Goal: Task Accomplishment & Management: Use online tool/utility

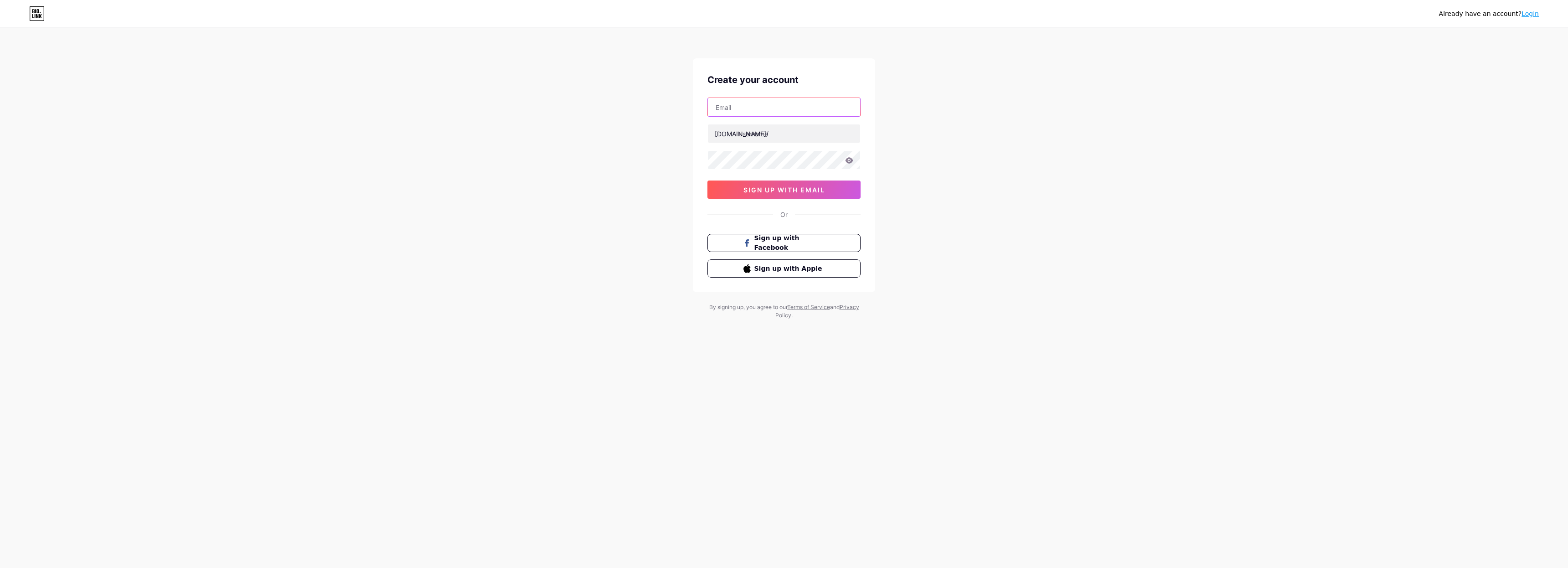
click at [762, 115] on input "text" at bounding box center [784, 107] width 152 height 18
type input "[EMAIL_ADDRESS][DOMAIN_NAME]"
click at [778, 136] on input "text" at bounding box center [784, 133] width 152 height 18
type input "offsetmedia"
click at [811, 187] on span "sign up with email" at bounding box center [784, 189] width 82 height 8
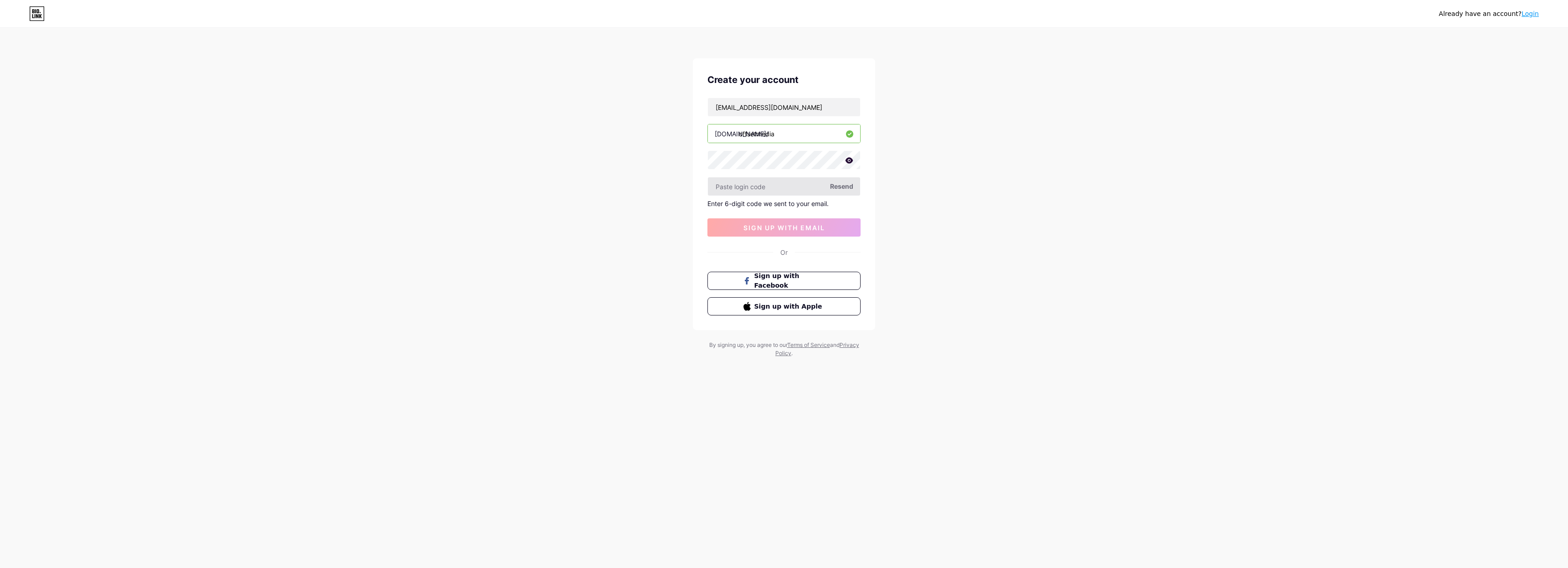
click at [771, 186] on input "text" at bounding box center [784, 186] width 152 height 18
type input "650420"
click at [826, 229] on button "sign up with email" at bounding box center [784, 227] width 153 height 18
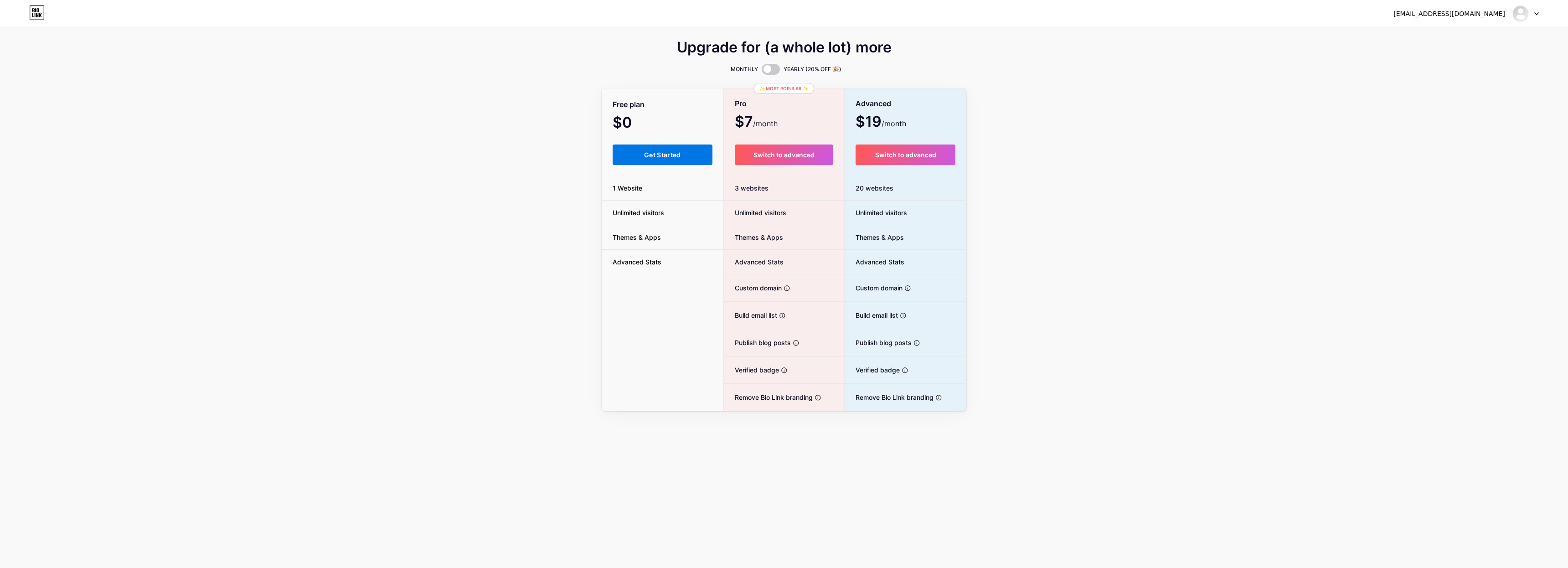
click at [660, 158] on span "Get Started" at bounding box center [662, 154] width 37 height 8
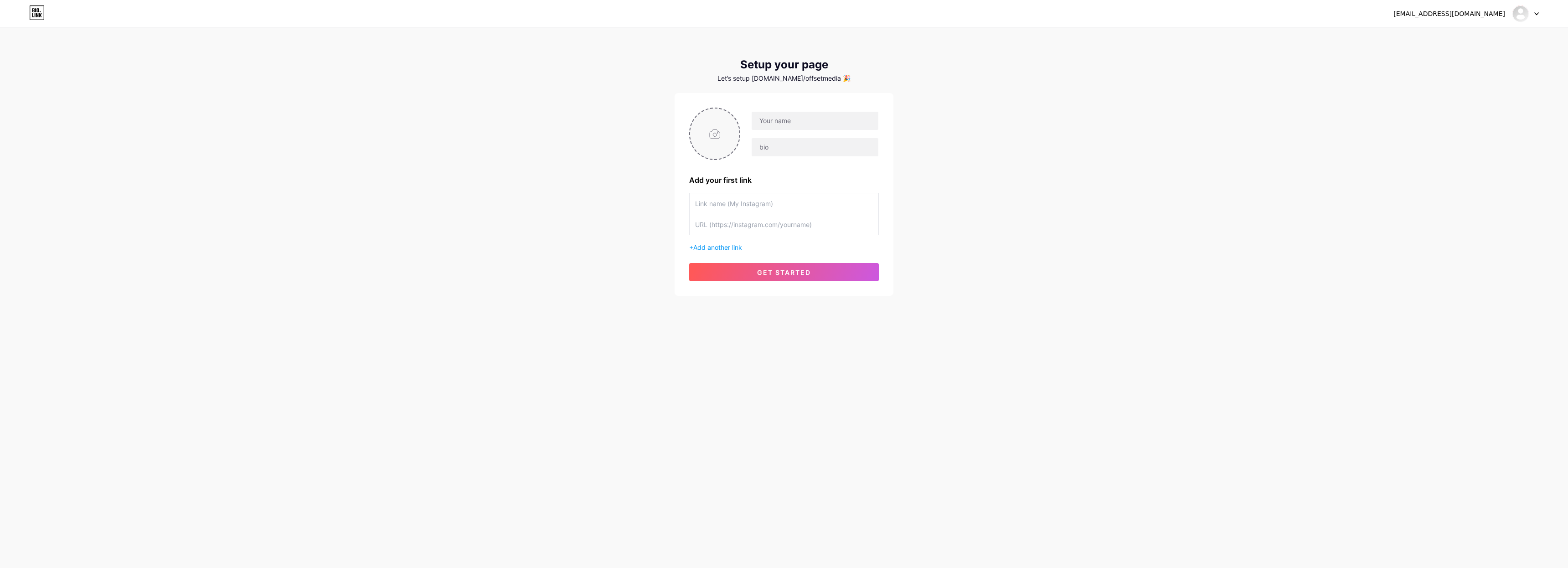
click at [713, 138] on input "file" at bounding box center [715, 134] width 49 height 51
type input "C:\fakepath\018EDEC5-FEEF-4F01-B7EB-F24FEE64FA7B.PNG"
type input "OFFSET MEDIA"
click at [793, 154] on input "text" at bounding box center [815, 147] width 127 height 18
type input "THE ART OF STORYTELLING"
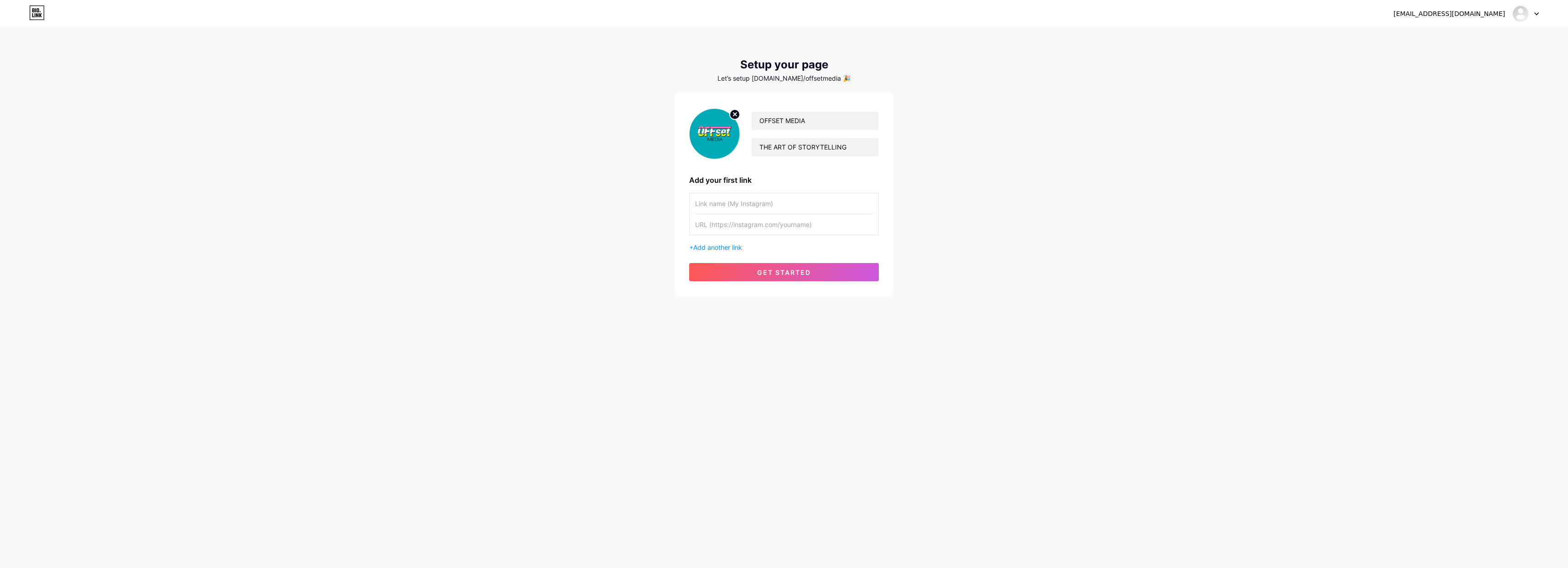
click at [773, 205] on input "text" at bounding box center [784, 203] width 177 height 20
click at [724, 205] on input "text" at bounding box center [784, 203] width 177 height 20
click at [752, 205] on input "text" at bounding box center [784, 203] width 177 height 20
paste input "#01a8b6"
type input "#01a8b6"
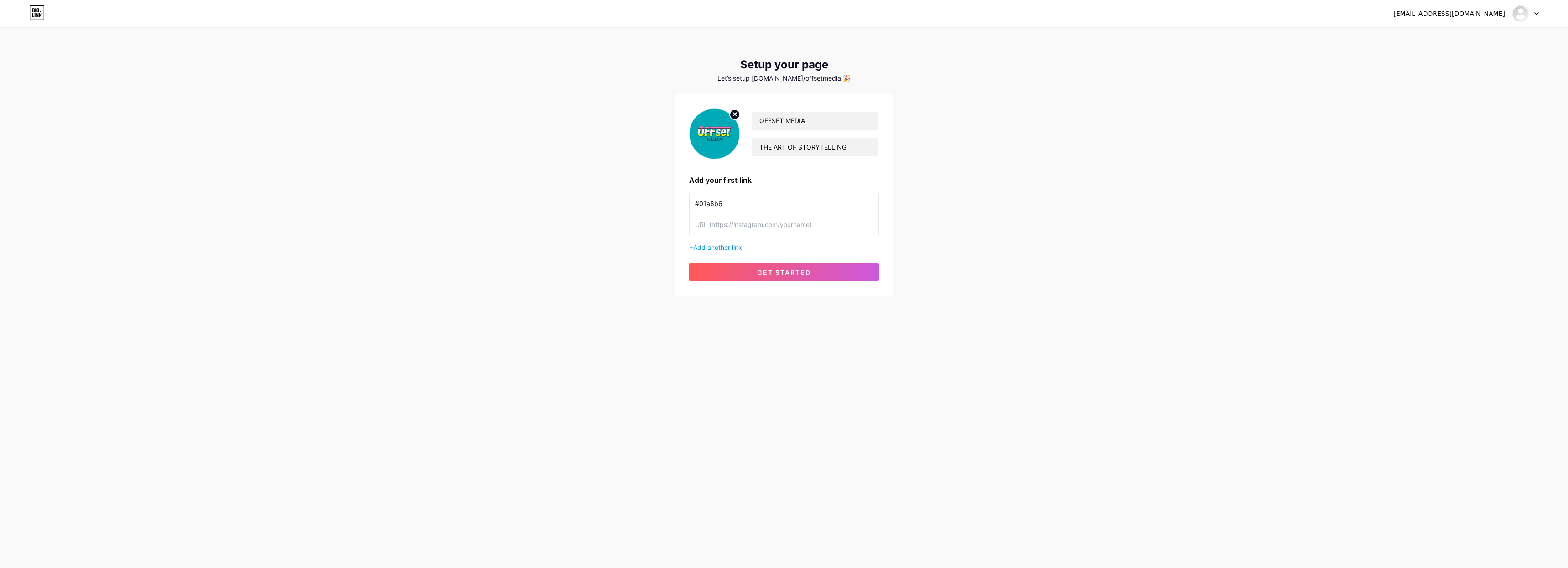
click at [738, 204] on input "#01a8b6" at bounding box center [784, 203] width 177 height 20
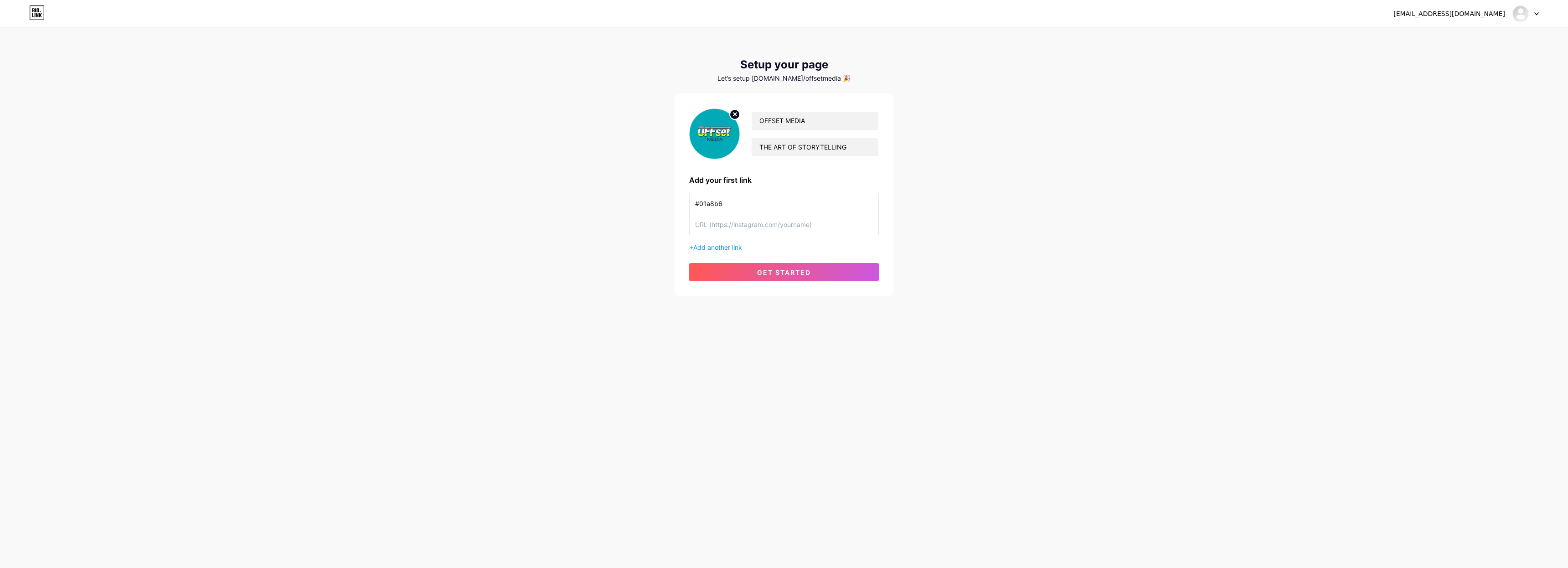
click at [738, 204] on input "#01a8b6" at bounding box center [784, 203] width 177 height 20
paste input "text"
drag, startPoint x: 738, startPoint y: 204, endPoint x: 670, endPoint y: 207, distance: 68.1
click at [670, 207] on div "[EMAIL_ADDRESS][DOMAIN_NAME] Dashboard Logout Setup your page Let’s setup [DOMA…" at bounding box center [784, 162] width 1568 height 325
paste input "[URL][DOMAIN_NAME]"
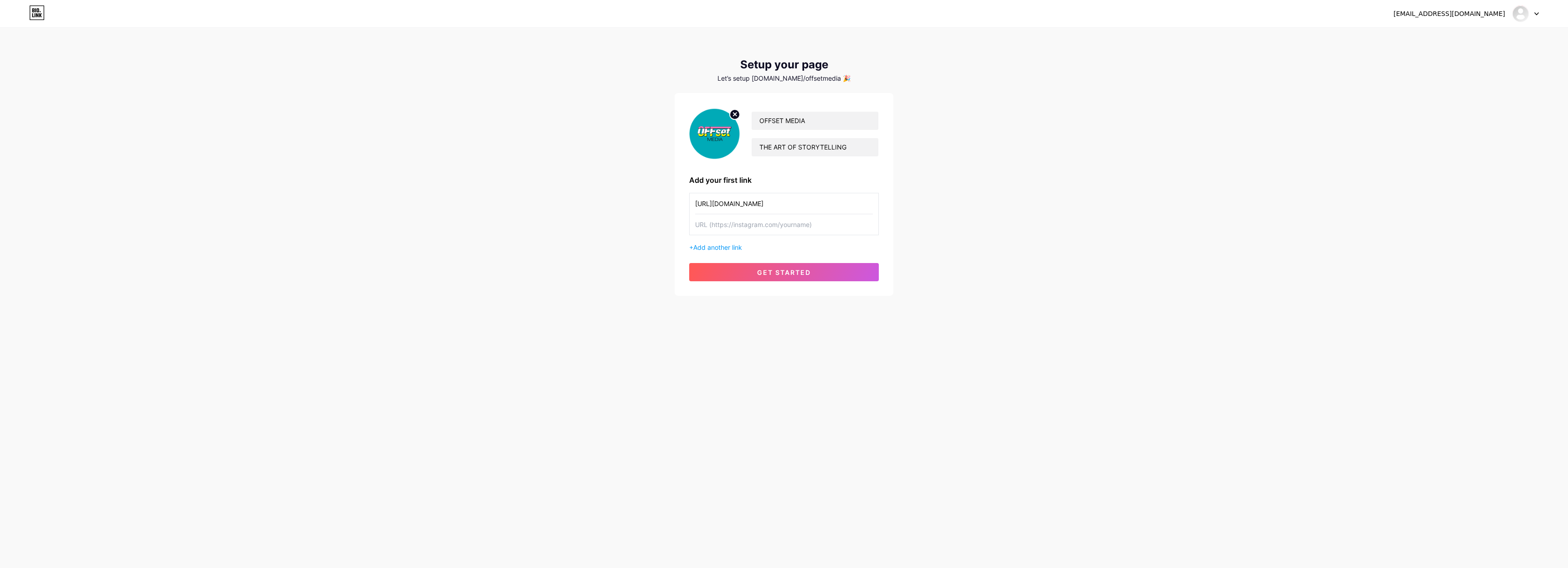
type input "[URL][DOMAIN_NAME]"
click at [760, 227] on input "text" at bounding box center [784, 225] width 177 height 20
paste input "[URL][DOMAIN_NAME]"
type input "[URL][DOMAIN_NAME]"
drag, startPoint x: 847, startPoint y: 202, endPoint x: 647, endPoint y: 201, distance: 200.0
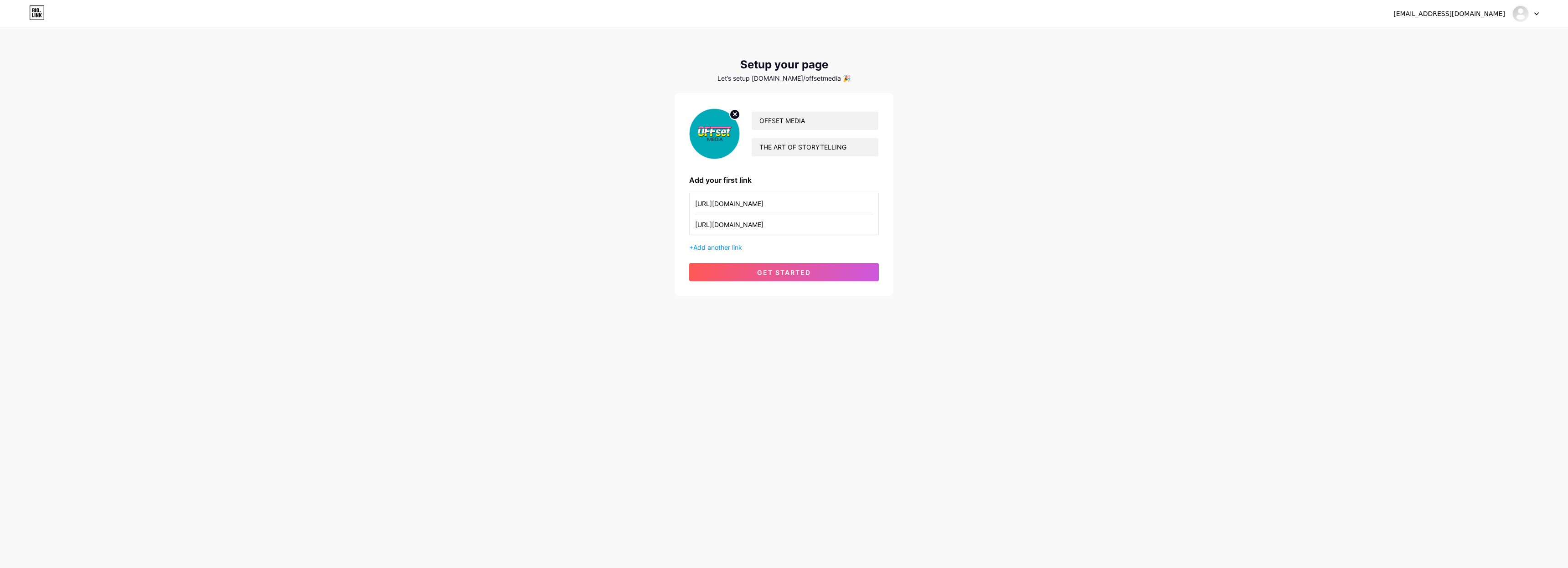
click at [647, 201] on div "[EMAIL_ADDRESS][DOMAIN_NAME] Dashboard Logout Setup your page Let’s setup [DOMA…" at bounding box center [784, 162] width 1568 height 325
click at [696, 202] on input "[PERSON_NAME]" at bounding box center [784, 203] width 177 height 20
click at [777, 210] on input "@lorenzo_vivaldelli" at bounding box center [784, 203] width 177 height 20
type input "@lorenzo_vivaldelli"
click at [786, 274] on span "get started" at bounding box center [784, 272] width 54 height 8
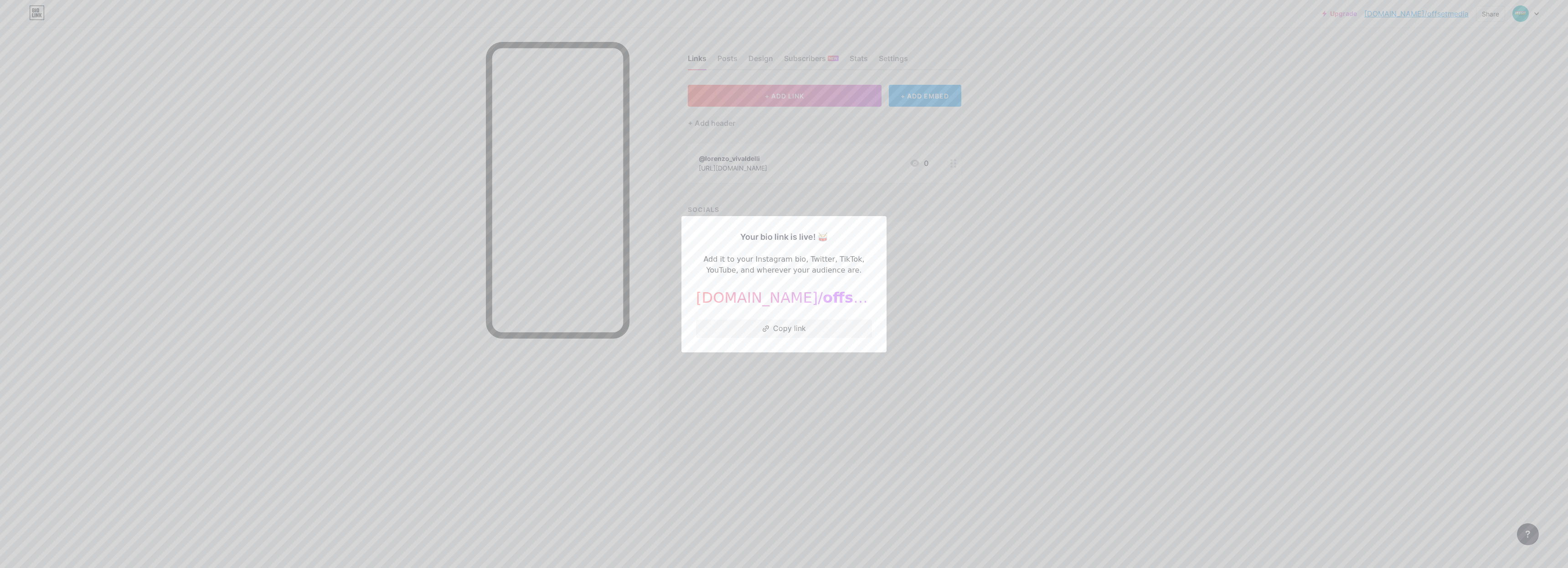
click at [993, 293] on div at bounding box center [784, 284] width 1568 height 568
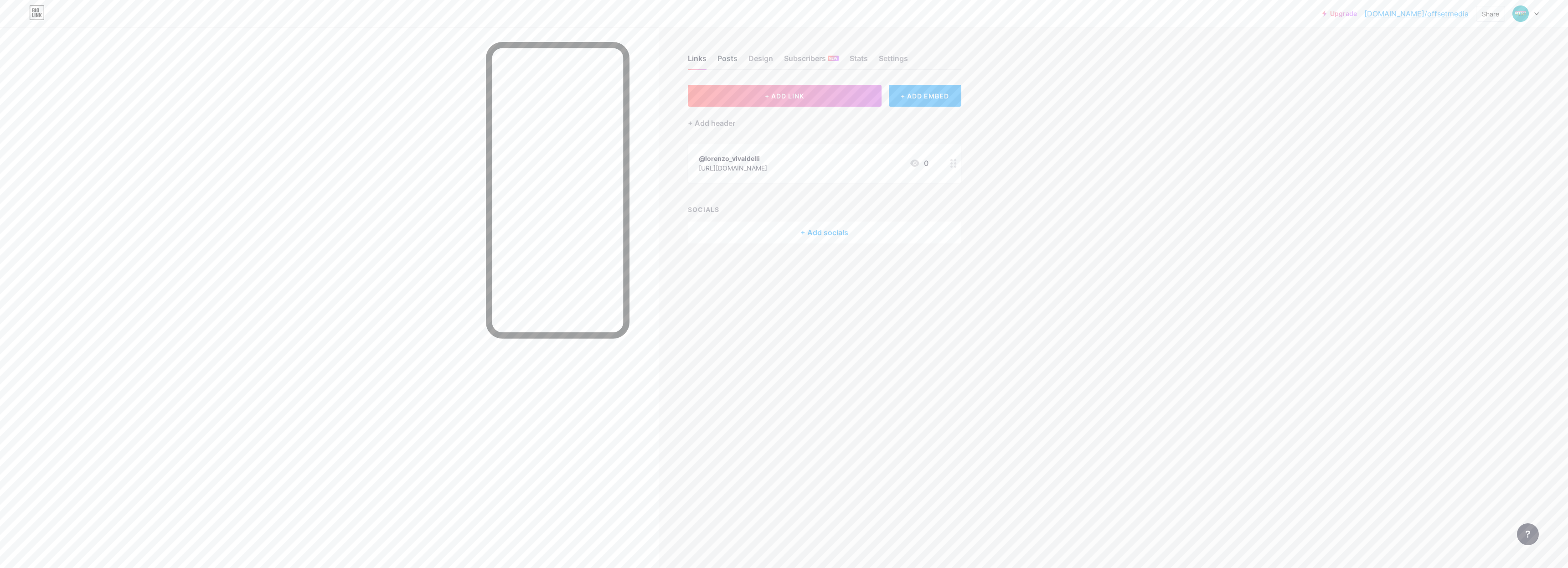
click at [719, 58] on div "Posts" at bounding box center [727, 61] width 20 height 16
click at [751, 57] on div "Design" at bounding box center [760, 61] width 25 height 16
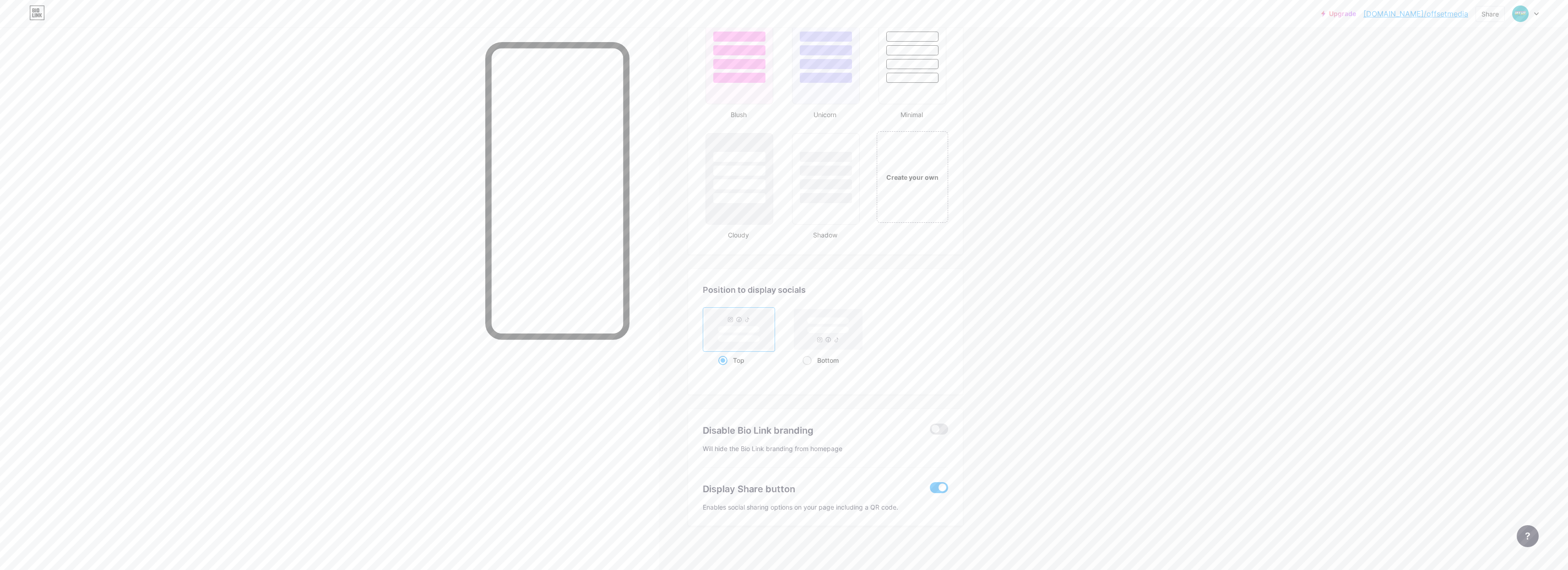
scroll to position [931, 0]
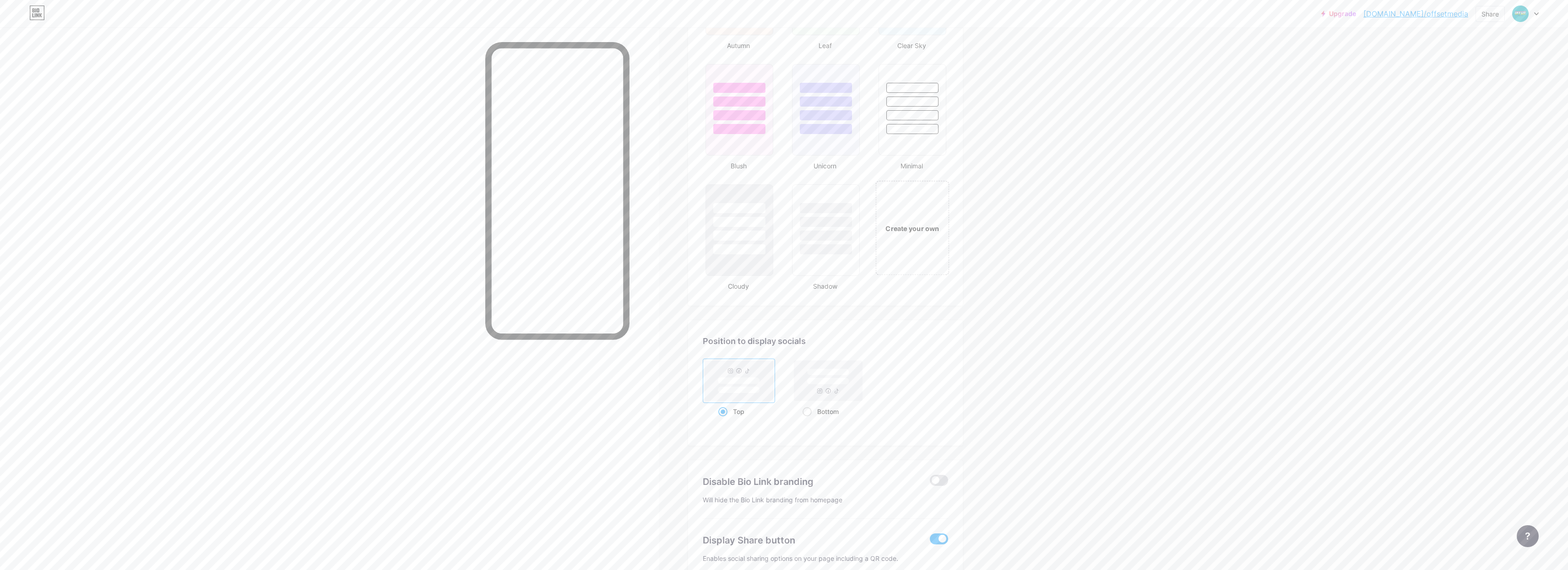
click at [900, 234] on div "Create your own" at bounding box center [912, 228] width 73 height 95
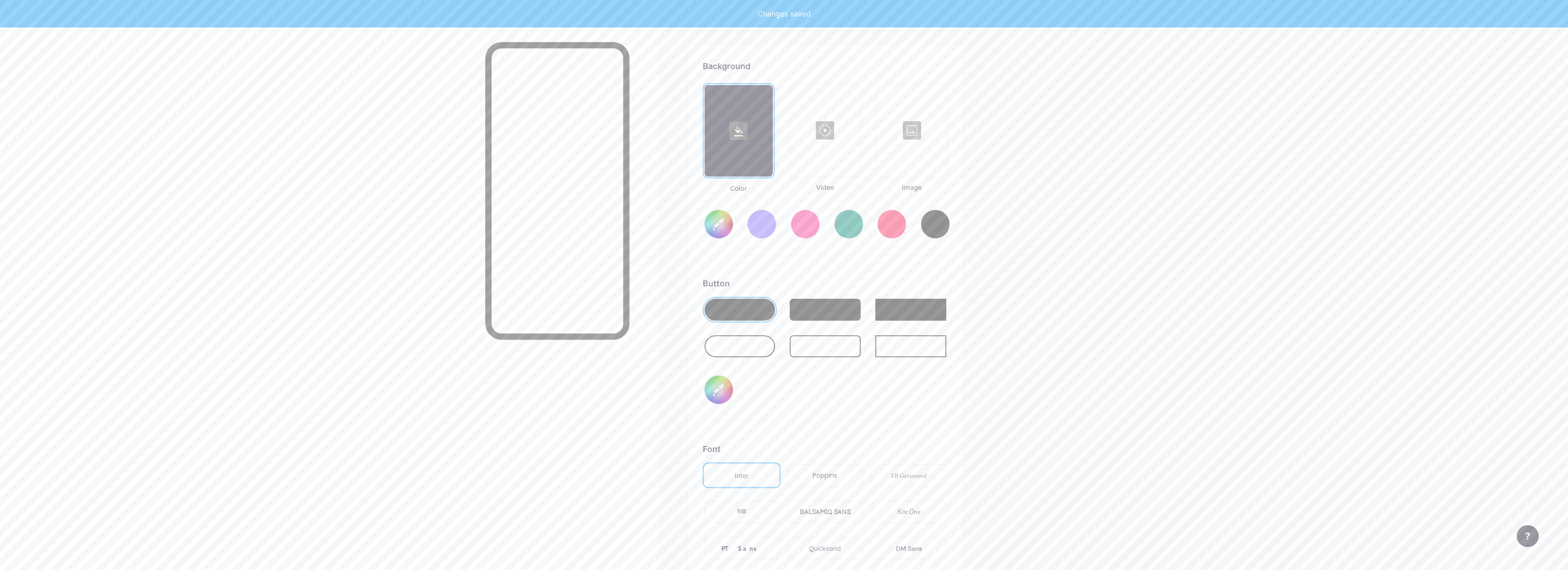
scroll to position [1215, 0]
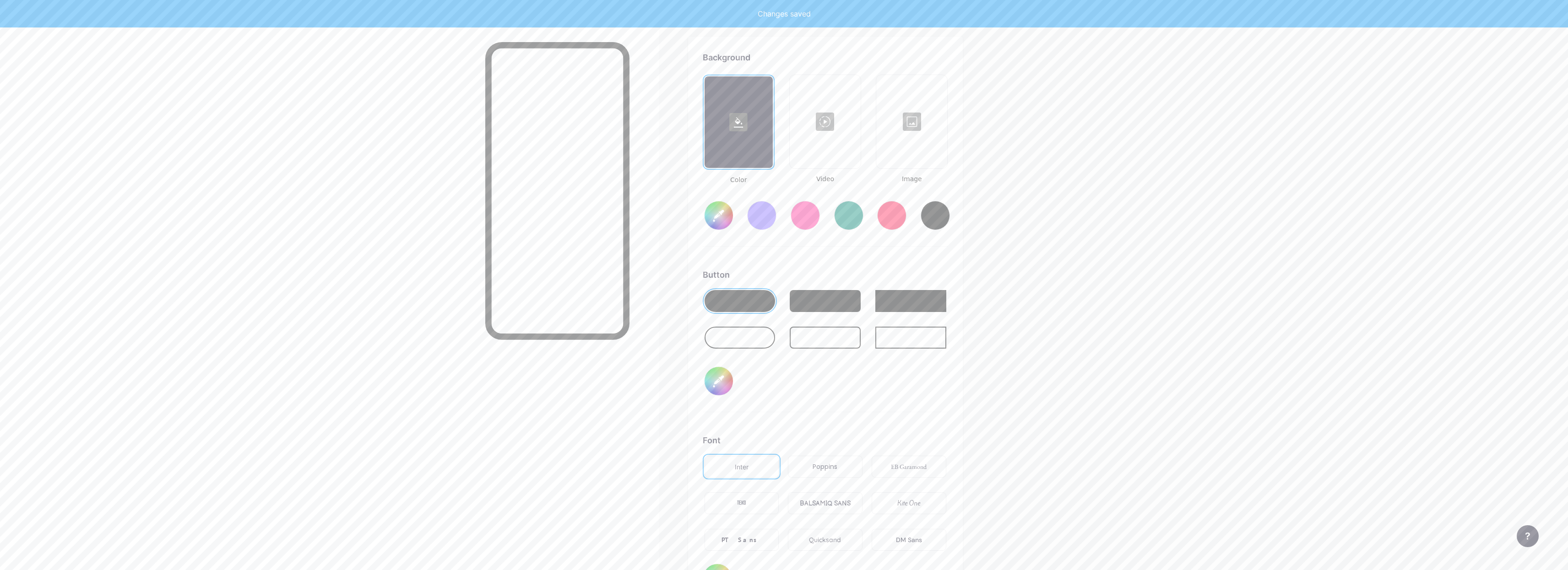
type input "#ffffff"
type input "#000000"
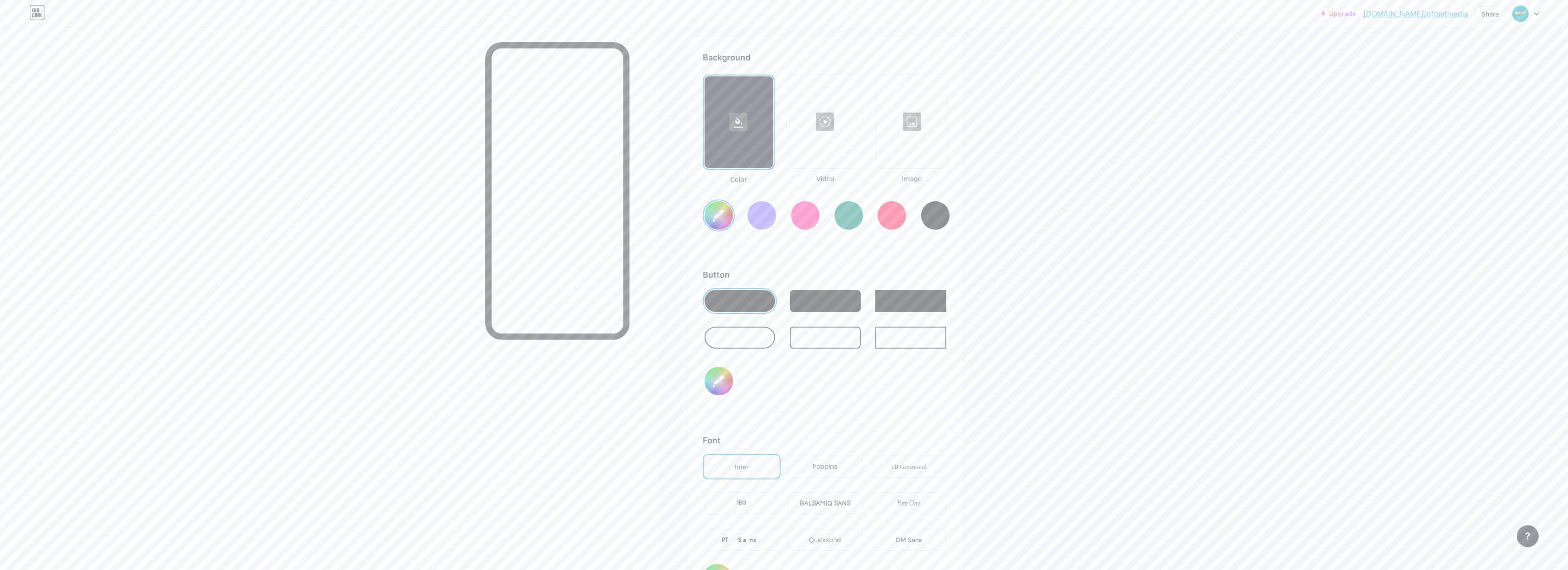
click at [721, 221] on input "#ffffff" at bounding box center [718, 215] width 28 height 28
click at [930, 140] on div at bounding box center [911, 122] width 69 height 92
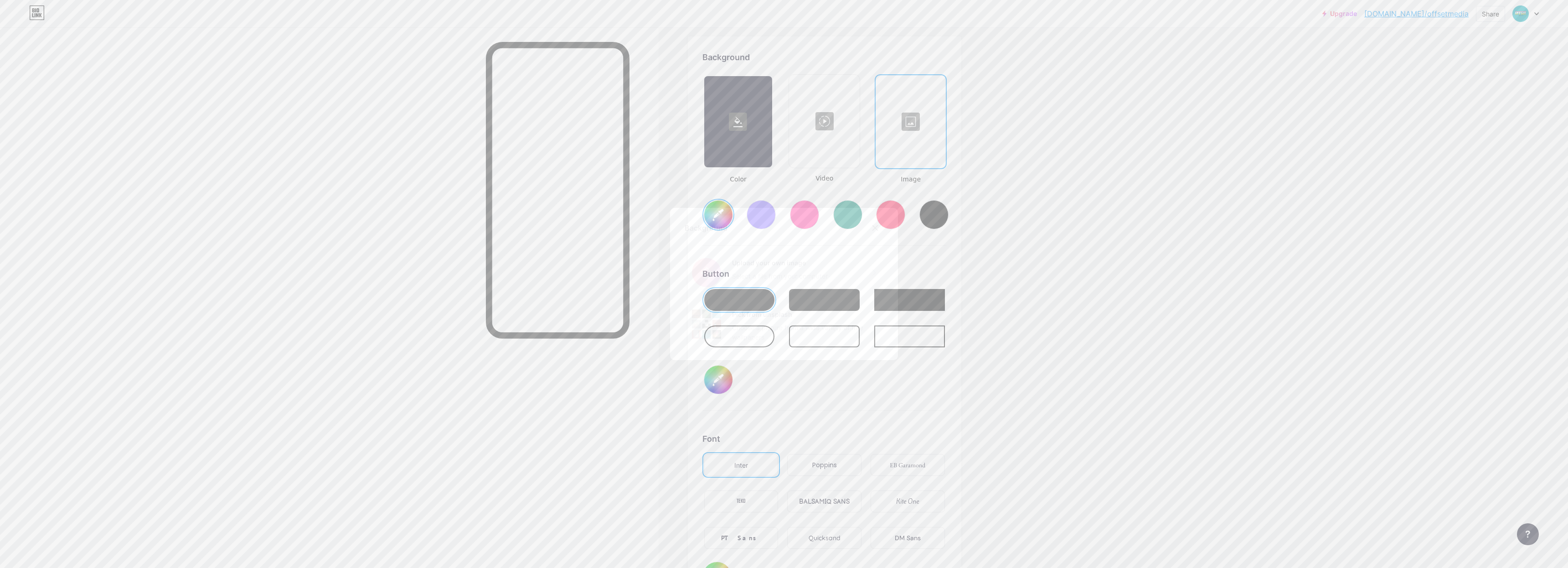
click at [875, 224] on div at bounding box center [875, 228] width 16 height 16
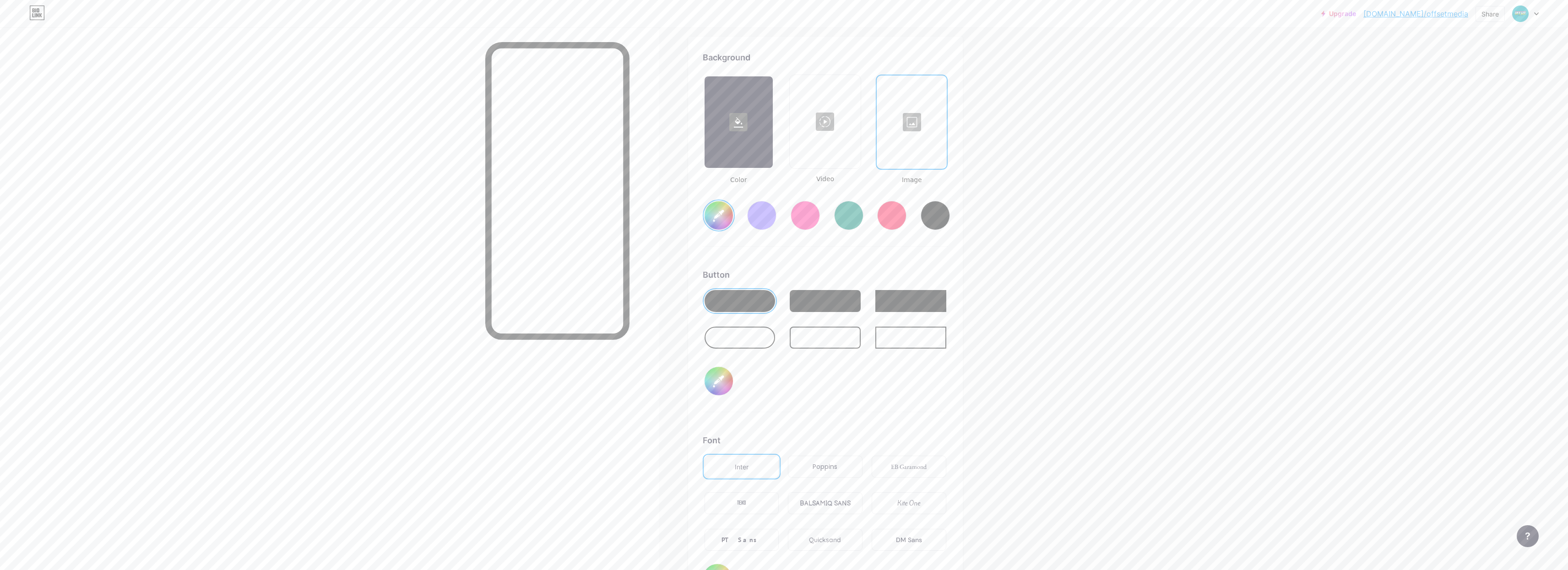
click at [767, 219] on div at bounding box center [762, 215] width 29 height 29
click at [801, 214] on div at bounding box center [805, 215] width 29 height 29
click at [865, 218] on div at bounding box center [848, 215] width 32 height 32
click at [862, 221] on div at bounding box center [848, 215] width 29 height 29
click at [889, 221] on div at bounding box center [891, 215] width 29 height 29
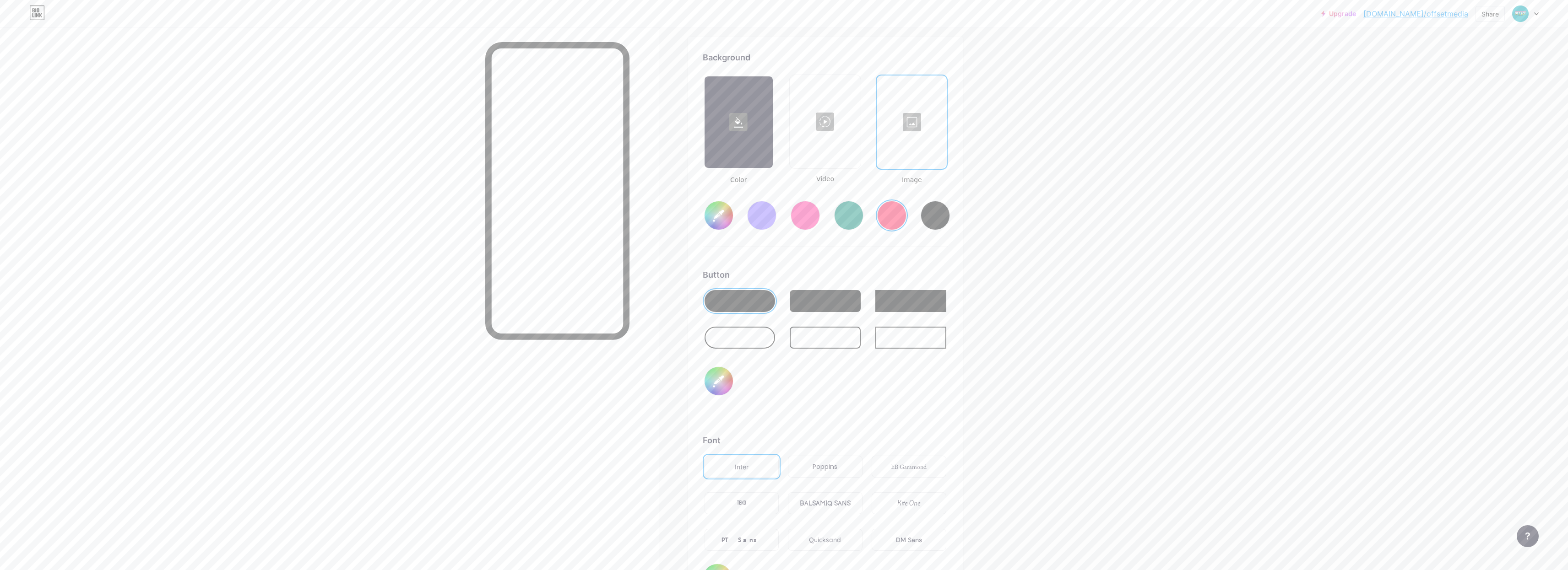
click at [757, 136] on div at bounding box center [738, 122] width 68 height 92
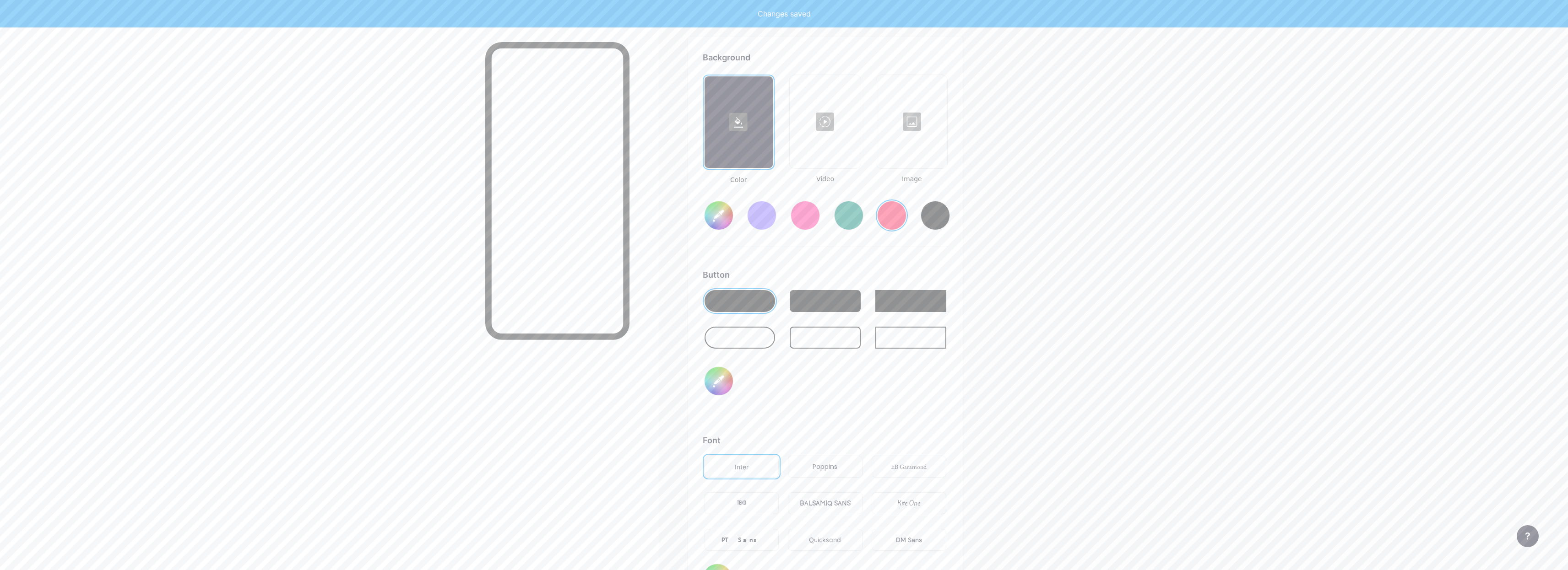
click at [770, 221] on div at bounding box center [762, 215] width 29 height 29
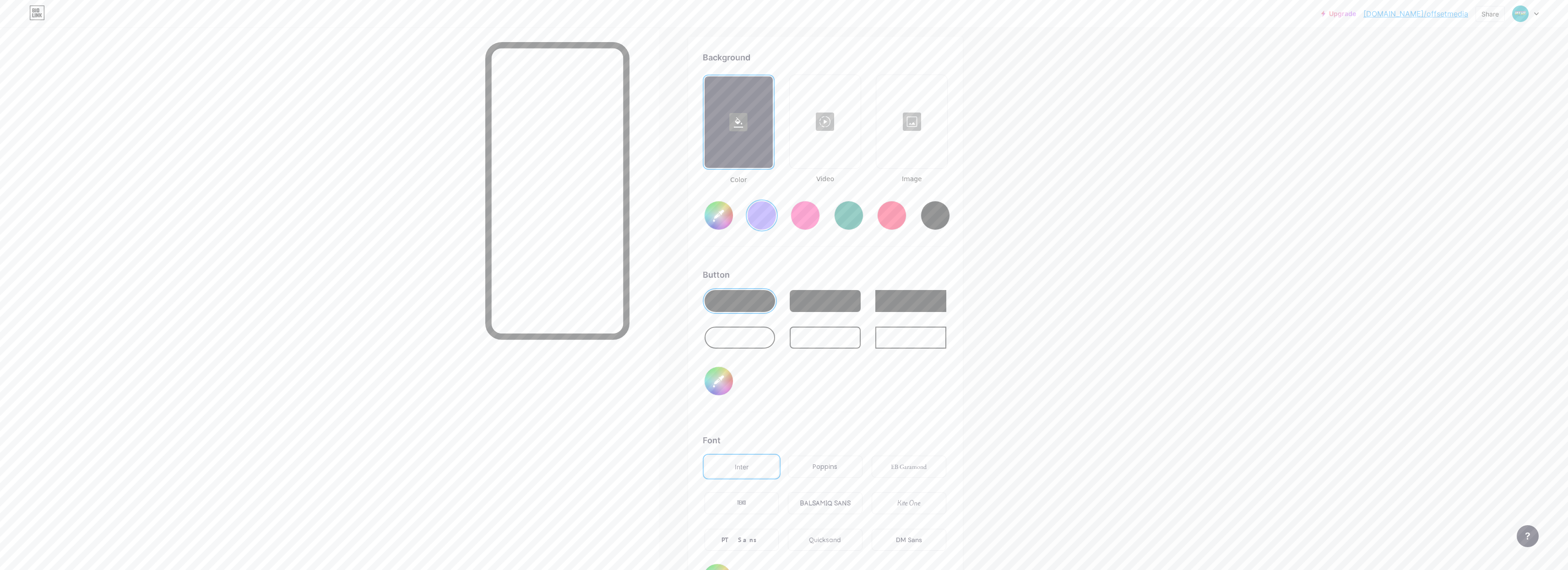
click at [810, 305] on div at bounding box center [825, 301] width 71 height 22
click at [740, 299] on div at bounding box center [739, 301] width 71 height 22
click at [734, 343] on div at bounding box center [739, 338] width 71 height 22
click at [737, 299] on div at bounding box center [739, 301] width 71 height 22
click at [815, 470] on div "Poppins" at bounding box center [825, 467] width 25 height 10
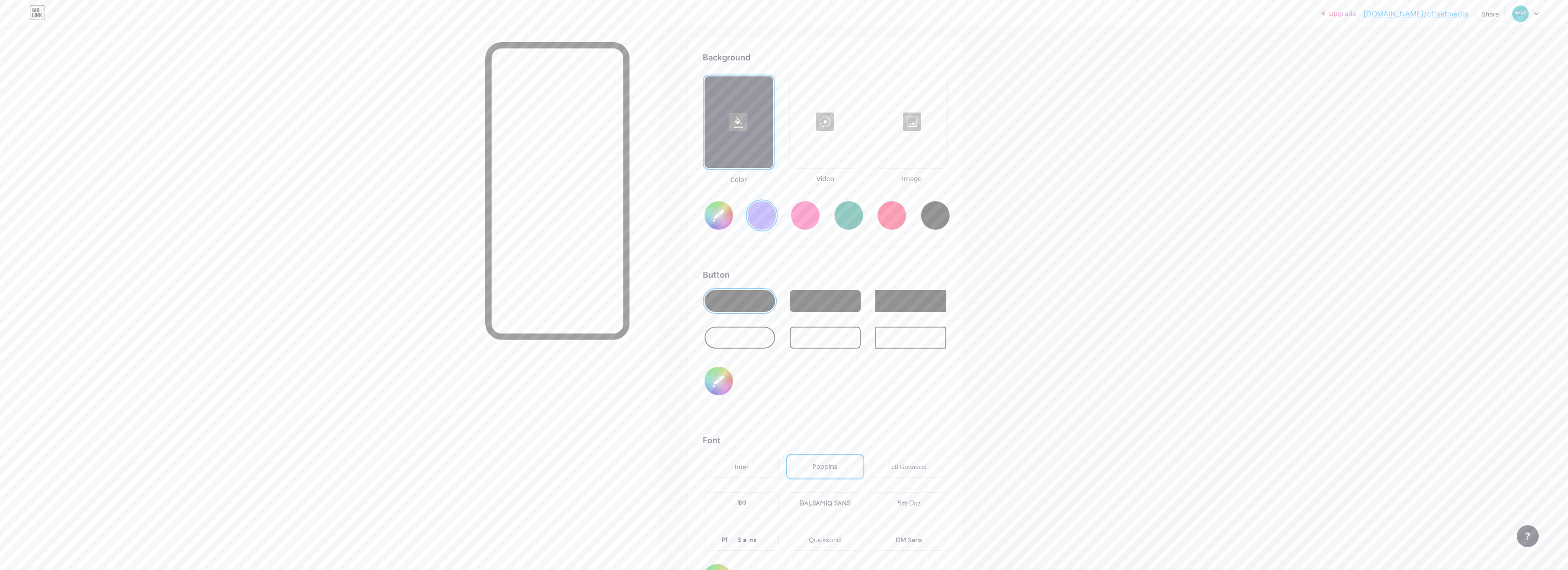
click at [768, 472] on div "Inter" at bounding box center [741, 467] width 75 height 22
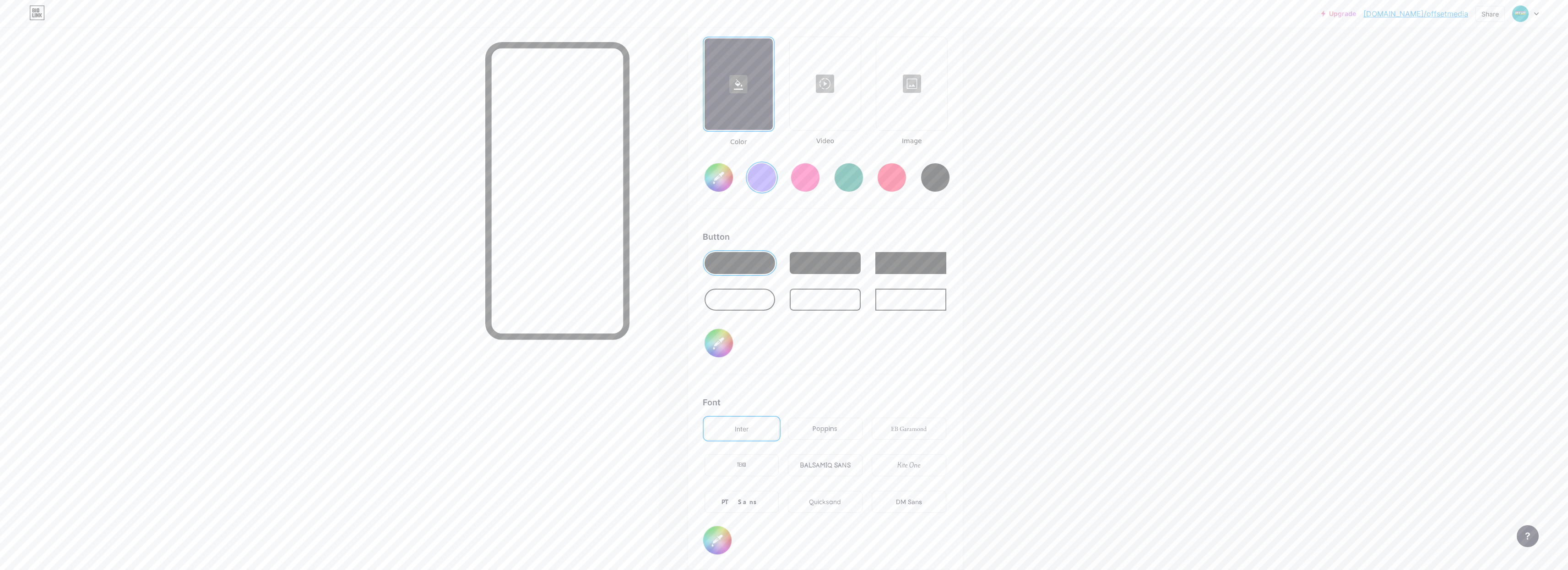
click at [841, 506] on div "Quicksand" at bounding box center [825, 502] width 32 height 10
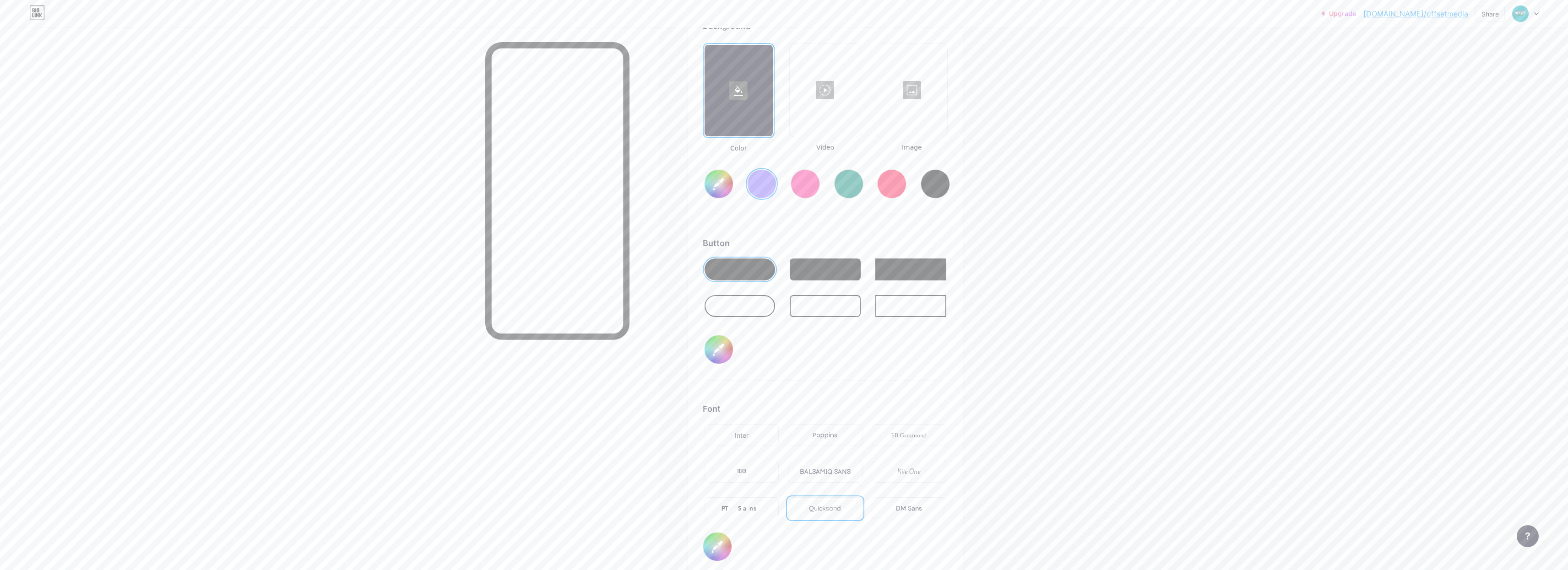
scroll to position [1244, 0]
click at [746, 472] on div "TEKO" at bounding box center [741, 473] width 9 height 10
click at [828, 441] on div "Poppins" at bounding box center [825, 437] width 25 height 10
click at [763, 440] on div "Inter" at bounding box center [741, 437] width 75 height 22
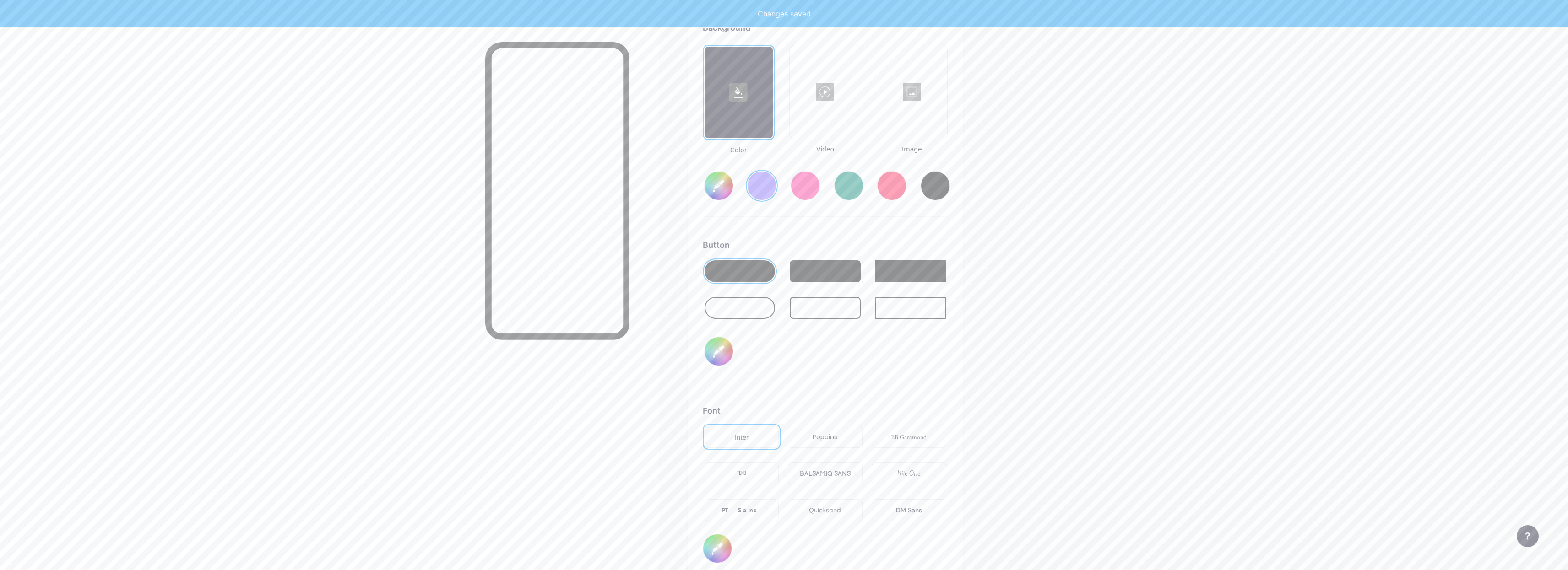
type input "#856bff"
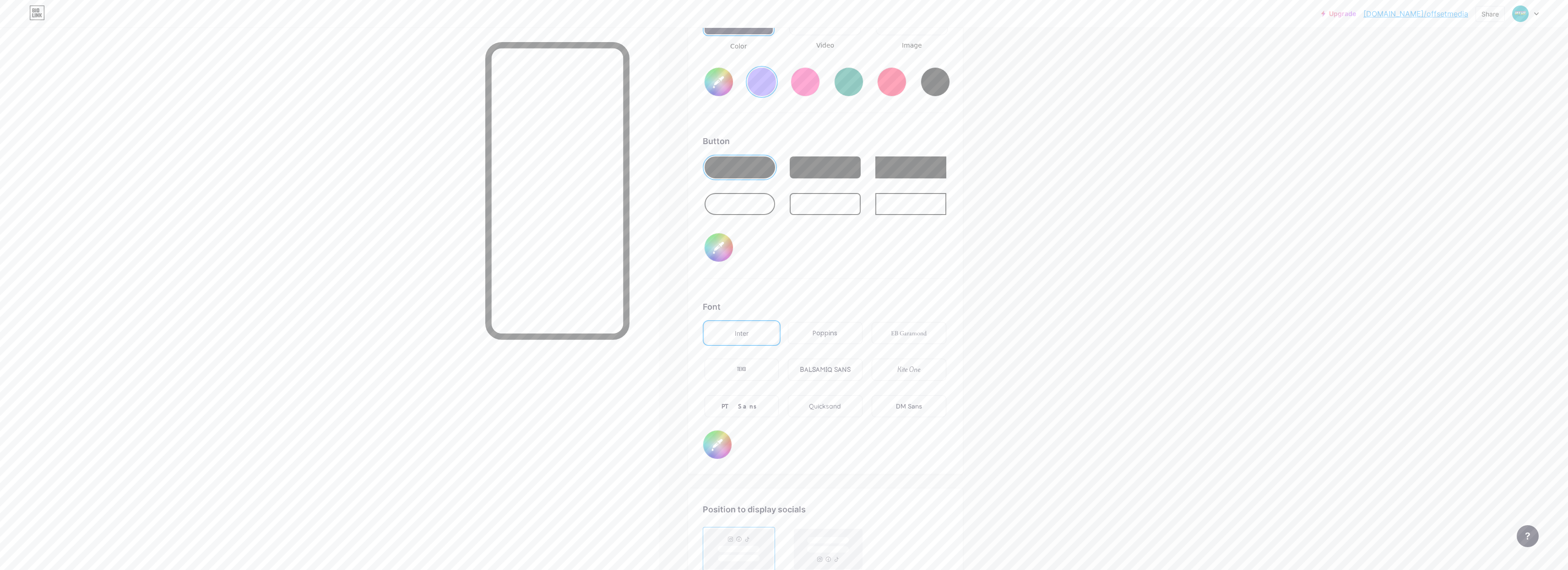
scroll to position [1496, 0]
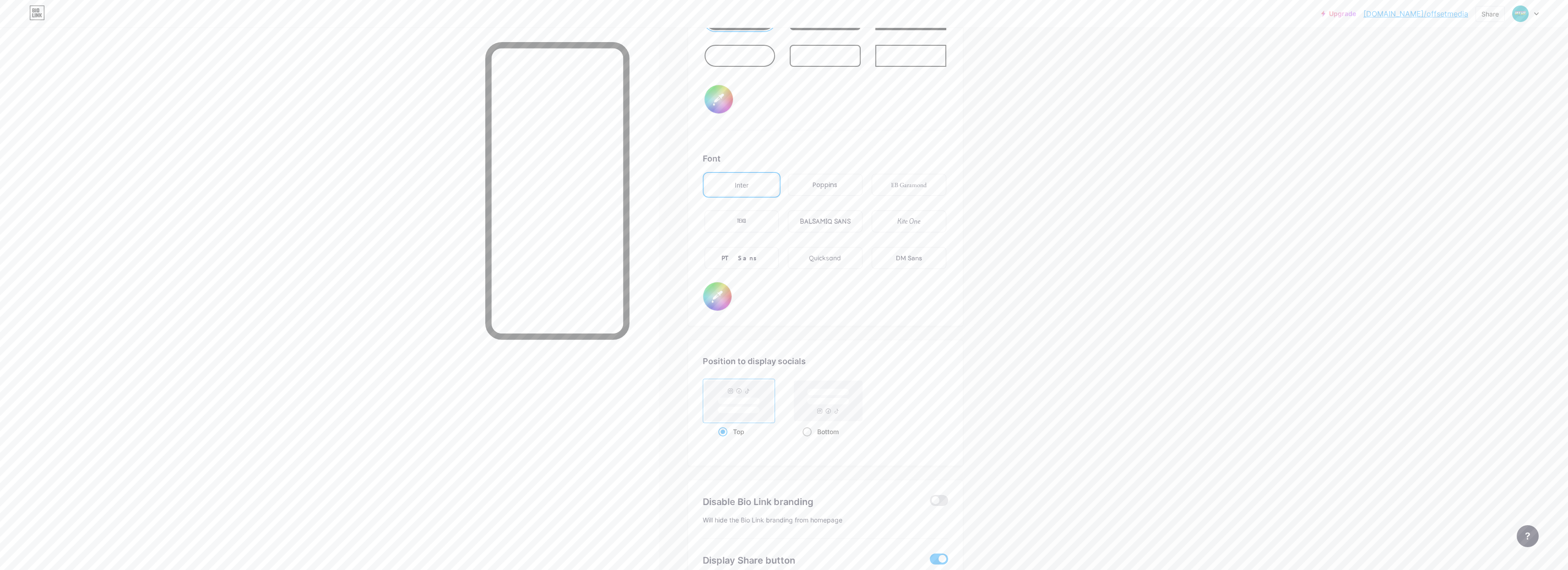
click at [823, 399] on rect at bounding box center [827, 401] width 42 height 7
click at [808, 440] on input "Bottom" at bounding box center [805, 443] width 6 height 6
radio input "true"
type input "#856bff"
click at [760, 402] on rect at bounding box center [738, 401] width 42 height 7
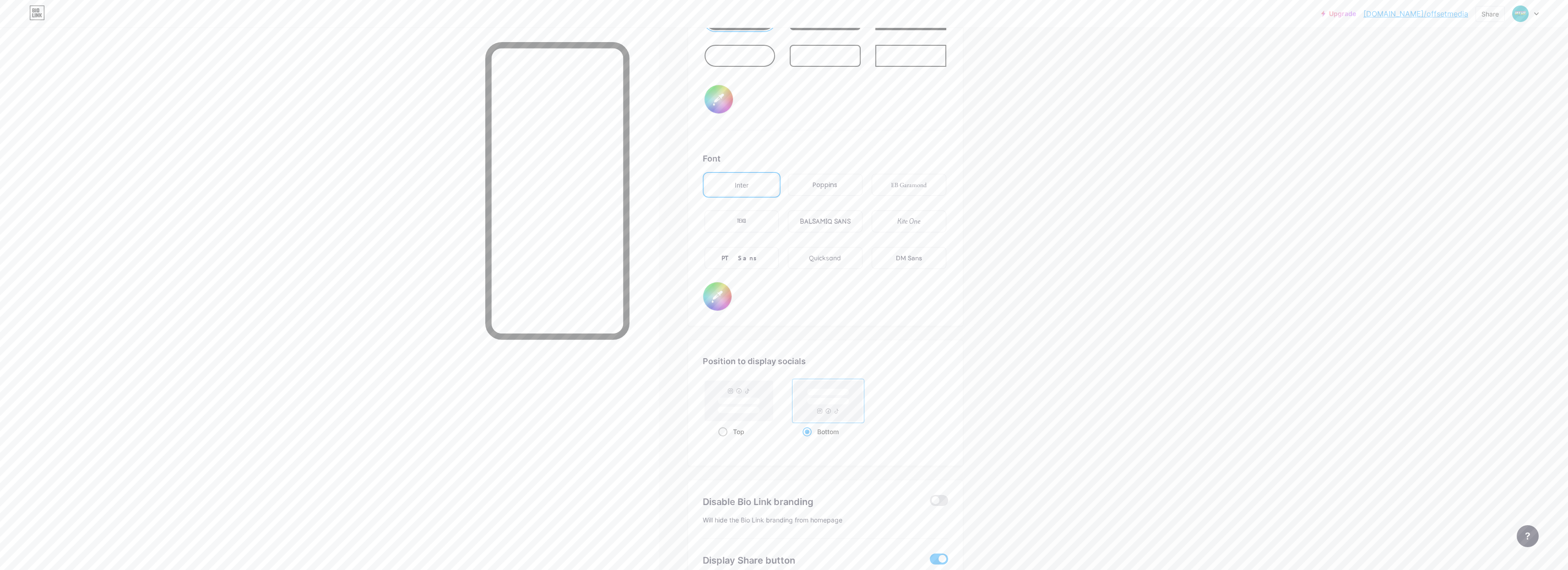
click at [724, 440] on input "Top" at bounding box center [721, 443] width 6 height 6
radio input "true"
type input "#856bff"
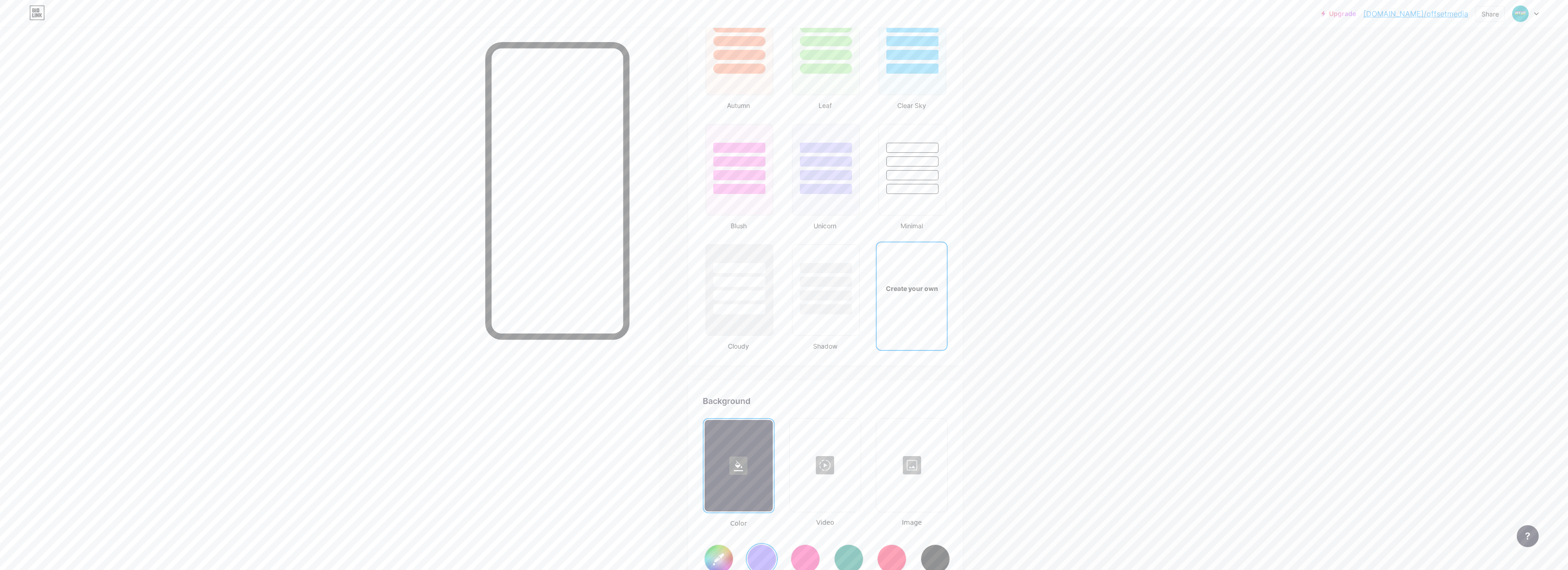
scroll to position [869, 0]
click at [836, 284] on div at bounding box center [825, 283] width 53 height 10
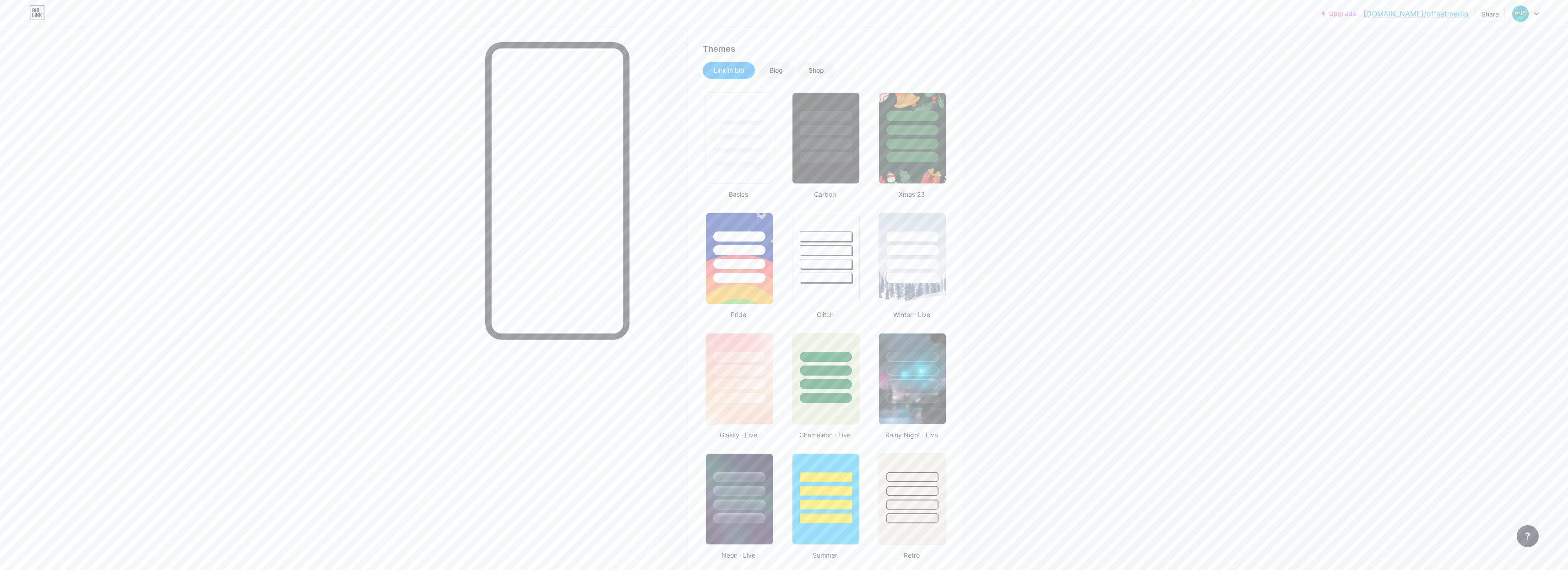
scroll to position [60, 0]
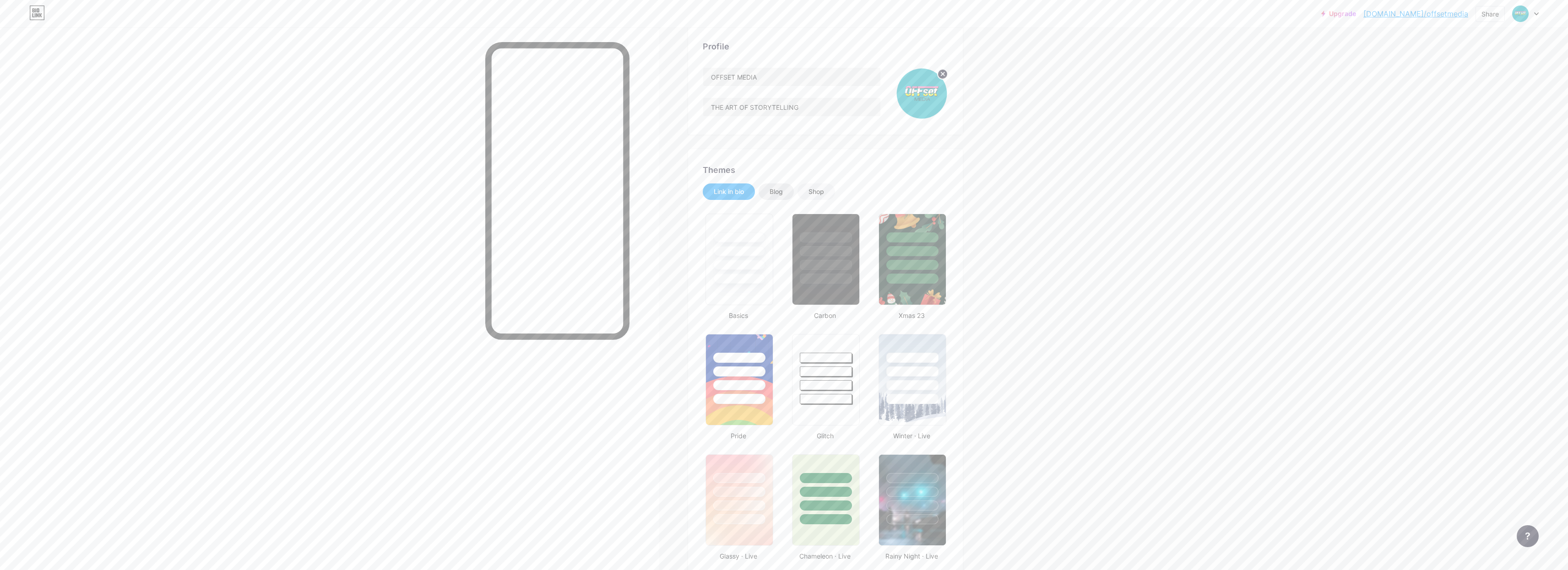
click at [780, 189] on div "Blog" at bounding box center [775, 191] width 13 height 9
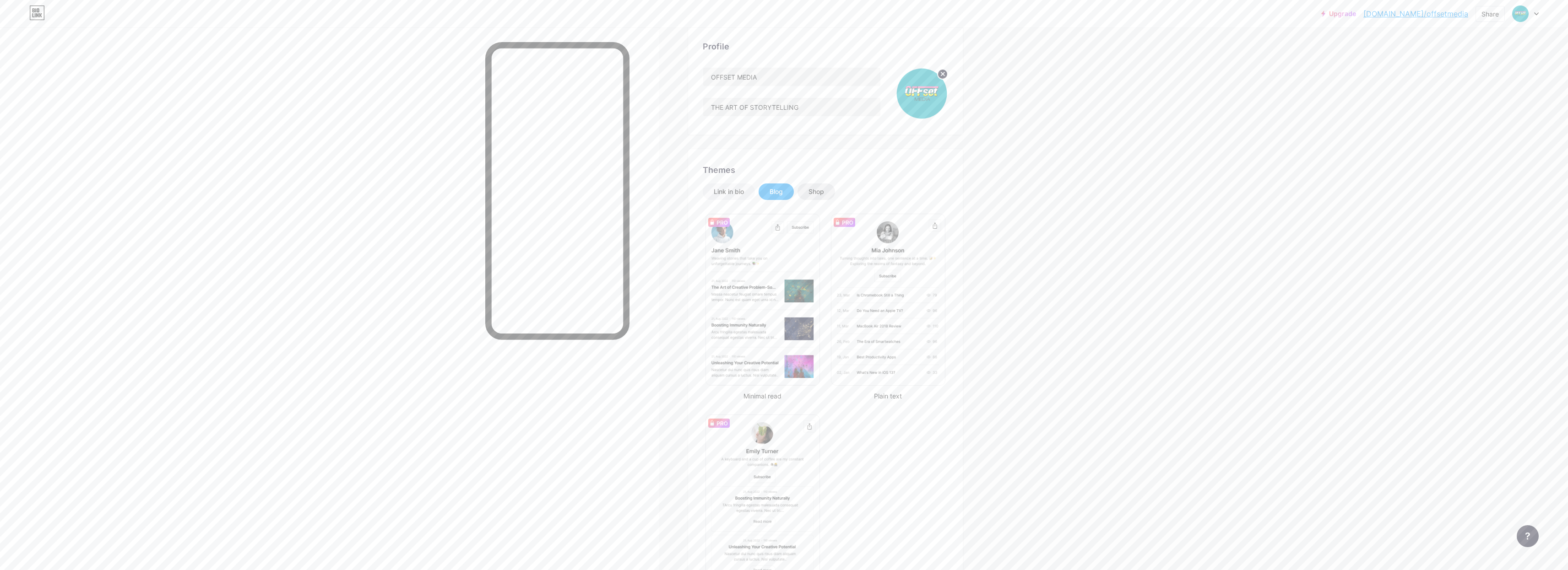
click at [810, 190] on div "Shop" at bounding box center [816, 192] width 38 height 16
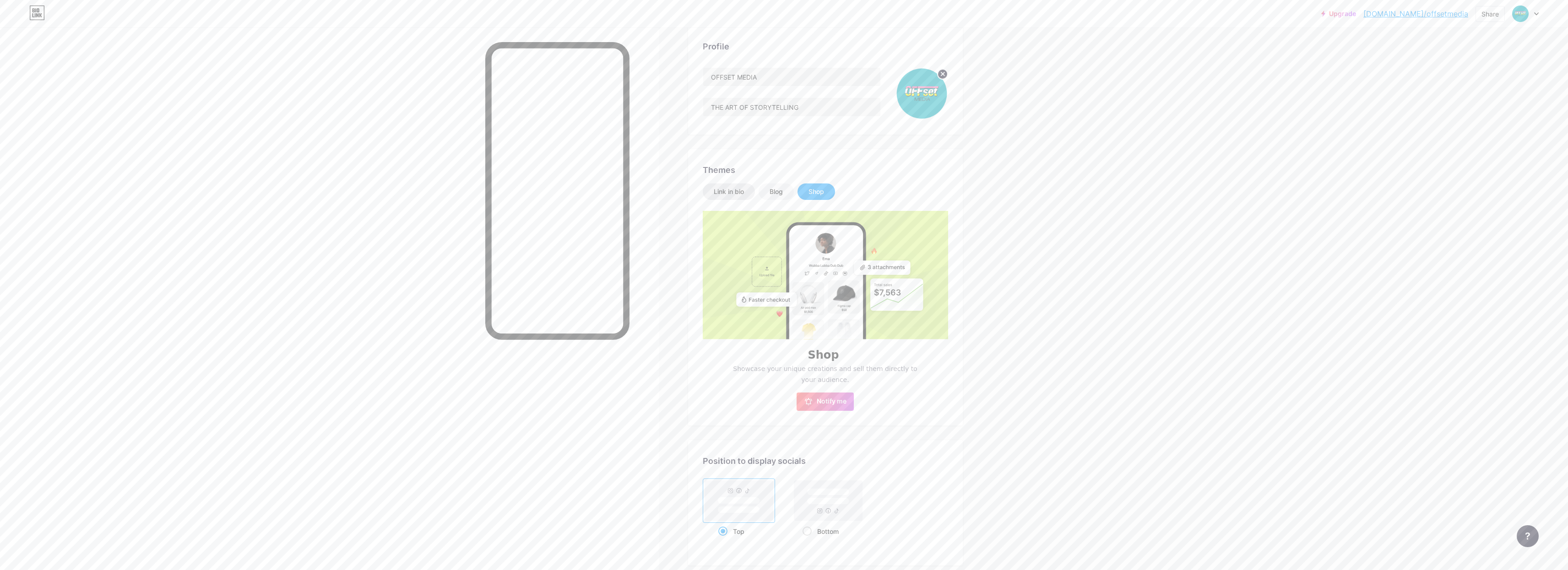
click at [744, 192] on div "Link in bio" at bounding box center [729, 191] width 30 height 9
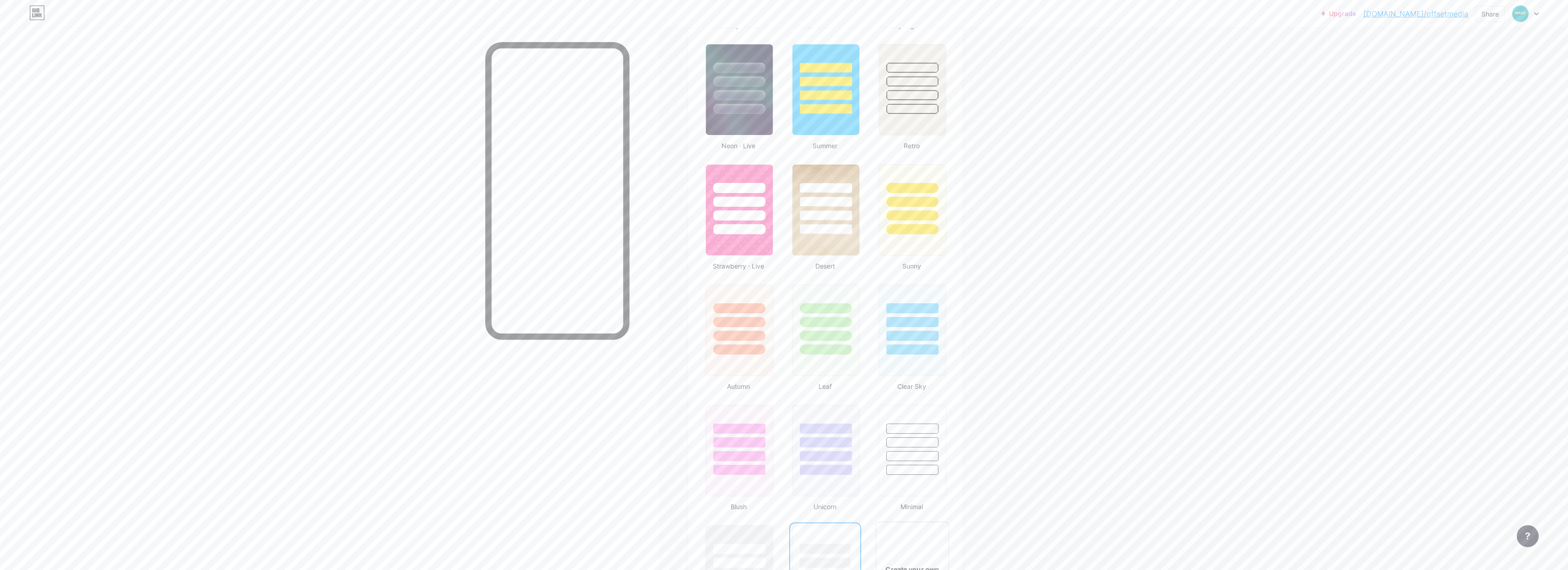
scroll to position [743, 0]
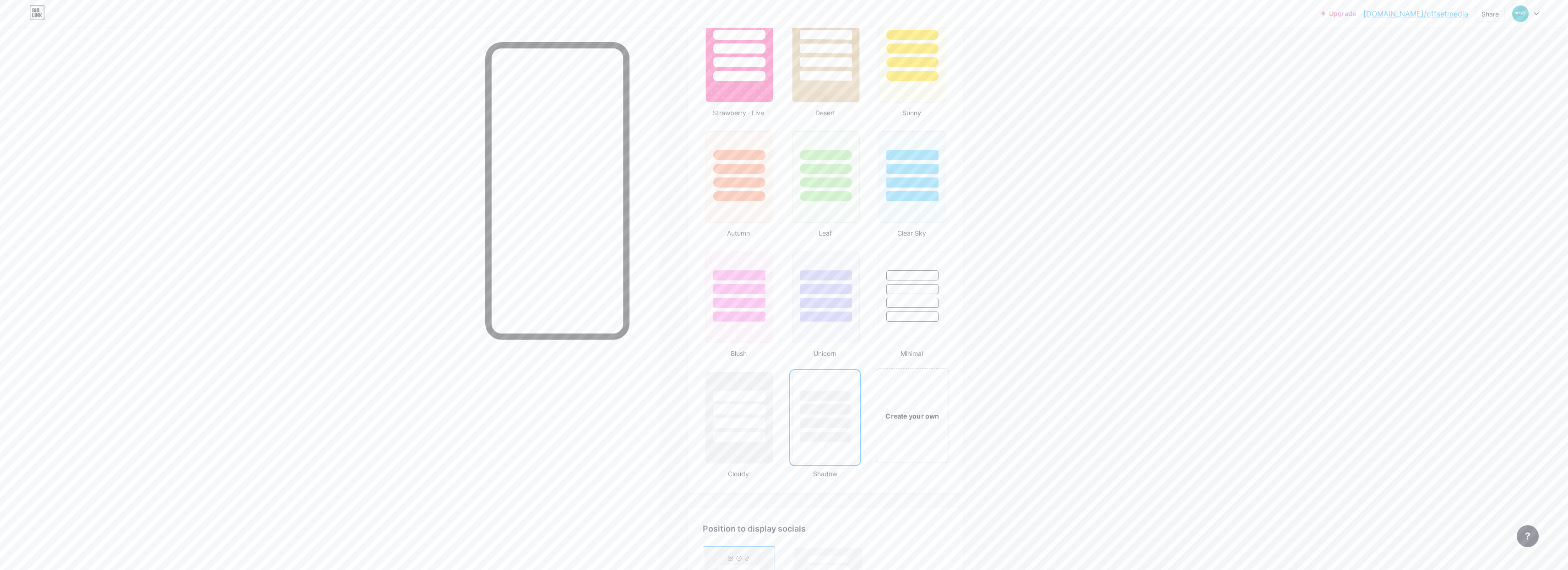
click at [921, 386] on div "Create your own" at bounding box center [912, 415] width 73 height 95
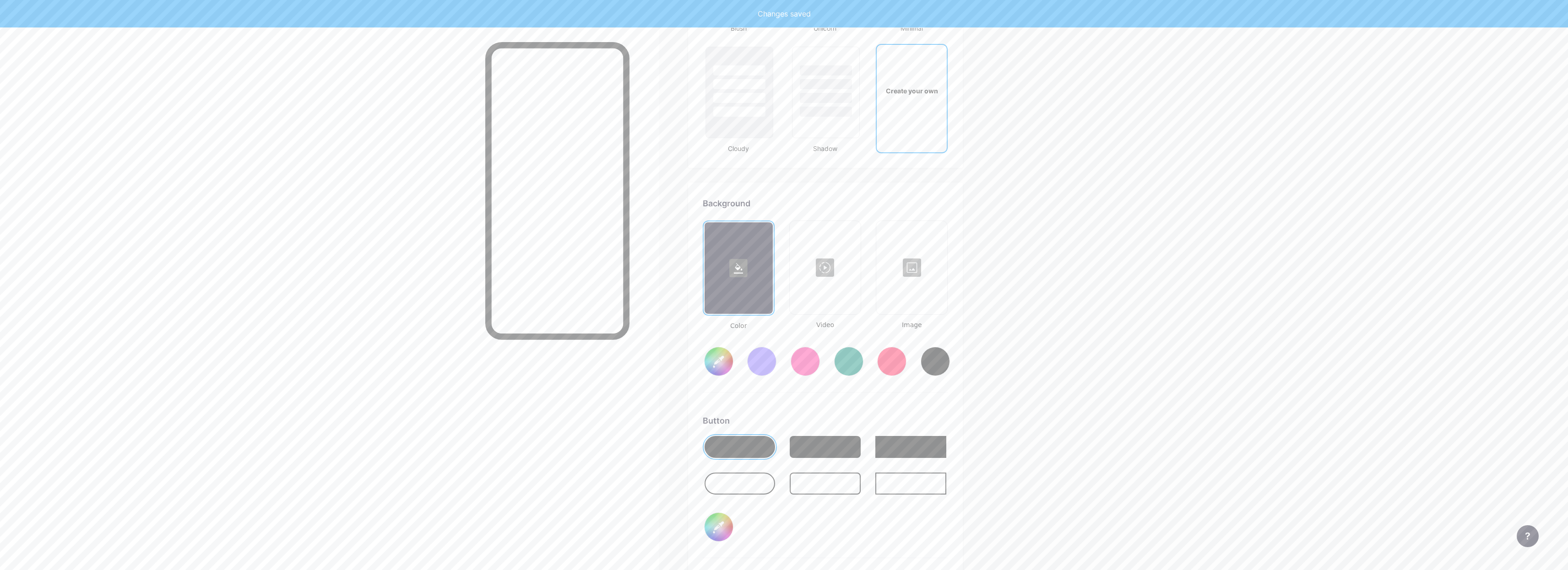
scroll to position [984, 0]
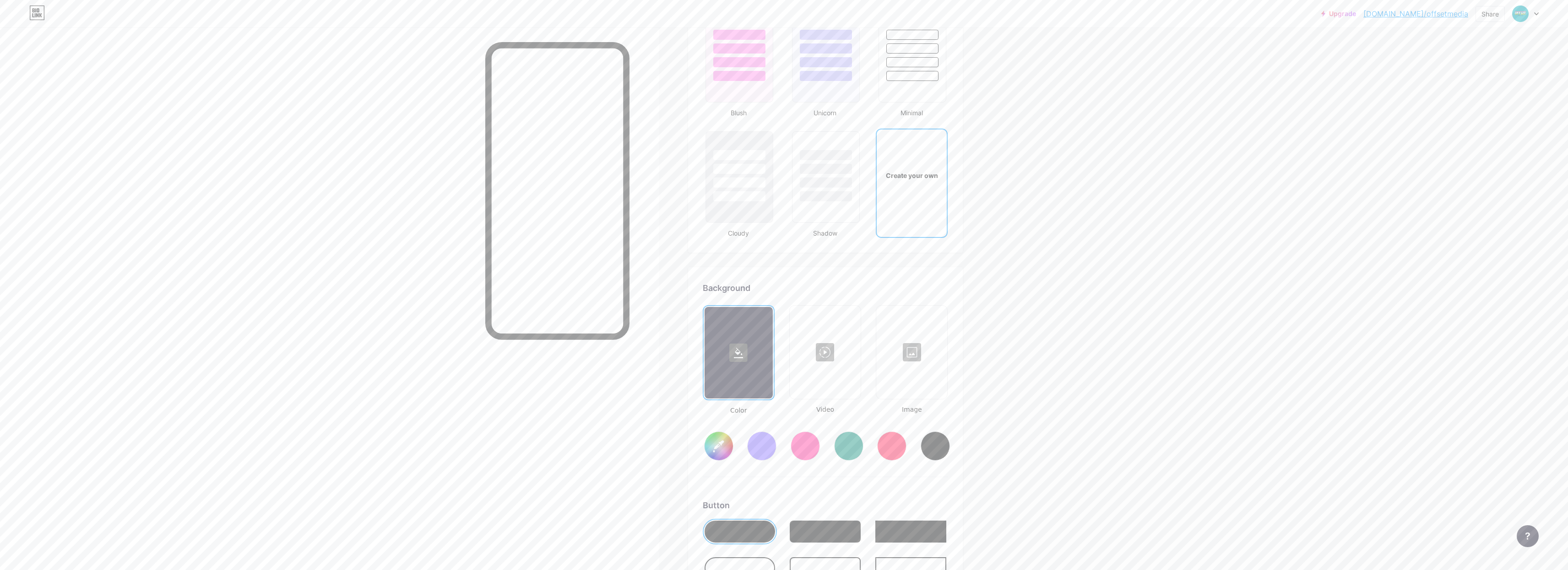
click at [899, 375] on div at bounding box center [911, 352] width 69 height 92
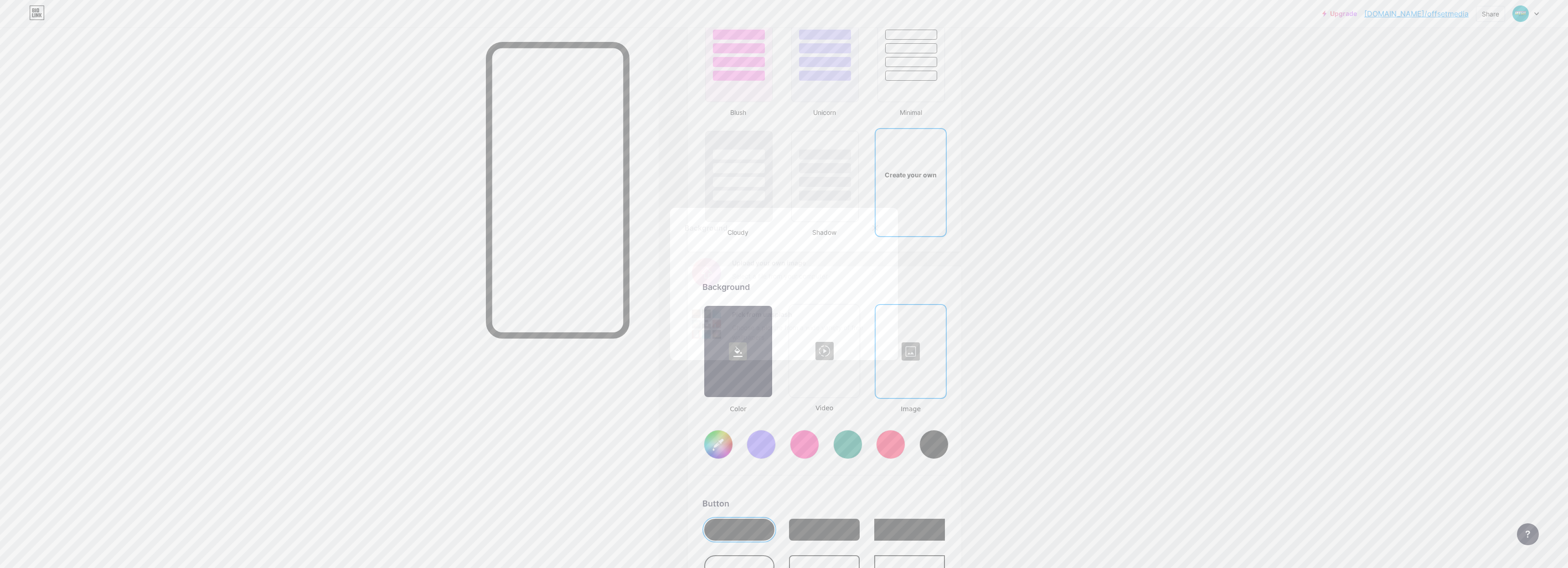
click at [872, 270] on input "file" at bounding box center [784, 272] width 199 height 51
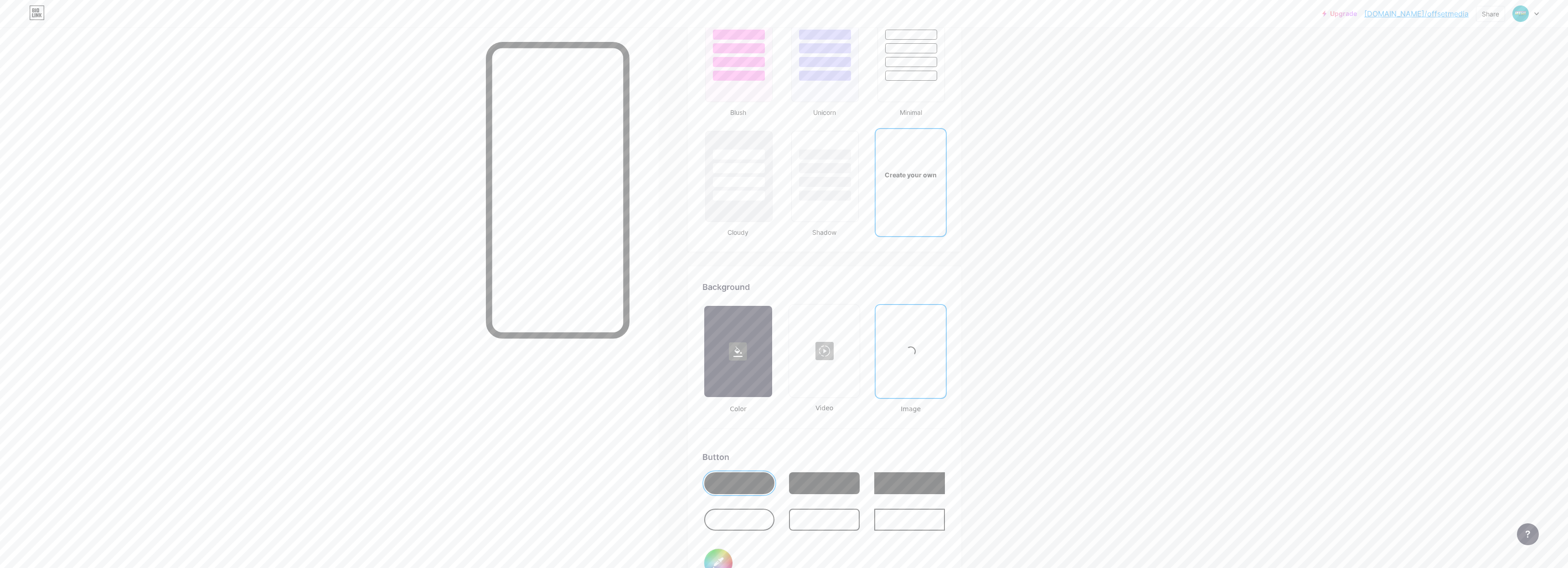
type input "#ffffff"
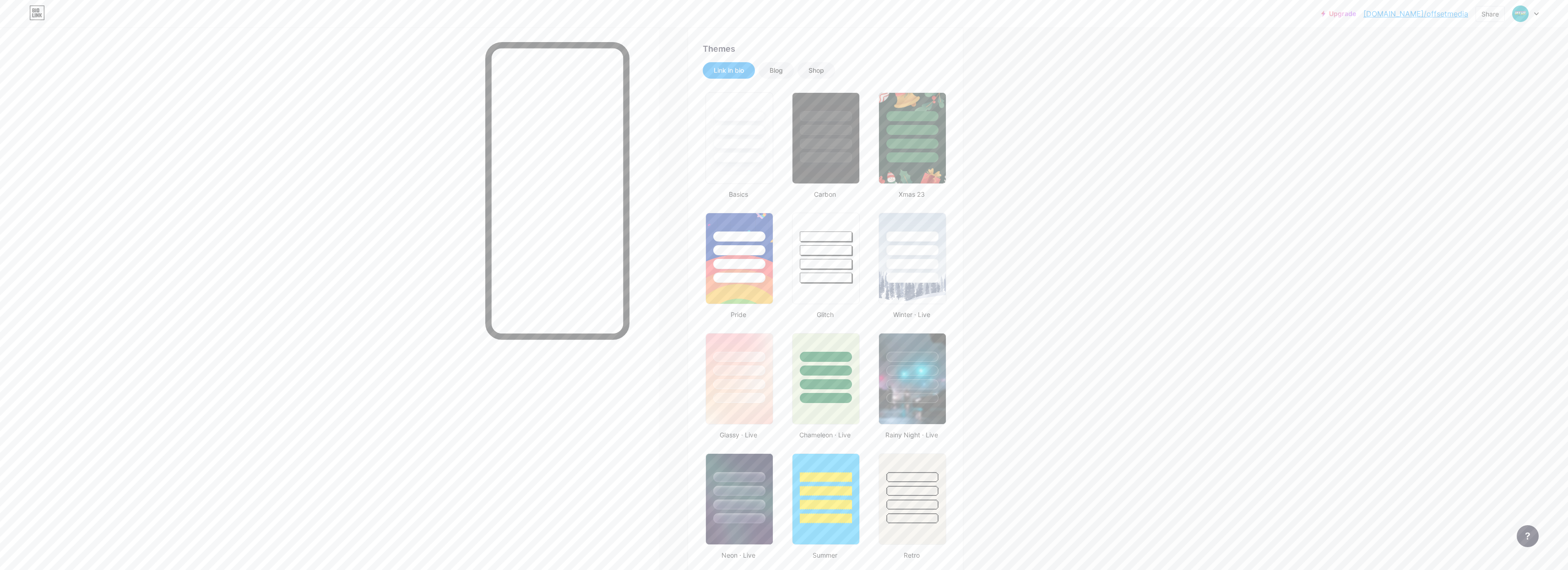
scroll to position [144, 0]
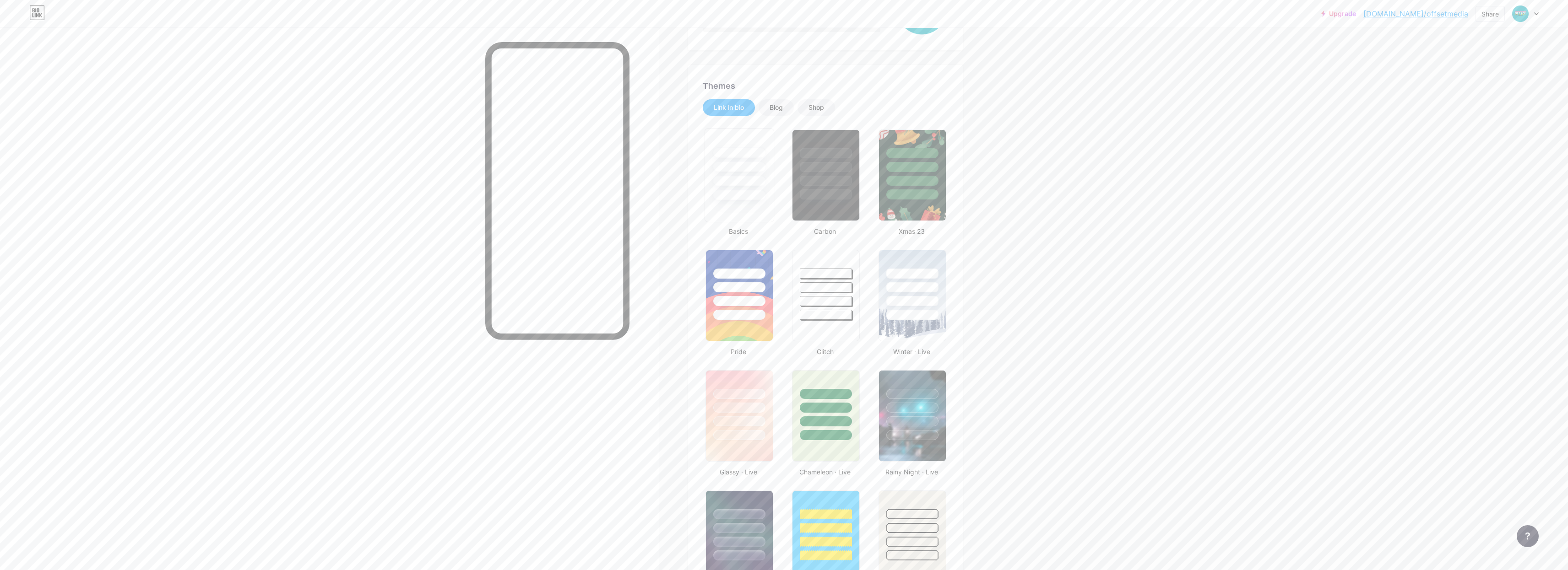
click at [733, 200] on div at bounding box center [739, 195] width 53 height 10
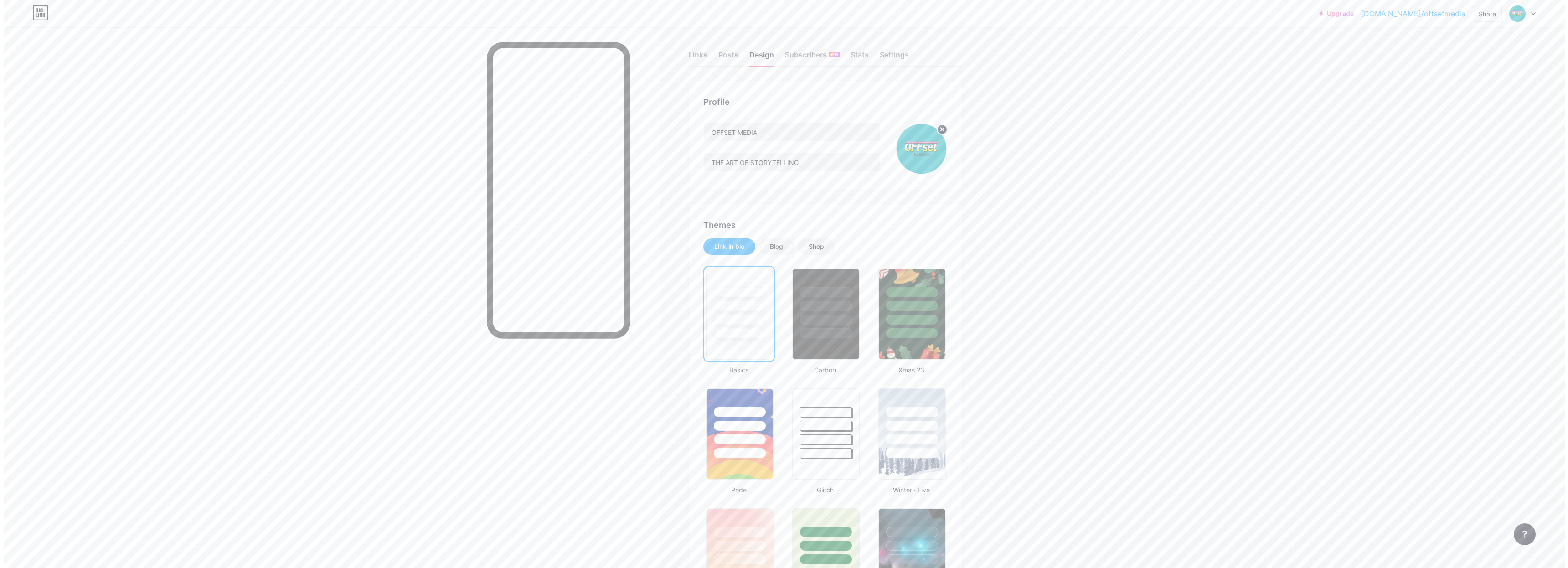
scroll to position [0, 0]
click at [808, 63] on div "Subscribers NEW" at bounding box center [808, 61] width 55 height 16
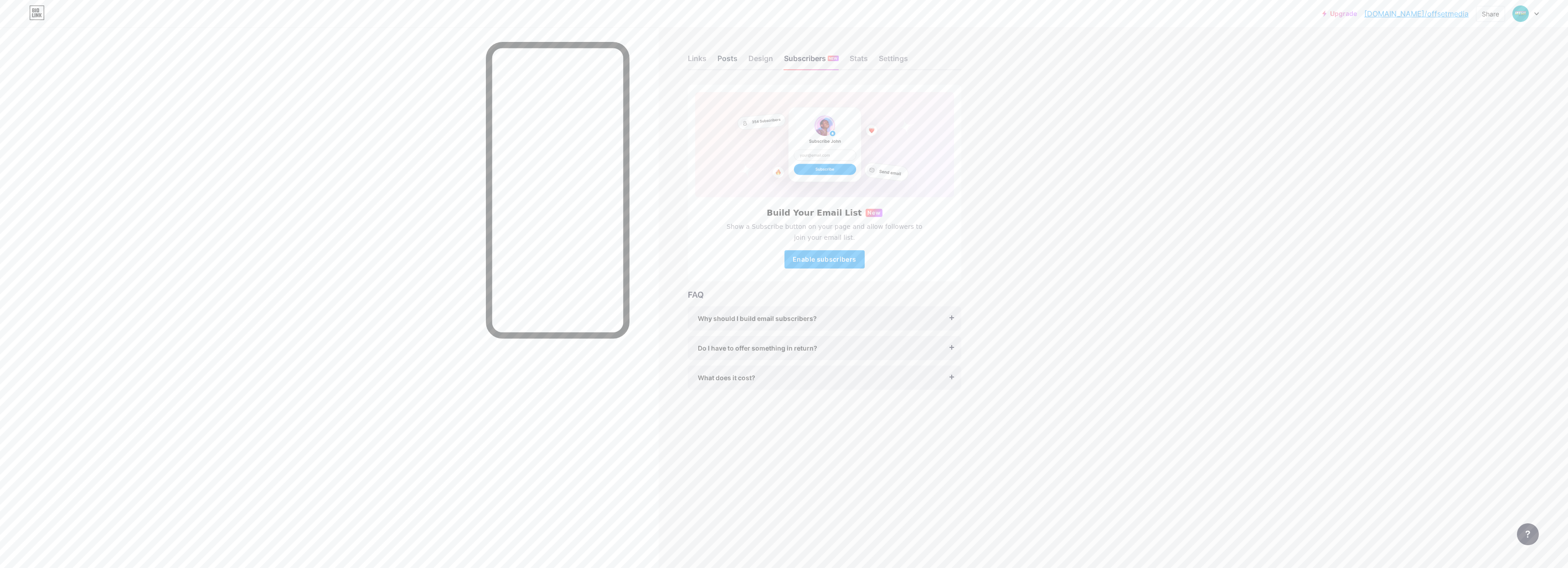
click at [719, 57] on div "Posts" at bounding box center [727, 61] width 20 height 16
click at [707, 61] on div "Links Posts Design Subscribers NEW Stats Settings" at bounding box center [824, 54] width 274 height 32
click at [691, 61] on div "Links" at bounding box center [696, 61] width 18 height 16
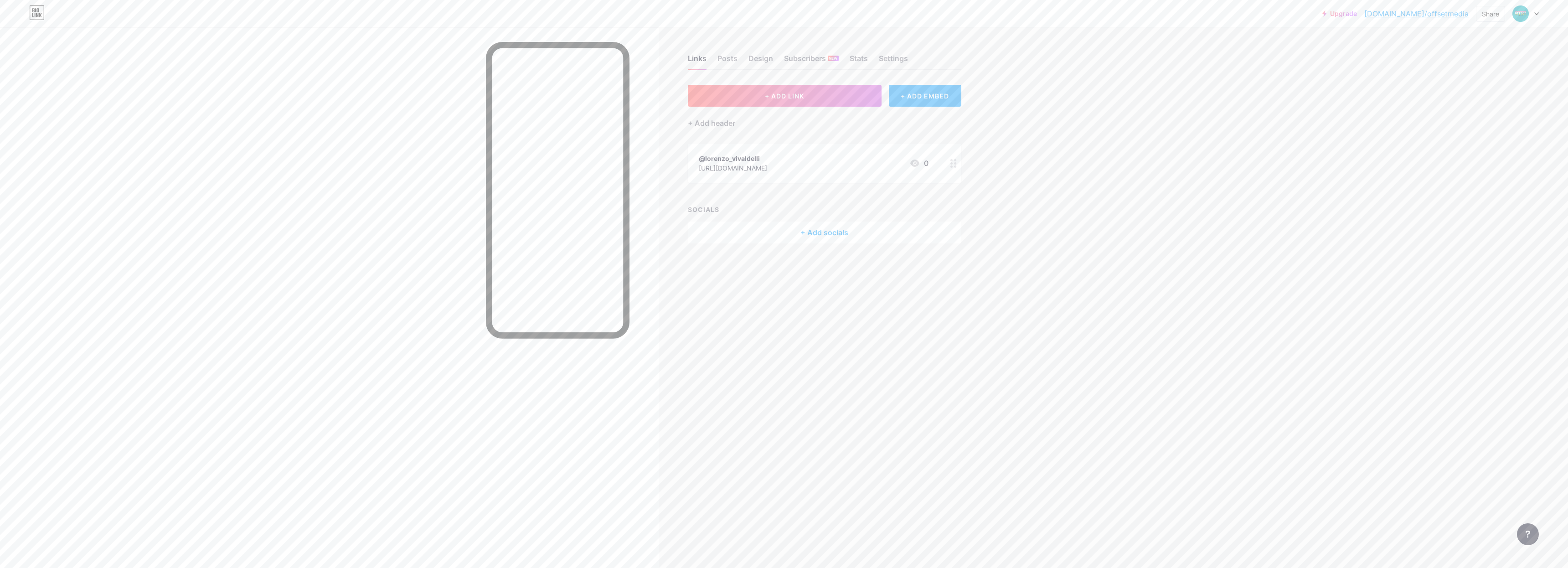
click at [767, 171] on div "[URL][DOMAIN_NAME]" at bounding box center [732, 168] width 68 height 10
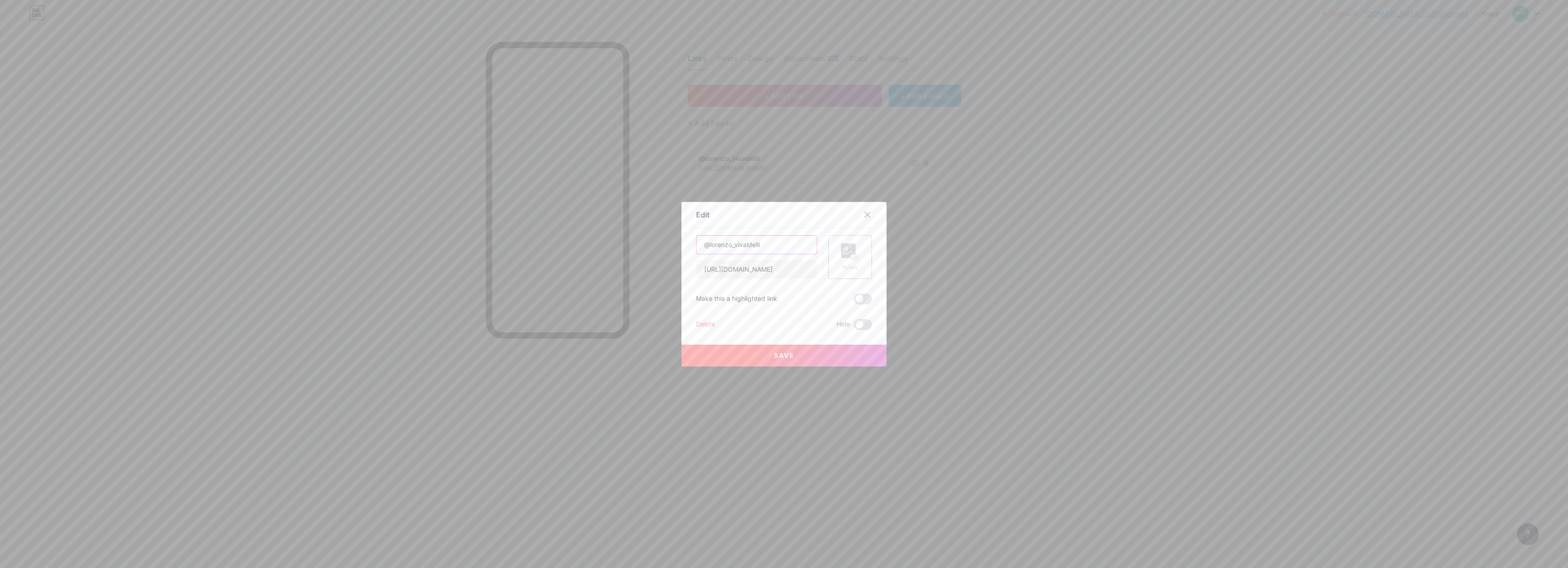
click at [760, 246] on input "@lorenzo_vivaldelli" at bounding box center [756, 244] width 120 height 18
type input "INSTAGRAM"
click at [851, 261] on div "Picture" at bounding box center [850, 257] width 18 height 27
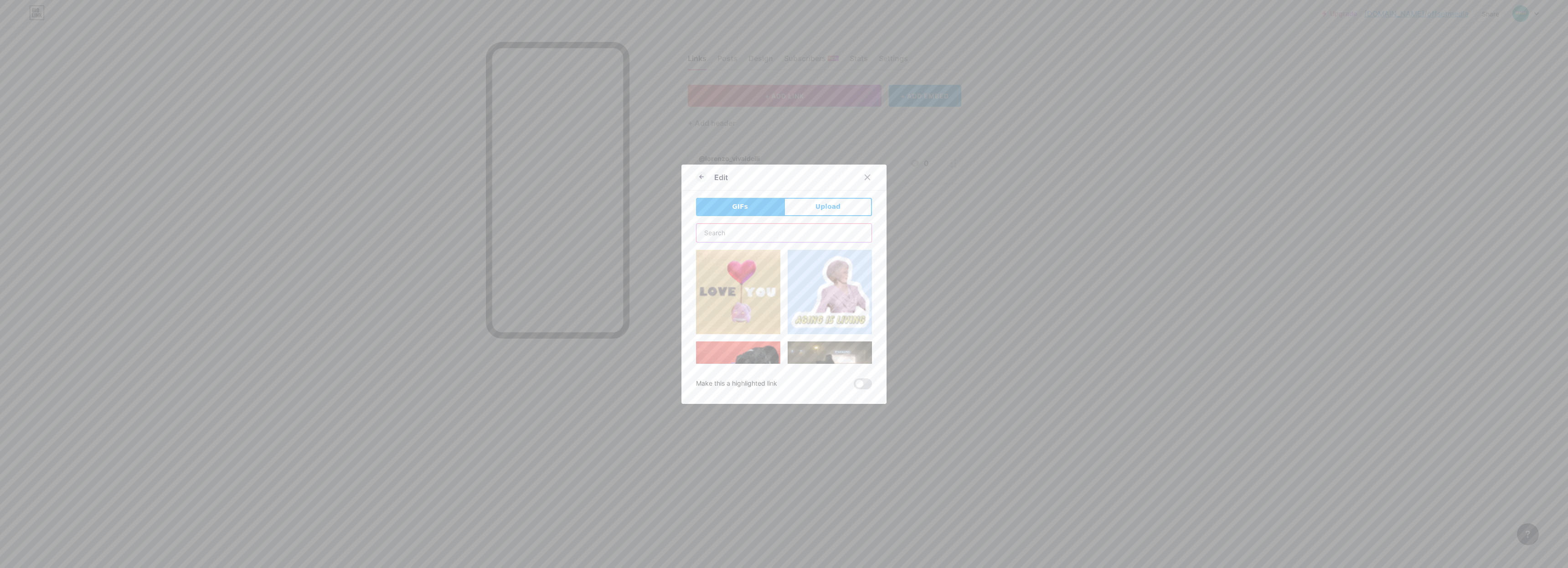
click at [769, 233] on input "text" at bounding box center [784, 233] width 175 height 18
type input "INSTAGRAM"
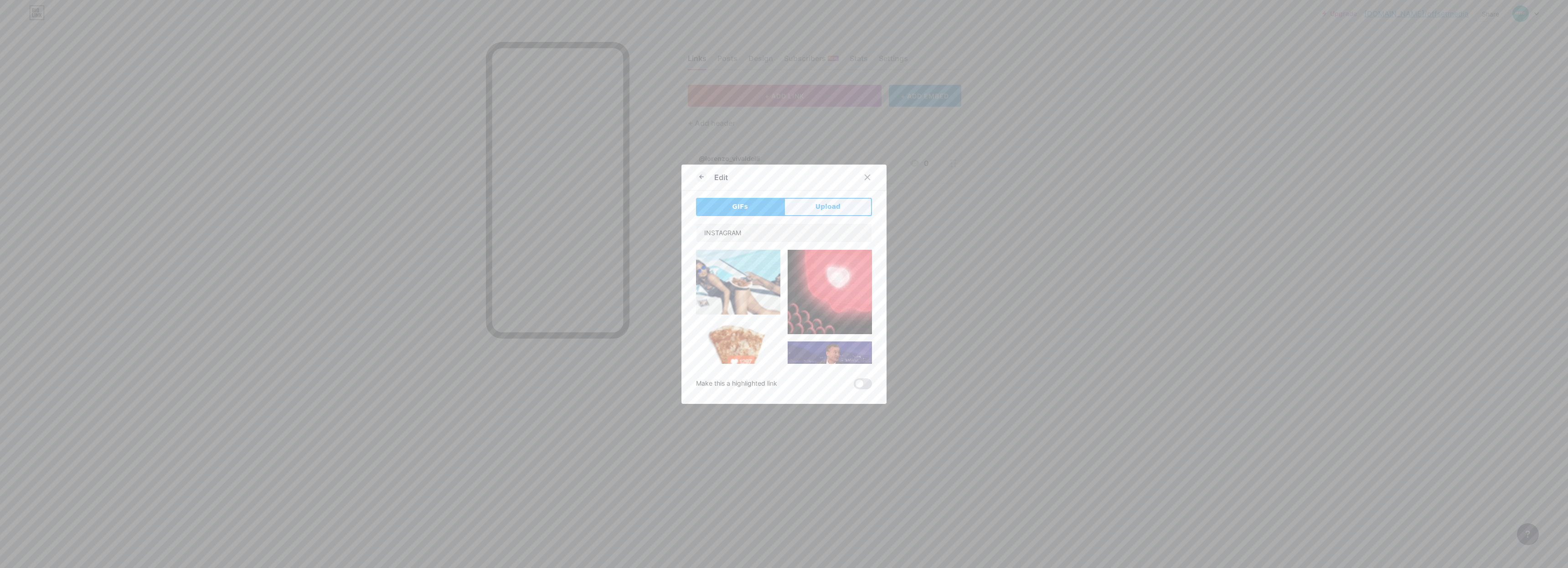
click at [812, 210] on button "Upload" at bounding box center [827, 207] width 88 height 18
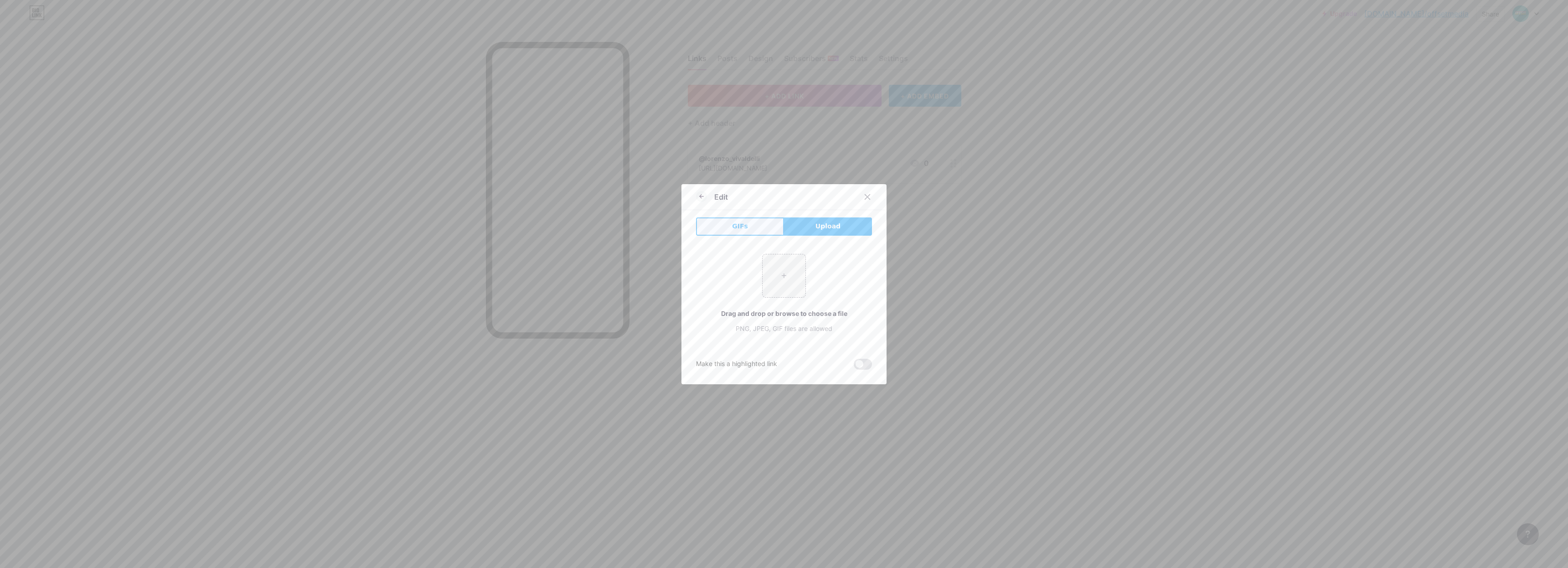
click at [762, 226] on button "GIFs" at bounding box center [739, 226] width 88 height 18
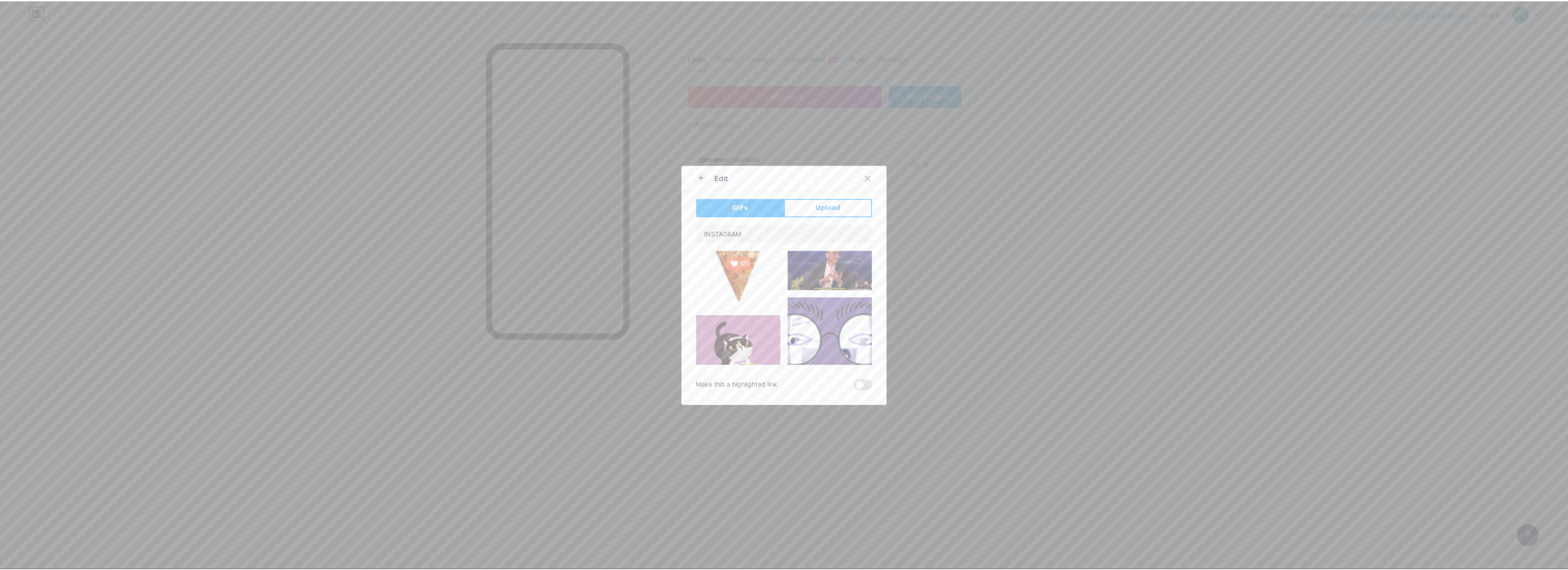
scroll to position [73, 0]
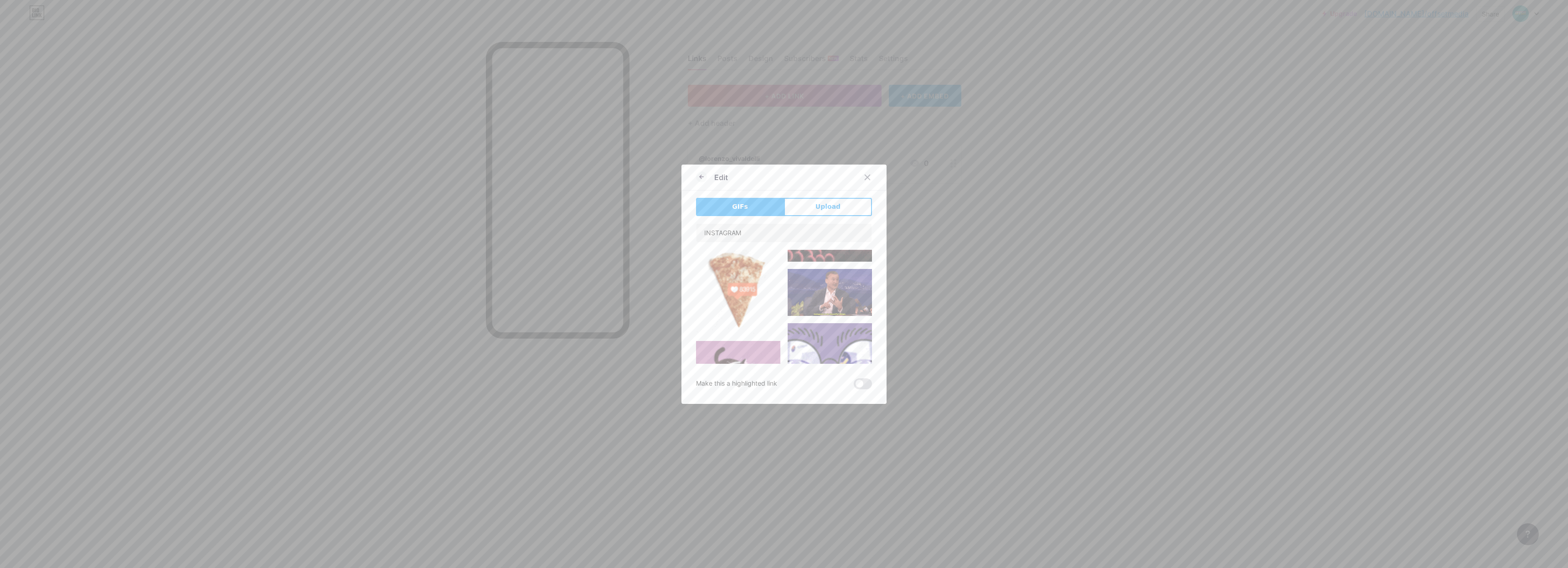
click at [737, 307] on img at bounding box center [738, 292] width 85 height 85
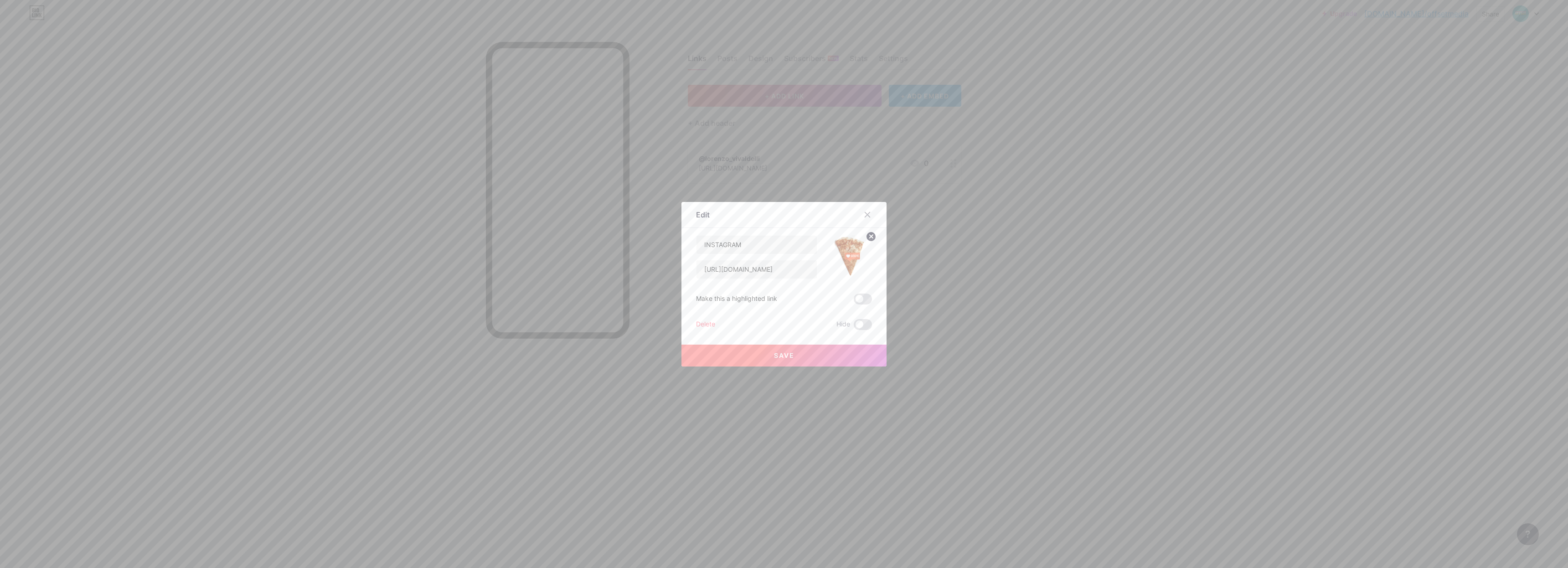
click at [763, 358] on button "Save" at bounding box center [784, 356] width 205 height 22
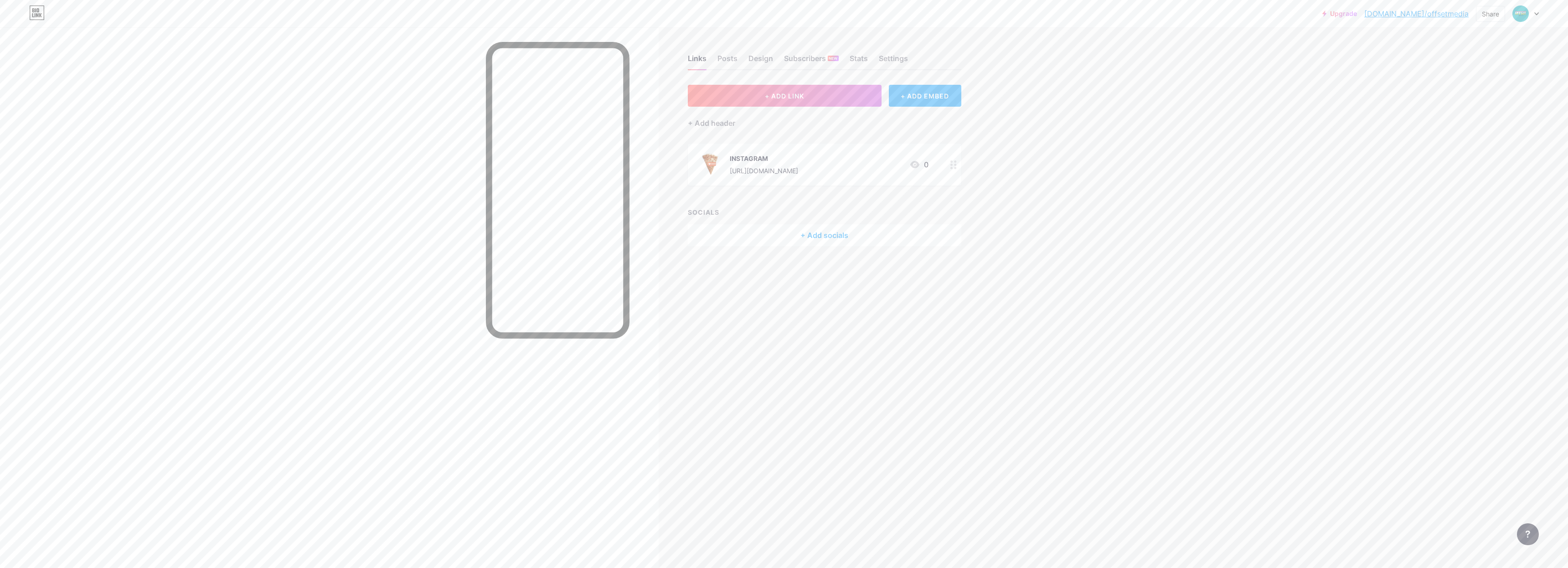
click at [722, 160] on img at bounding box center [710, 165] width 24 height 24
click at [844, 256] on img at bounding box center [850, 257] width 44 height 44
click at [870, 235] on icon at bounding box center [871, 236] width 3 height 3
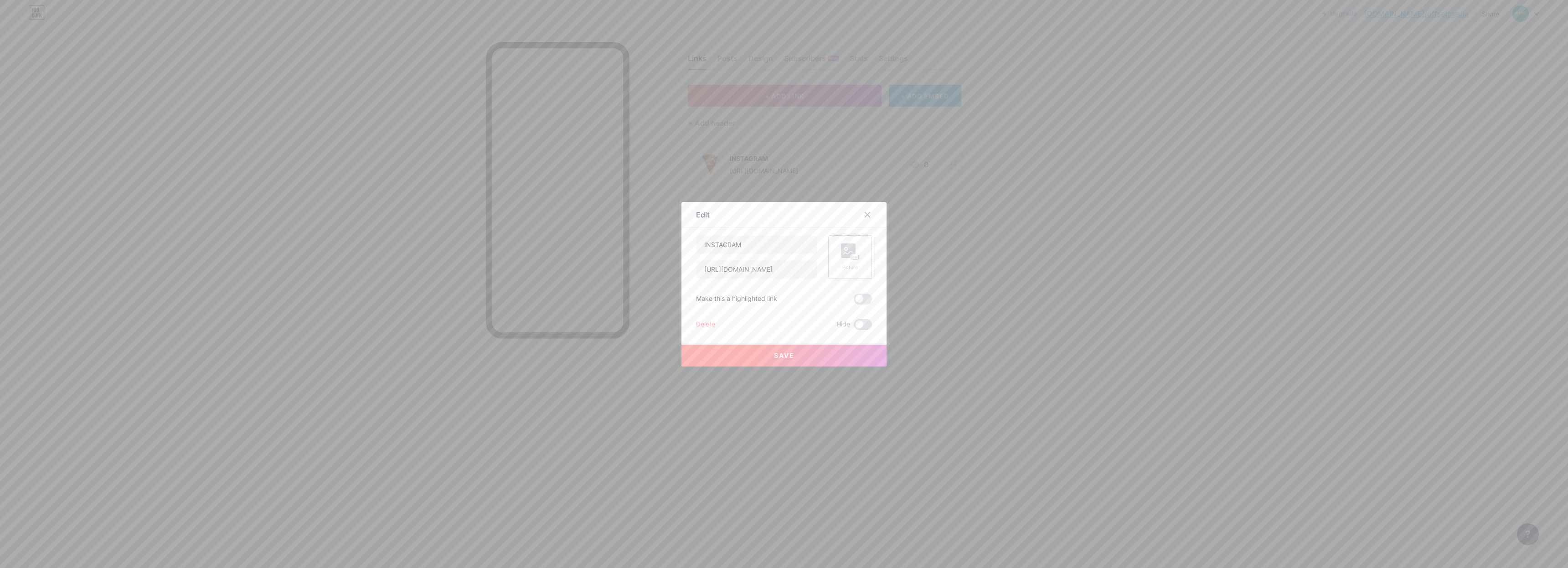
click at [854, 255] on rect at bounding box center [855, 257] width 8 height 5
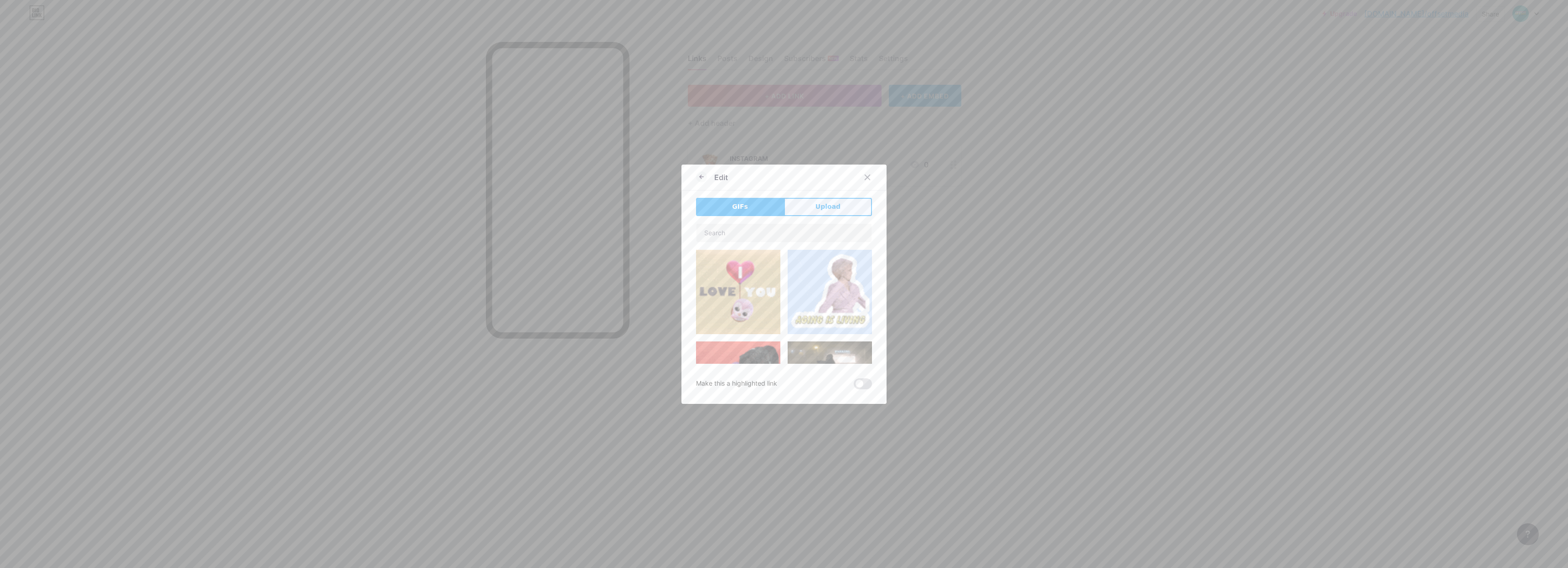
click at [838, 205] on button "Upload" at bounding box center [827, 207] width 88 height 18
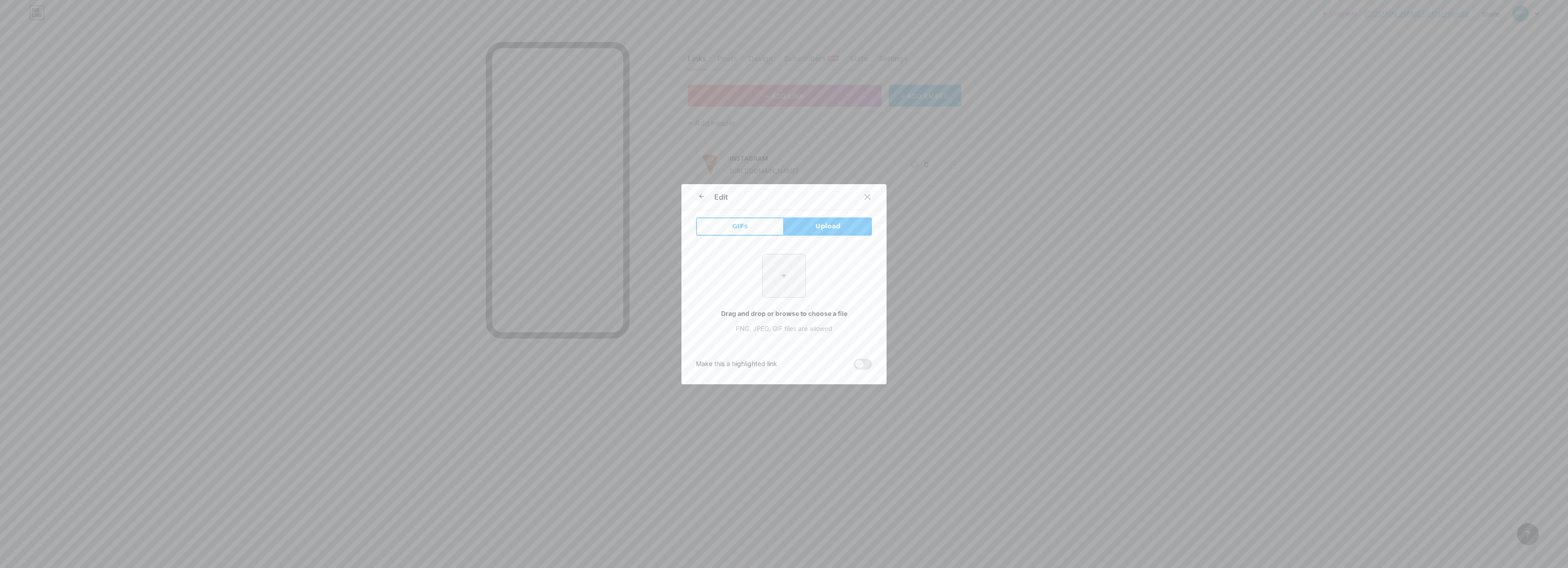
click at [782, 275] on input "file" at bounding box center [784, 276] width 43 height 43
type input "C:\fakepath\14462CE7-2793-4EAD-8E03-6314DCD51912.PNG"
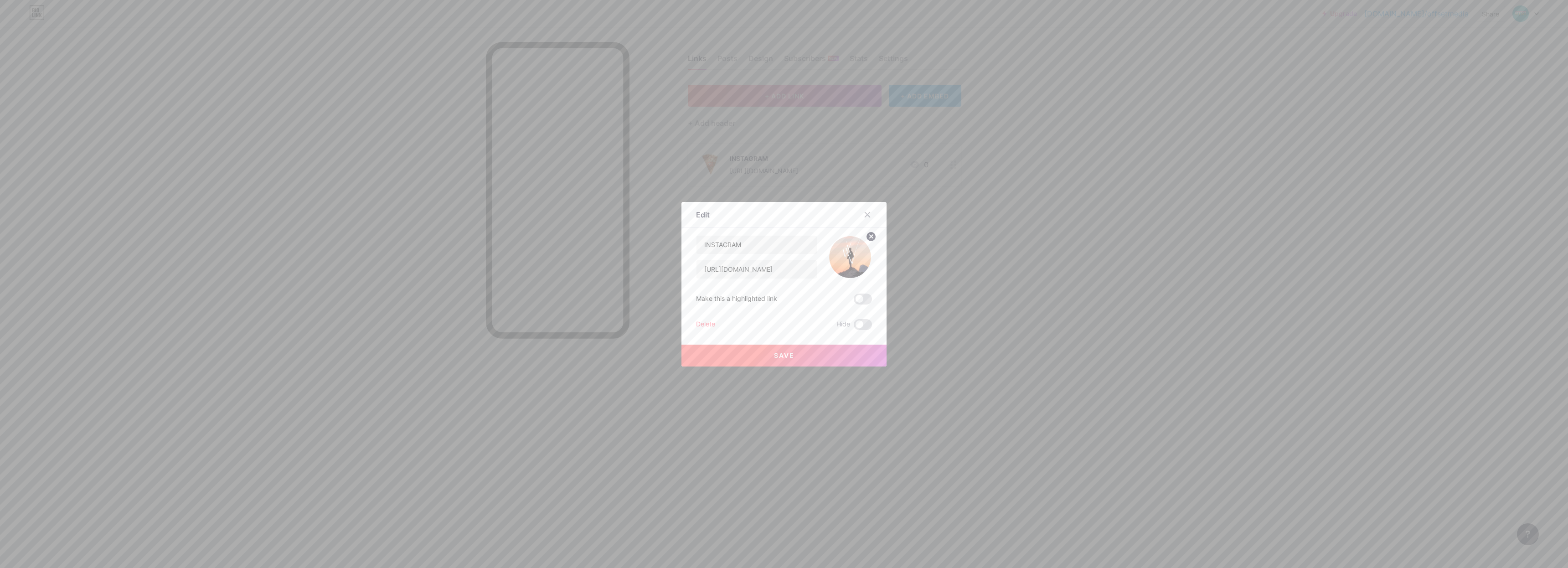
click at [762, 354] on button "Save" at bounding box center [784, 356] width 205 height 22
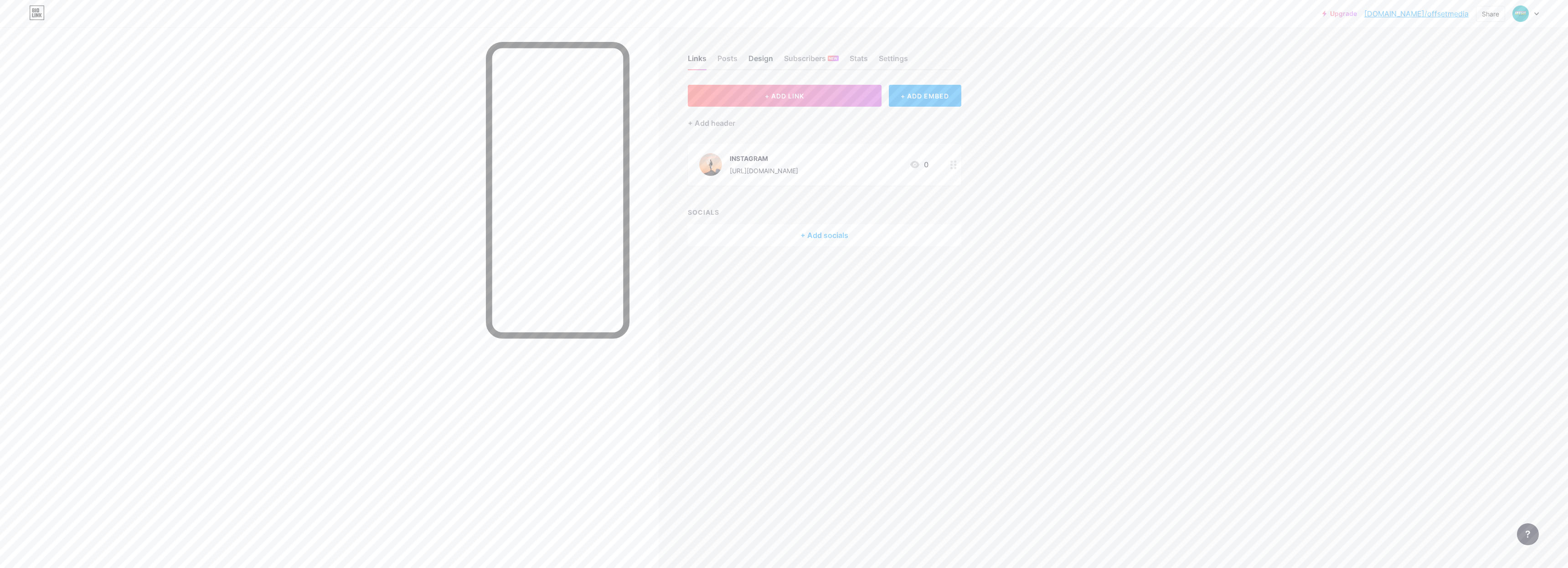
click at [765, 61] on div "Design" at bounding box center [760, 61] width 25 height 16
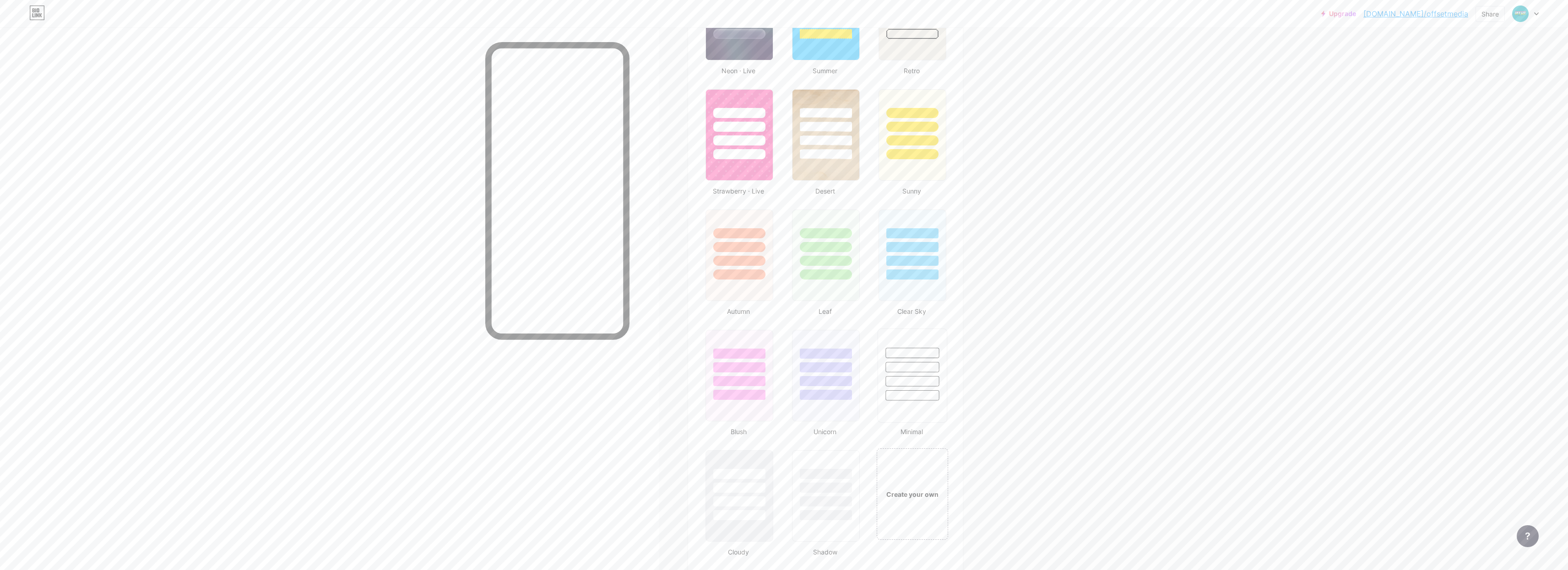
scroll to position [709, 0]
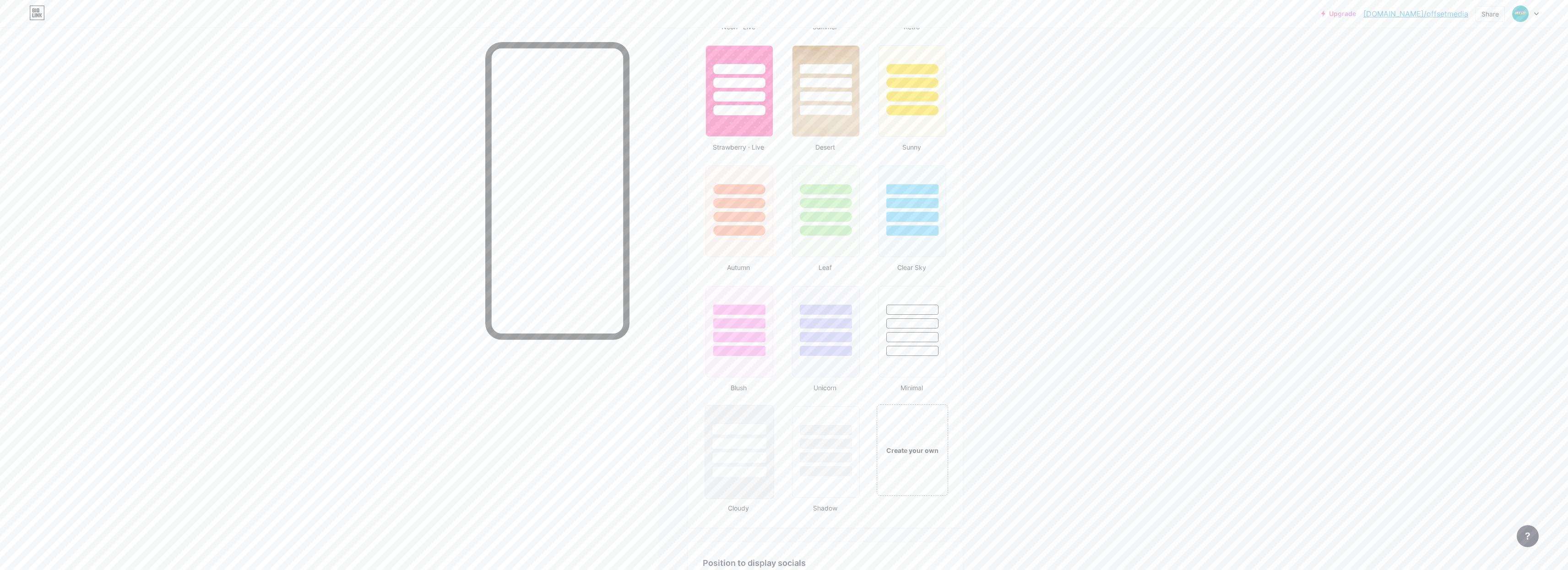
click at [732, 467] on div at bounding box center [739, 471] width 53 height 10
click at [801, 464] on div at bounding box center [825, 441] width 69 height 72
click at [910, 351] on div at bounding box center [912, 351] width 53 height 10
click at [833, 364] on div at bounding box center [825, 332] width 69 height 95
click at [757, 364] on div at bounding box center [738, 332] width 69 height 95
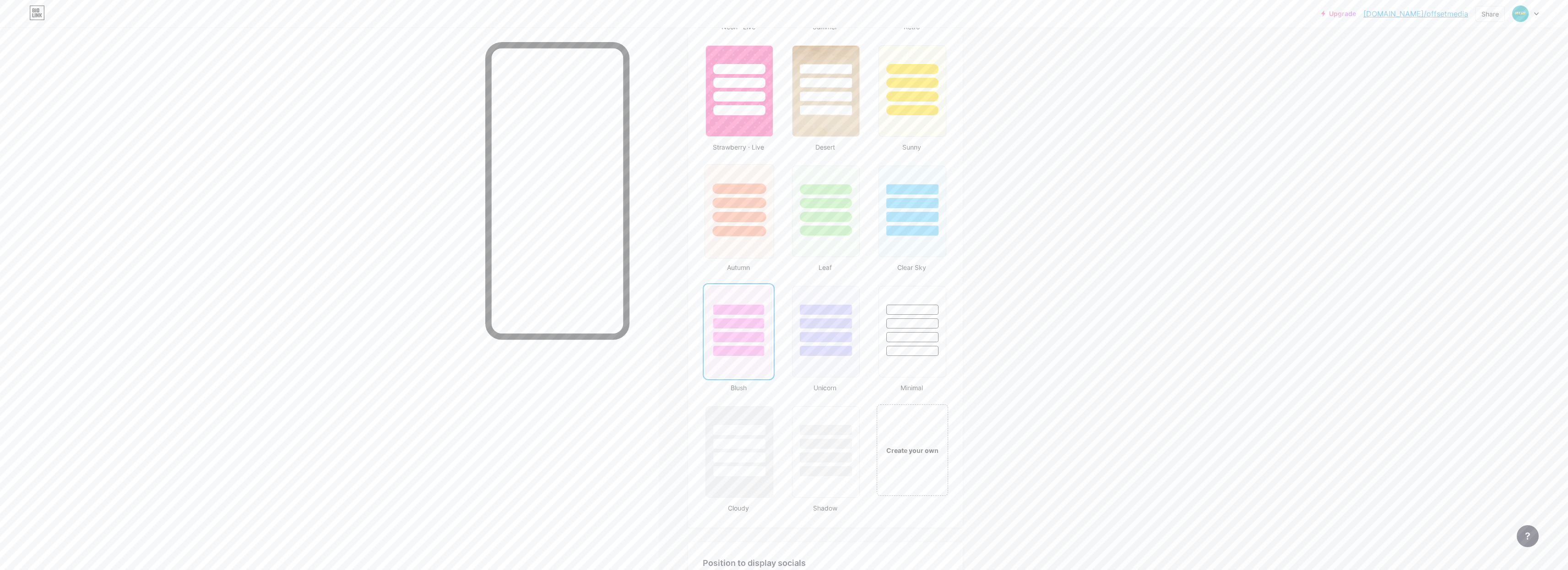
click at [751, 231] on div at bounding box center [739, 231] width 53 height 10
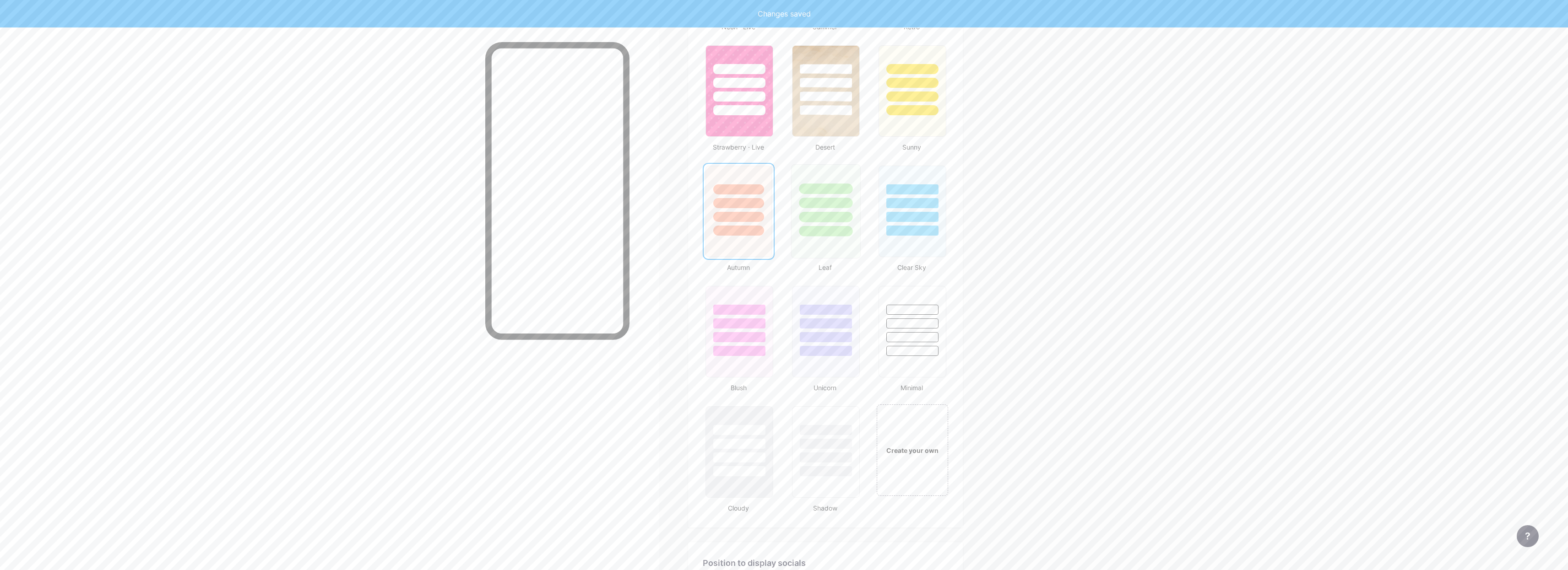
click at [831, 210] on div at bounding box center [825, 200] width 69 height 72
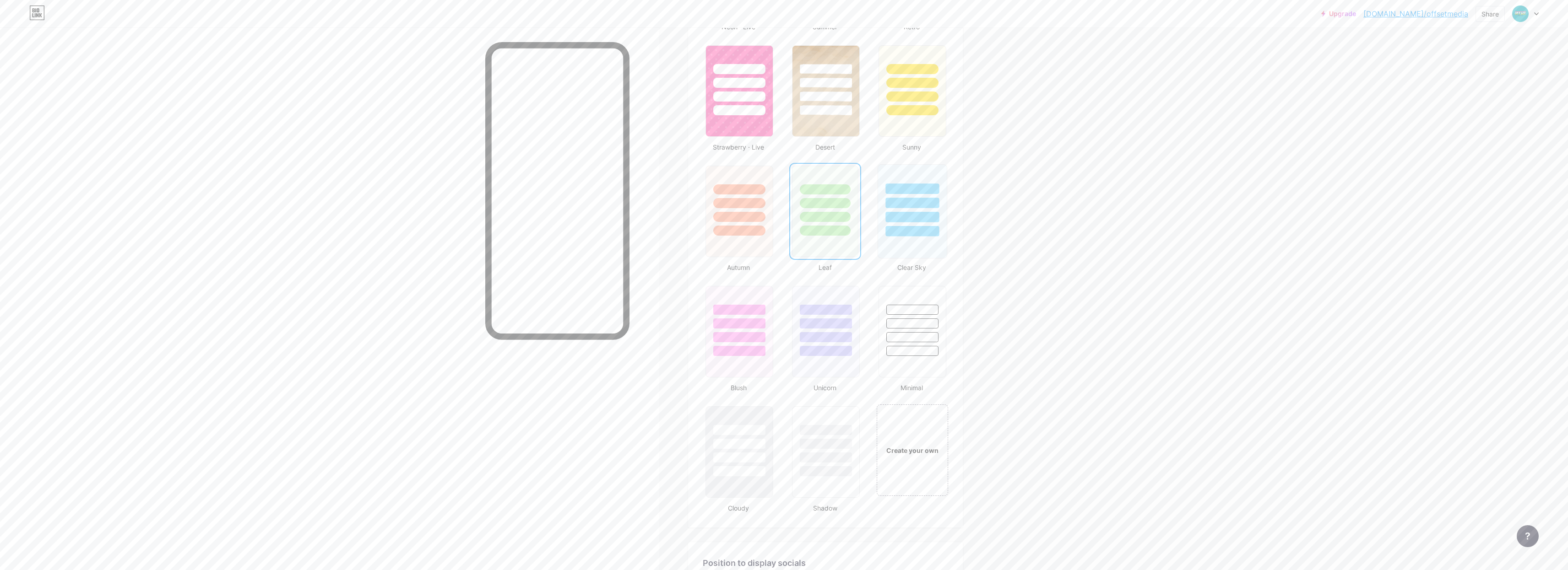
click at [919, 195] on div at bounding box center [912, 200] width 69 height 72
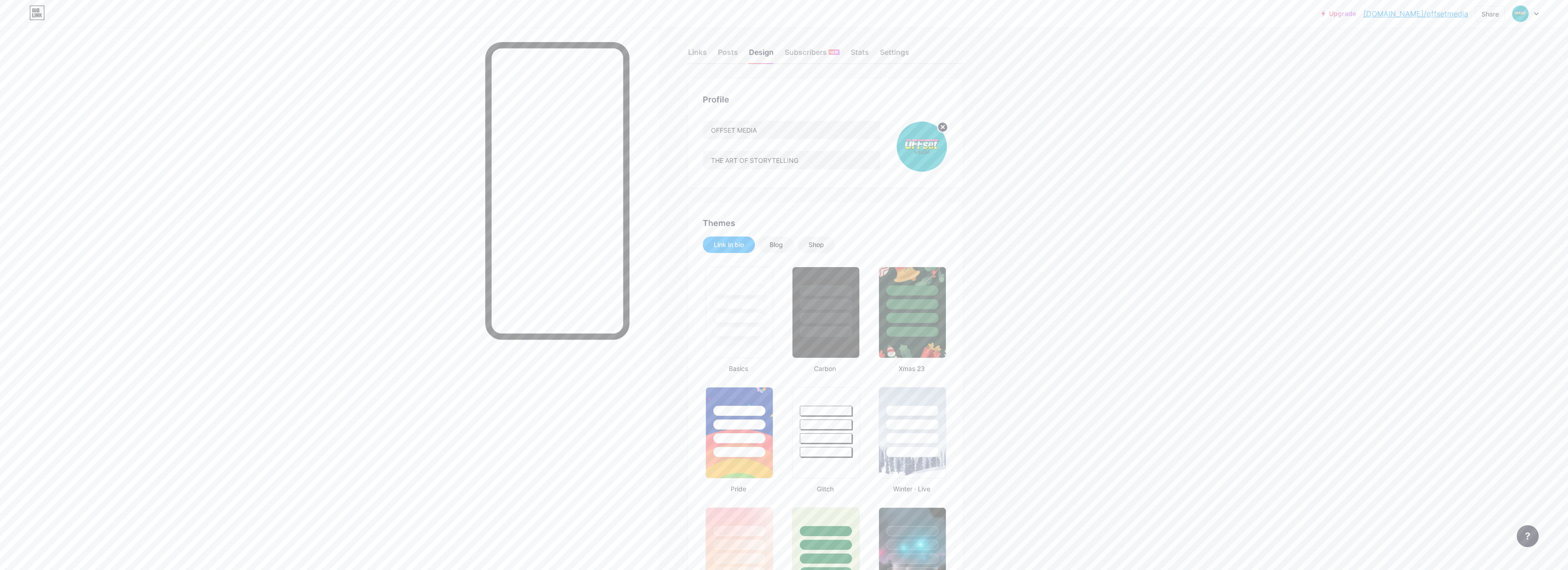
scroll to position [0, 0]
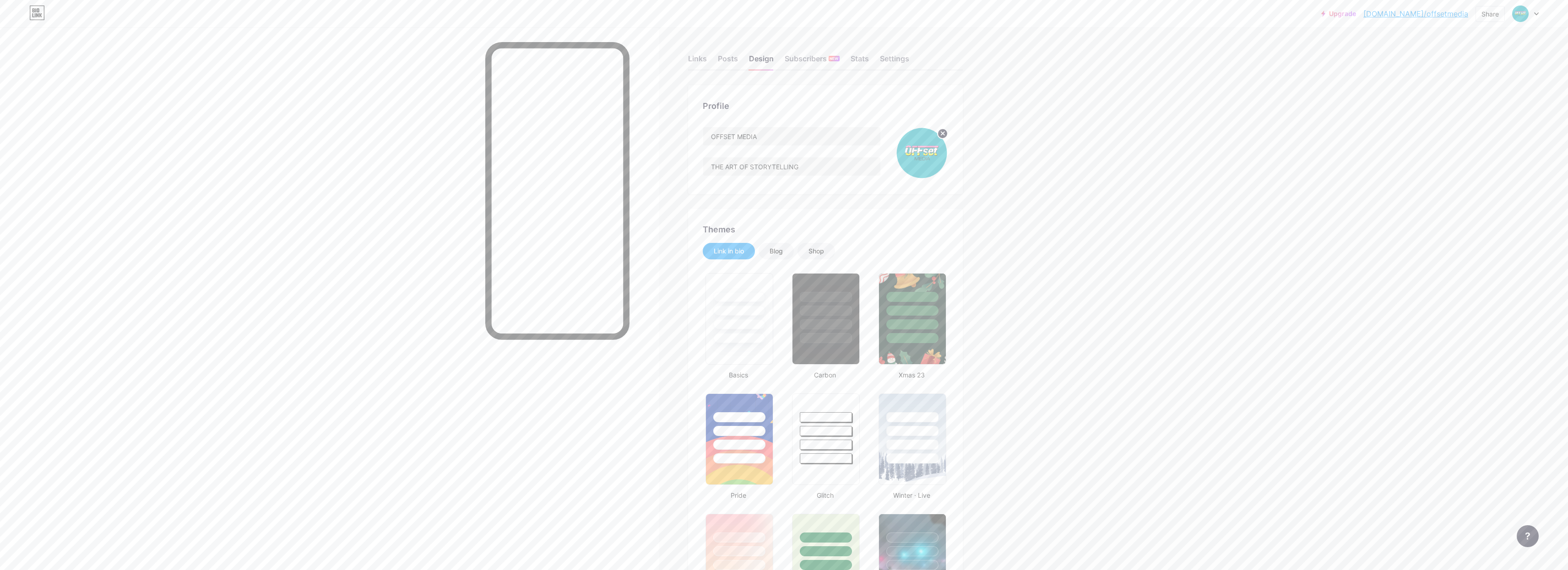
drag, startPoint x: 1072, startPoint y: 156, endPoint x: 1066, endPoint y: 137, distance: 19.9
click at [791, 258] on div "Blog" at bounding box center [775, 251] width 35 height 16
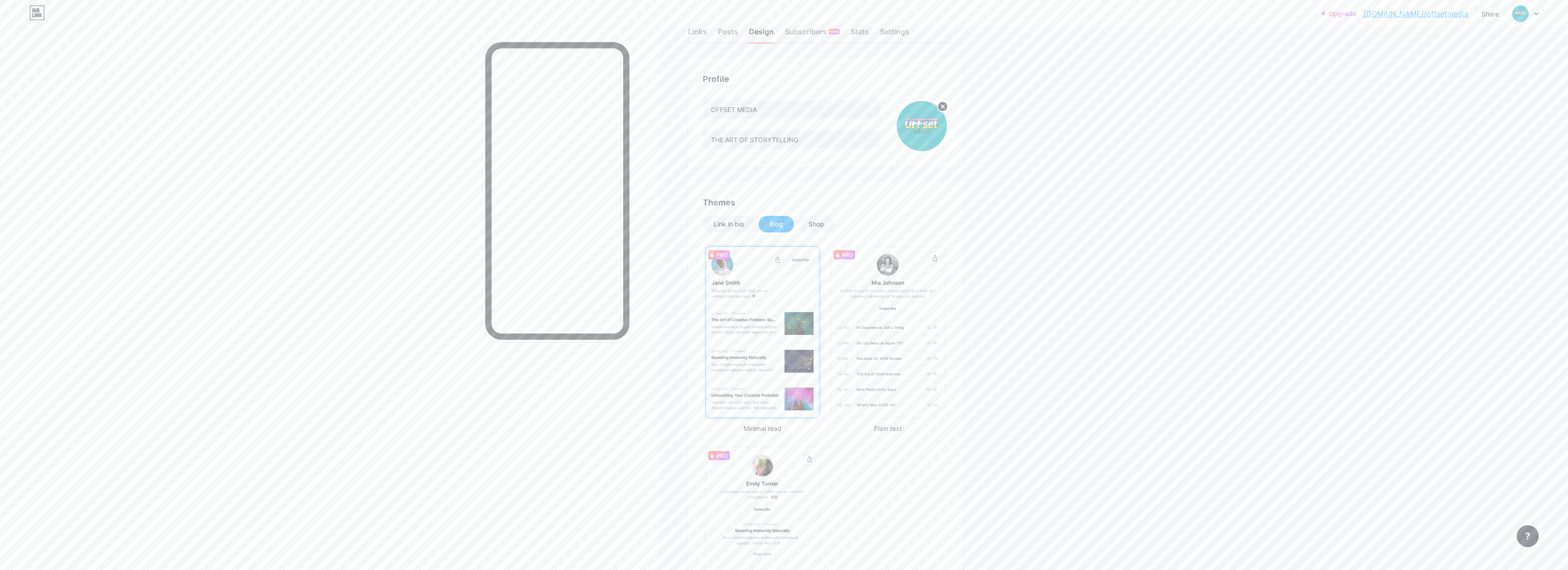
scroll to position [55, 0]
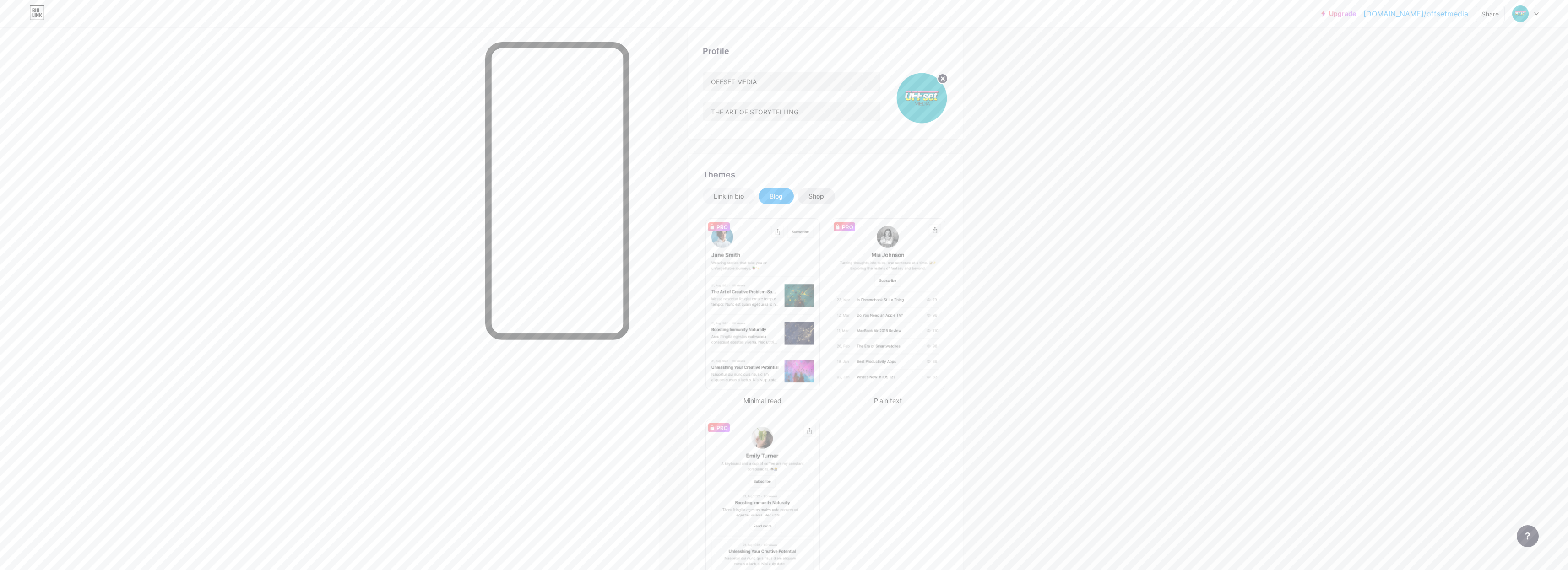
click at [813, 203] on div "Shop" at bounding box center [816, 196] width 38 height 16
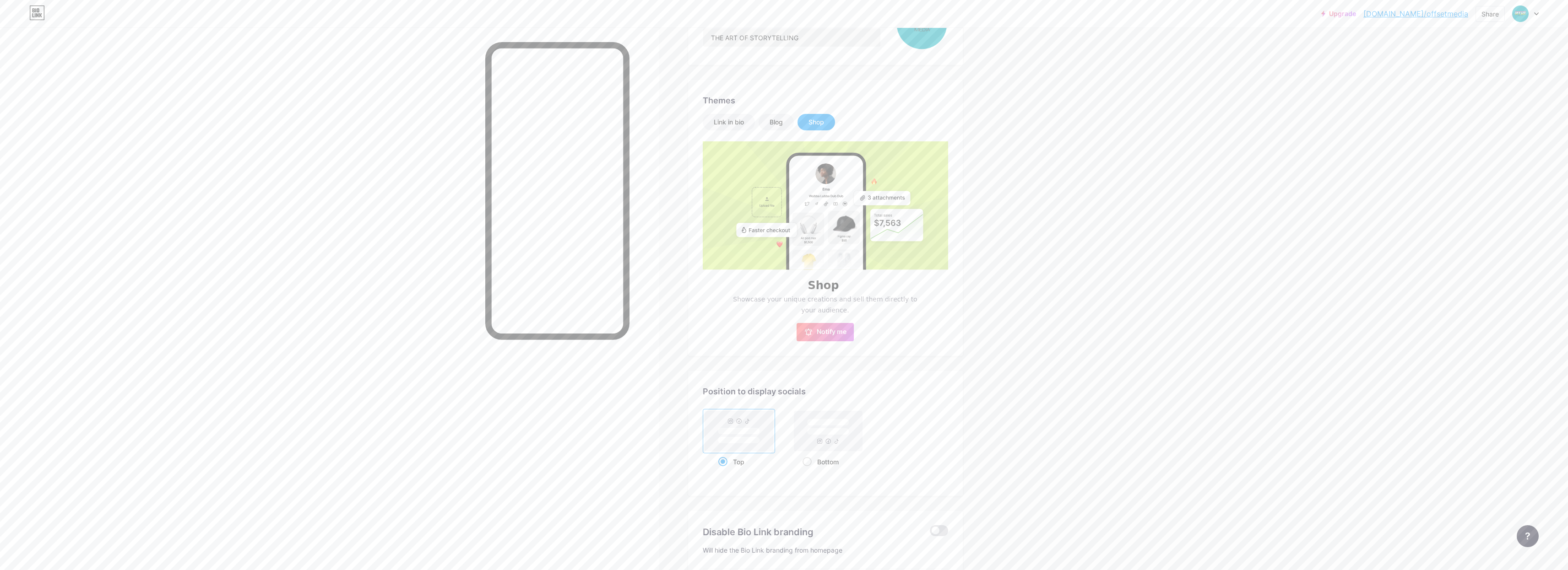
scroll to position [79, 0]
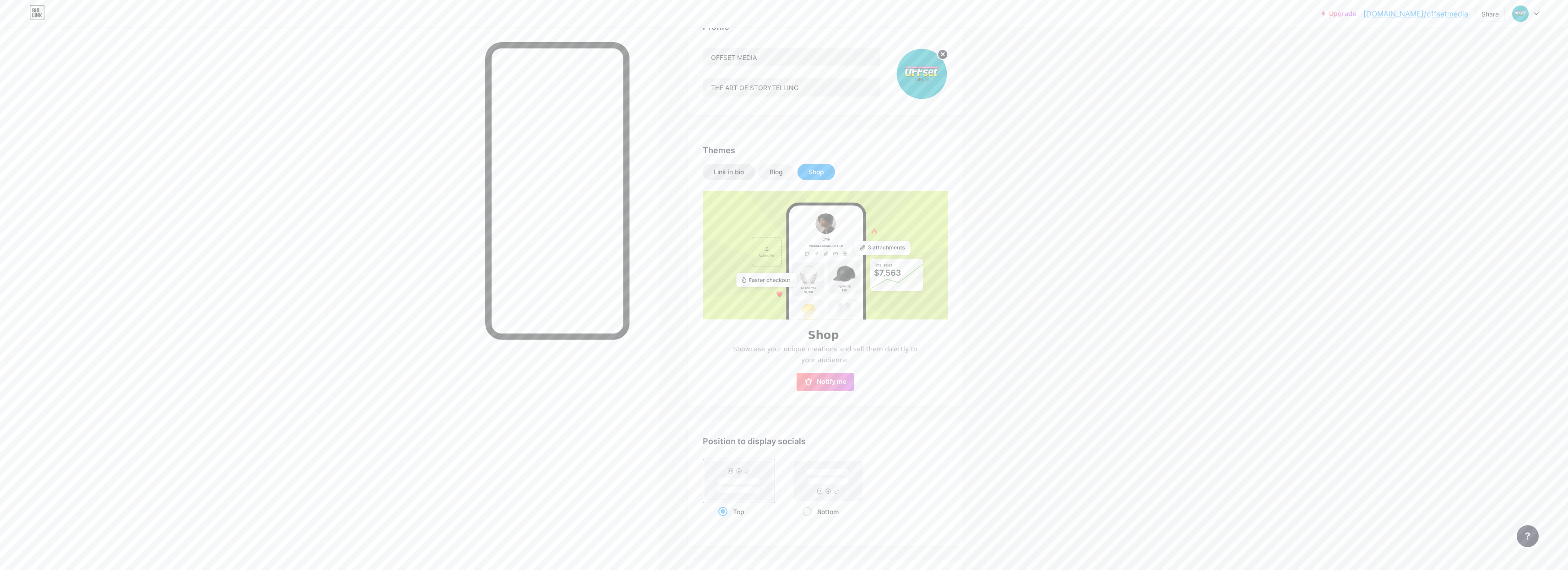
click at [735, 179] on div "Link in bio" at bounding box center [729, 172] width 52 height 16
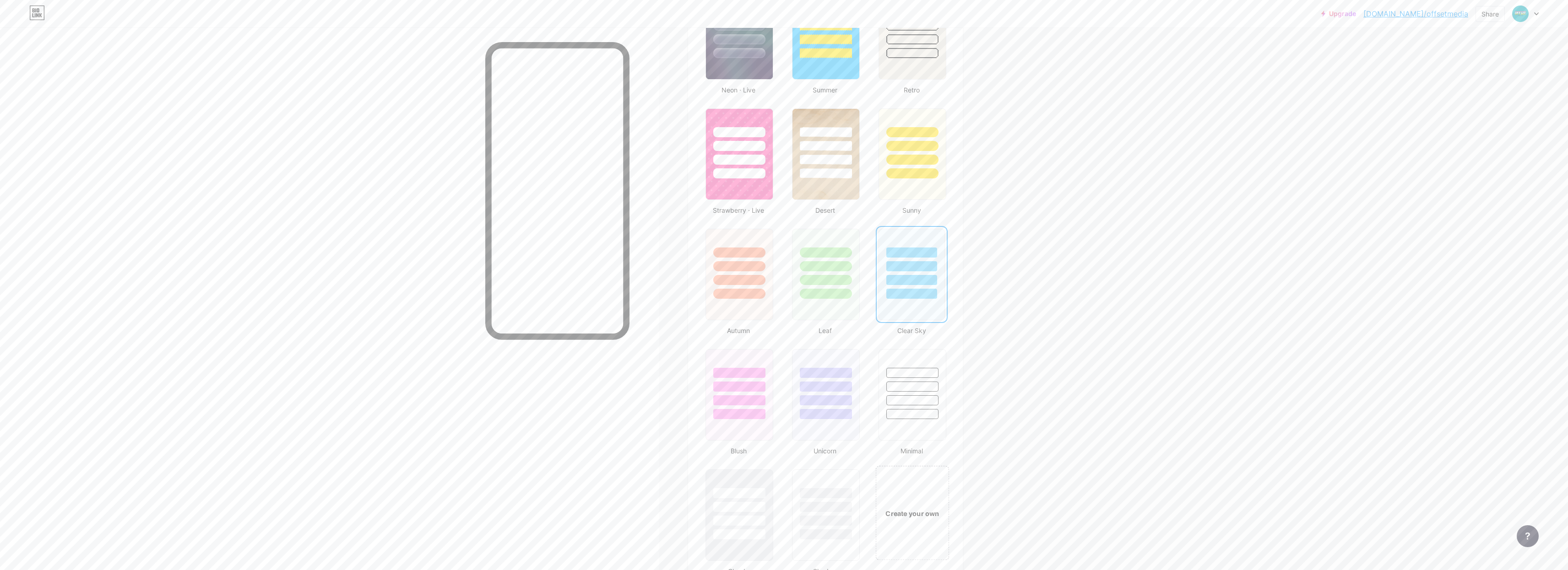
scroll to position [735, 0]
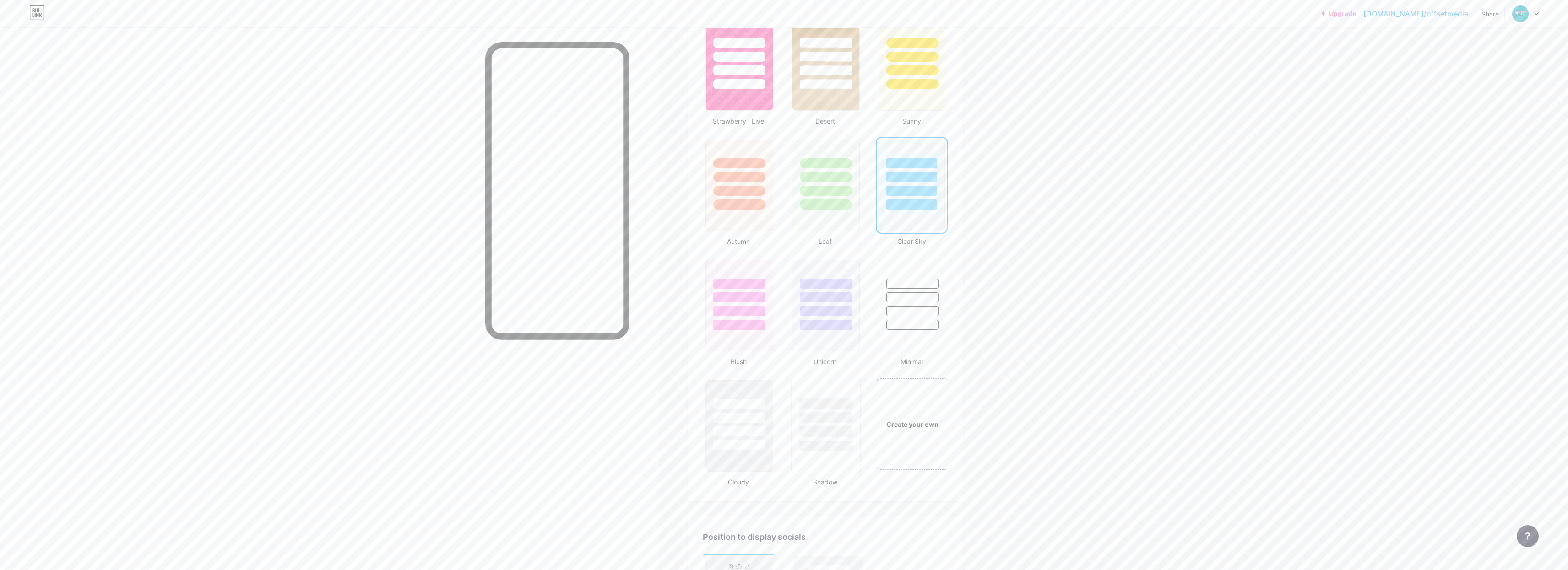
click at [823, 440] on div at bounding box center [825, 414] width 69 height 72
click at [736, 434] on div at bounding box center [739, 431] width 53 height 10
click at [928, 432] on div "Create your own" at bounding box center [912, 423] width 73 height 95
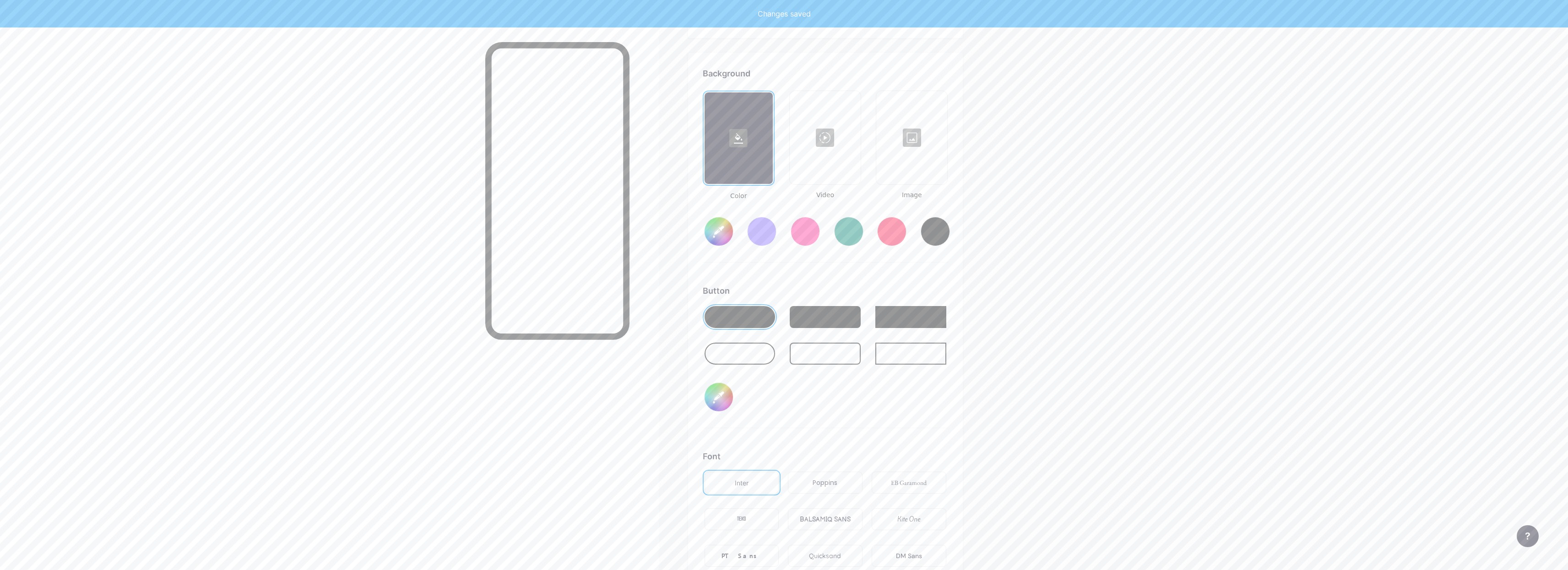
scroll to position [1215, 0]
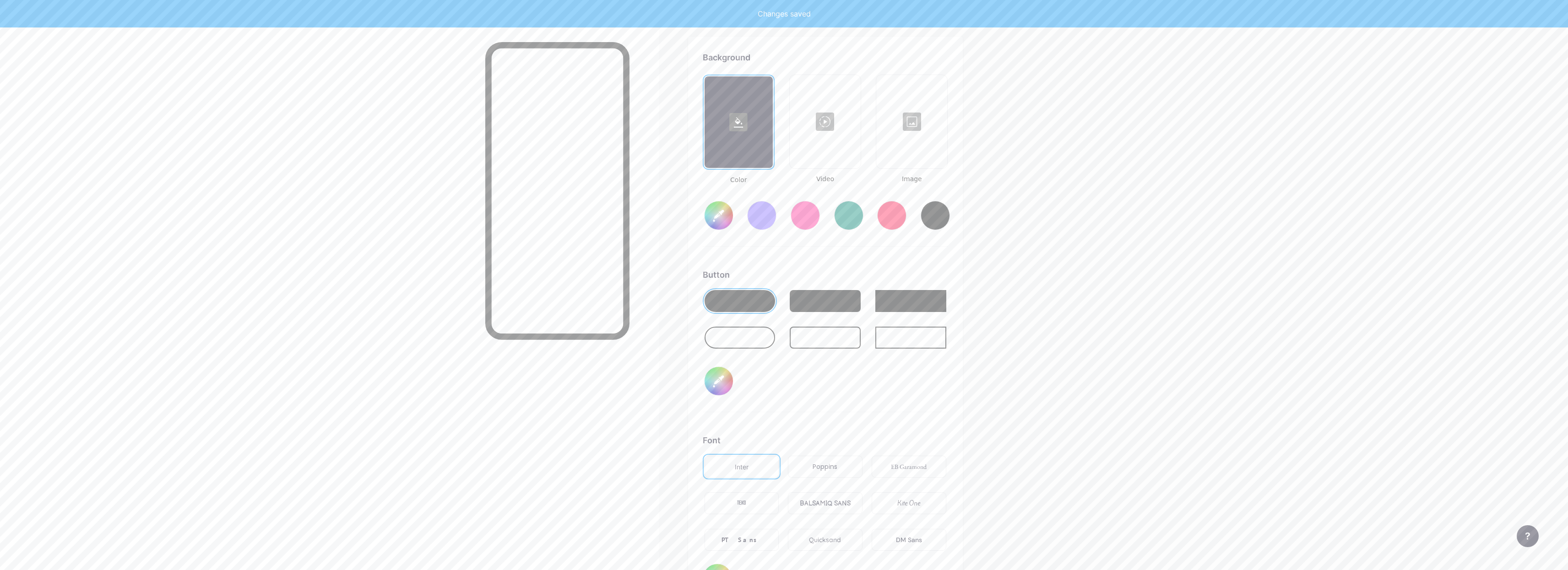
type input "#ffffff"
type input "#000000"
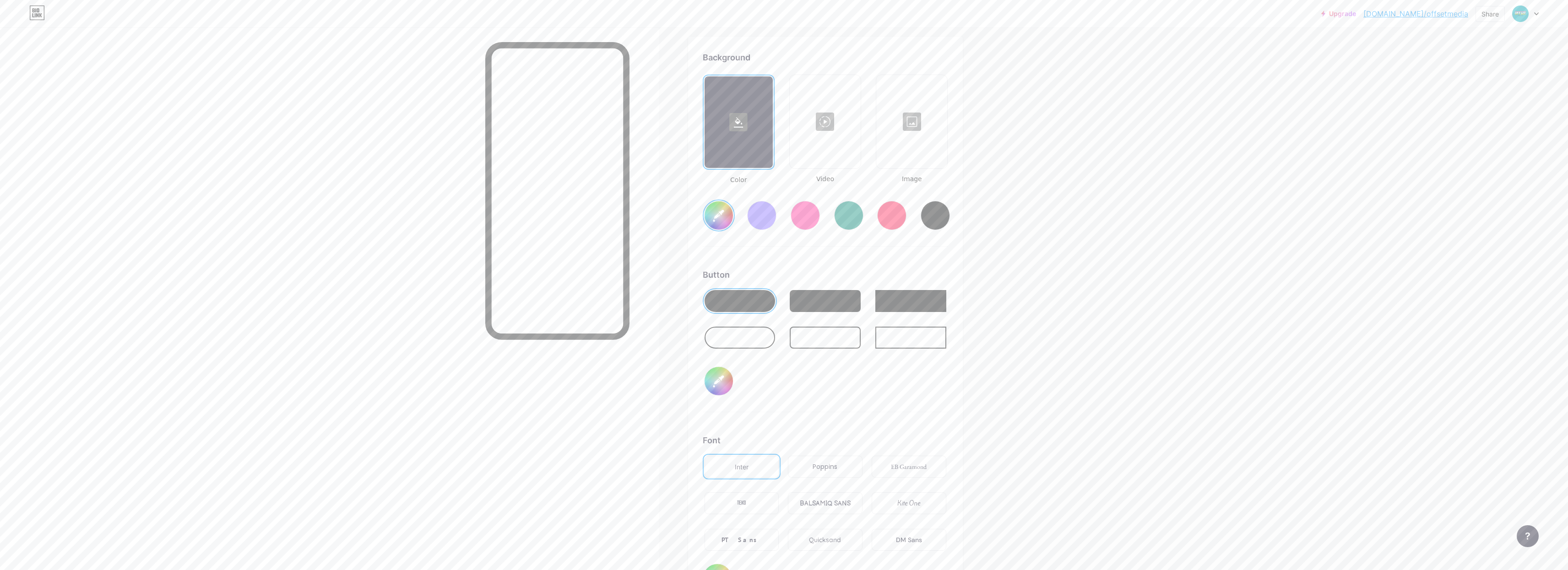
click at [739, 339] on div at bounding box center [739, 338] width 71 height 22
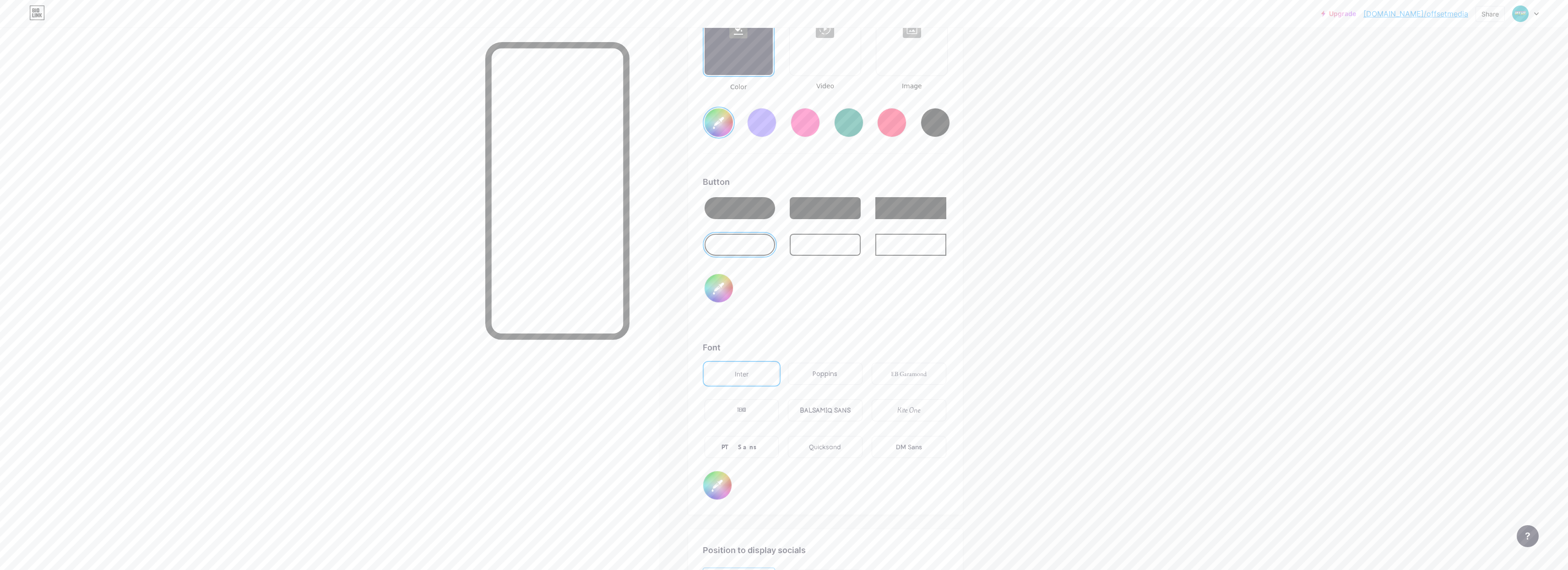
scroll to position [1309, 0]
click at [934, 66] on div at bounding box center [911, 27] width 69 height 92
click at [836, 262] on input "file" at bounding box center [787, 273] width 200 height 51
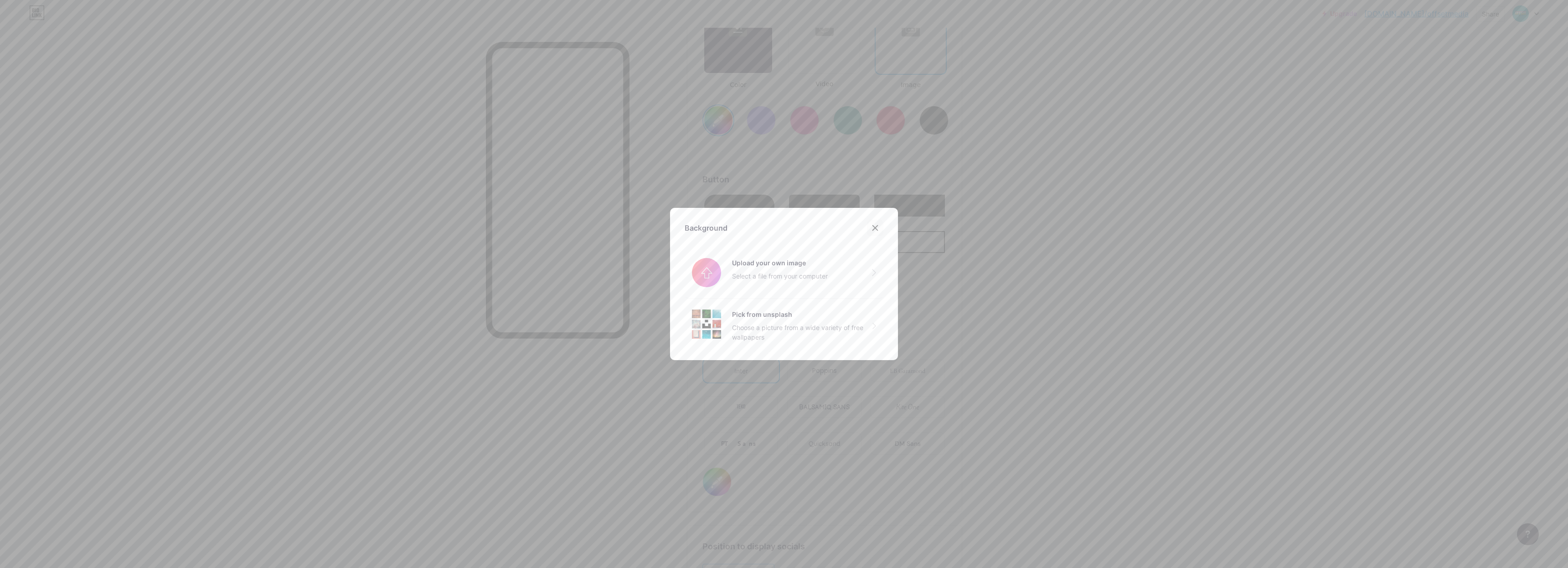
click at [867, 227] on div at bounding box center [875, 228] width 16 height 16
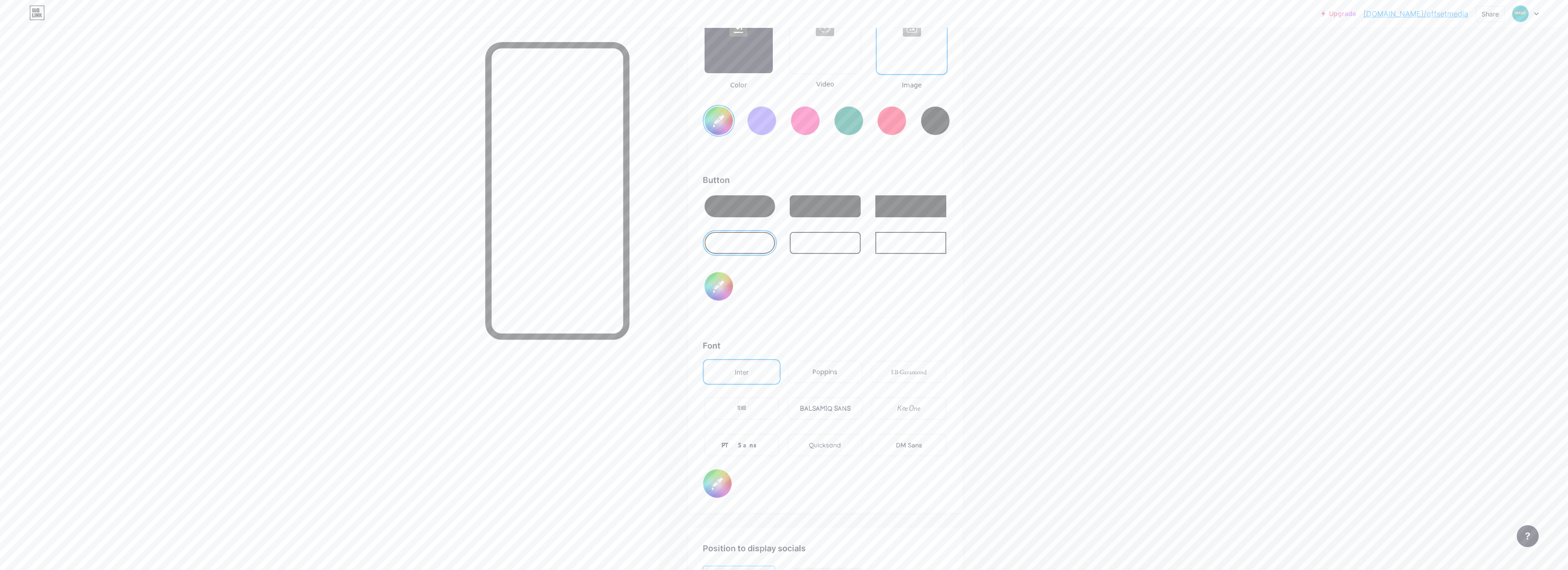
click at [732, 123] on input "#ffffff" at bounding box center [718, 121] width 28 height 28
click at [721, 121] on input "#01a8b6" at bounding box center [718, 121] width 28 height 28
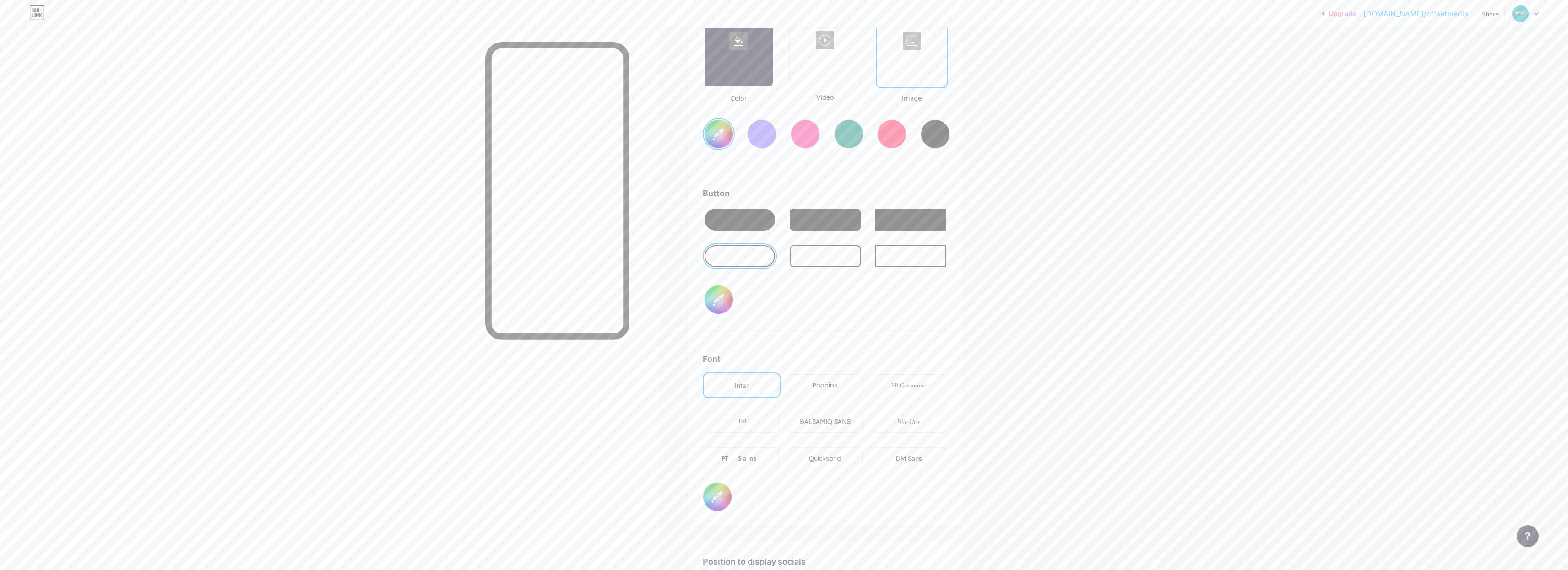
click at [710, 138] on input "#01a8b6" at bounding box center [718, 134] width 28 height 28
click at [721, 134] on input "#01a8b6" at bounding box center [718, 134] width 28 height 28
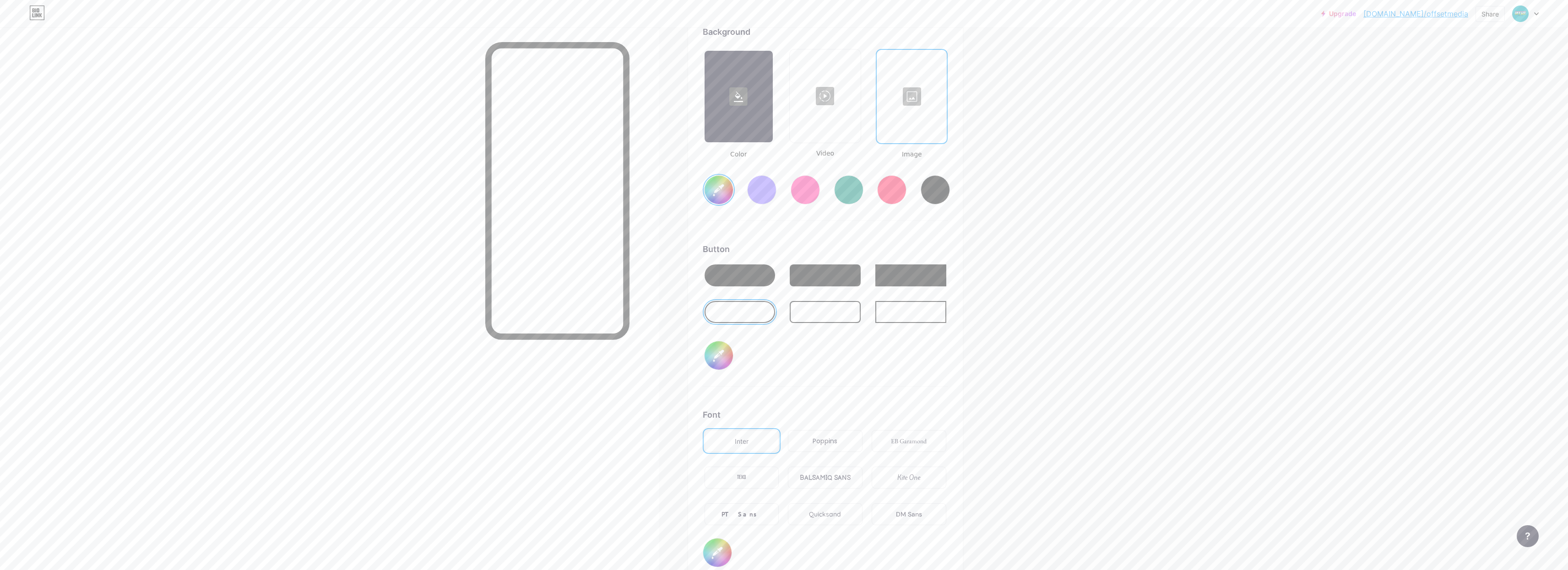
scroll to position [1242, 0]
click at [723, 187] on input "#01a8b6" at bounding box center [718, 188] width 28 height 28
click at [721, 188] on input "#01a8b6" at bounding box center [718, 188] width 28 height 28
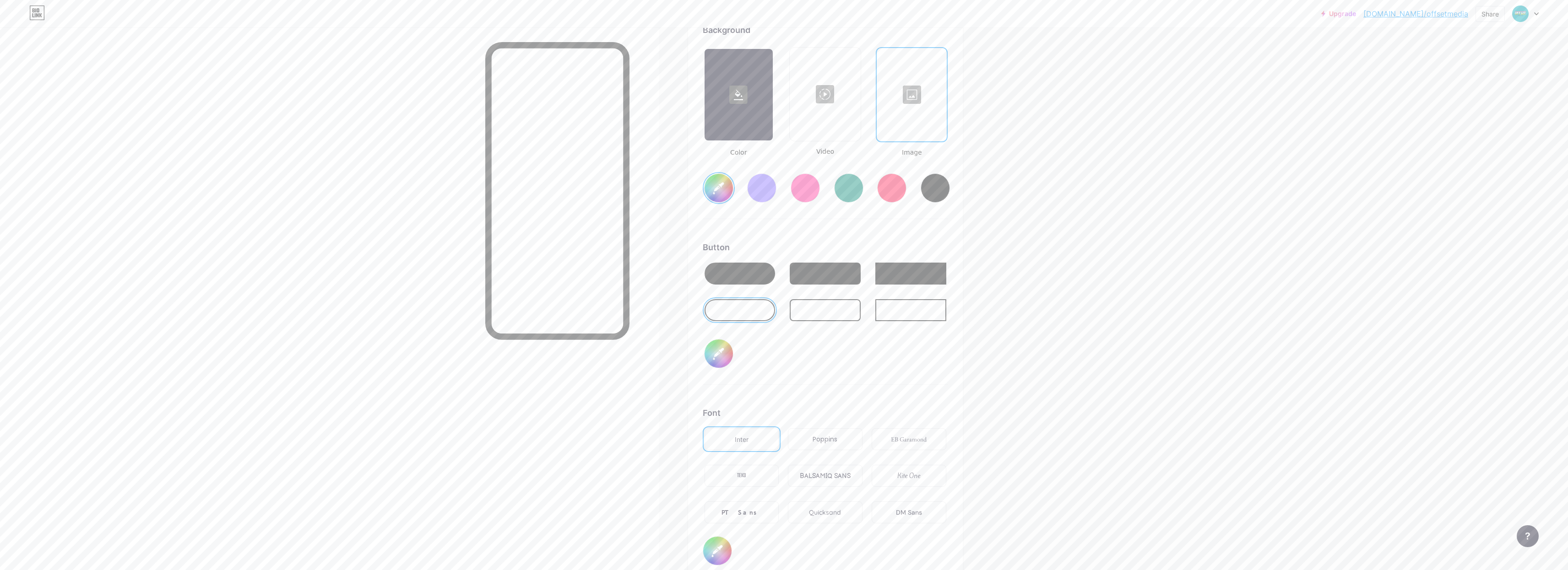
click at [721, 188] on input "#01a8b6" at bounding box center [718, 188] width 28 height 28
click at [771, 195] on div at bounding box center [762, 188] width 29 height 29
click at [727, 193] on input "#856bff" at bounding box center [718, 188] width 28 height 28
click at [714, 193] on input "#7a4a00" at bounding box center [718, 188] width 28 height 28
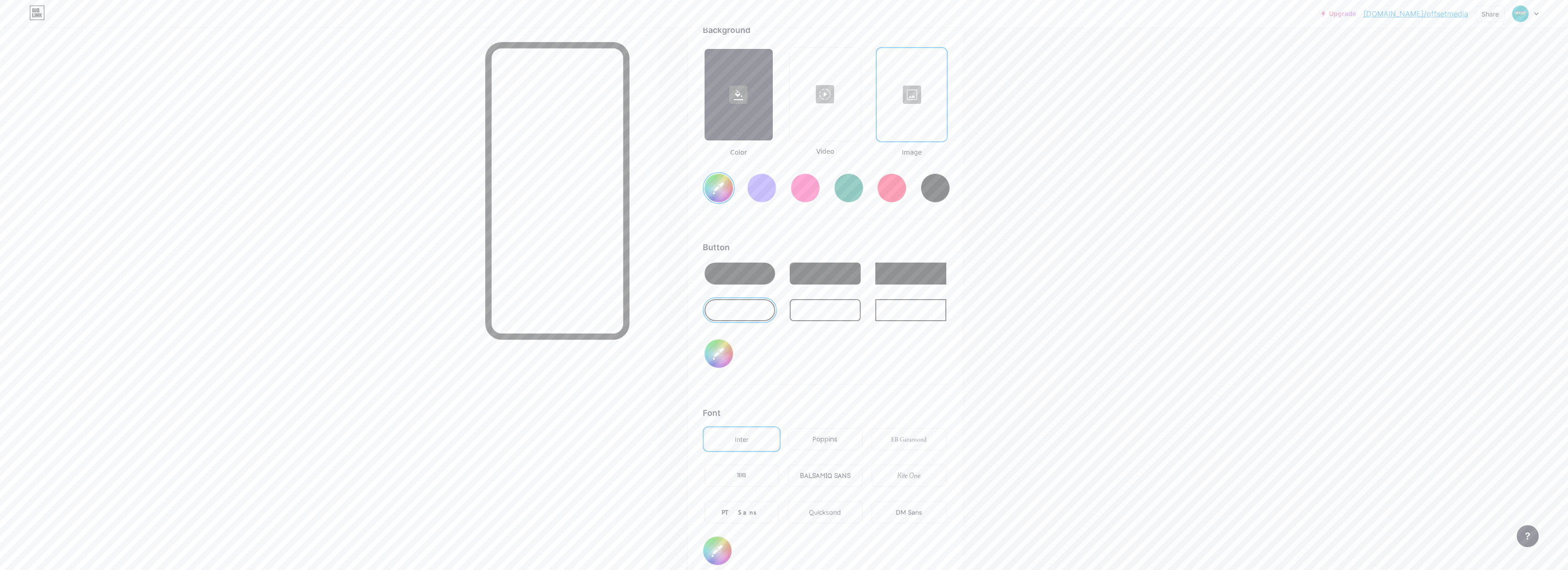
click at [712, 199] on input "#008cb4" at bounding box center [718, 188] width 28 height 28
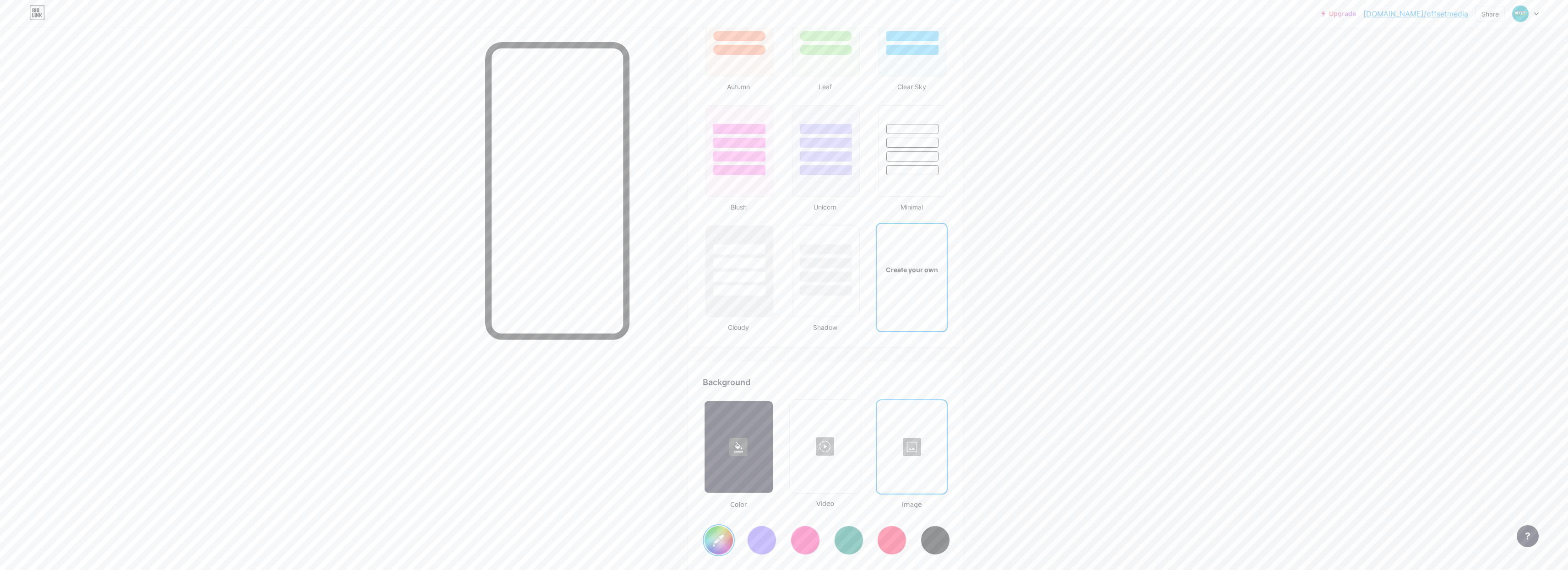
scroll to position [997, 0]
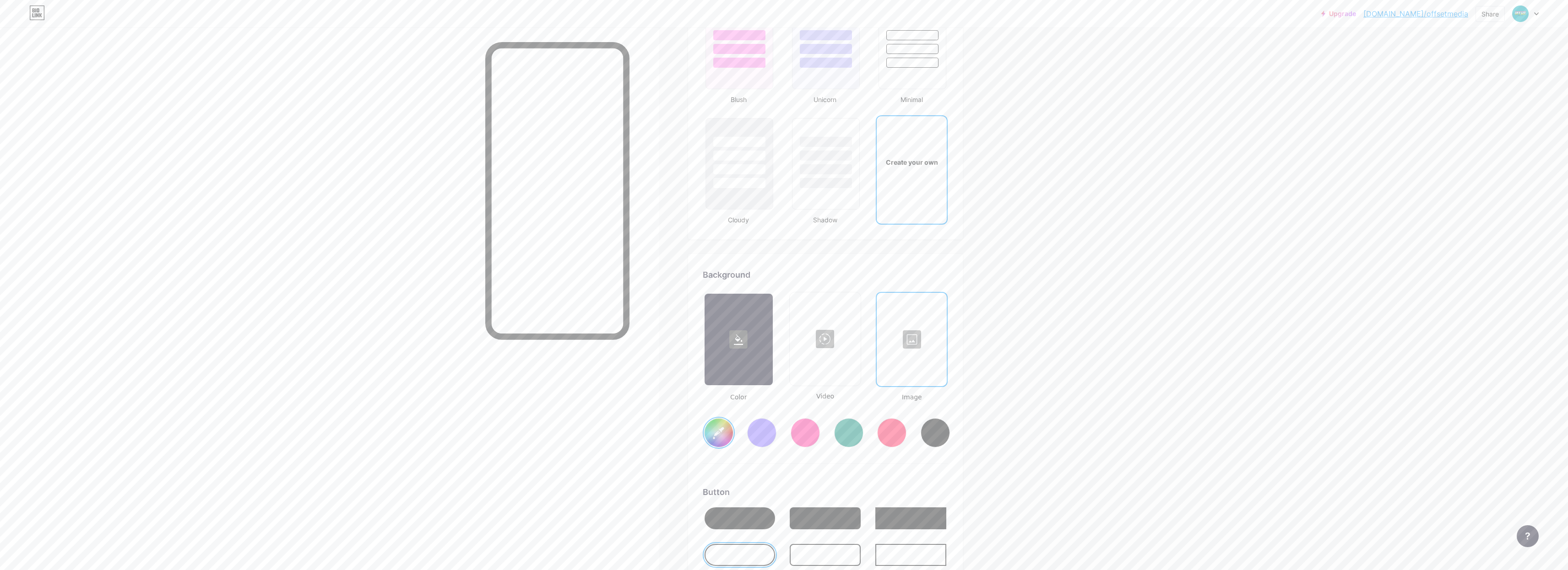
click at [721, 439] on input "#00a3d7" at bounding box center [718, 432] width 28 height 28
click at [1072, 336] on div "Upgrade [DOMAIN_NAME]/offset... [DOMAIN_NAME]/offsetmedia Share Switch accounts…" at bounding box center [784, 73] width 1568 height 2139
click at [747, 352] on div at bounding box center [738, 340] width 68 height 92
click at [724, 435] on input "#00a3d7" at bounding box center [718, 432] width 28 height 28
click at [721, 433] on input "#01a8b6" at bounding box center [718, 432] width 28 height 28
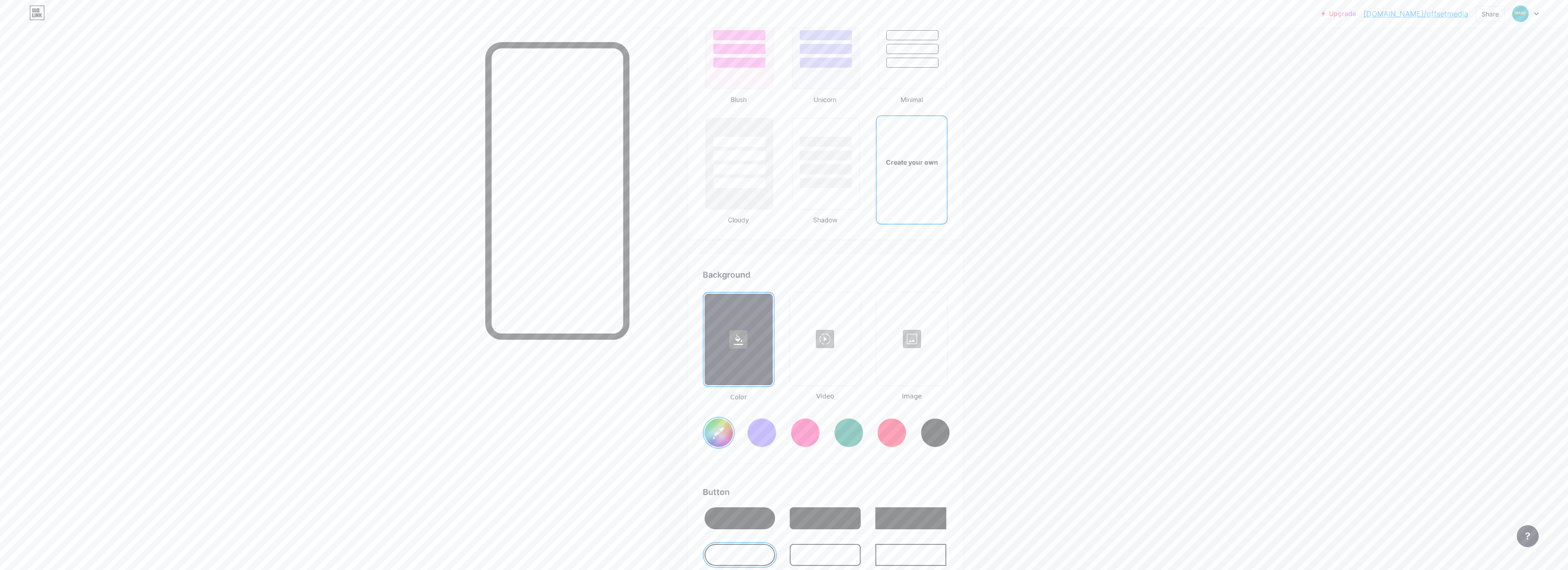
click at [721, 433] on input "#eeef06" at bounding box center [718, 432] width 28 height 28
click at [724, 438] on input "#eeef06" at bounding box center [718, 432] width 28 height 28
click at [721, 433] on input "#f06ead" at bounding box center [718, 432] width 28 height 28
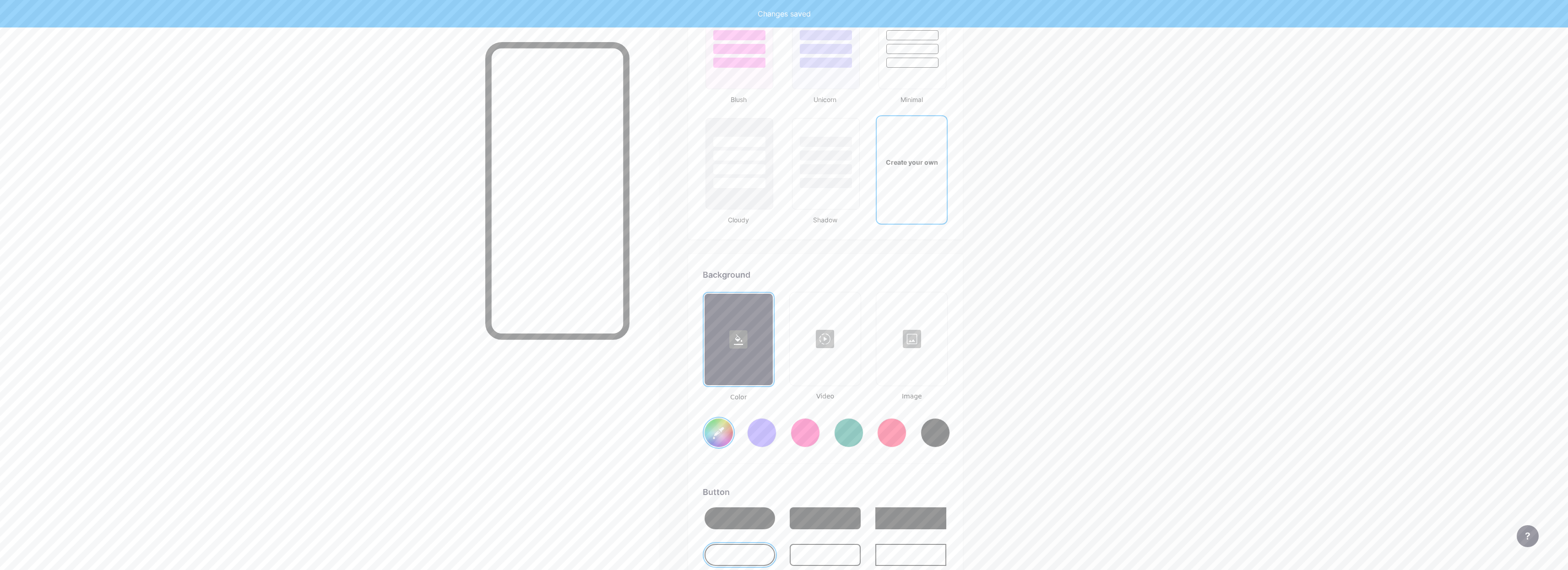
click at [1197, 288] on div "Upgrade [DOMAIN_NAME]/offset... [DOMAIN_NAME]/offsetmedia Share Switch accounts…" at bounding box center [784, 73] width 1568 height 2139
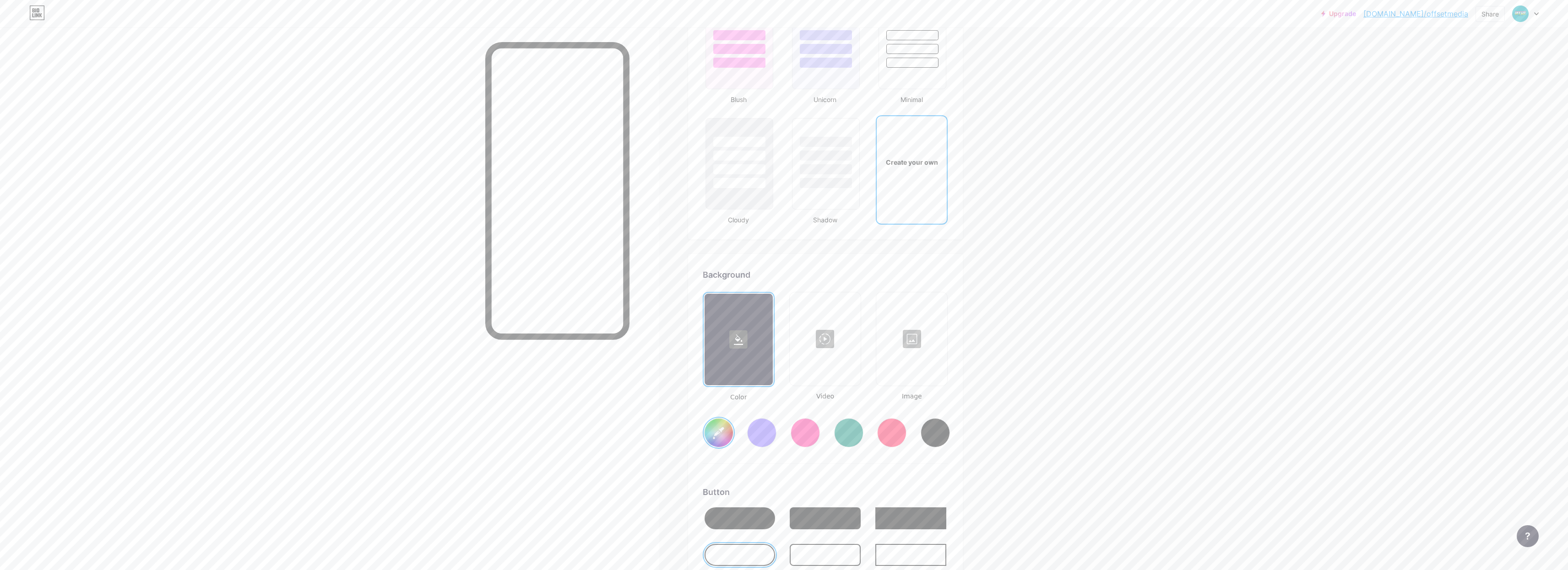
click at [758, 517] on div at bounding box center [739, 518] width 71 height 22
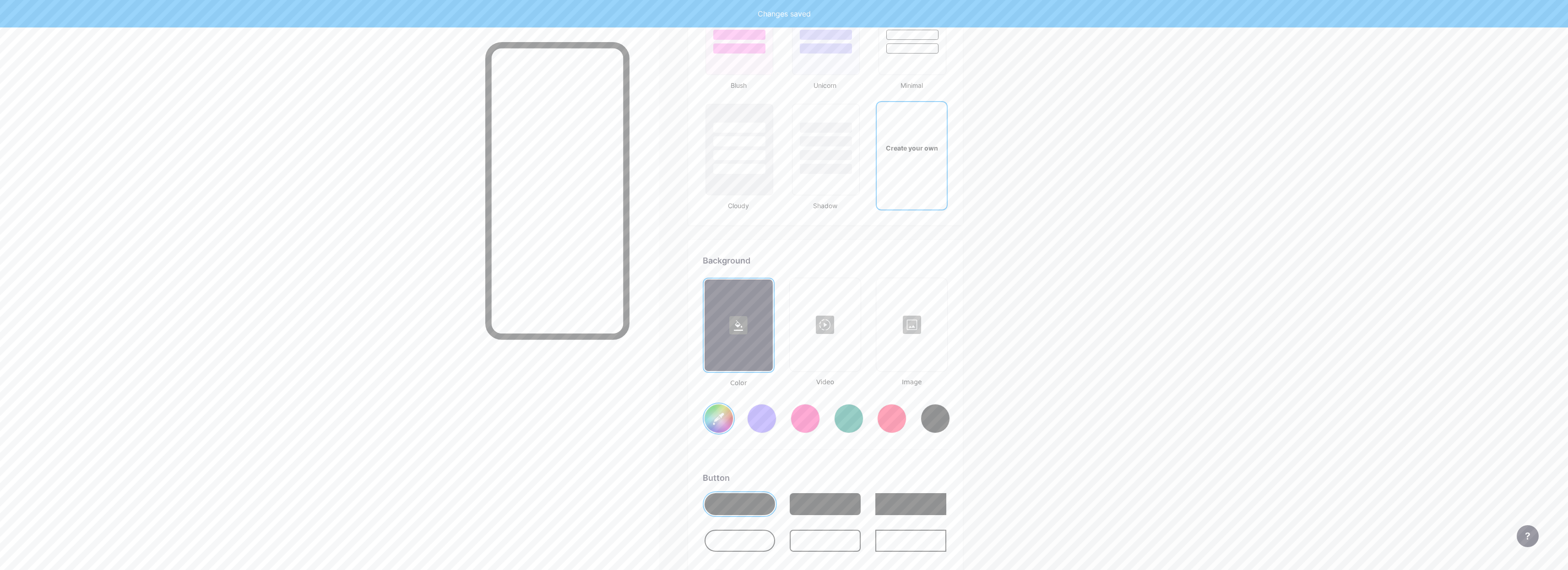
type input "#f06ead"
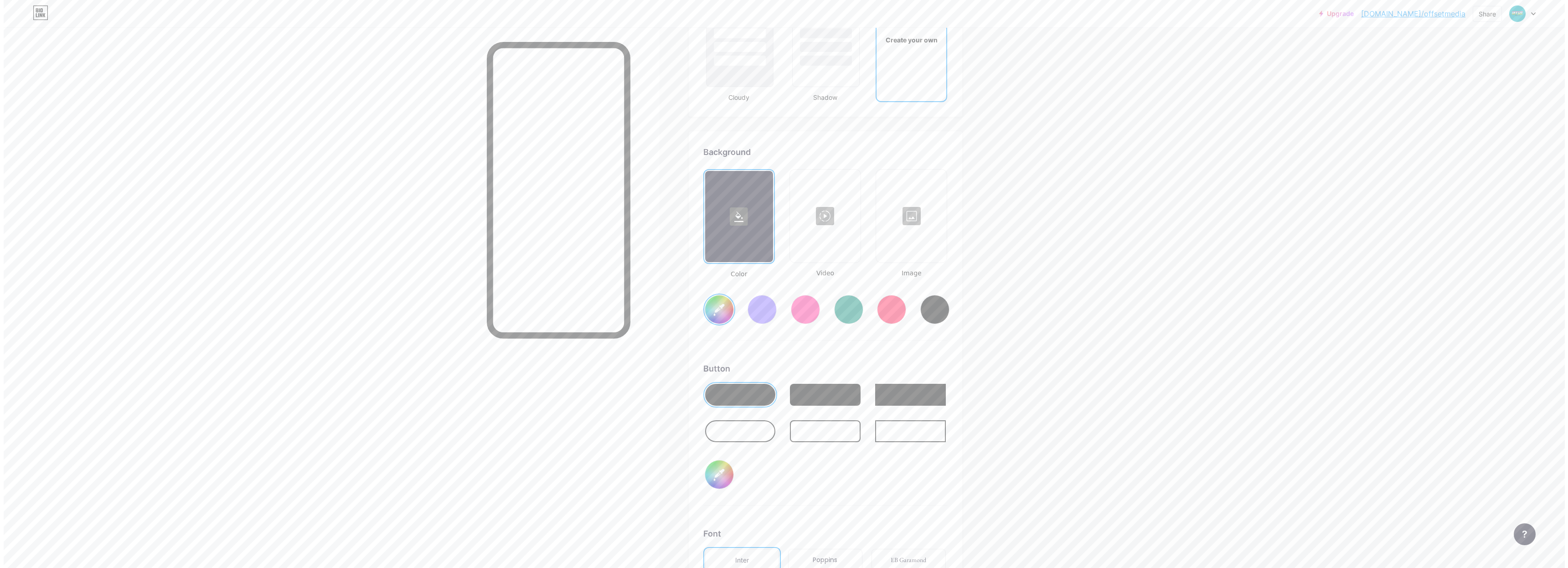
scroll to position [1110, 0]
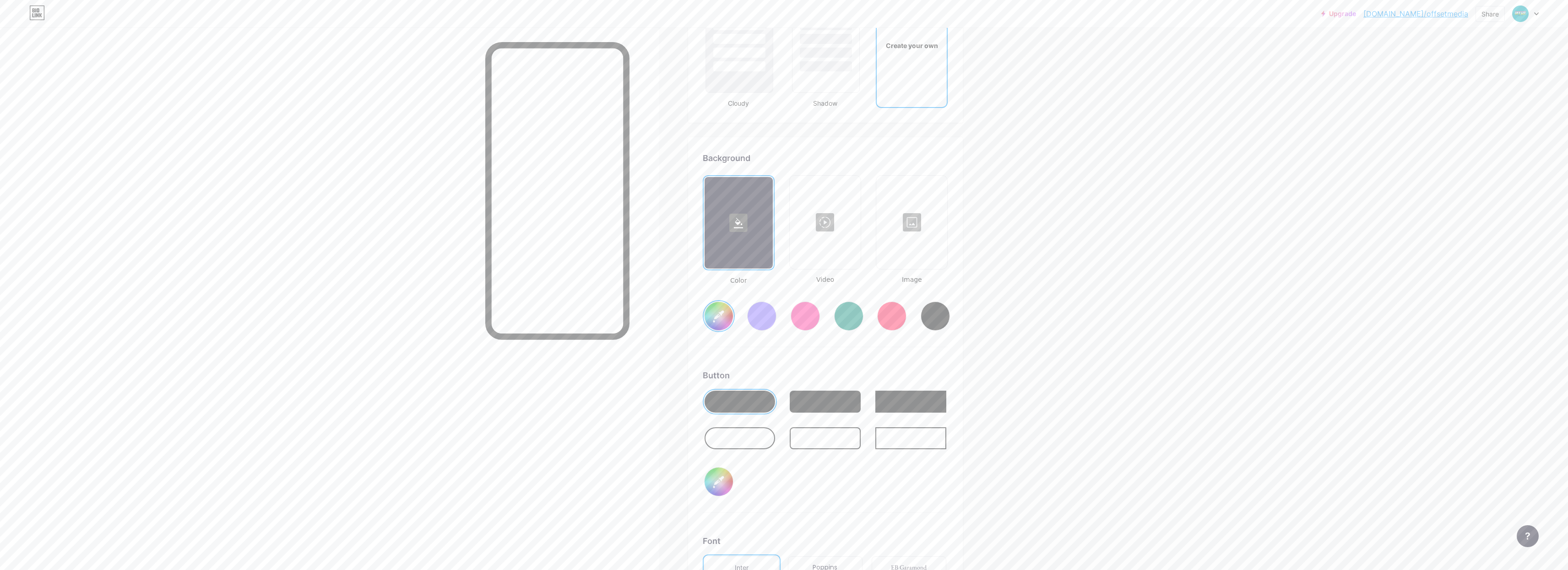
click at [721, 478] on input "#000000" at bounding box center [718, 481] width 28 height 28
type input "#ffffff"
click at [848, 310] on div at bounding box center [848, 316] width 29 height 29
click at [767, 317] on div at bounding box center [762, 316] width 29 height 29
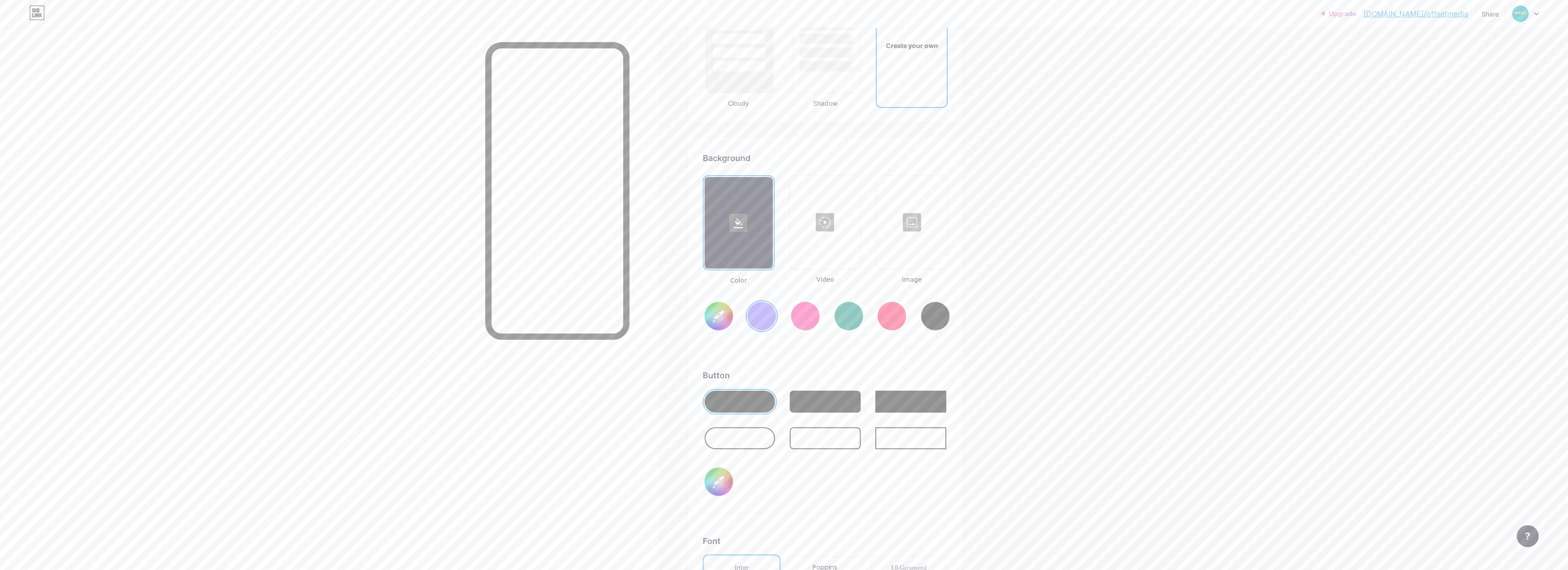
click at [843, 245] on div at bounding box center [825, 223] width 69 height 92
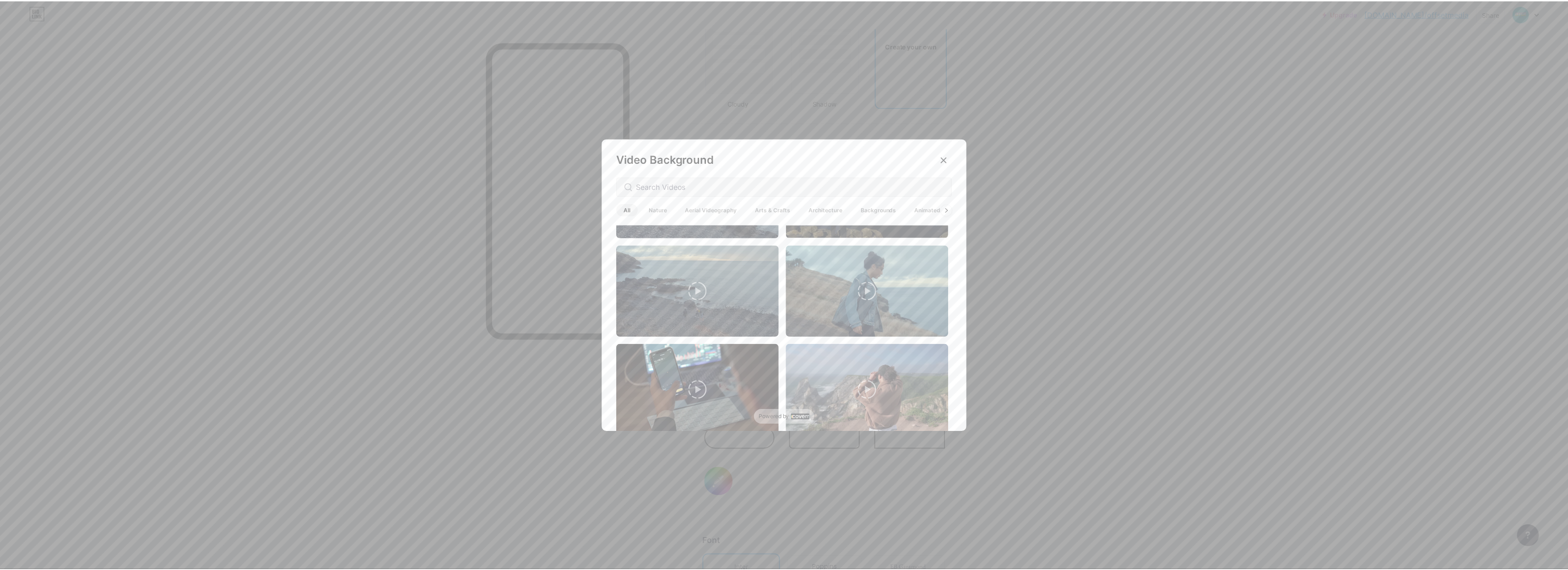
scroll to position [0, 0]
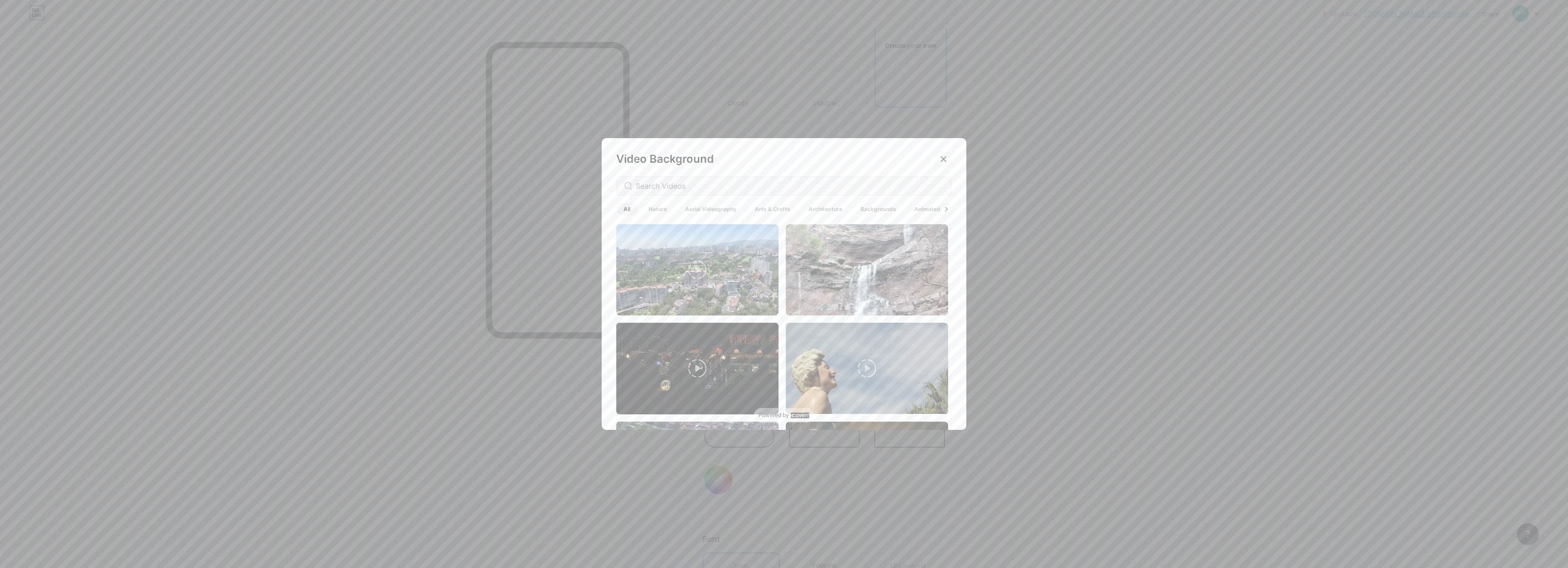
click at [940, 158] on icon at bounding box center [943, 159] width 8 height 8
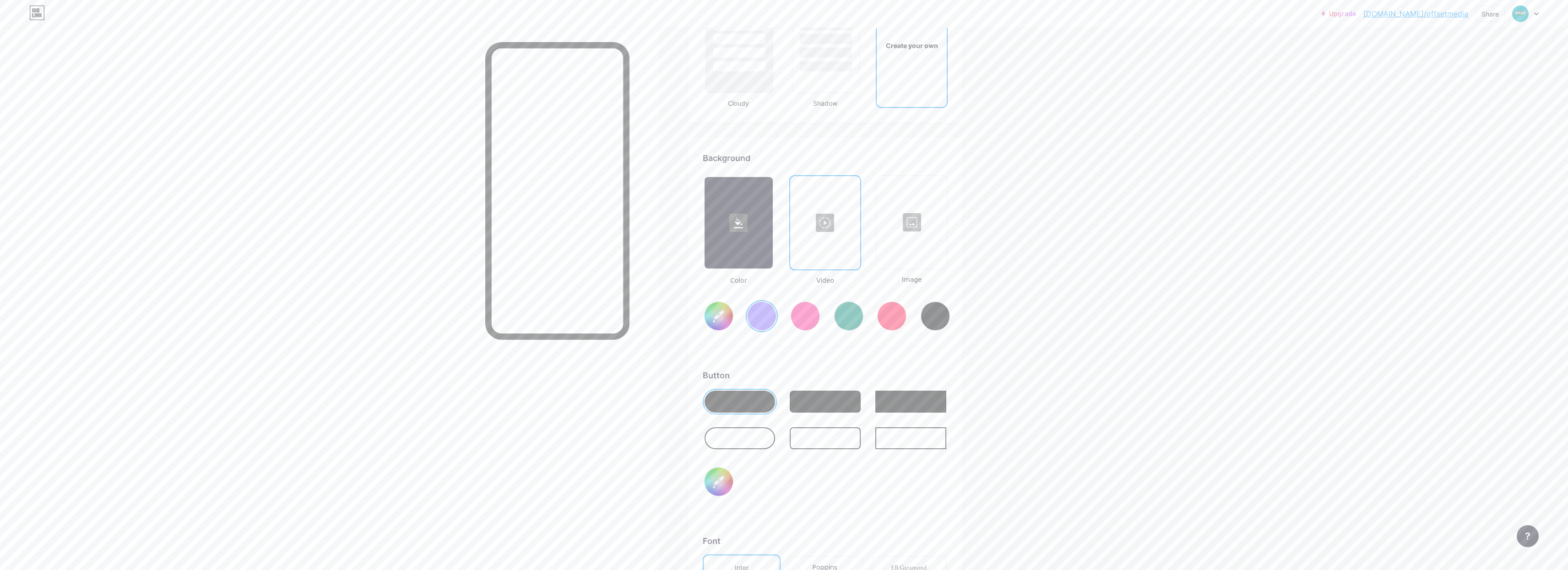
click at [830, 230] on div at bounding box center [825, 223] width 68 height 92
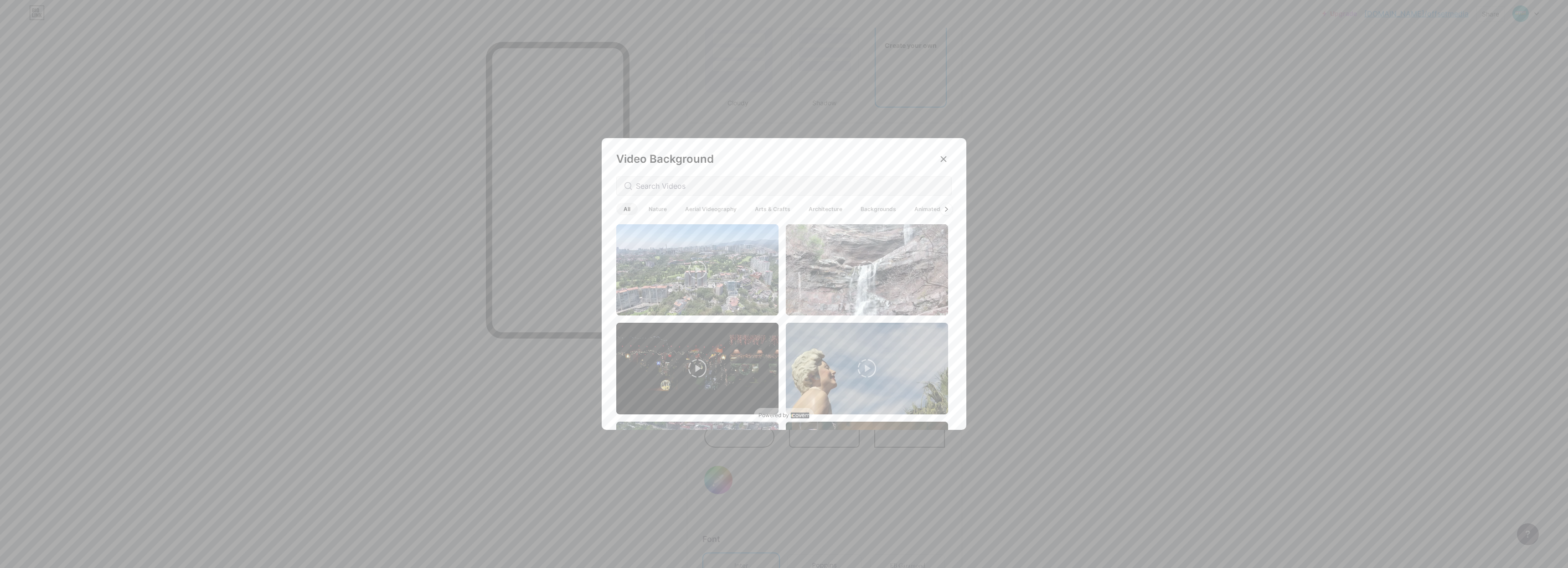
click at [945, 211] on div at bounding box center [945, 208] width 12 height 12
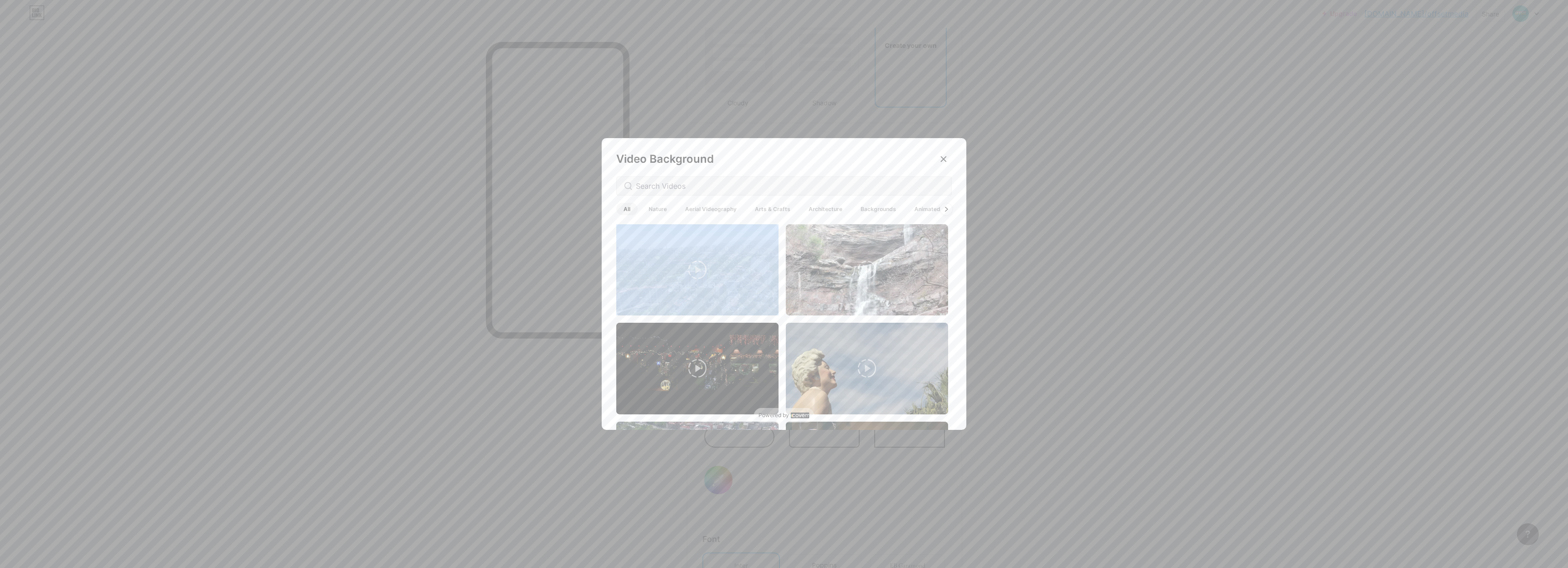
click at [944, 212] on div at bounding box center [945, 208] width 12 height 12
click at [944, 211] on icon at bounding box center [945, 208] width 3 height 5
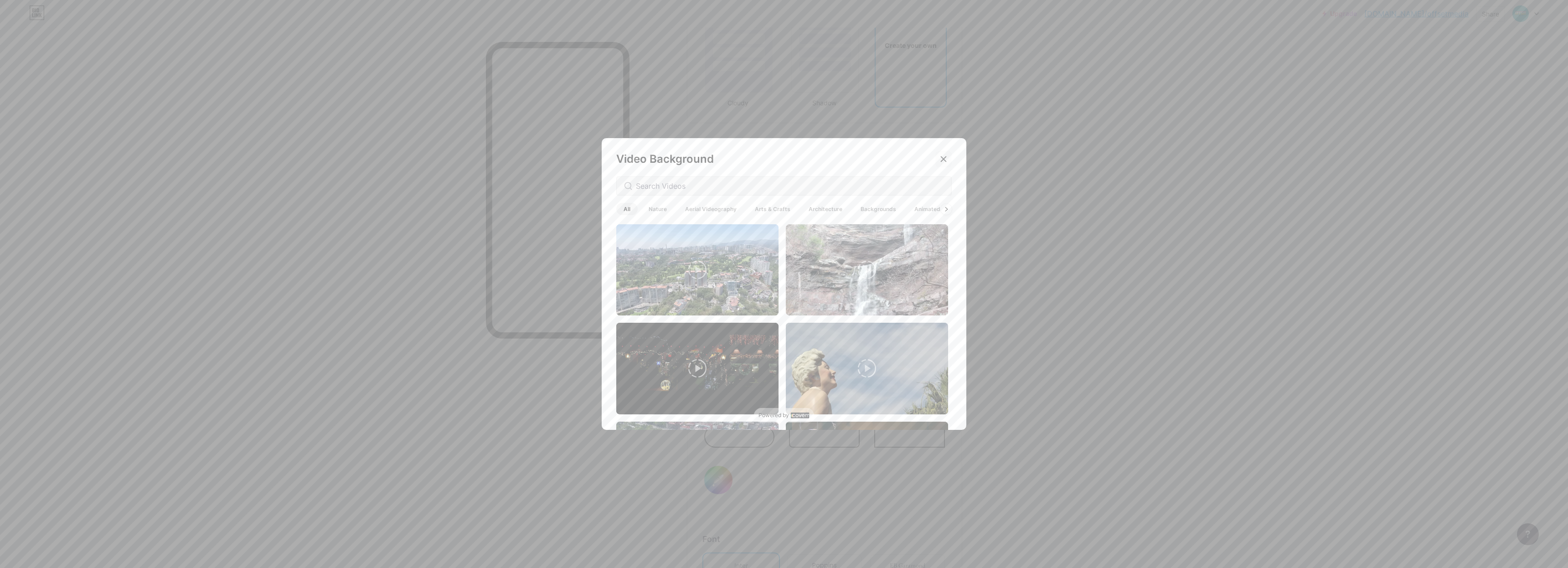
click at [940, 160] on icon at bounding box center [943, 159] width 8 height 8
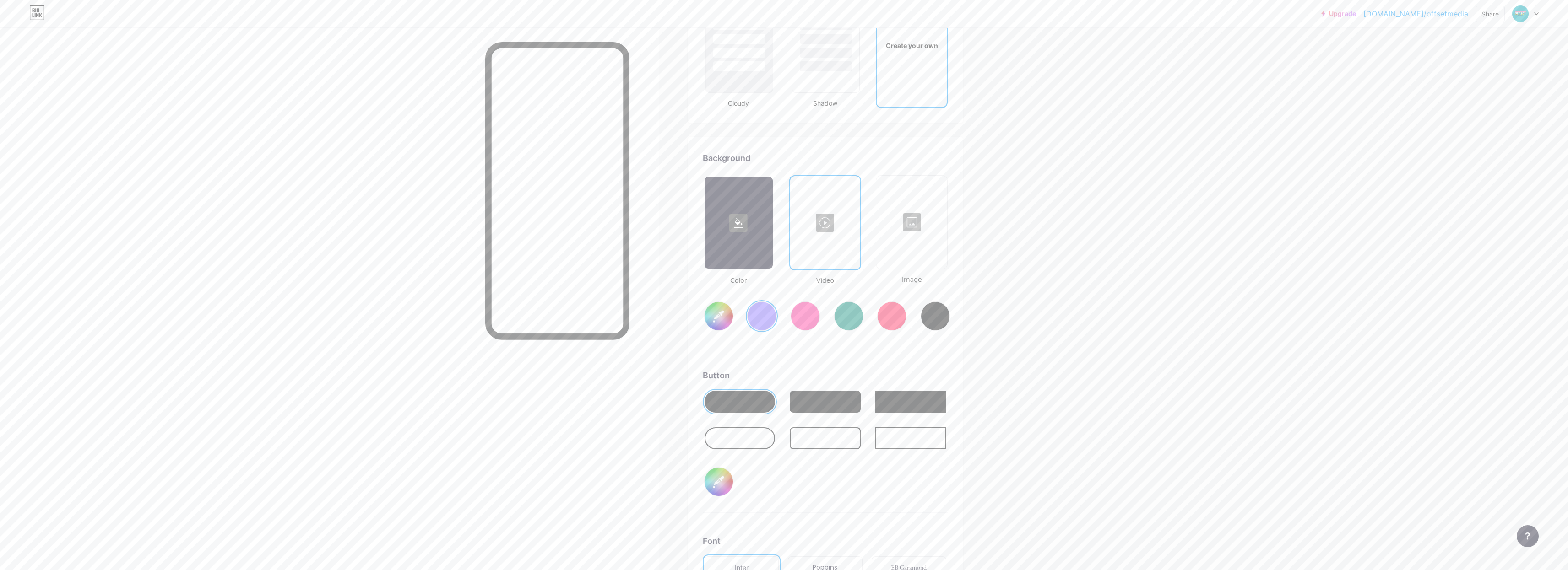
click at [729, 246] on div at bounding box center [738, 223] width 68 height 92
click at [727, 325] on input "#856bff" at bounding box center [718, 316] width 28 height 28
click at [728, 317] on input "#856bff" at bounding box center [718, 314] width 28 height 28
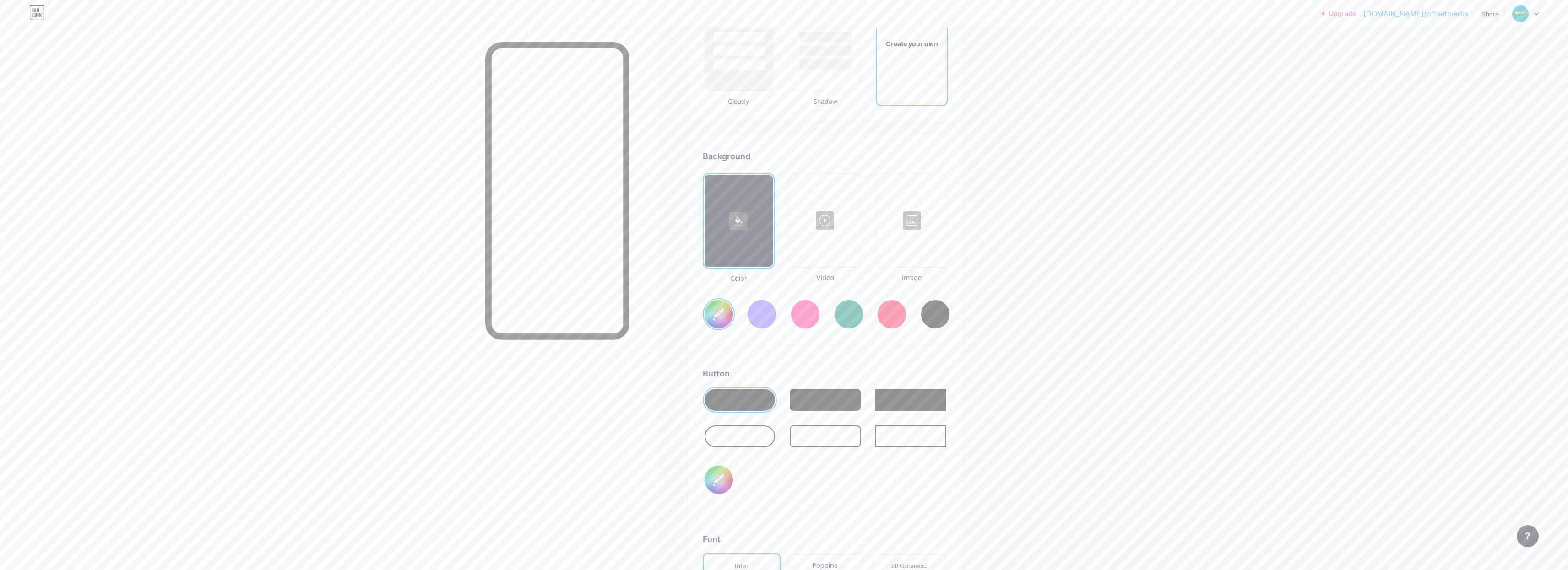
click at [758, 441] on div at bounding box center [739, 436] width 71 height 22
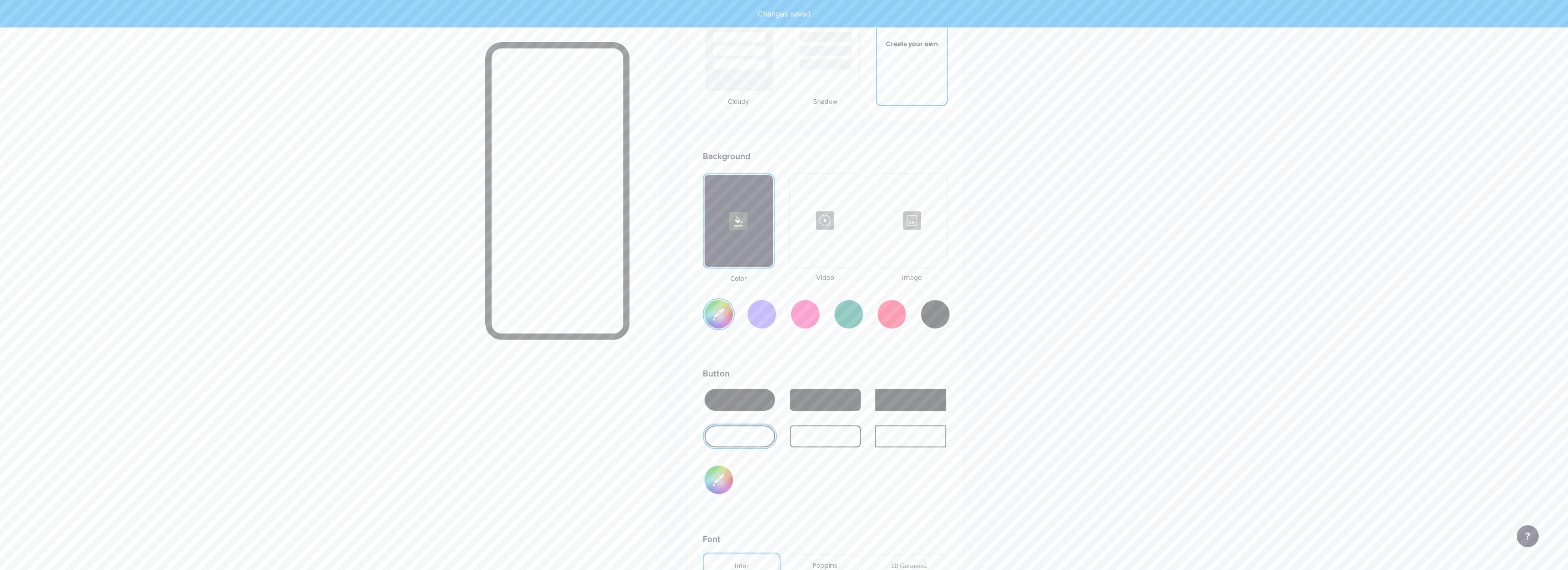
type input "#ffffff"
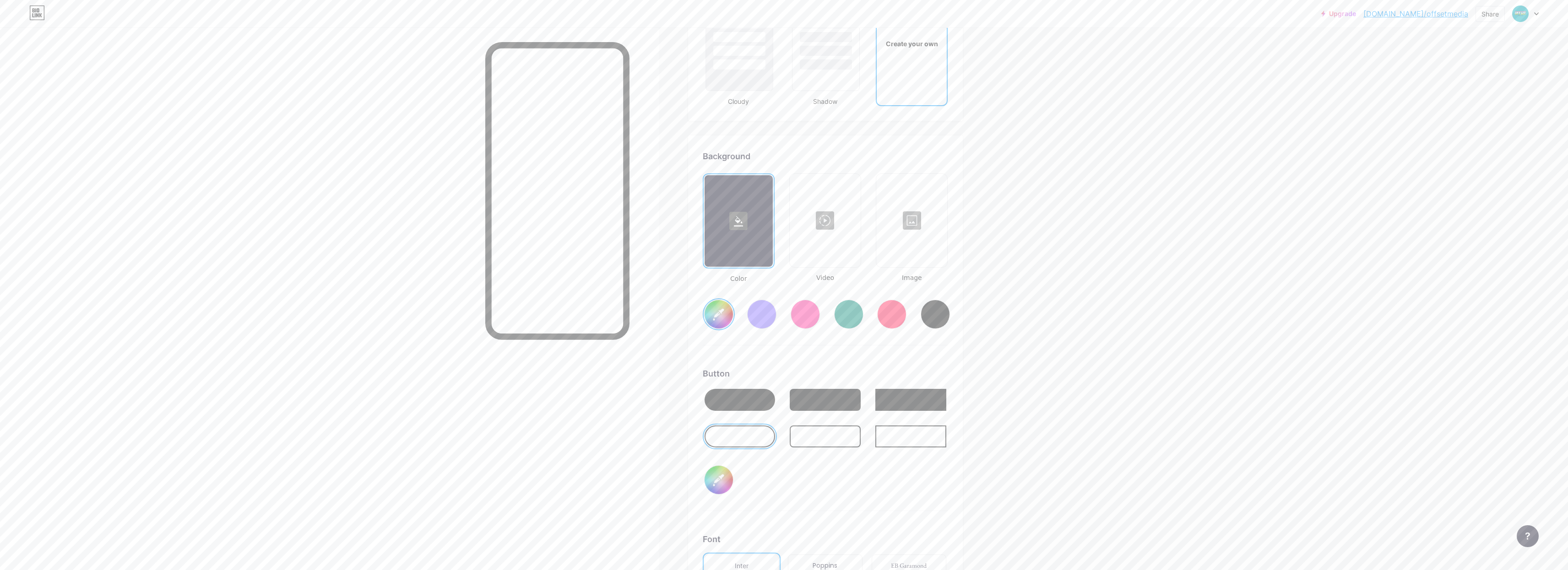
click at [727, 476] on input "#ffffff" at bounding box center [718, 480] width 28 height 28
type input "#000000"
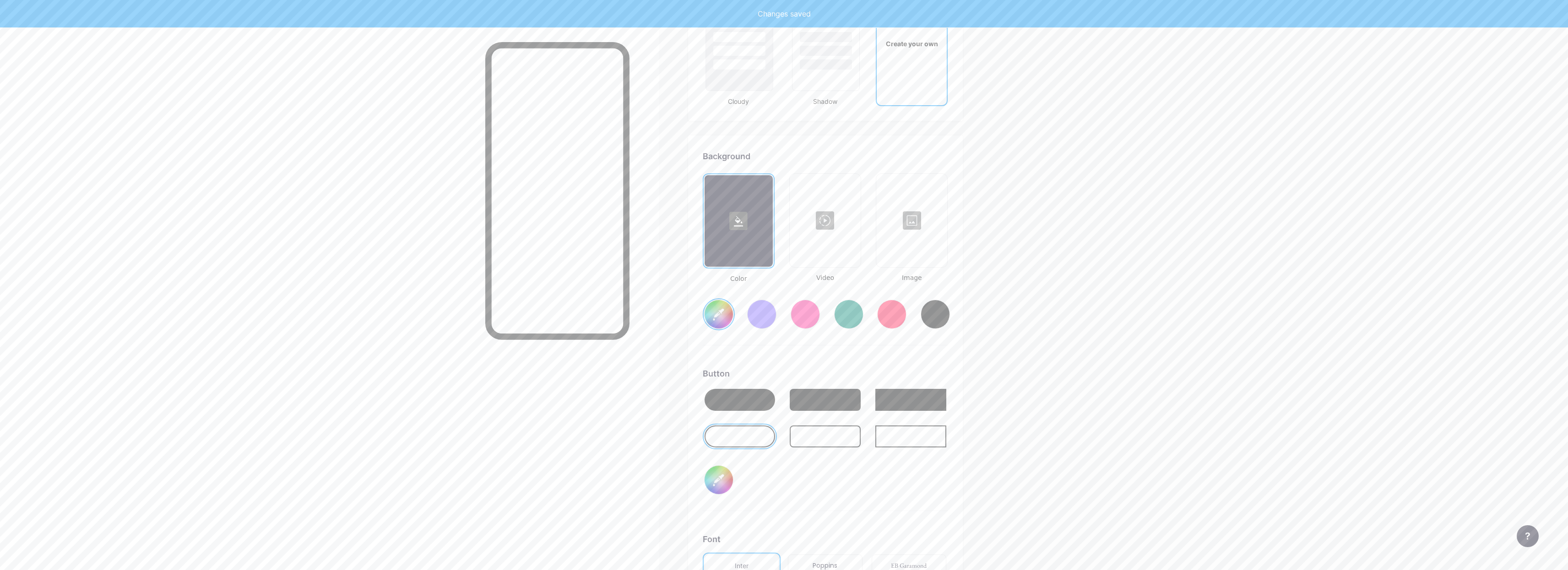
type input "#ffffff"
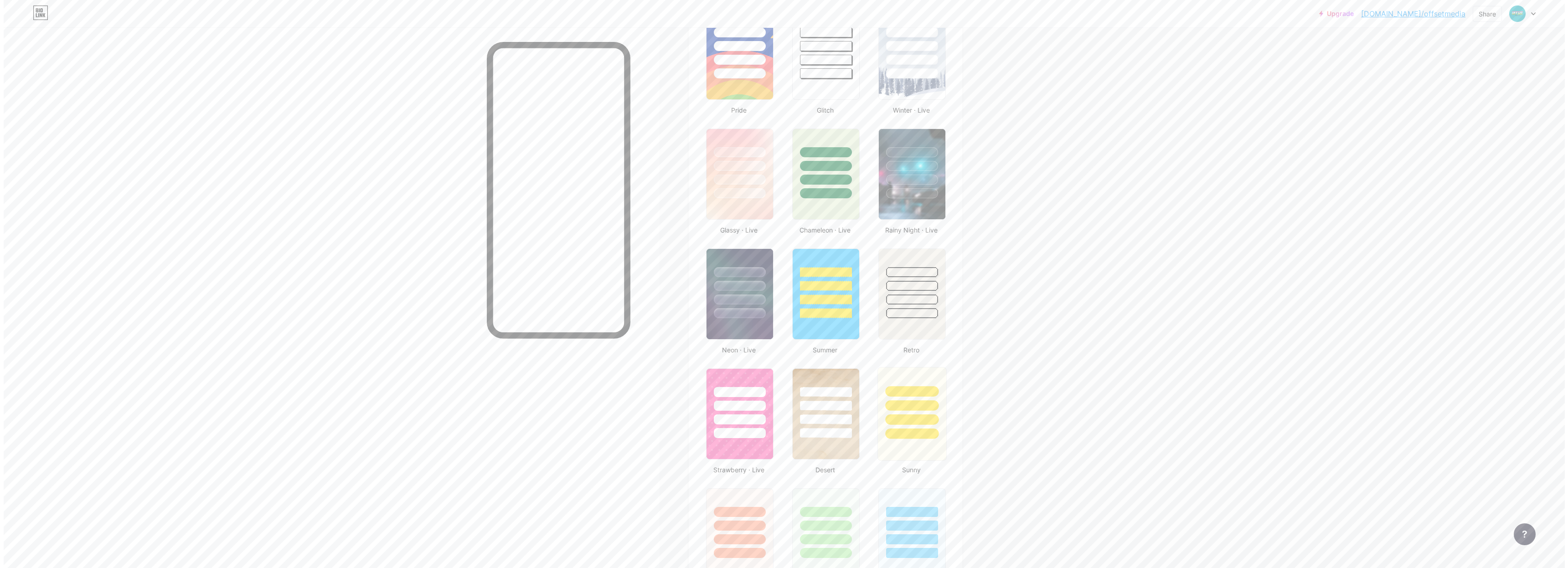
scroll to position [0, 0]
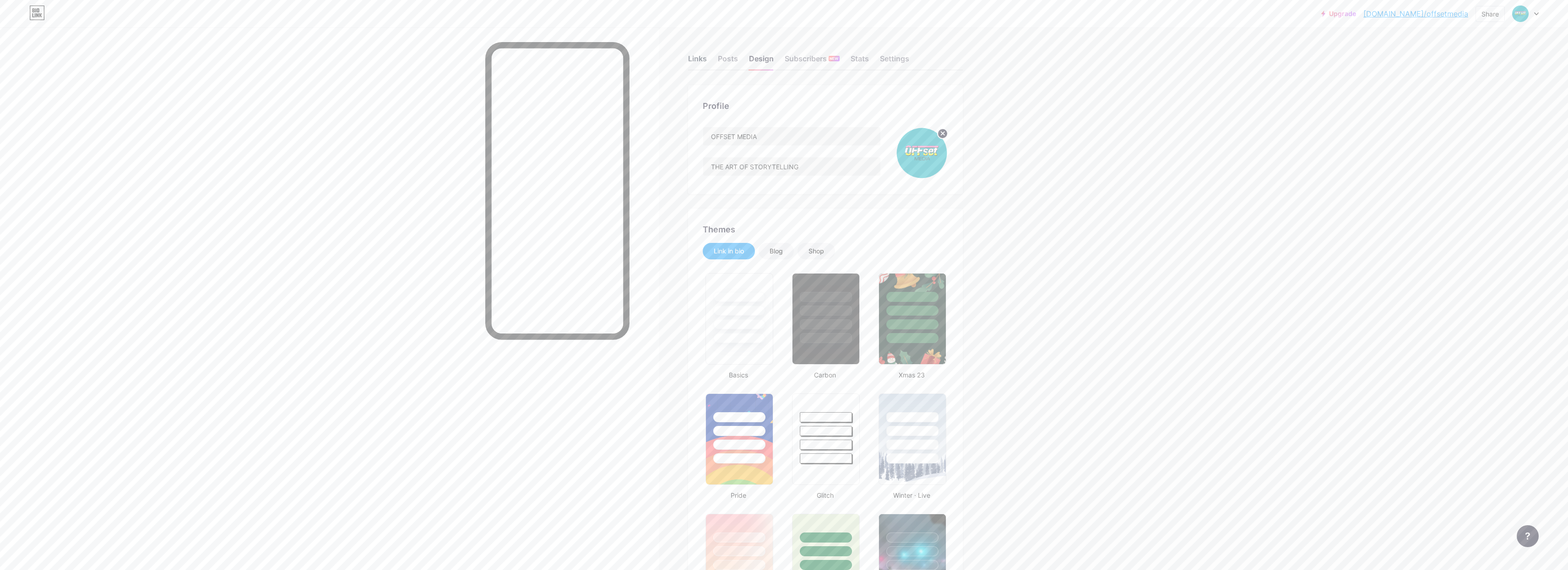
click at [697, 58] on div "Links" at bounding box center [697, 61] width 19 height 16
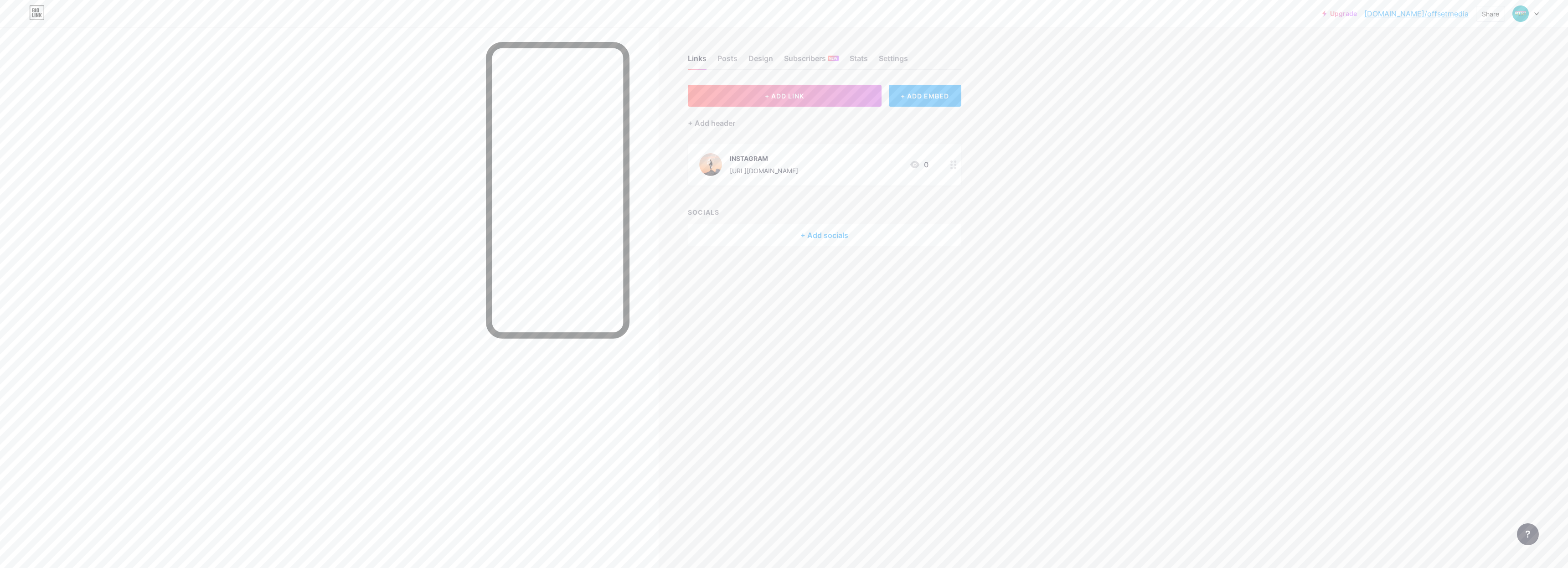
click at [933, 100] on div "+ ADD EMBED" at bounding box center [925, 96] width 72 height 22
click at [765, 130] on span "ADD" at bounding box center [769, 126] width 12 height 8
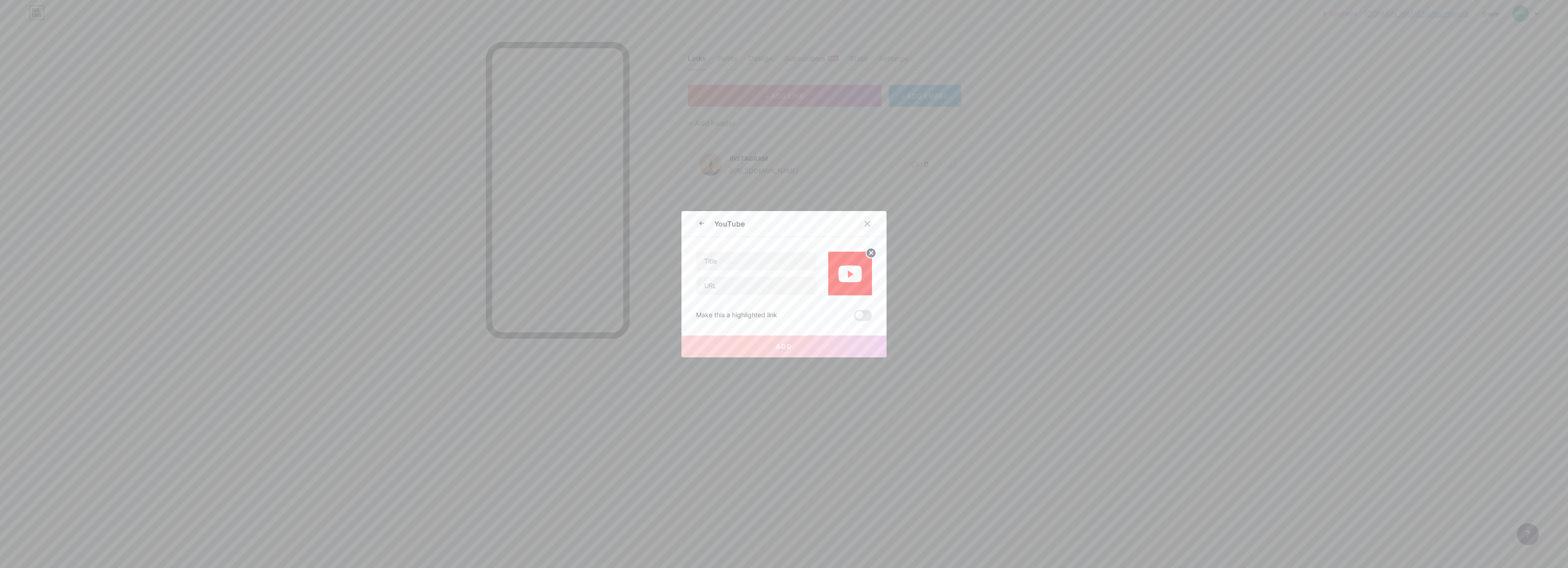
click at [866, 225] on icon at bounding box center [867, 223] width 5 height 5
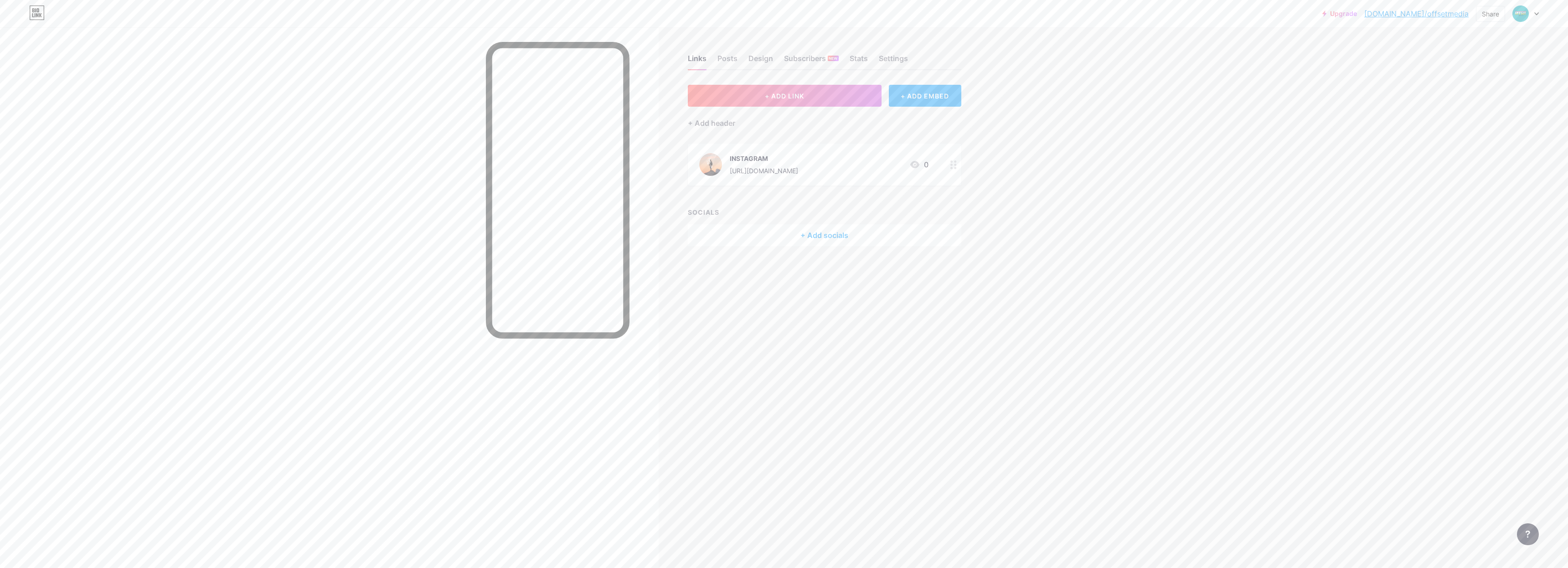
click at [1106, 199] on div "Upgrade [DOMAIN_NAME]/offset... [DOMAIN_NAME]/offsetmedia Share Switch accounts…" at bounding box center [784, 284] width 1568 height 568
click at [449, 133] on div at bounding box center [329, 311] width 659 height 568
click at [824, 235] on div "+ Add socials" at bounding box center [824, 235] width 274 height 22
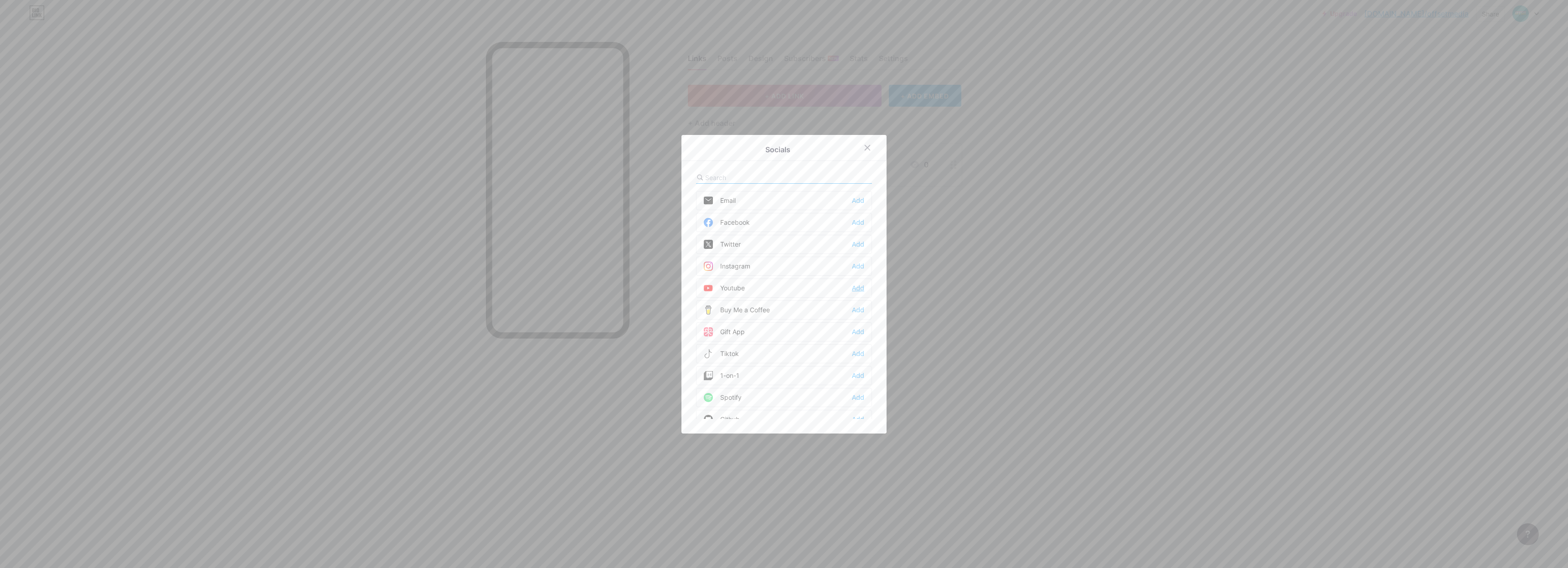
click at [852, 288] on div "Add" at bounding box center [858, 287] width 12 height 9
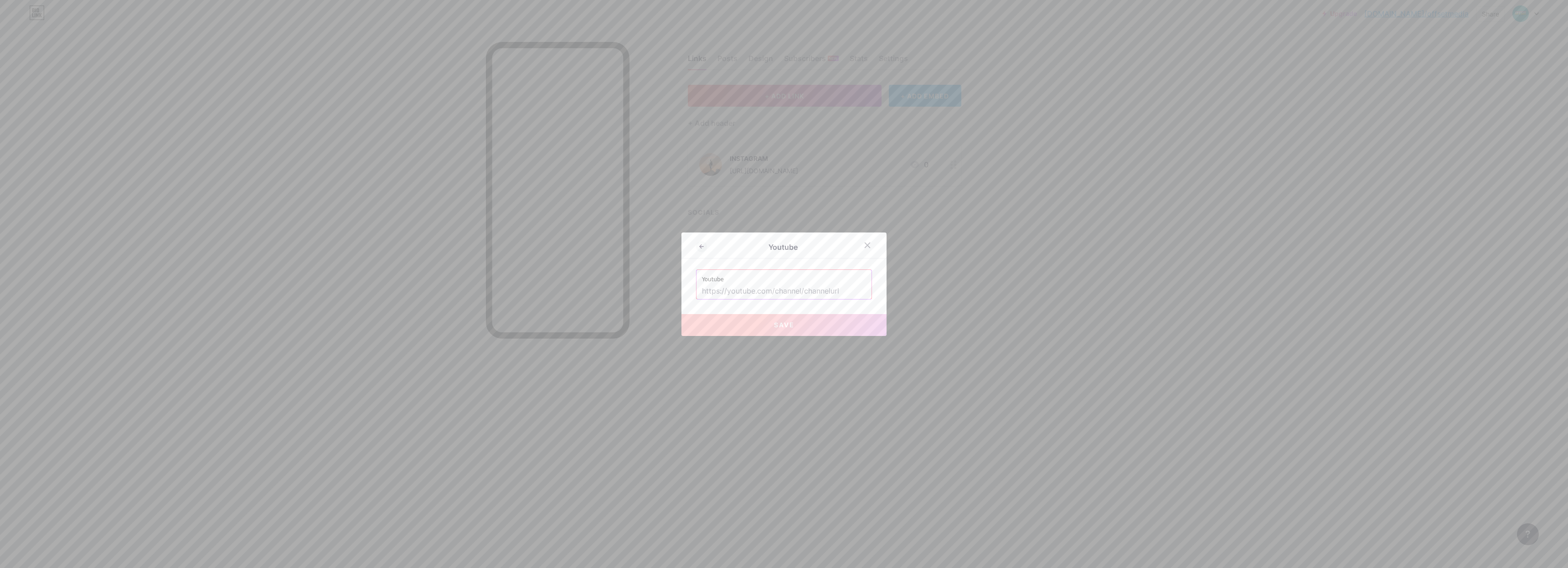
click at [796, 292] on input "text" at bounding box center [784, 291] width 164 height 16
click at [806, 296] on input "text" at bounding box center [784, 291] width 164 height 16
paste input "[URL][DOMAIN_NAME]"
type input "[URL][DOMAIN_NAME]"
click at [820, 330] on button "Save" at bounding box center [784, 325] width 205 height 22
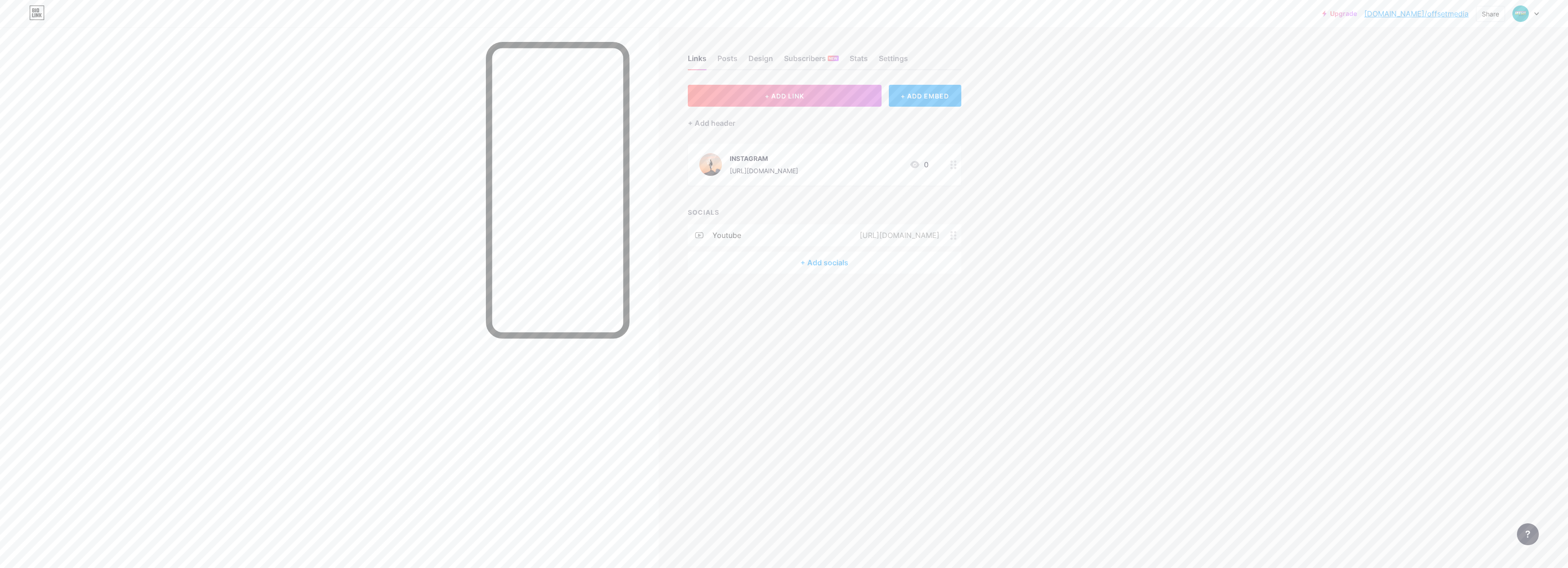
click at [730, 233] on div "youtube" at bounding box center [726, 235] width 29 height 11
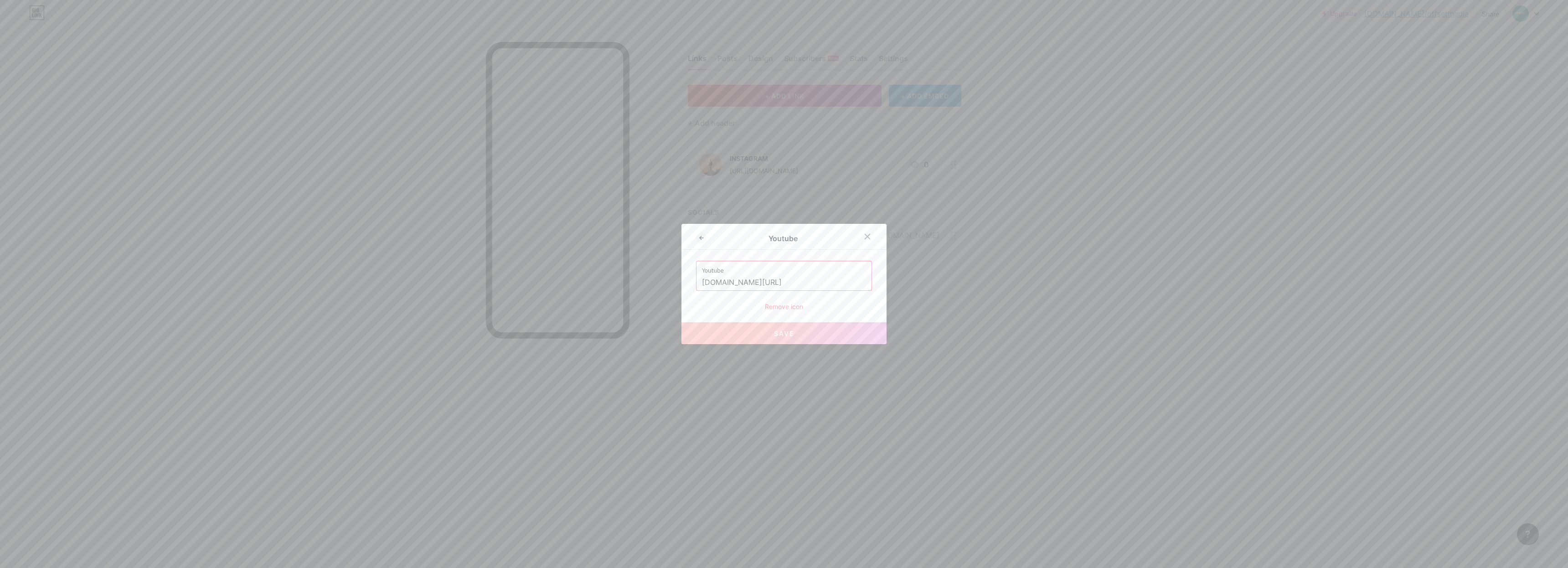
click at [707, 239] on div "Youtube" at bounding box center [782, 238] width 152 height 11
click at [775, 308] on div "Remove icon" at bounding box center [784, 307] width 176 height 10
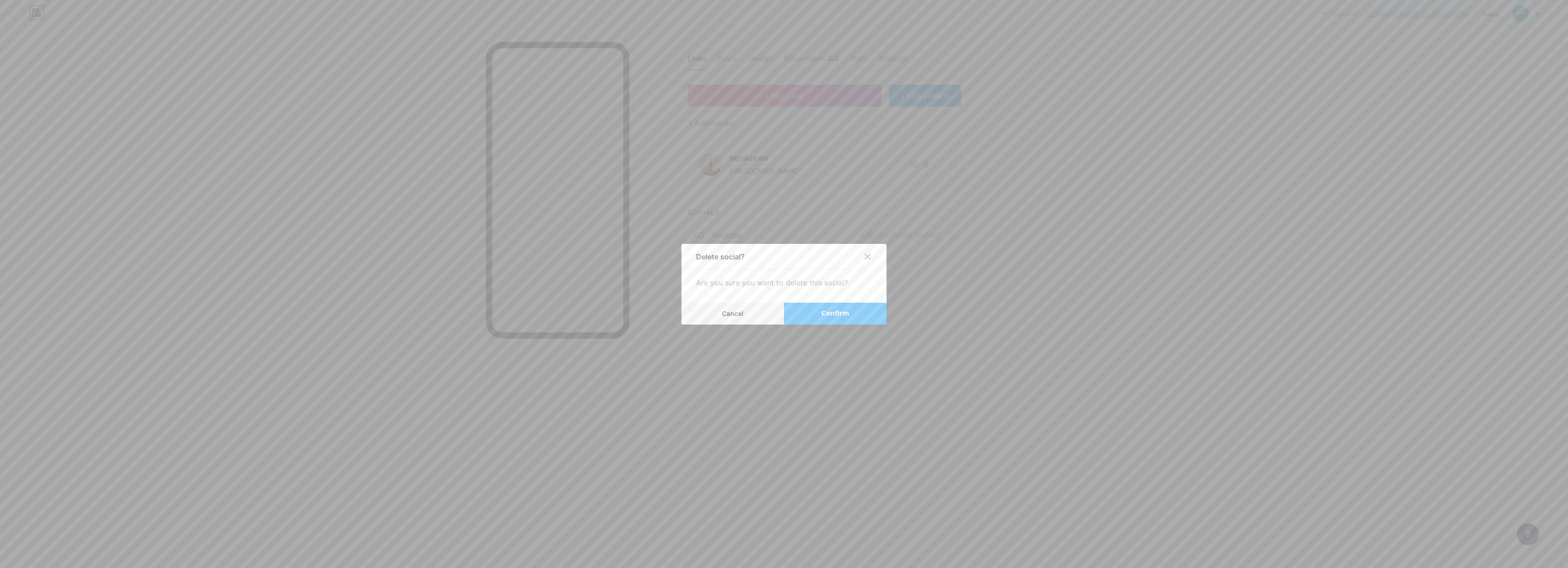
click at [853, 314] on button "Confirm" at bounding box center [835, 313] width 102 height 22
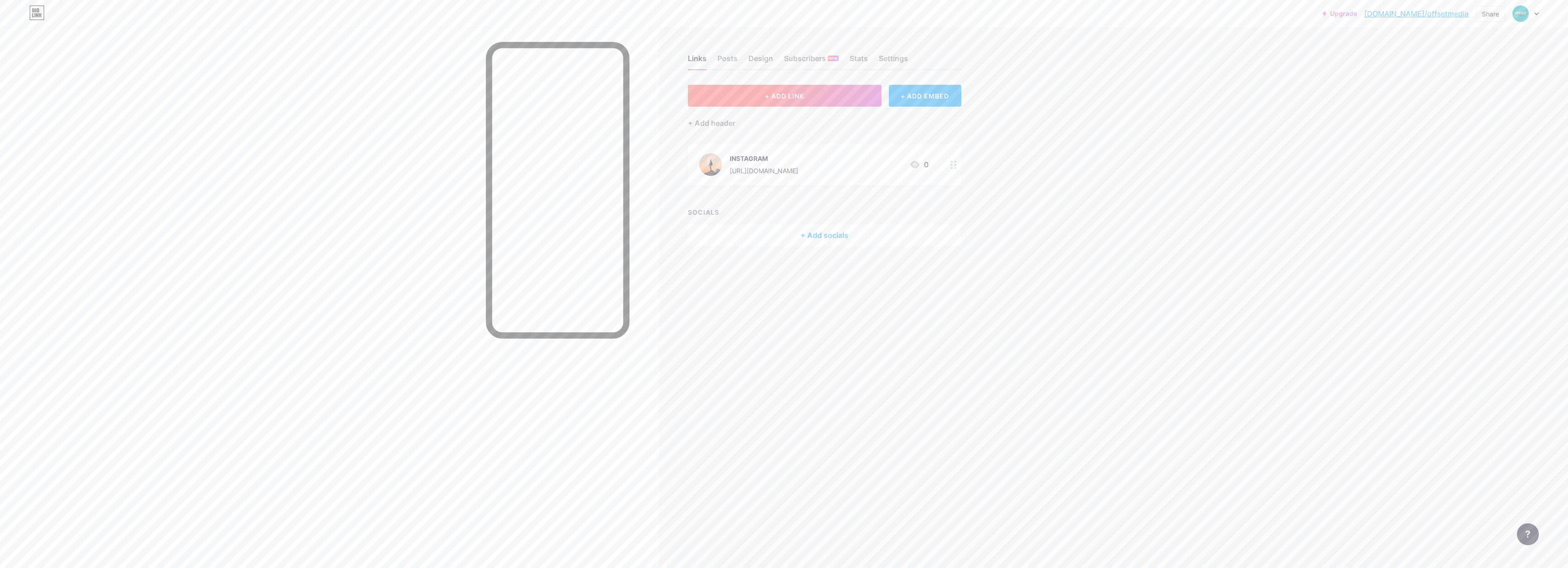
click at [779, 98] on span "+ ADD LINK" at bounding box center [784, 96] width 39 height 8
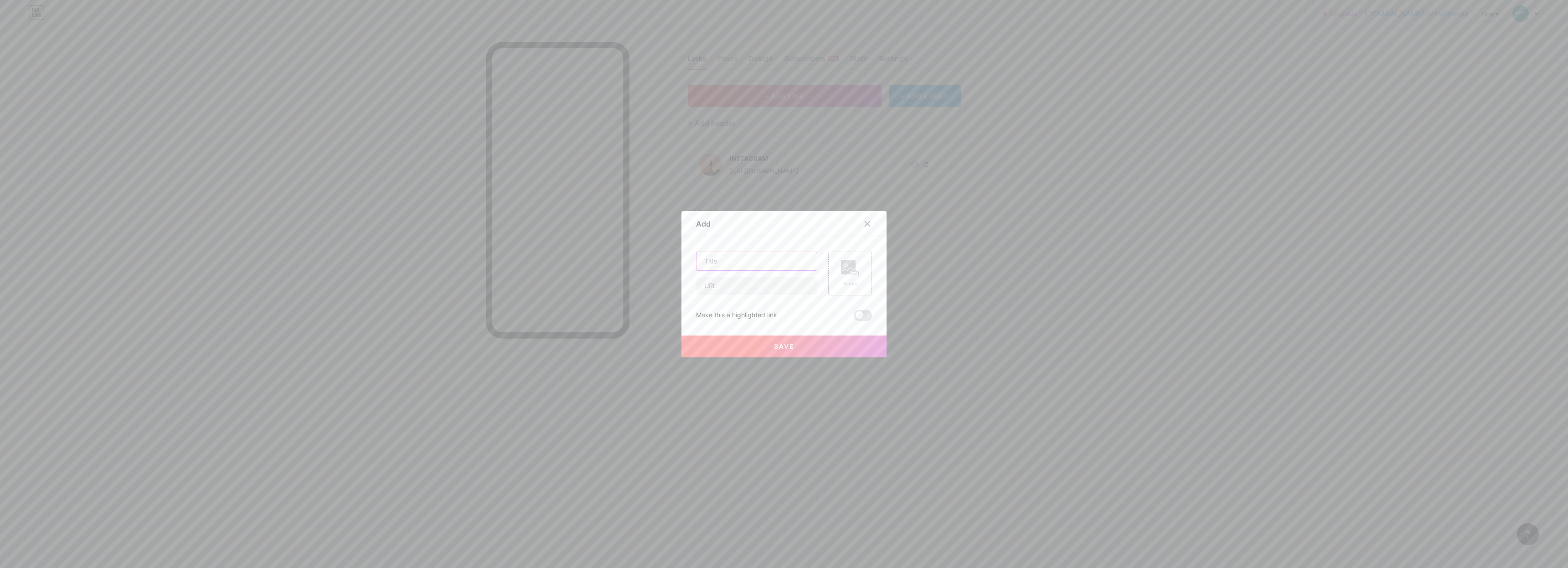
click at [766, 264] on input "text" at bounding box center [756, 261] width 120 height 18
type input "YOUTUBE"
click at [792, 287] on input "text" at bounding box center [756, 285] width 120 height 18
click at [851, 273] on rect at bounding box center [855, 273] width 8 height 5
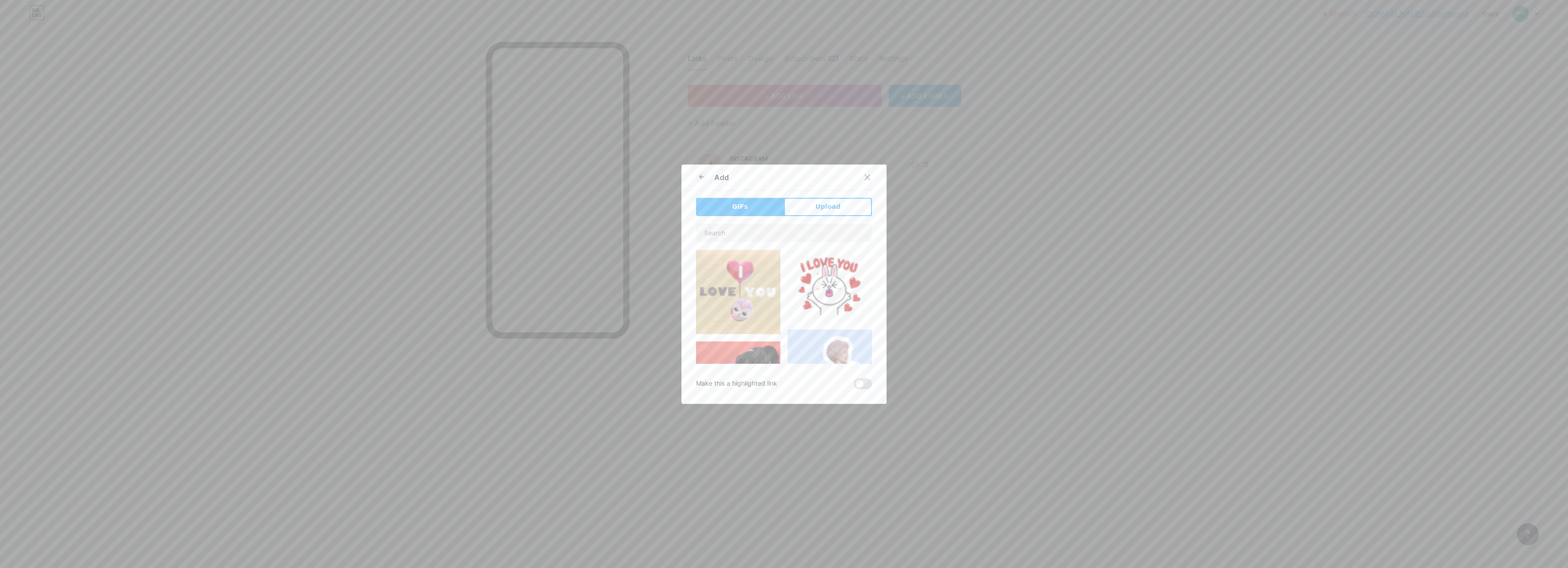
click at [761, 183] on div "Add" at bounding box center [784, 180] width 205 height 21
click at [840, 210] on button "Upload" at bounding box center [827, 207] width 88 height 18
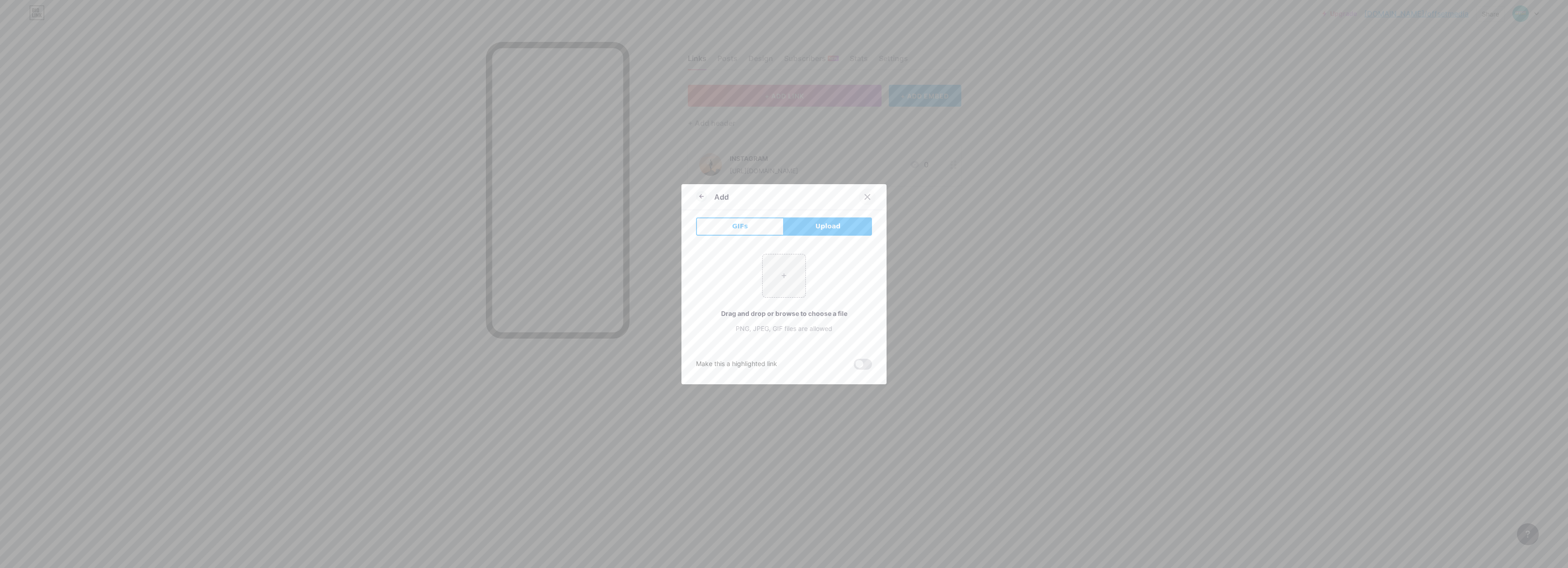
click at [865, 198] on icon at bounding box center [867, 196] width 5 height 5
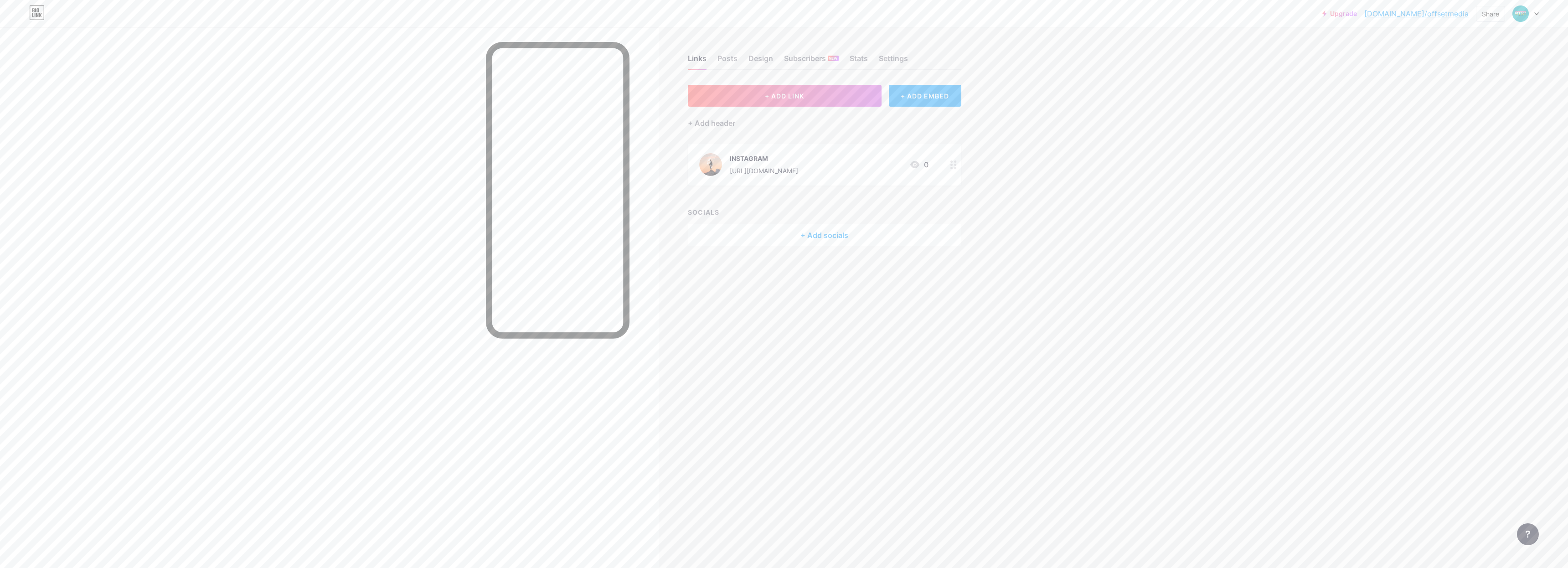
click at [1100, 285] on div "Upgrade [DOMAIN_NAME]/offset... [DOMAIN_NAME]/offsetmedia Share Switch accounts…" at bounding box center [784, 284] width 1568 height 568
click at [1077, 296] on div "Upgrade [DOMAIN_NAME]/offset... [DOMAIN_NAME]/offsetmedia Share Switch accounts…" at bounding box center [784, 284] width 1568 height 568
click at [1075, 316] on div "Upgrade [DOMAIN_NAME]/offset... [DOMAIN_NAME]/offsetmedia Share Switch accounts…" at bounding box center [784, 284] width 1568 height 568
click at [1075, 317] on div "Upgrade [DOMAIN_NAME]/offset... [DOMAIN_NAME]/offsetmedia Share Switch accounts…" at bounding box center [784, 284] width 1568 height 568
click at [795, 97] on span "+ ADD LINK" at bounding box center [784, 96] width 39 height 8
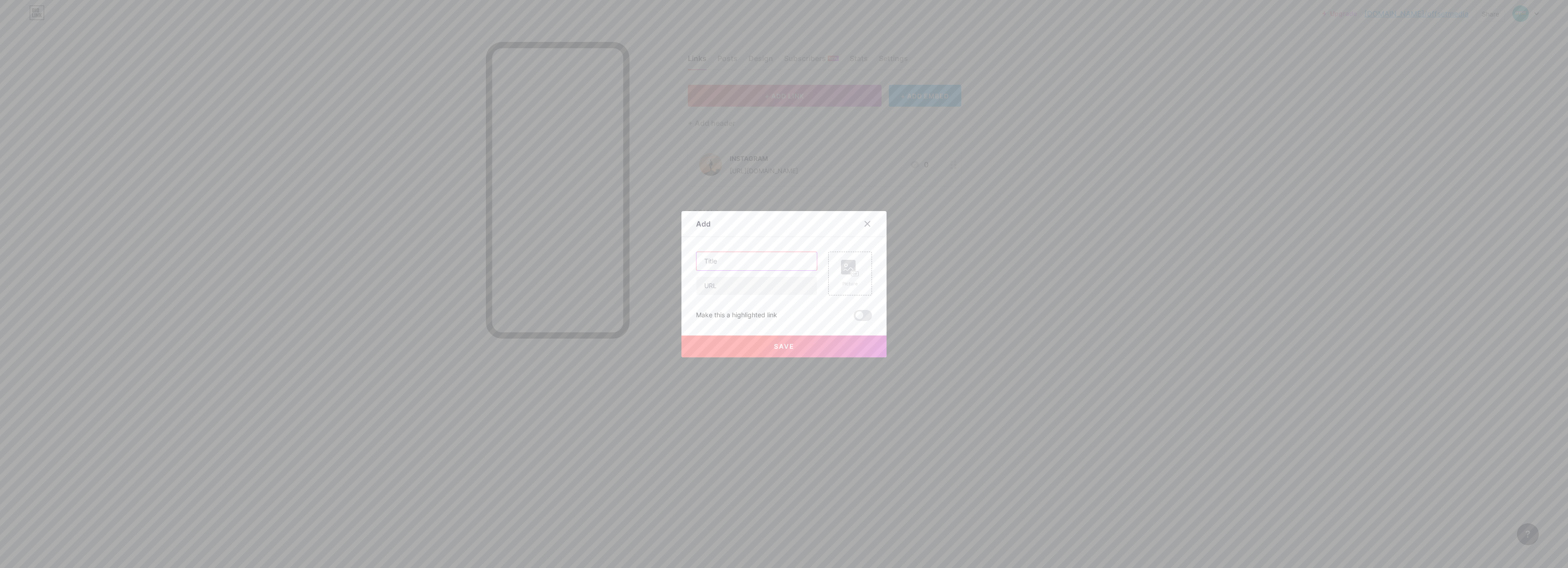
click at [765, 263] on input "text" at bounding box center [756, 261] width 120 height 18
click at [864, 228] on div at bounding box center [867, 224] width 16 height 16
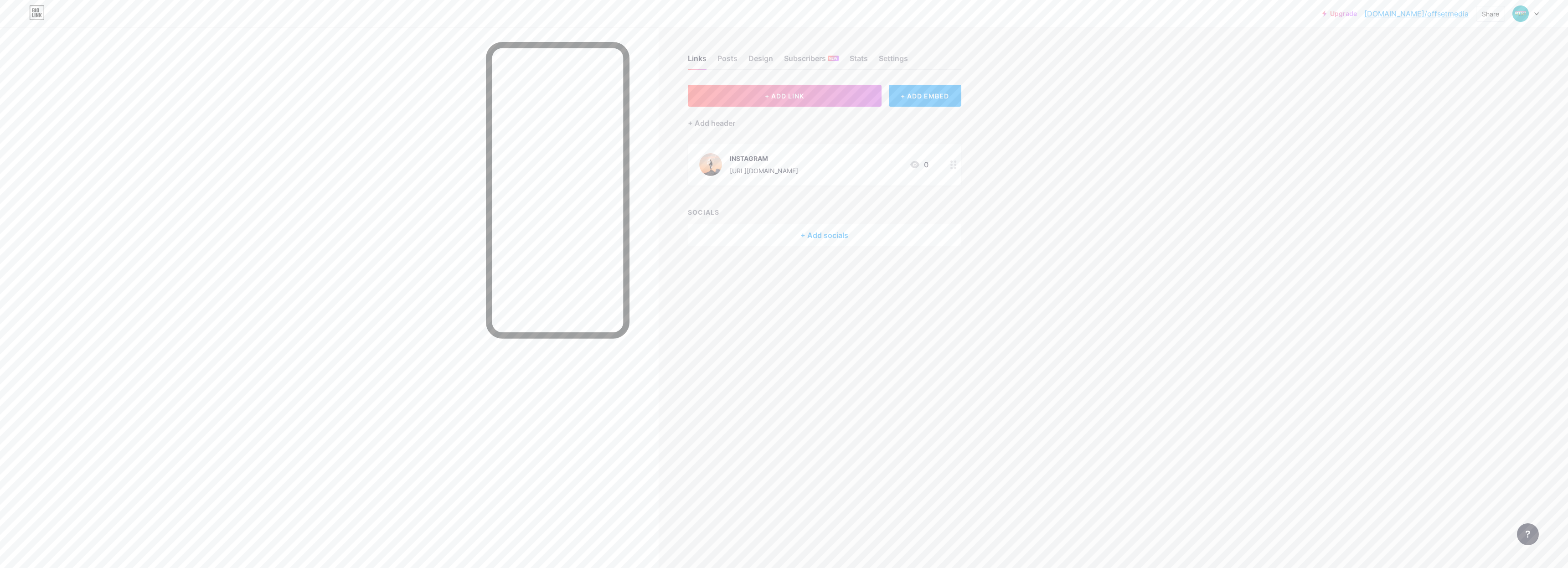
click at [950, 165] on div at bounding box center [953, 164] width 16 height 42
click at [712, 325] on div "Delete Hide" at bounding box center [784, 324] width 176 height 11
click at [703, 327] on div "Delete" at bounding box center [705, 324] width 19 height 11
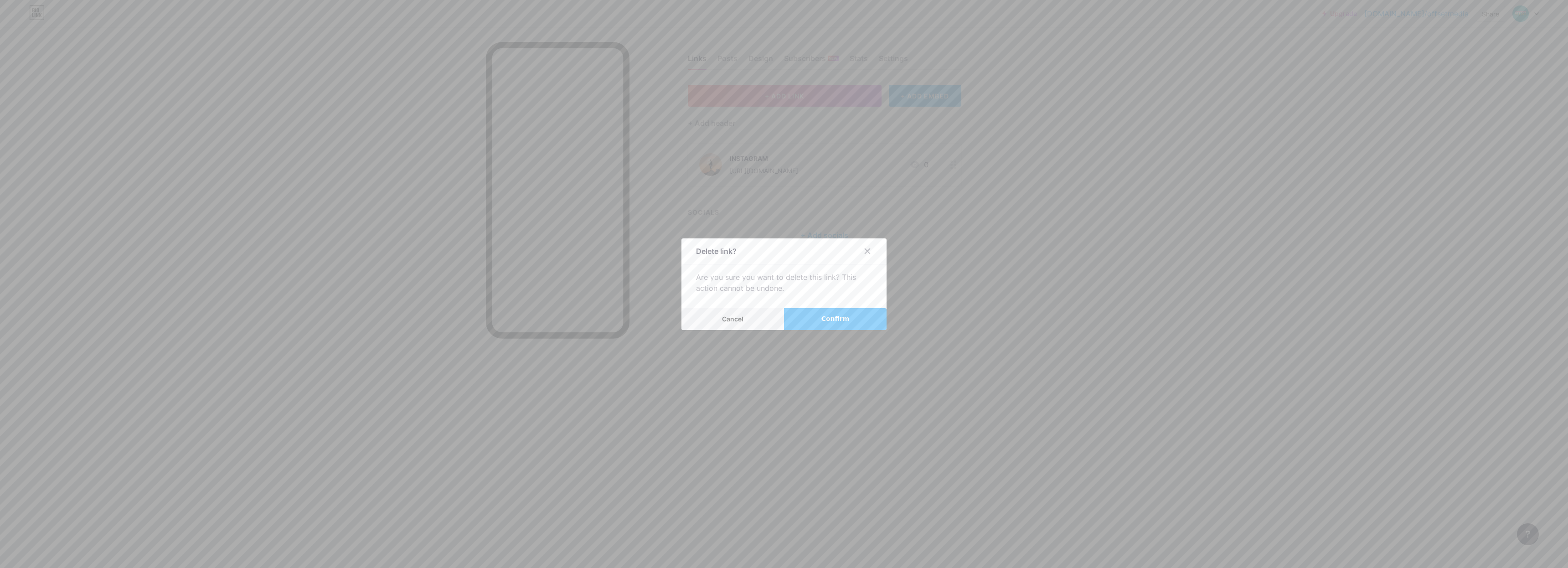
click at [812, 313] on button "Confirm" at bounding box center [835, 319] width 102 height 22
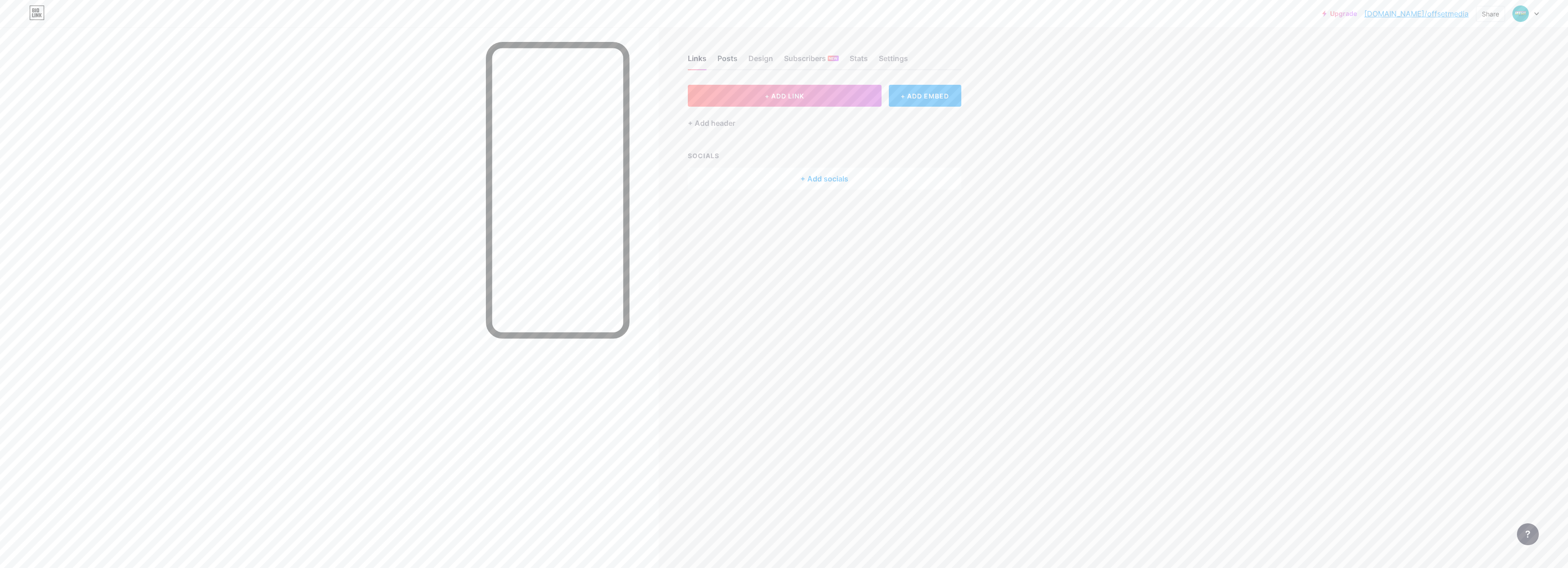
click at [728, 58] on div "Posts" at bounding box center [727, 61] width 20 height 16
click at [767, 65] on div "Design" at bounding box center [760, 61] width 25 height 16
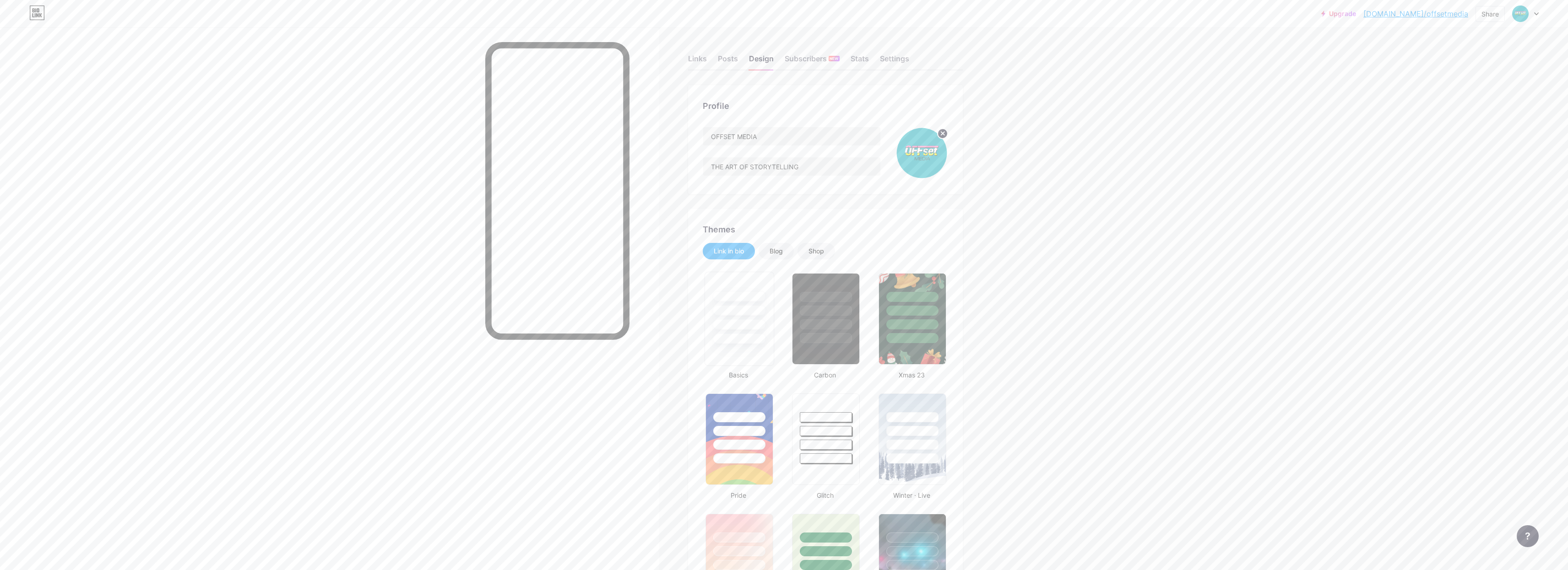
click at [744, 308] on div at bounding box center [739, 310] width 53 height 10
type input "#ffffff"
type input "#000000"
click at [810, 314] on div at bounding box center [825, 310] width 53 height 10
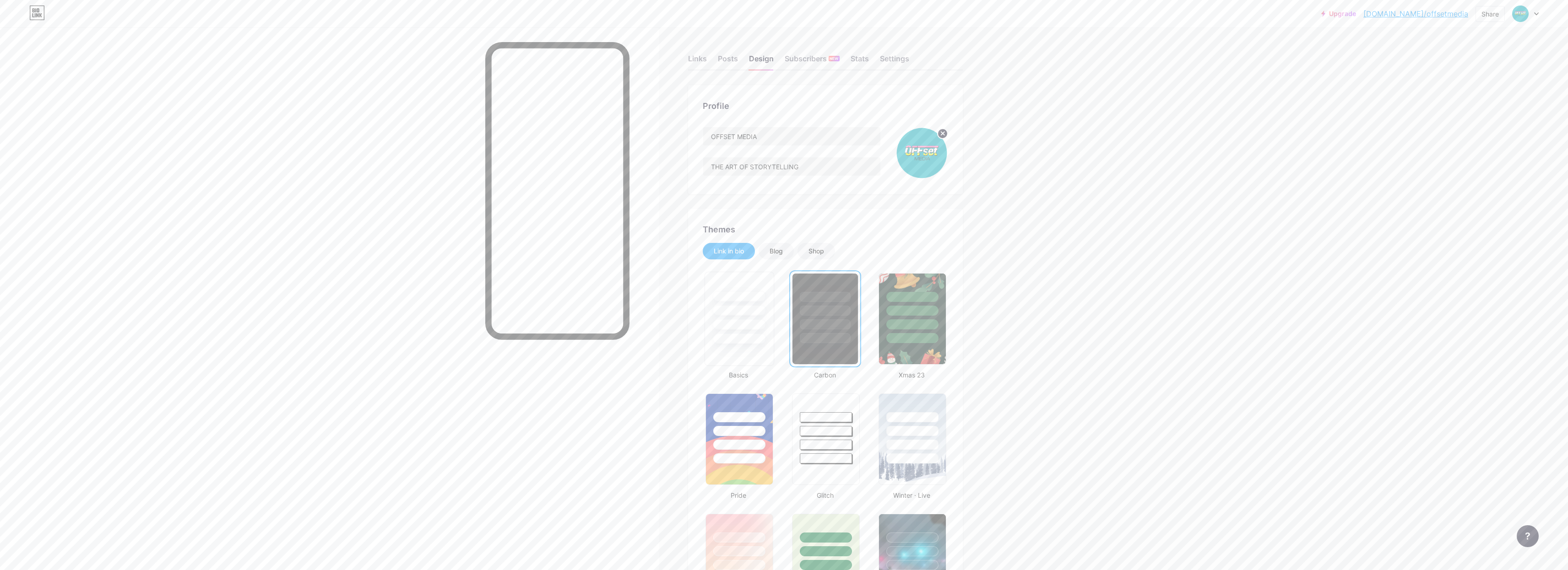
click at [746, 335] on div at bounding box center [739, 338] width 53 height 10
click at [728, 55] on div "Posts" at bounding box center [727, 61] width 20 height 16
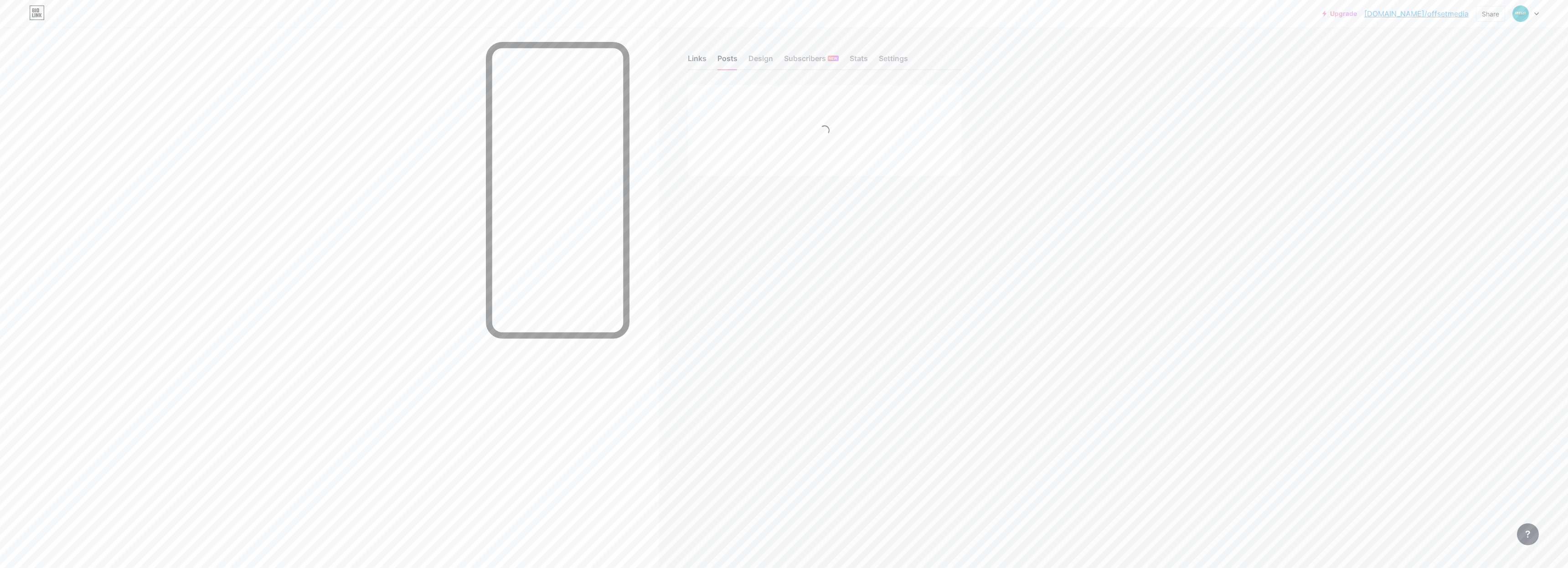
click at [702, 57] on div "Links" at bounding box center [696, 61] width 18 height 16
click at [806, 96] on button "+ ADD LINK" at bounding box center [784, 96] width 194 height 22
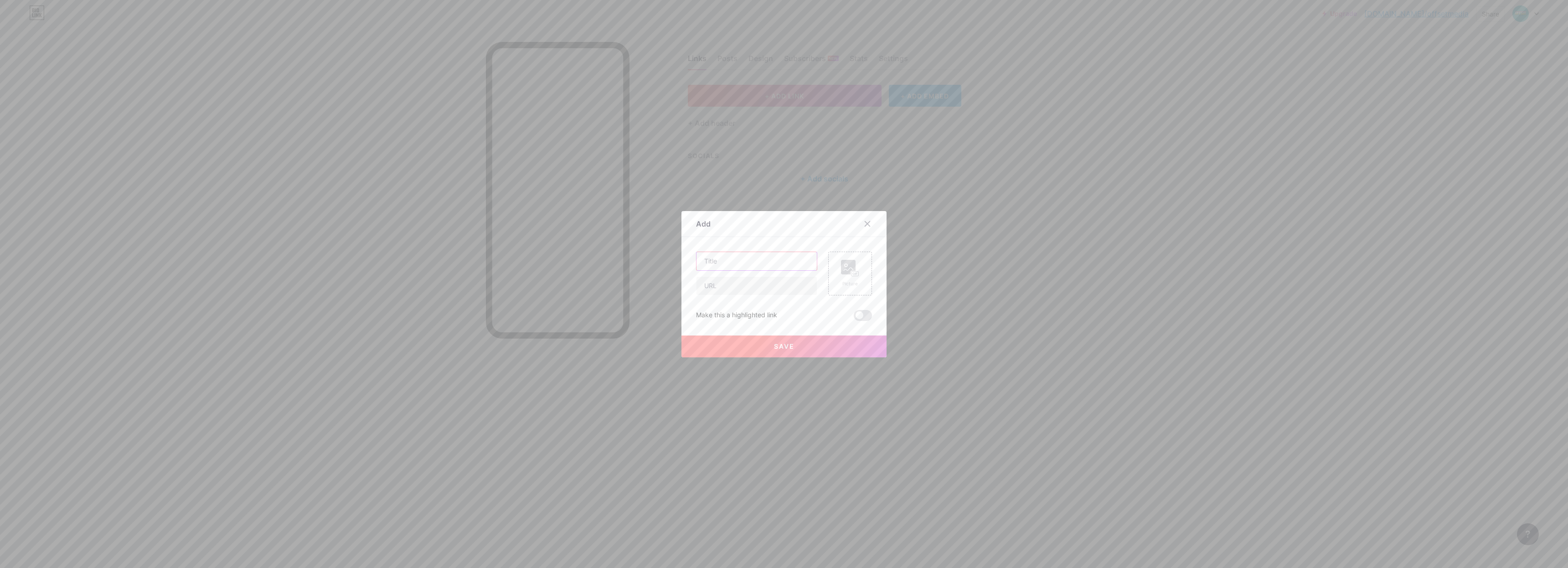
click at [754, 254] on input "text" at bounding box center [756, 261] width 120 height 18
click at [728, 257] on input "text" at bounding box center [756, 261] width 120 height 18
type input "YOUPIC"
click at [779, 287] on input "text" at bounding box center [756, 285] width 120 height 18
click at [777, 264] on input "YOUPIC" at bounding box center [756, 261] width 120 height 18
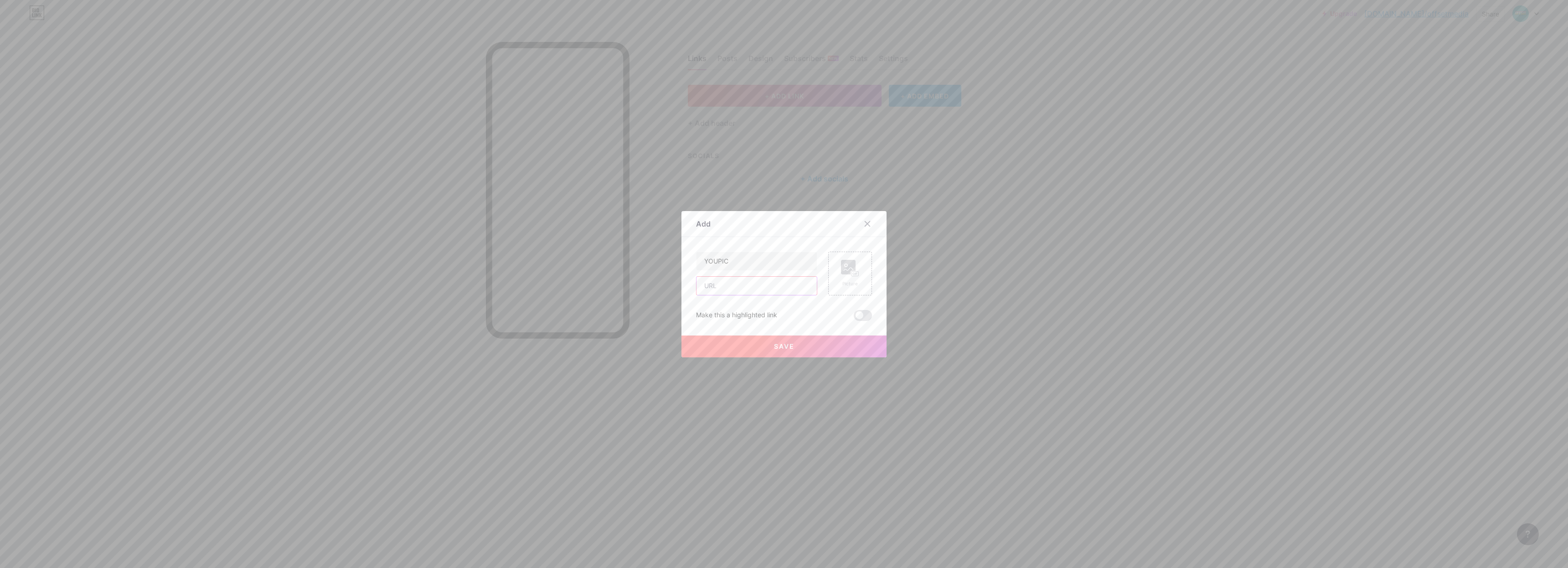
click at [750, 281] on input "text" at bounding box center [756, 285] width 120 height 18
paste input "[URL][DOMAIN_NAME][DOMAIN_NAME]"
type input "<[URL][DOMAIN_NAME][DOMAIN_NAME]"
click at [853, 283] on div "Picture" at bounding box center [850, 284] width 18 height 7
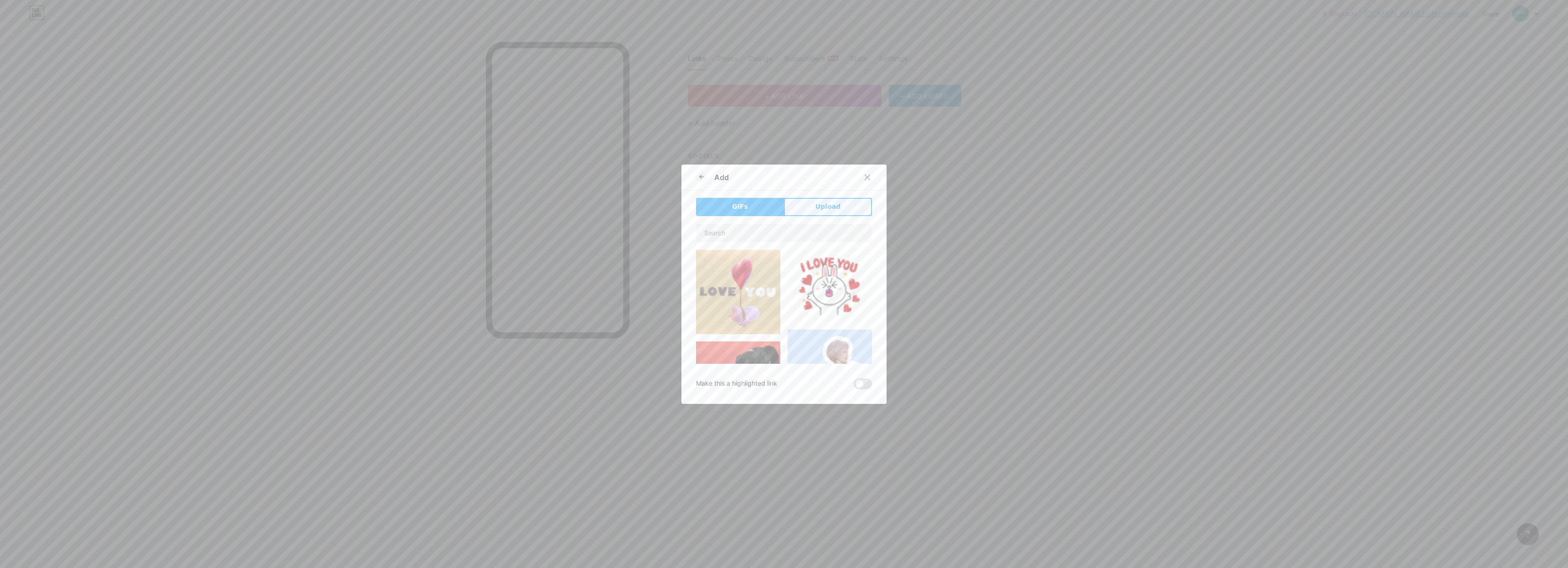
click at [827, 201] on button "Upload" at bounding box center [827, 207] width 88 height 18
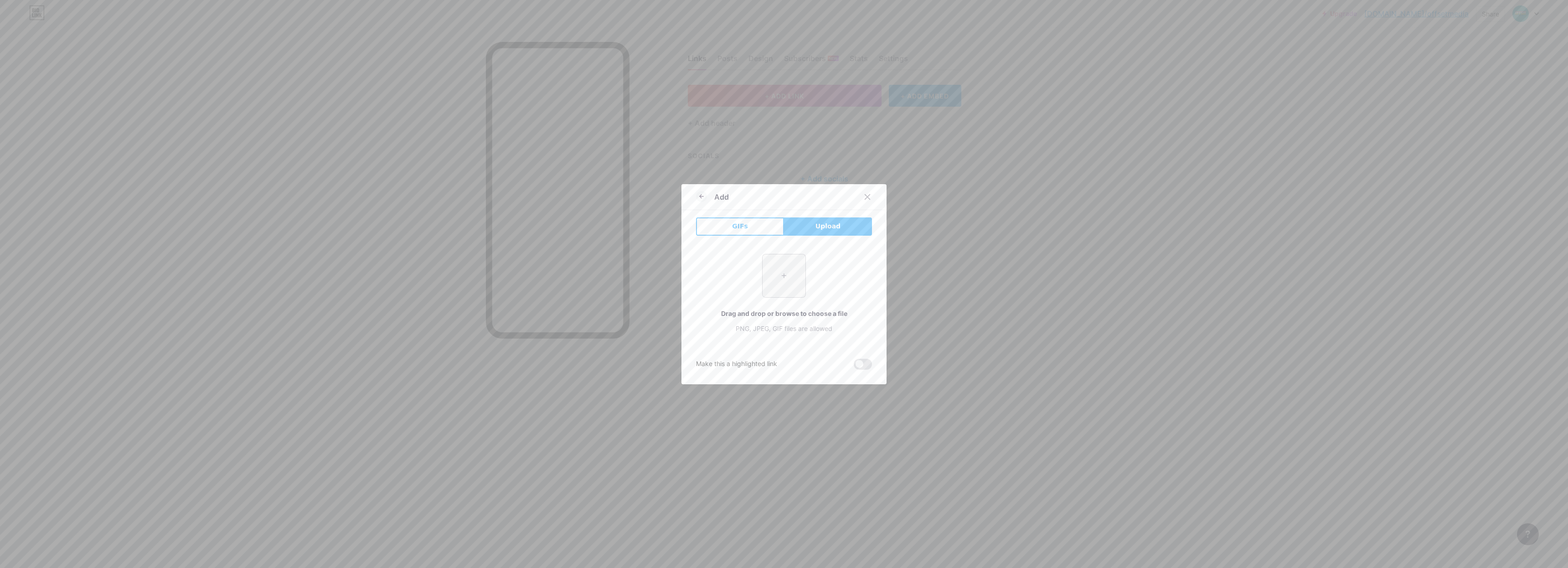
click at [785, 290] on input "file" at bounding box center [784, 276] width 43 height 43
type input "C:\fakepath\14462CE7-2793-4EAD-8E03-6314DCD51912.PNG"
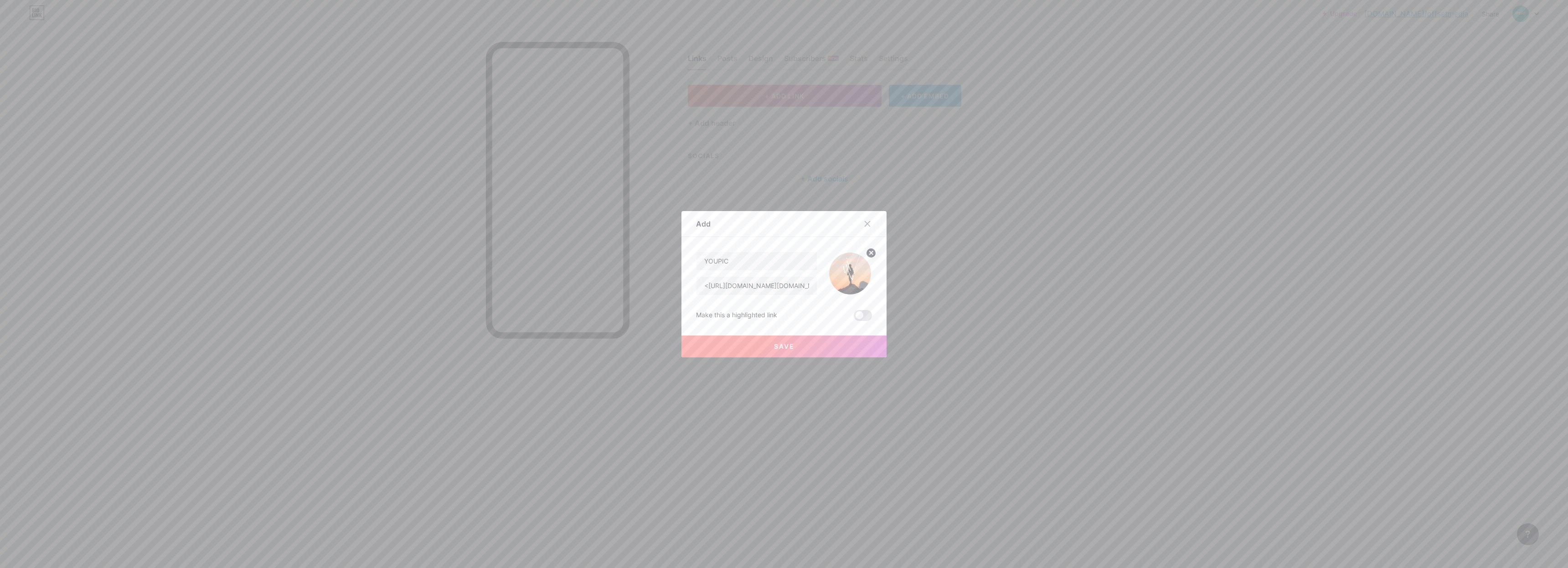
click at [823, 344] on button "Save" at bounding box center [784, 346] width 205 height 22
click at [774, 283] on input "<[URL][DOMAIN_NAME][DOMAIN_NAME]" at bounding box center [756, 279] width 120 height 18
click at [785, 278] on input "<[URL][DOMAIN_NAME][DOMAIN_NAME]" at bounding box center [756, 279] width 120 height 18
click at [786, 278] on input "<[URL][DOMAIN_NAME][DOMAIN_NAME]" at bounding box center [756, 279] width 120 height 18
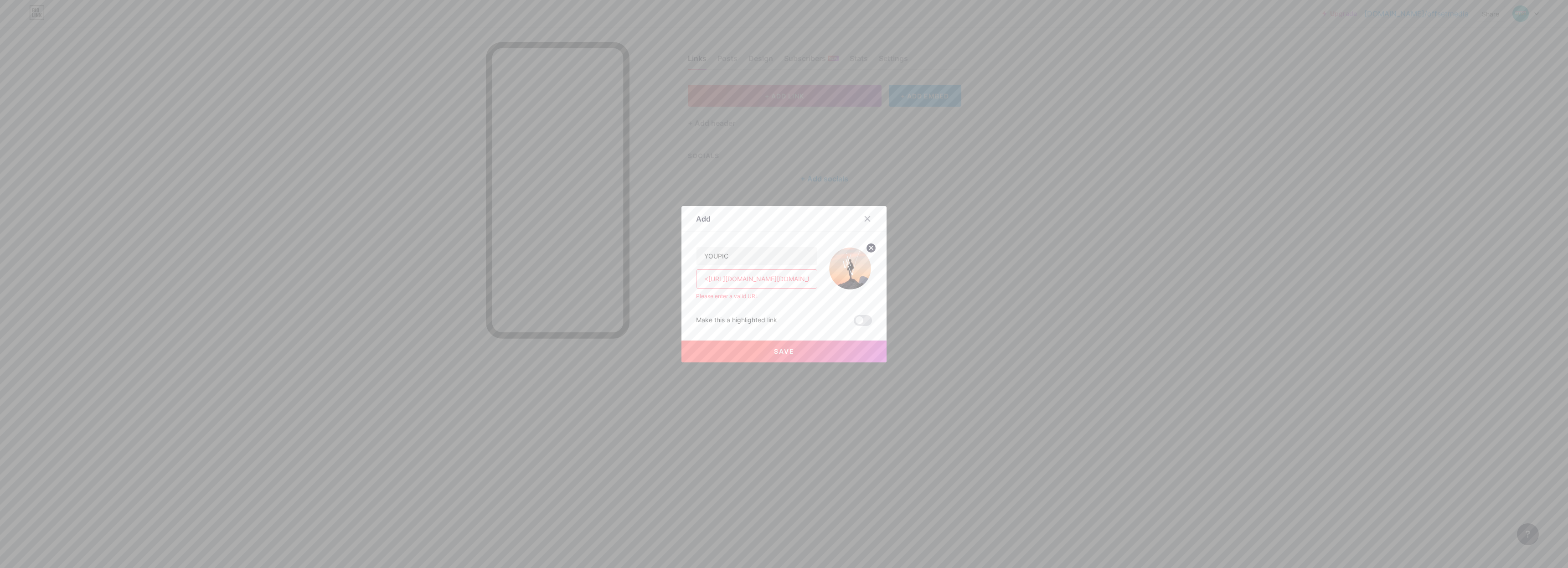
click at [786, 278] on input "<[URL][DOMAIN_NAME][DOMAIN_NAME]" at bounding box center [756, 279] width 120 height 18
click at [773, 285] on input "text" at bounding box center [756, 285] width 120 height 18
paste input "[URL][DOMAIN_NAME]"
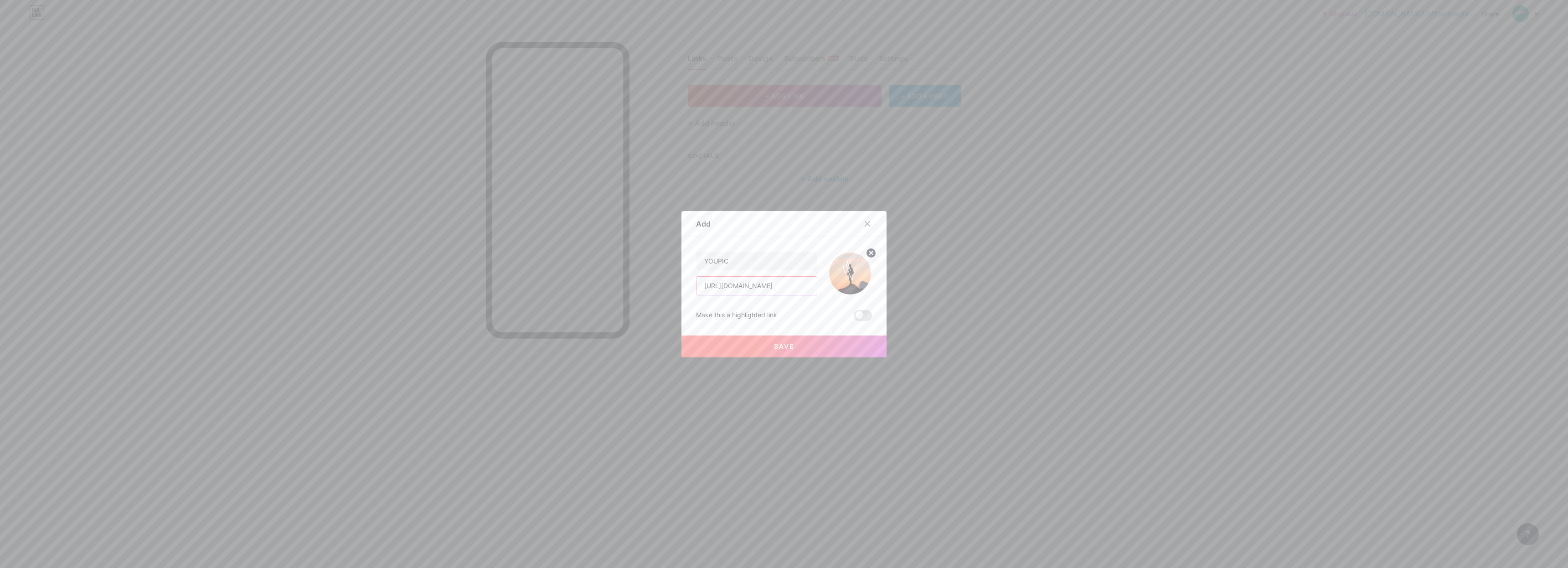
type input "[URL][DOMAIN_NAME]"
click at [810, 341] on button "Save" at bounding box center [784, 346] width 205 height 22
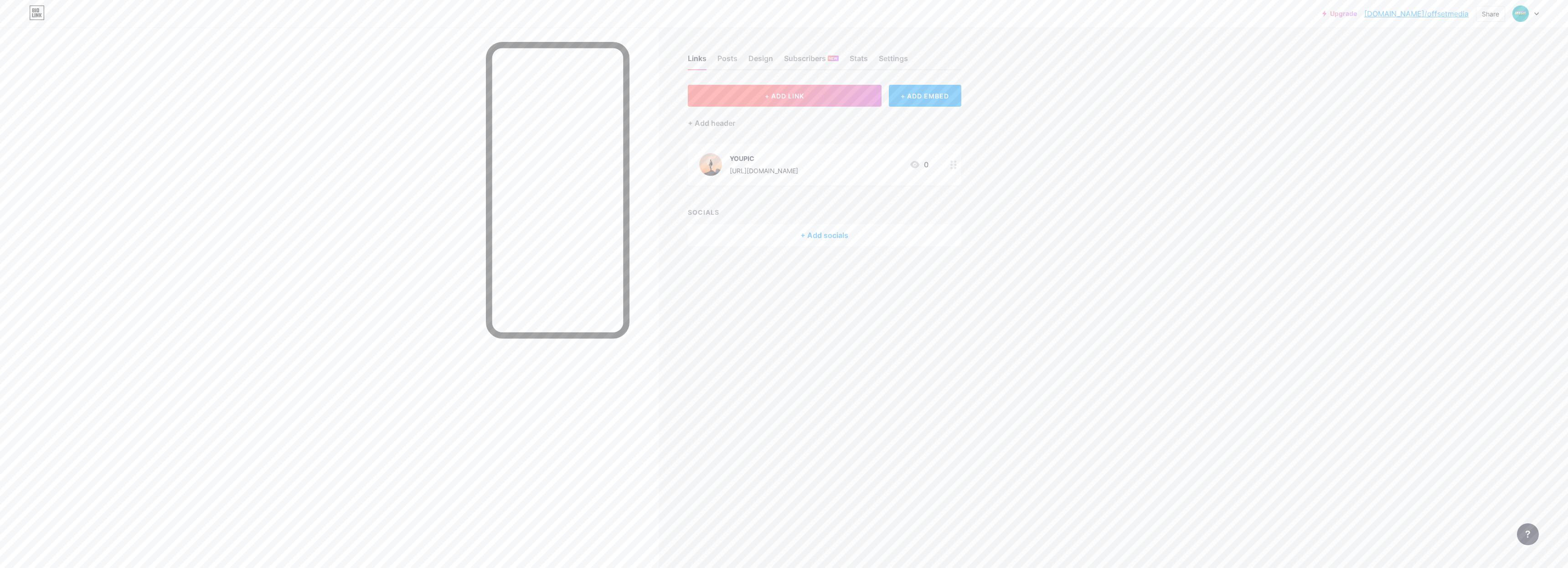
click at [817, 100] on button "+ ADD LINK" at bounding box center [784, 96] width 194 height 22
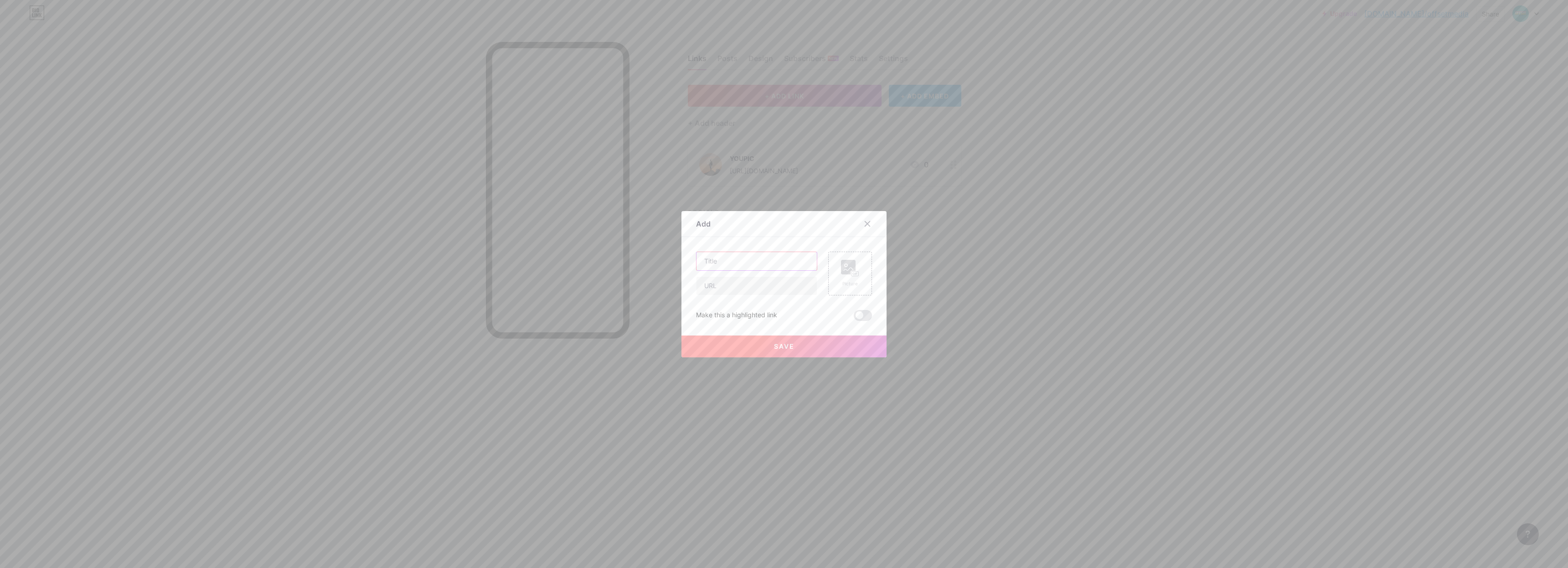
click at [746, 259] on input "text" at bounding box center [756, 261] width 120 height 18
type input "YOUTUBE"
click at [775, 292] on input "text" at bounding box center [756, 285] width 120 height 18
click at [760, 285] on input "text" at bounding box center [756, 285] width 120 height 18
paste input "[URL][DOMAIN_NAME]"
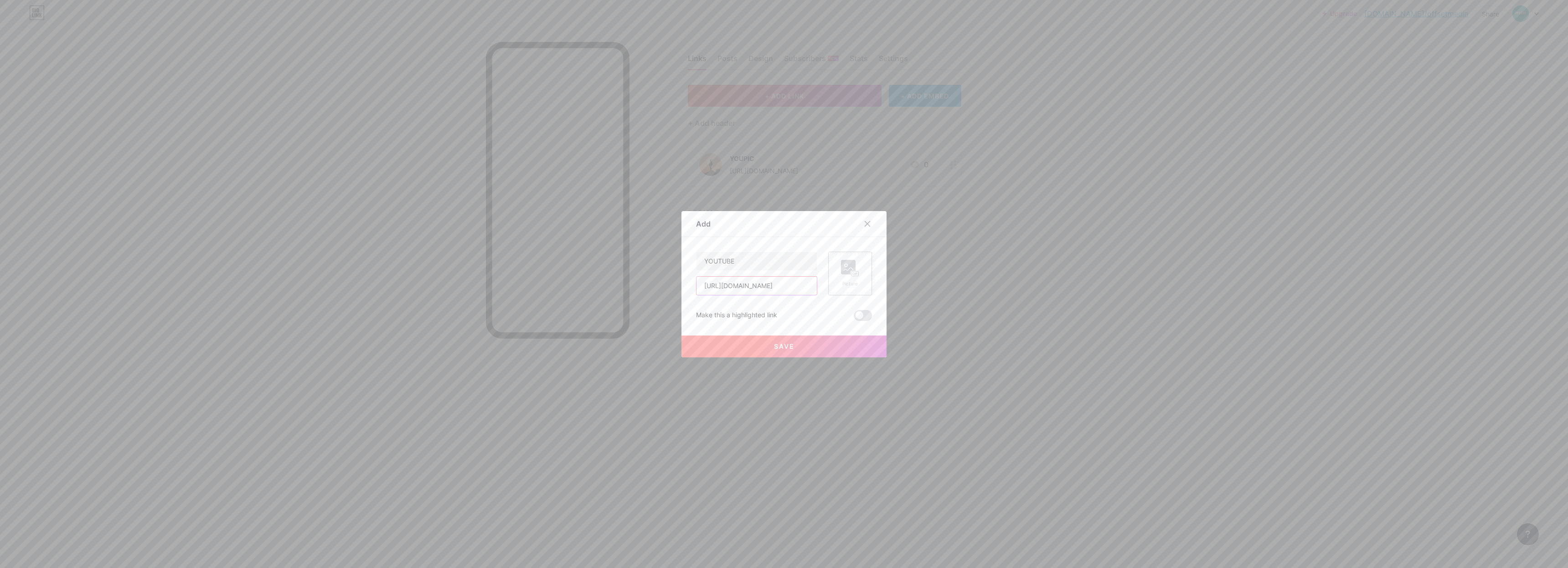
type input "[URL][DOMAIN_NAME]"
click at [852, 279] on div "Picture" at bounding box center [850, 274] width 18 height 27
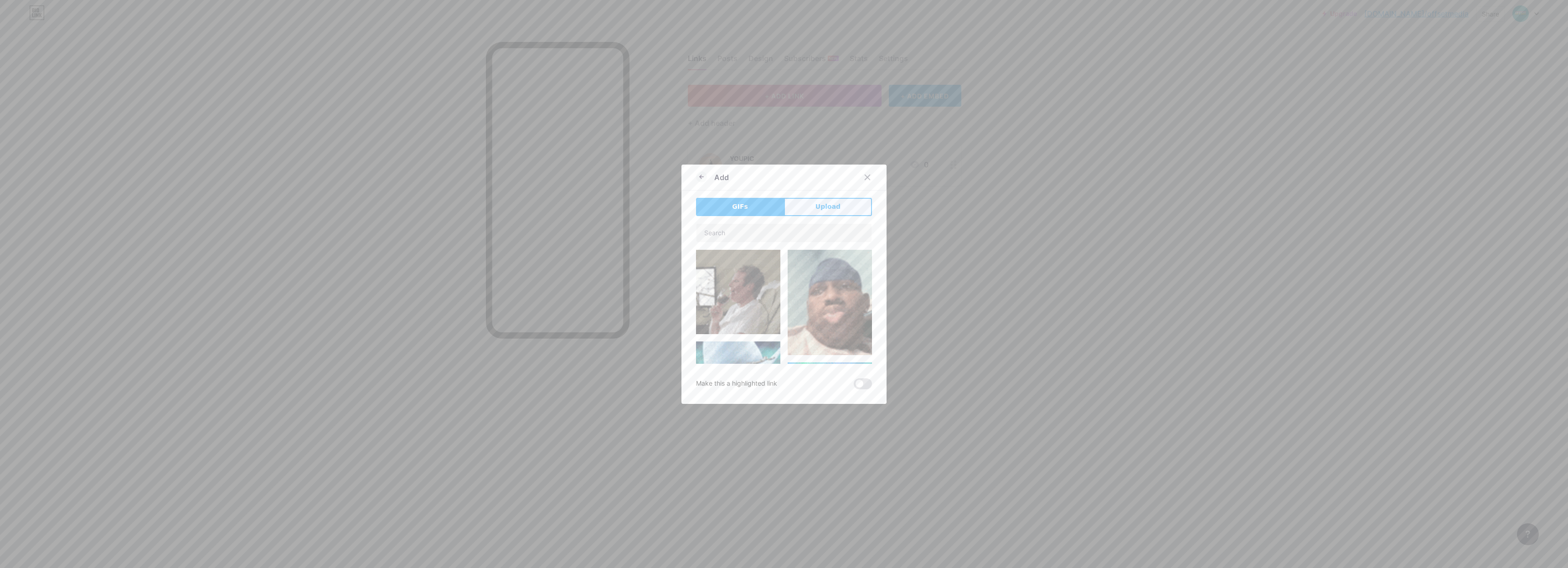
click at [827, 206] on span "Upload" at bounding box center [827, 207] width 25 height 10
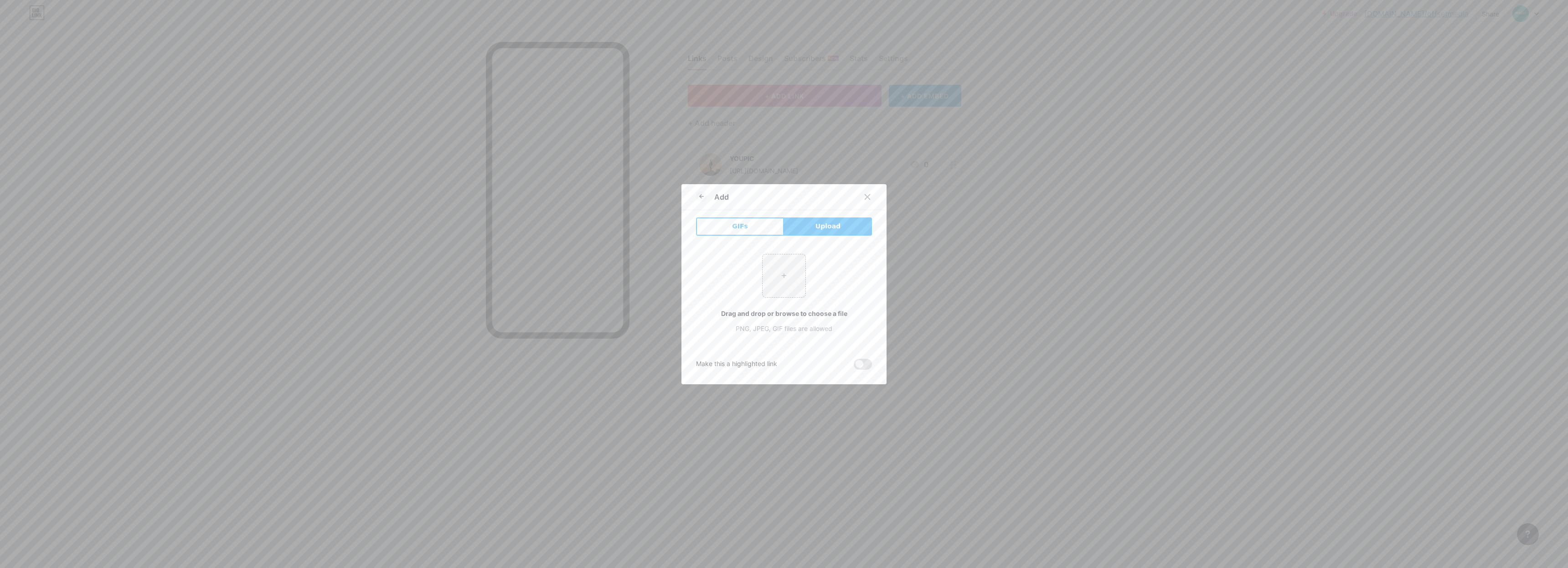
click at [815, 229] on span "Upload" at bounding box center [827, 226] width 25 height 10
click at [781, 287] on input "file" at bounding box center [784, 276] width 43 height 43
type input "C:\fakepath\7924D801-0010-41CB-BD39-2977204FEE68.PNG"
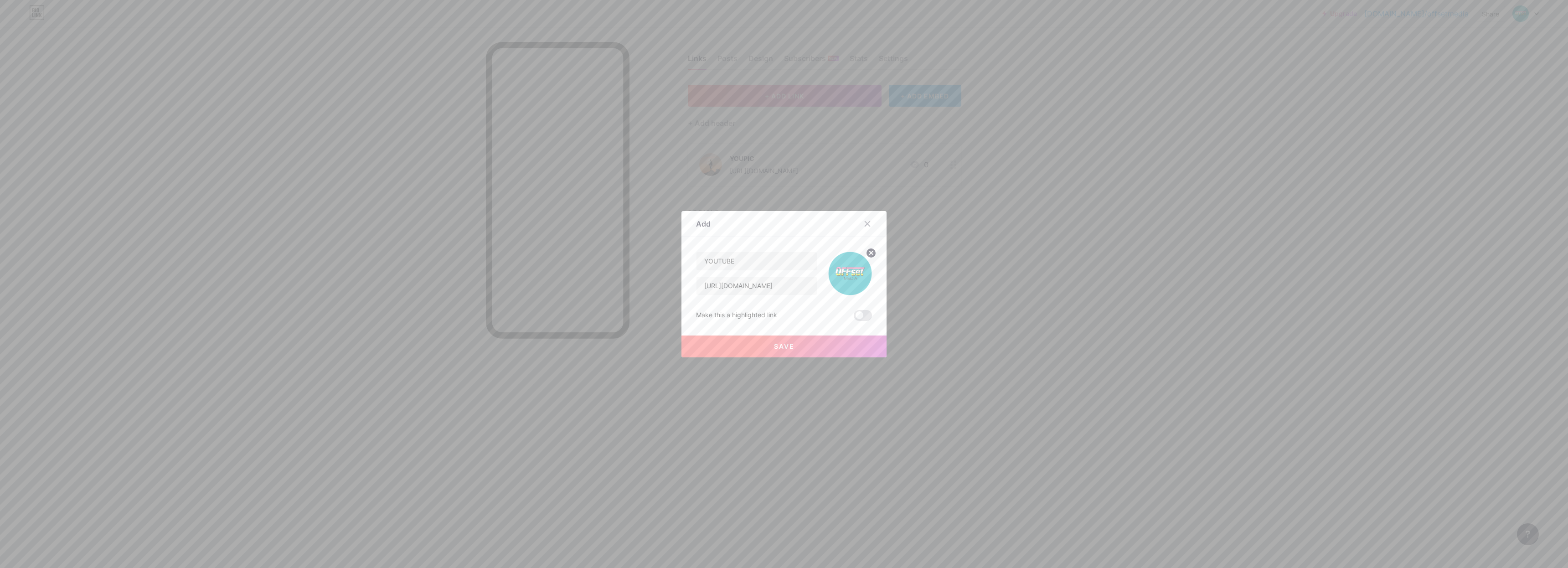
click at [780, 346] on span "Save" at bounding box center [784, 345] width 20 height 8
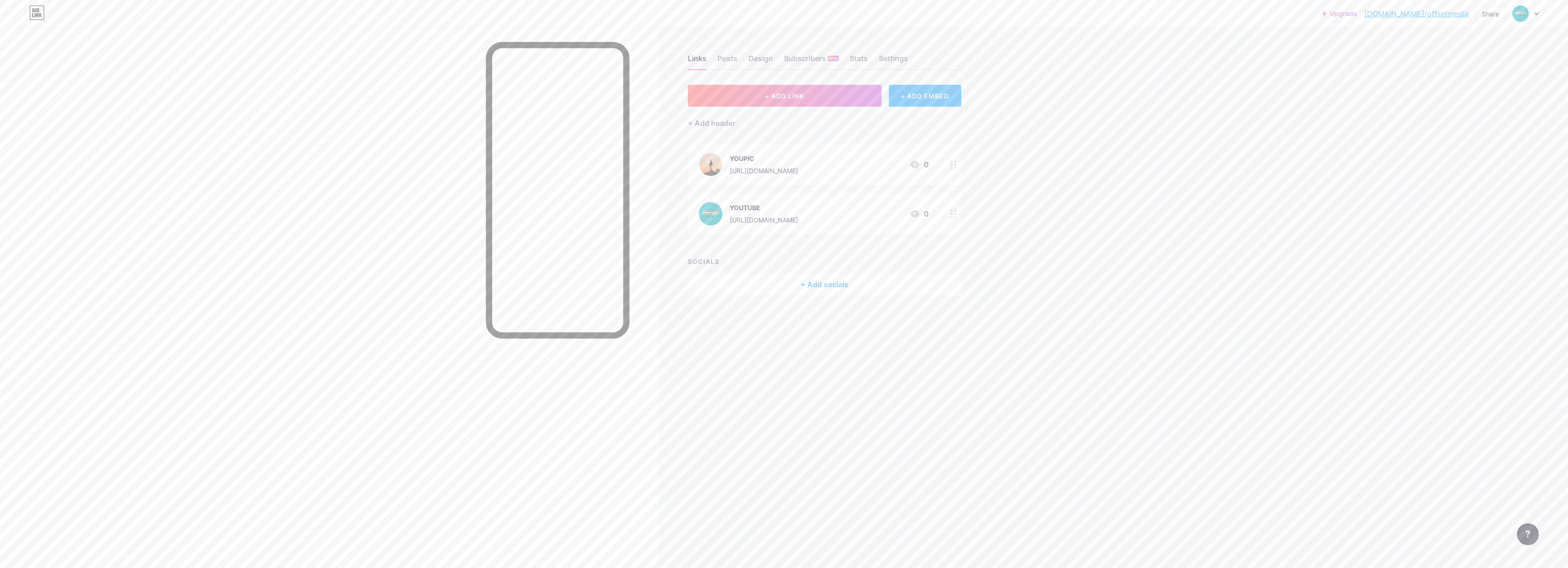
click at [920, 96] on div "+ ADD EMBED" at bounding box center [925, 96] width 72 height 22
click at [767, 128] on span "ADD" at bounding box center [769, 126] width 12 height 8
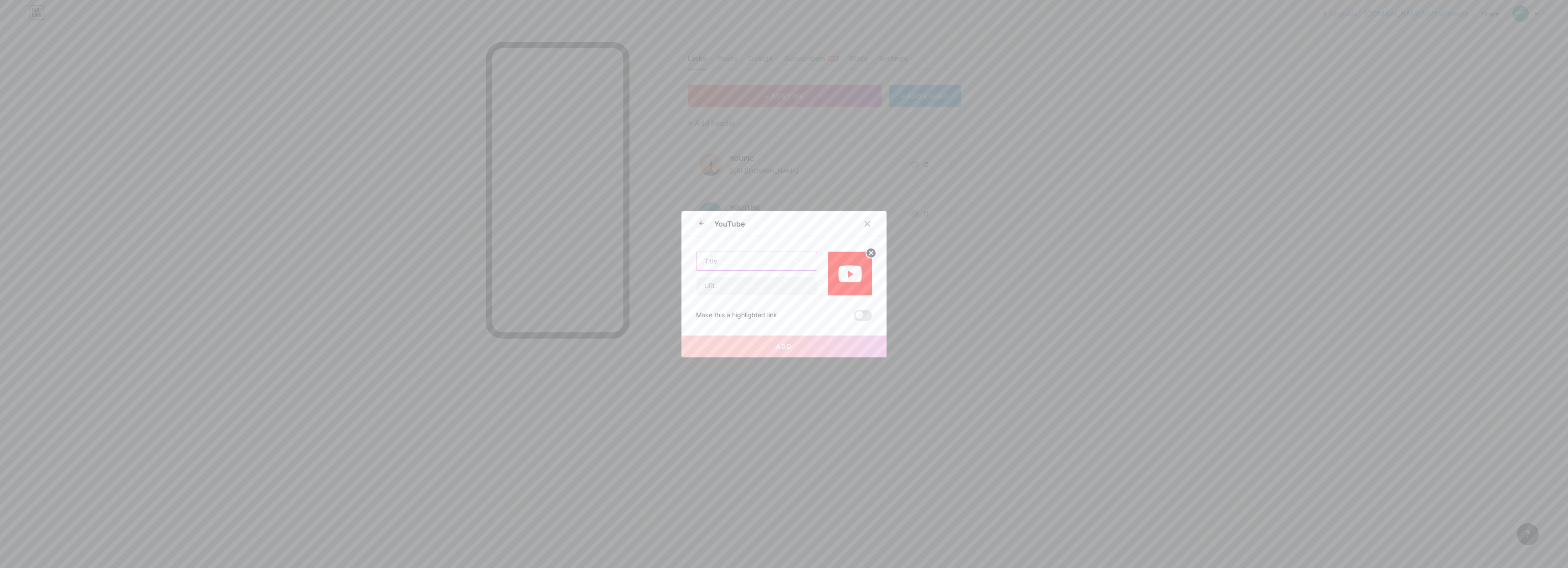
click at [791, 264] on input "text" at bounding box center [756, 261] width 120 height 18
click at [864, 223] on icon at bounding box center [867, 223] width 8 height 8
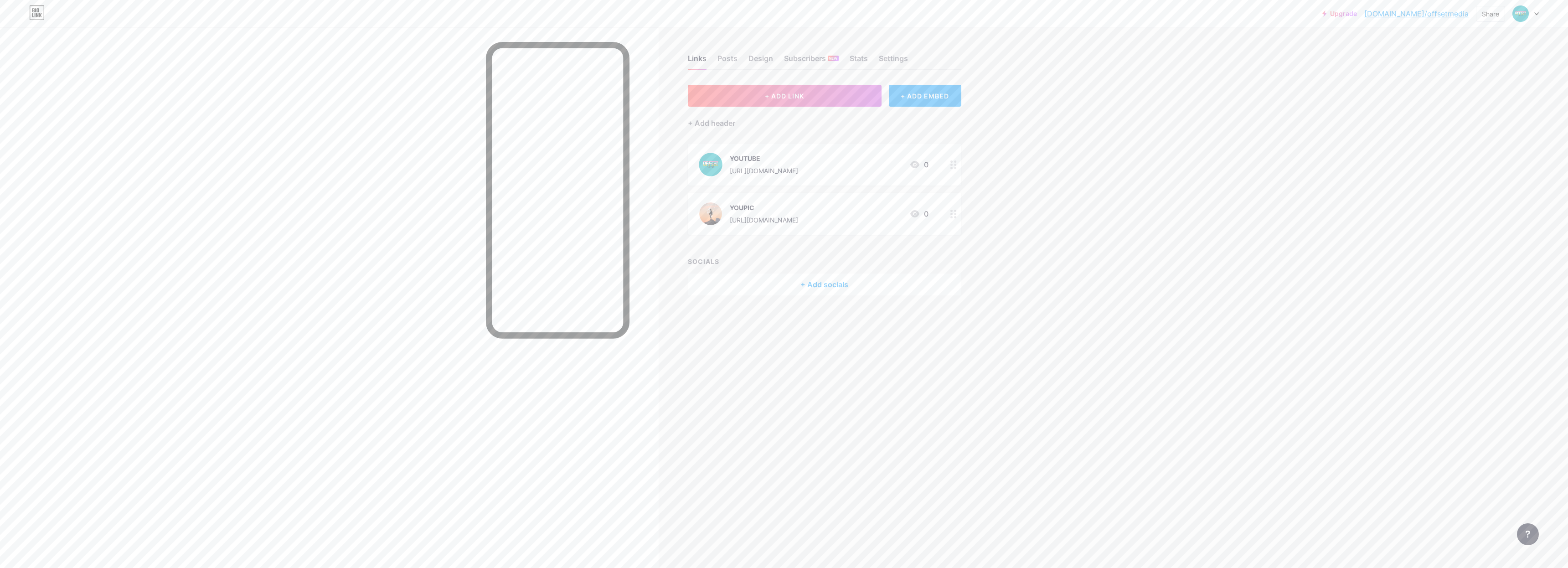
click at [1047, 173] on div "Upgrade [DOMAIN_NAME]/offset... [DOMAIN_NAME]/offsetmedia Share Switch accounts…" at bounding box center [784, 284] width 1568 height 568
click at [798, 162] on div "YOUPIC" at bounding box center [764, 158] width 68 height 10
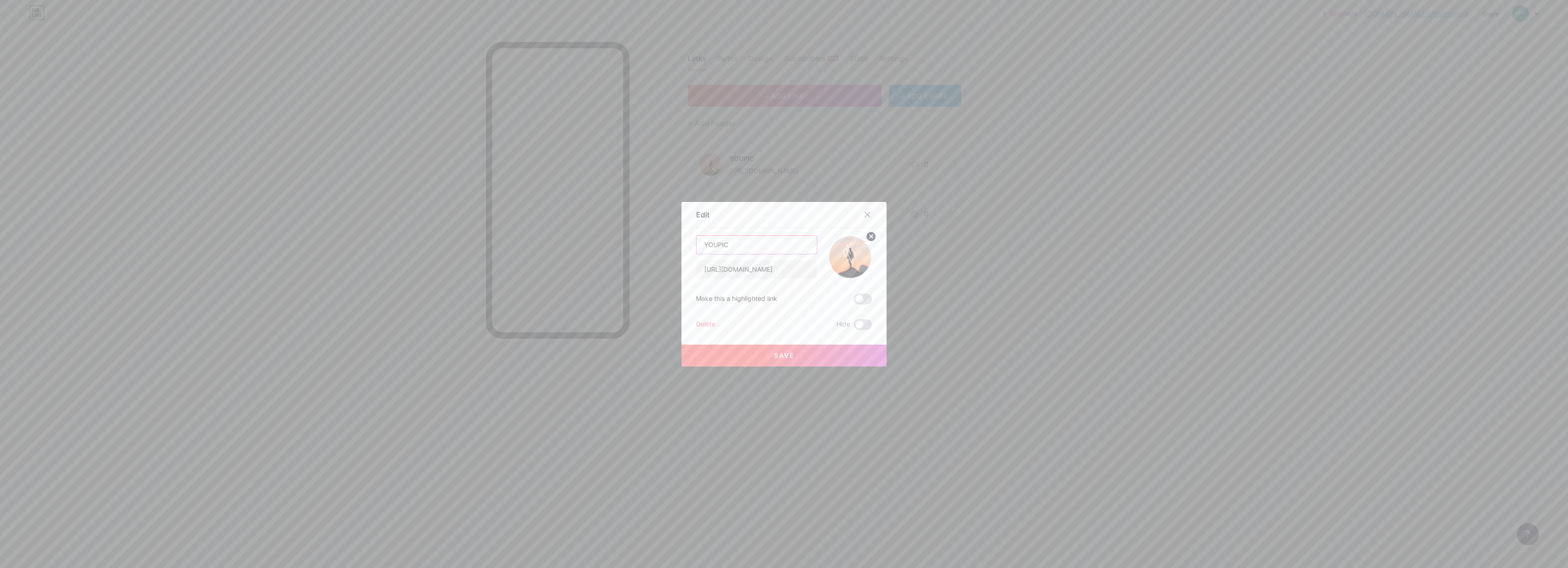
click at [756, 249] on input "YOUPIC" at bounding box center [756, 244] width 120 height 18
drag, startPoint x: 756, startPoint y: 249, endPoint x: 684, endPoint y: 242, distance: 72.3
click at [684, 242] on div "Edit Content YouTube Play YouTube video without leaving your page. ADD Vimeo Pl…" at bounding box center [784, 284] width 205 height 165
type input "INSTAGRAM"
click at [719, 272] on input "[URL][DOMAIN_NAME]" at bounding box center [756, 269] width 120 height 18
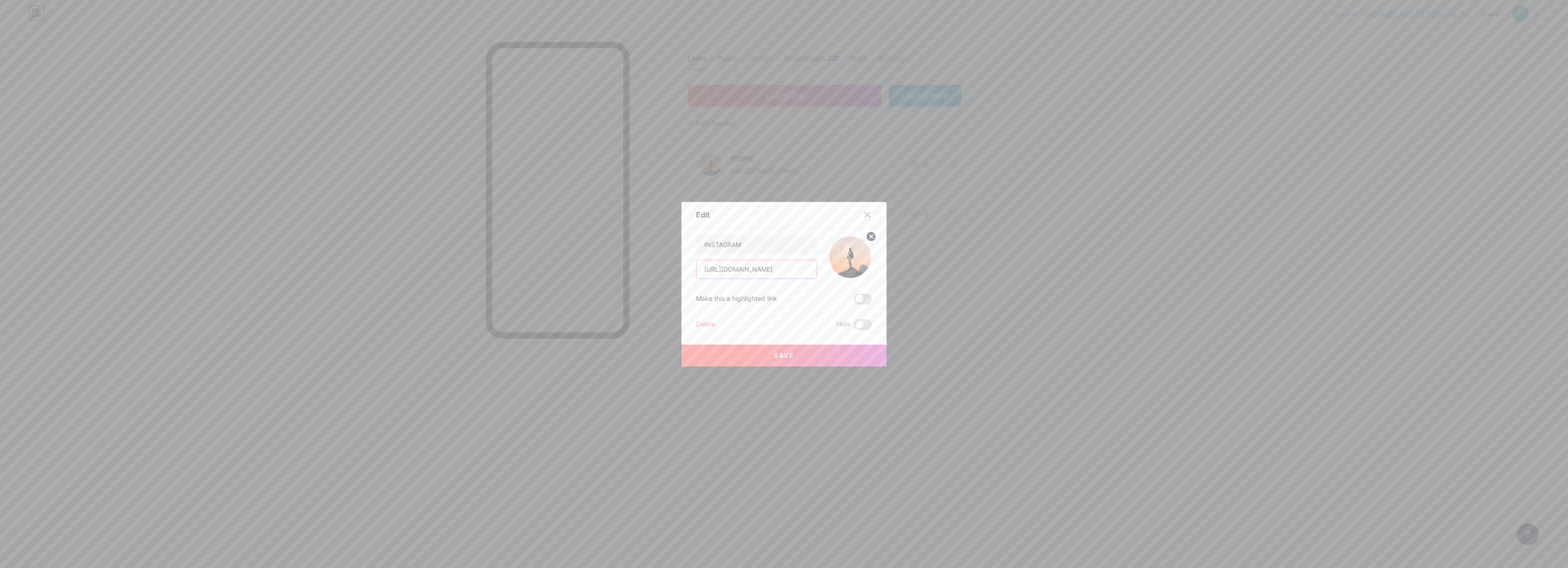
click at [719, 272] on input "[URL][DOMAIN_NAME]" at bounding box center [756, 269] width 120 height 18
paste input "[DOMAIN_NAME][URL]"
type input "[URL][DOMAIN_NAME]"
click at [799, 359] on button "Save" at bounding box center [784, 356] width 205 height 22
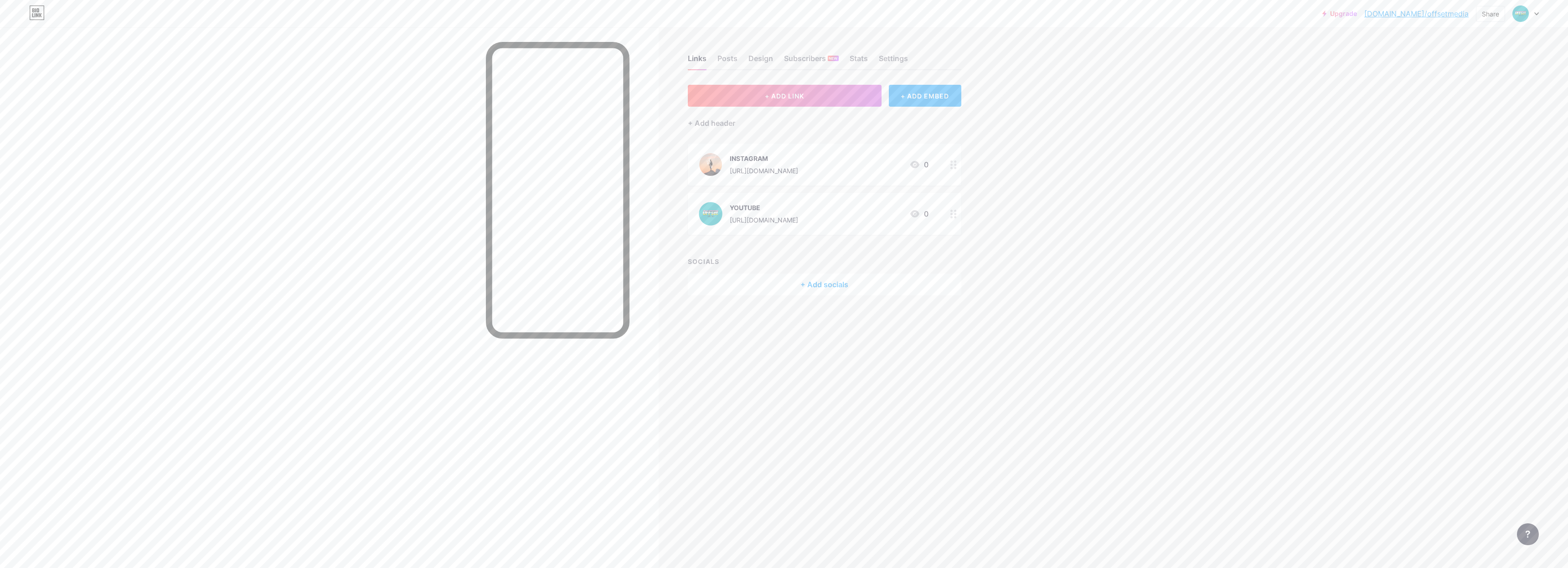
click at [765, 218] on div "[URL][DOMAIN_NAME]" at bounding box center [764, 220] width 68 height 10
click at [842, 260] on img at bounding box center [850, 257] width 44 height 44
click at [1034, 288] on div at bounding box center [784, 284] width 1568 height 568
click at [818, 434] on div "Links Posts Design Subscribers NEW Stats Settings + ADD LINK + ADD EMBED + Add …" at bounding box center [500, 284] width 999 height 568
click at [724, 167] on div "INSTAGRAM [URL][DOMAIN_NAME]" at bounding box center [748, 165] width 100 height 24
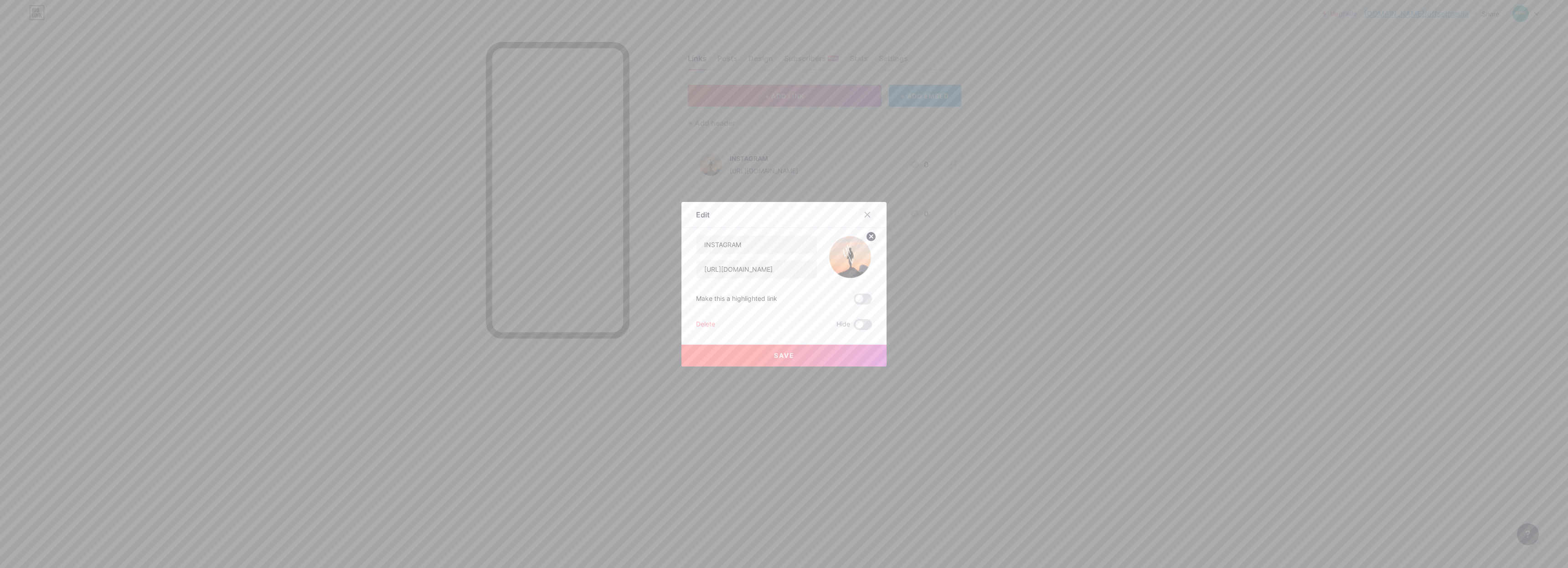
click at [865, 216] on icon at bounding box center [867, 214] width 5 height 5
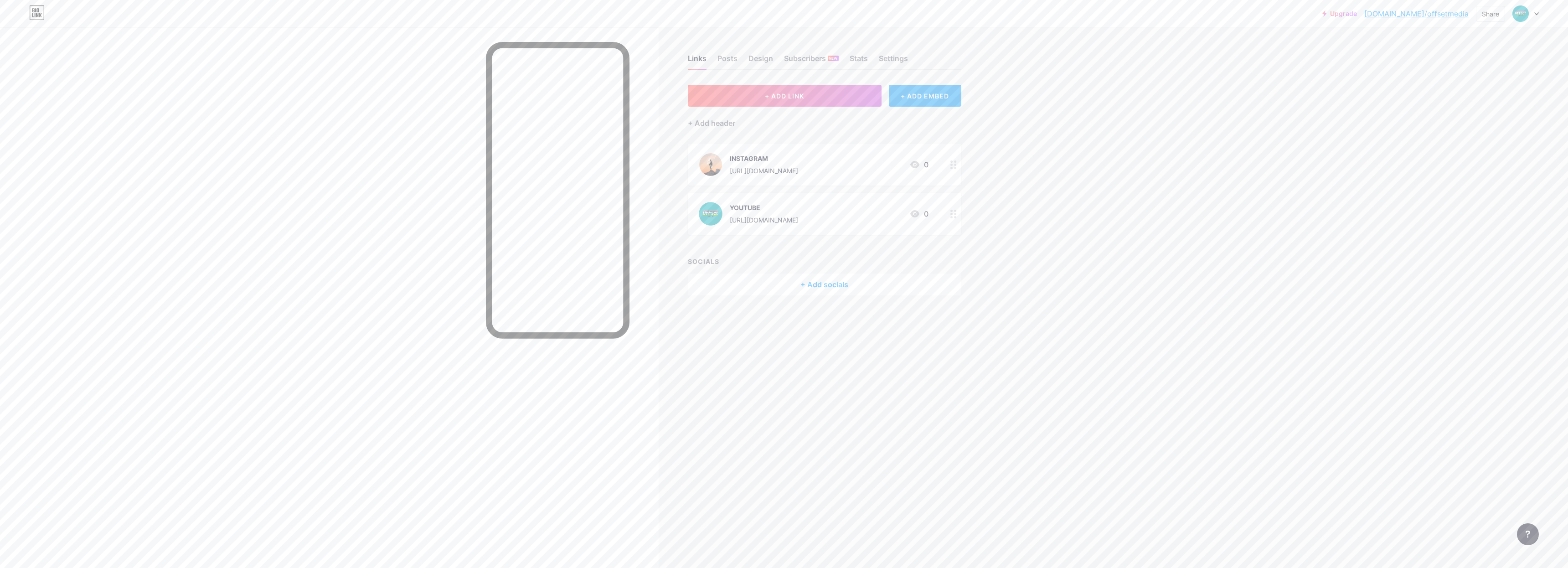
click at [740, 160] on div "INSTAGRAM" at bounding box center [764, 158] width 68 height 10
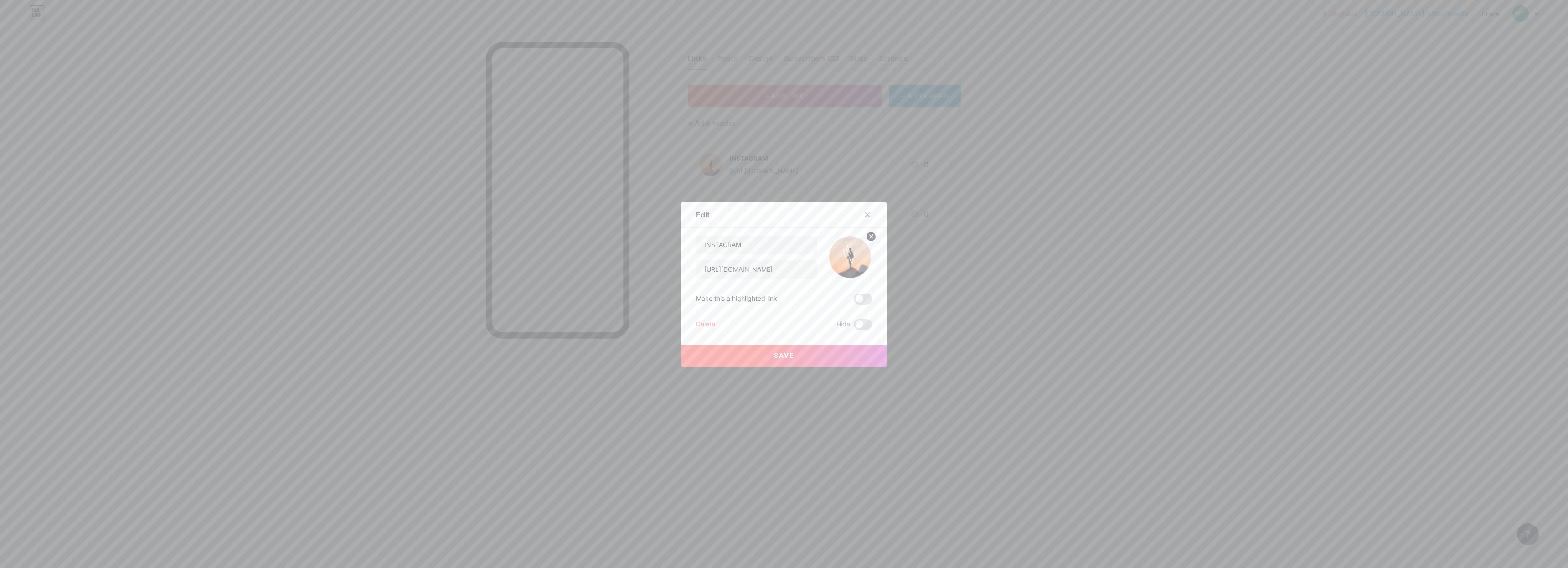
click at [859, 257] on img at bounding box center [850, 257] width 44 height 44
click at [876, 227] on div "Edit" at bounding box center [784, 216] width 205 height 21
click at [870, 241] on circle at bounding box center [870, 236] width 10 height 10
click at [851, 257] on rect at bounding box center [855, 257] width 8 height 5
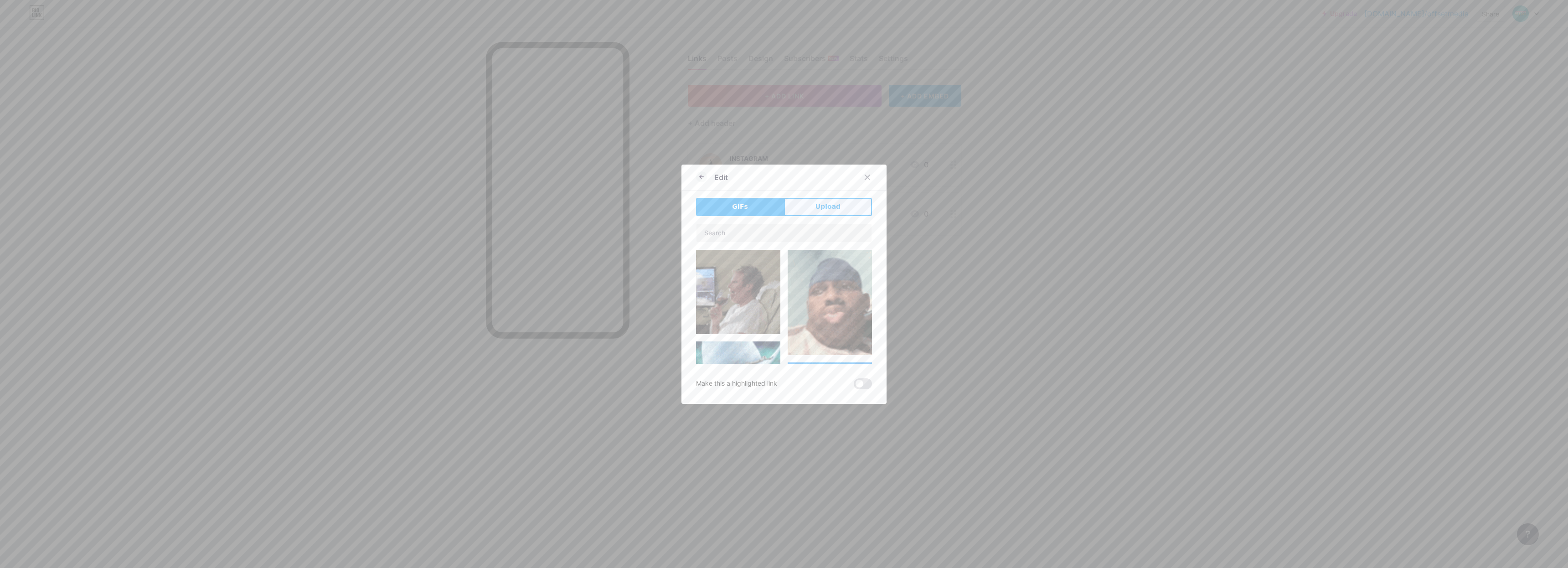
click at [837, 214] on button "Upload" at bounding box center [827, 207] width 88 height 18
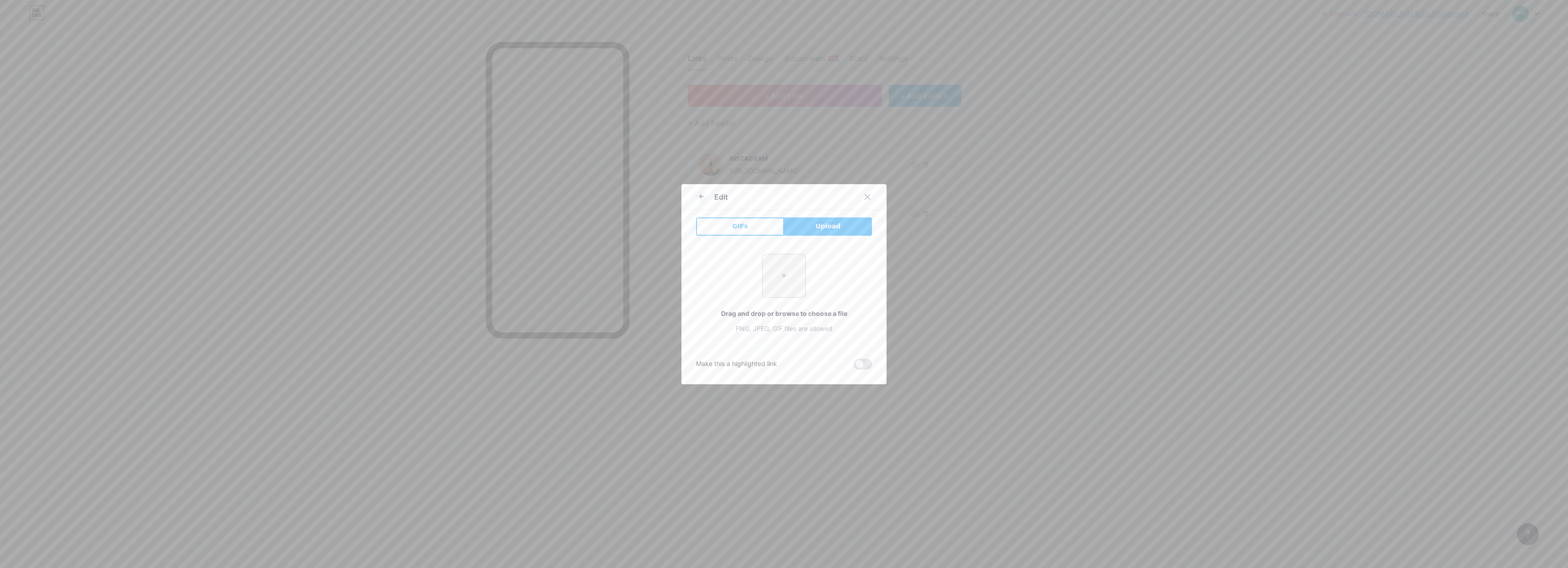
click at [791, 266] on input "file" at bounding box center [784, 276] width 43 height 43
type input "C:\fakepath\Instagram-Logo.wine.png"
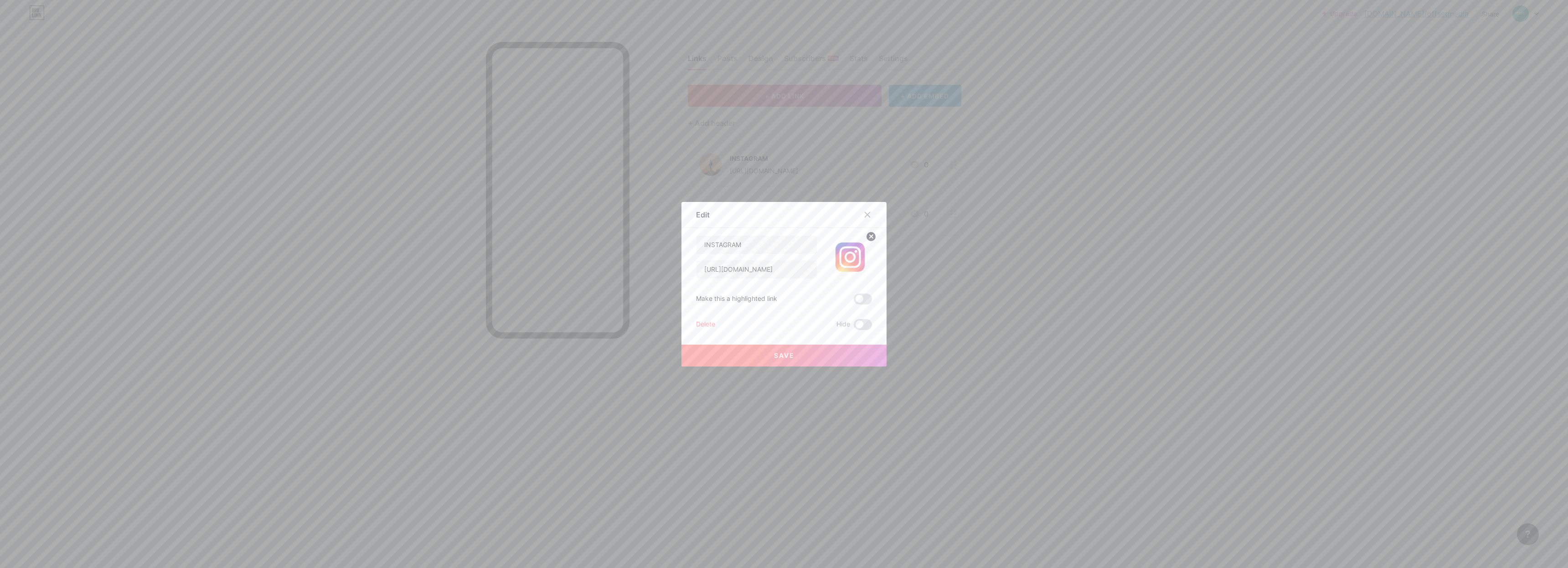
click at [813, 358] on button "Save" at bounding box center [784, 356] width 205 height 22
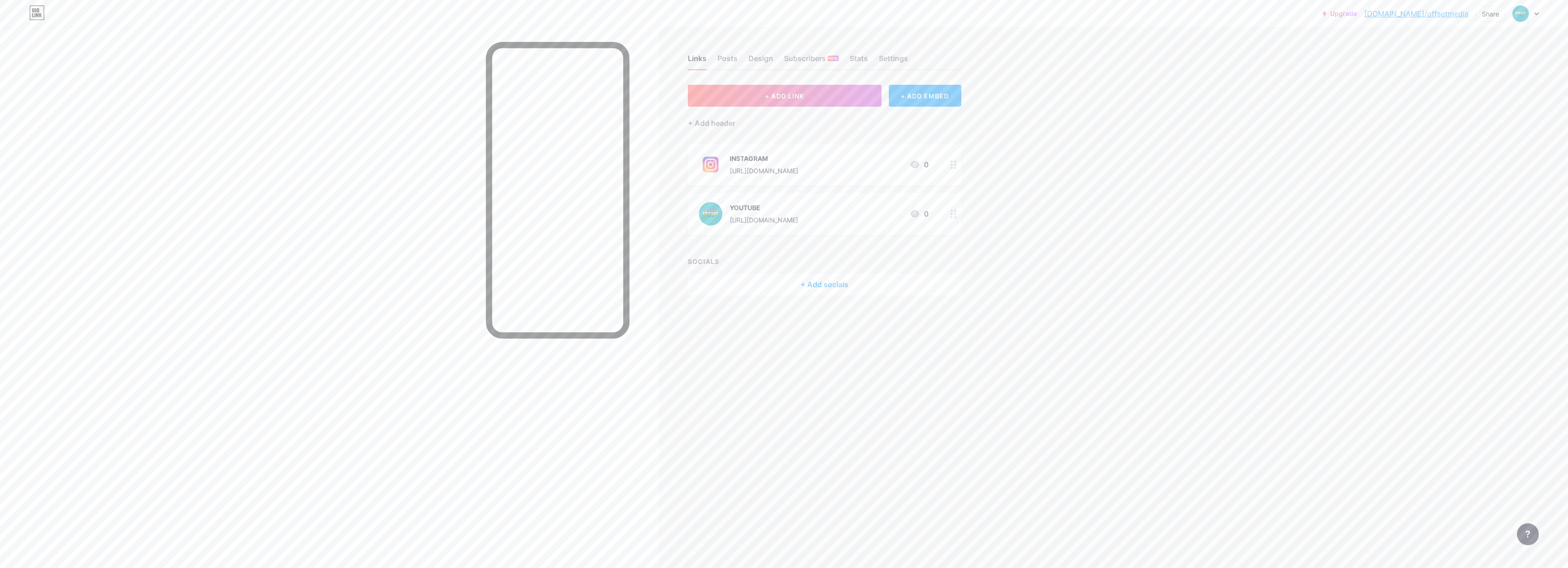
click at [718, 218] on img at bounding box center [710, 214] width 24 height 24
click at [870, 236] on icon at bounding box center [871, 236] width 3 height 3
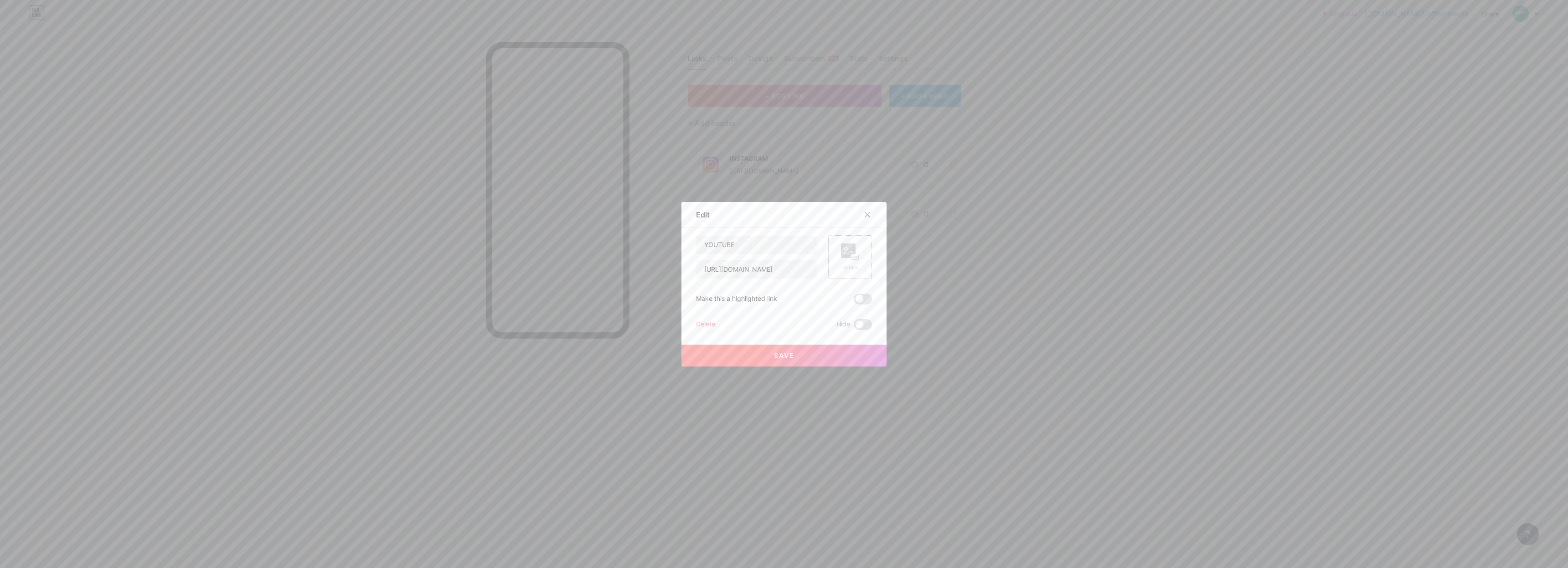
click at [841, 261] on div "Picture" at bounding box center [850, 257] width 18 height 27
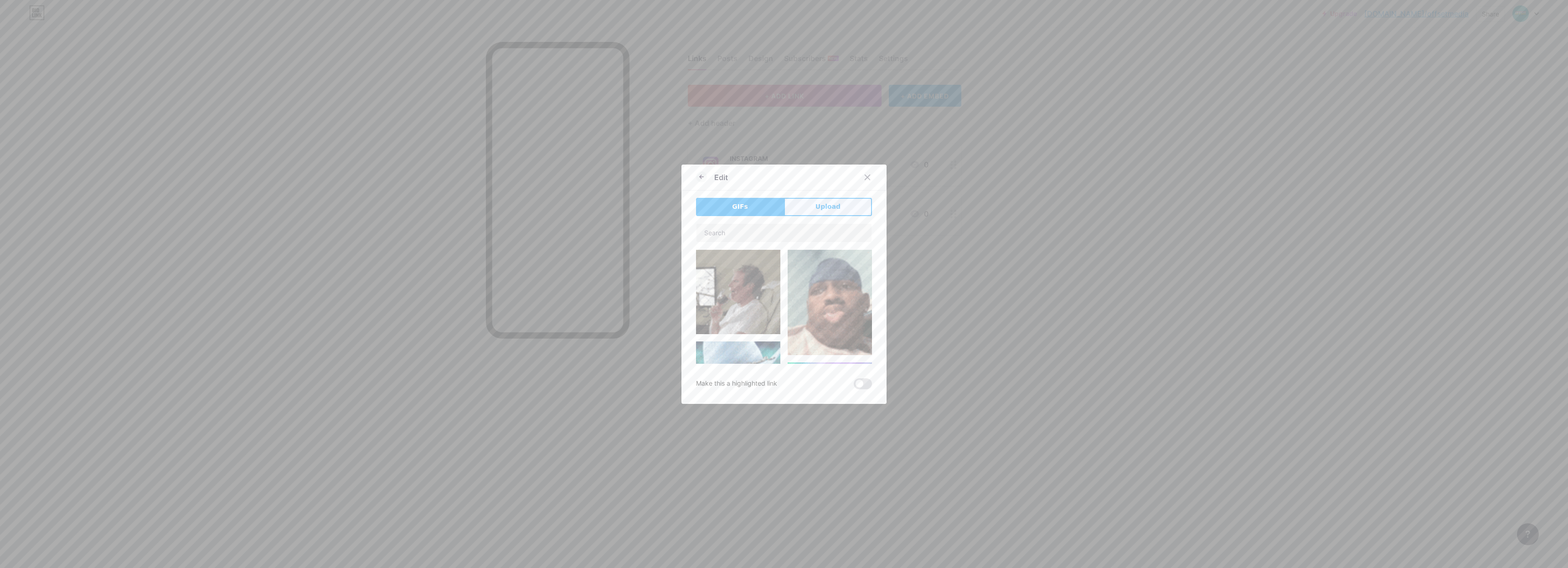
click at [836, 200] on button "Upload" at bounding box center [827, 207] width 88 height 18
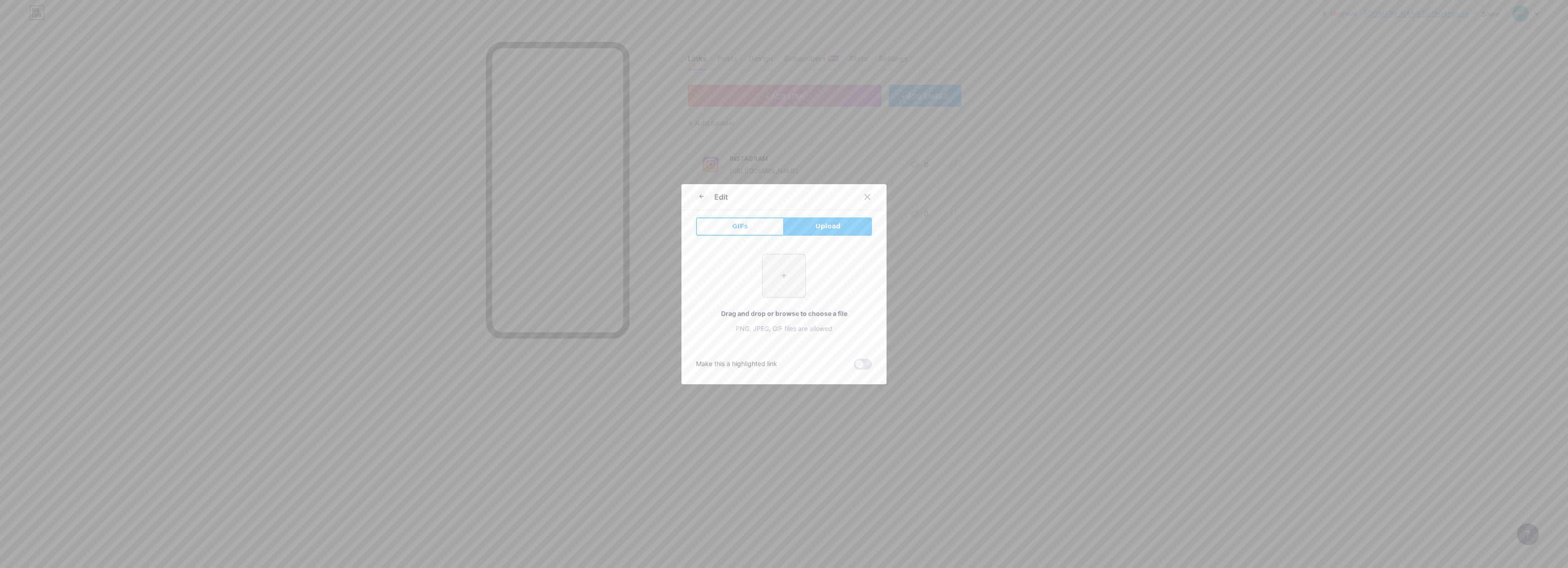
click at [789, 264] on input "file" at bounding box center [784, 276] width 43 height 43
type input "C:\fakepath\youtube-logo-png-photo-0.png"
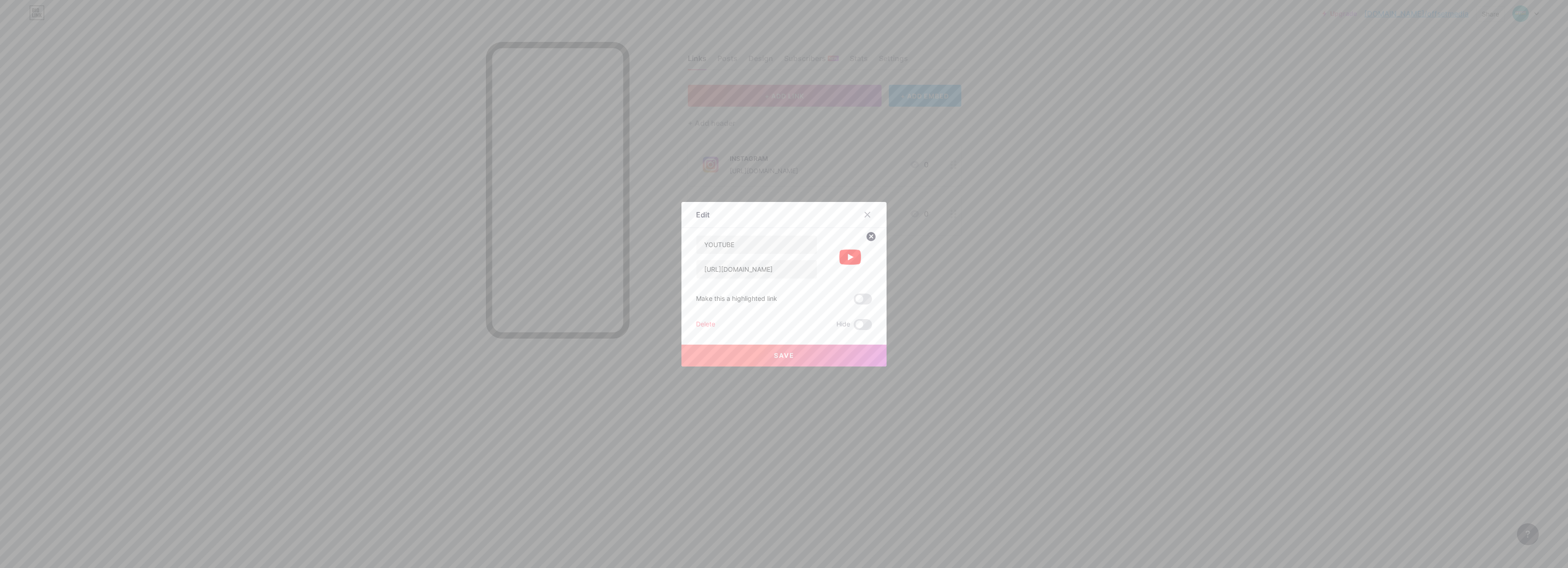
click at [842, 358] on button "Save" at bounding box center [784, 356] width 205 height 22
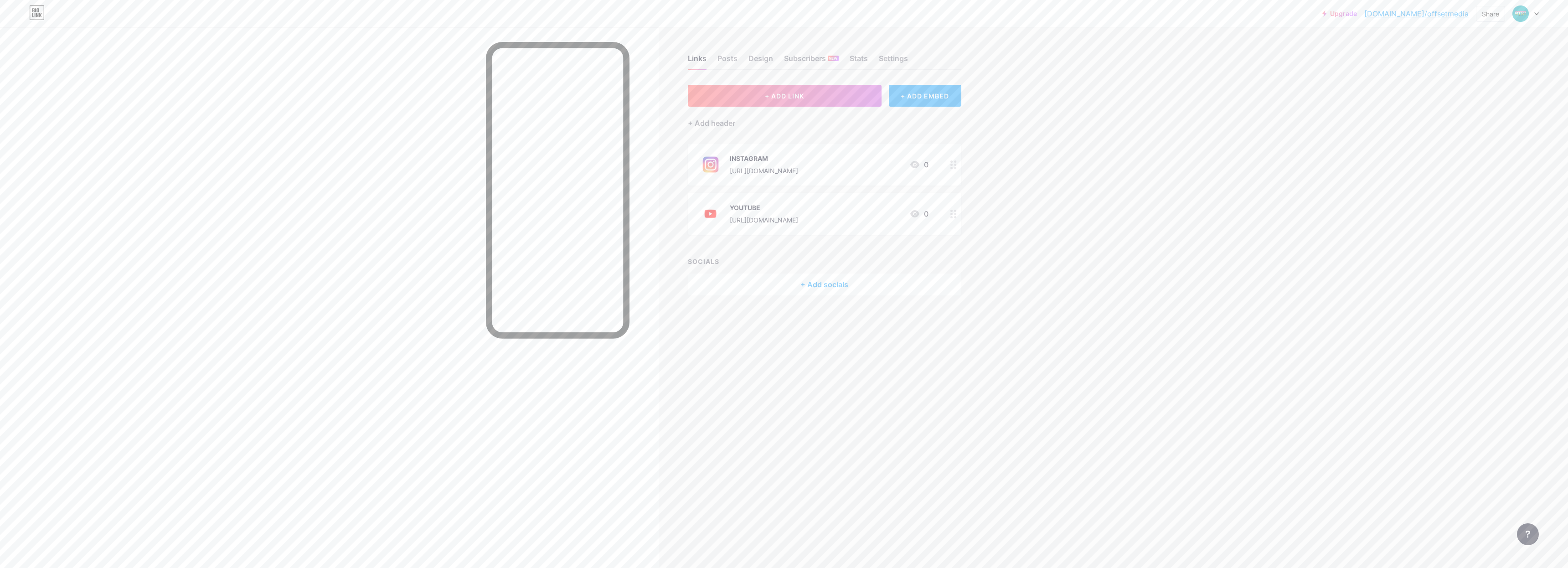
click at [709, 218] on img at bounding box center [710, 214] width 24 height 24
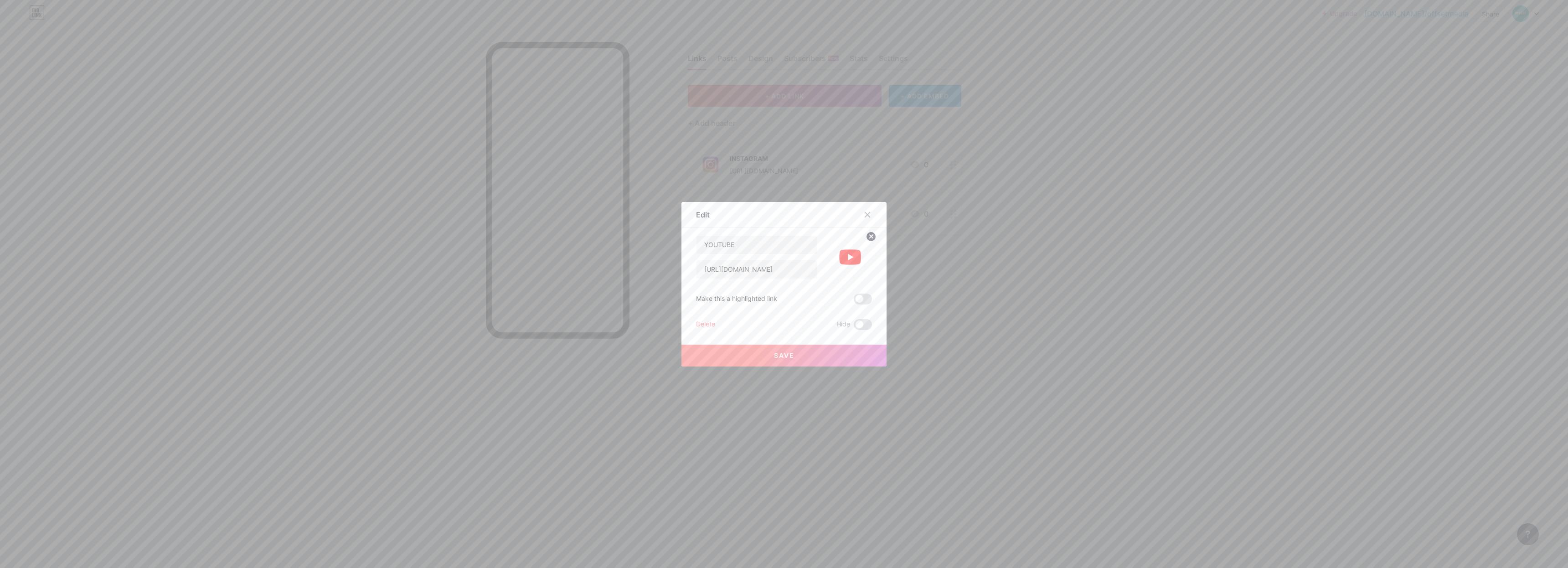
click at [866, 238] on circle at bounding box center [870, 236] width 10 height 10
click at [851, 259] on rect at bounding box center [855, 257] width 8 height 5
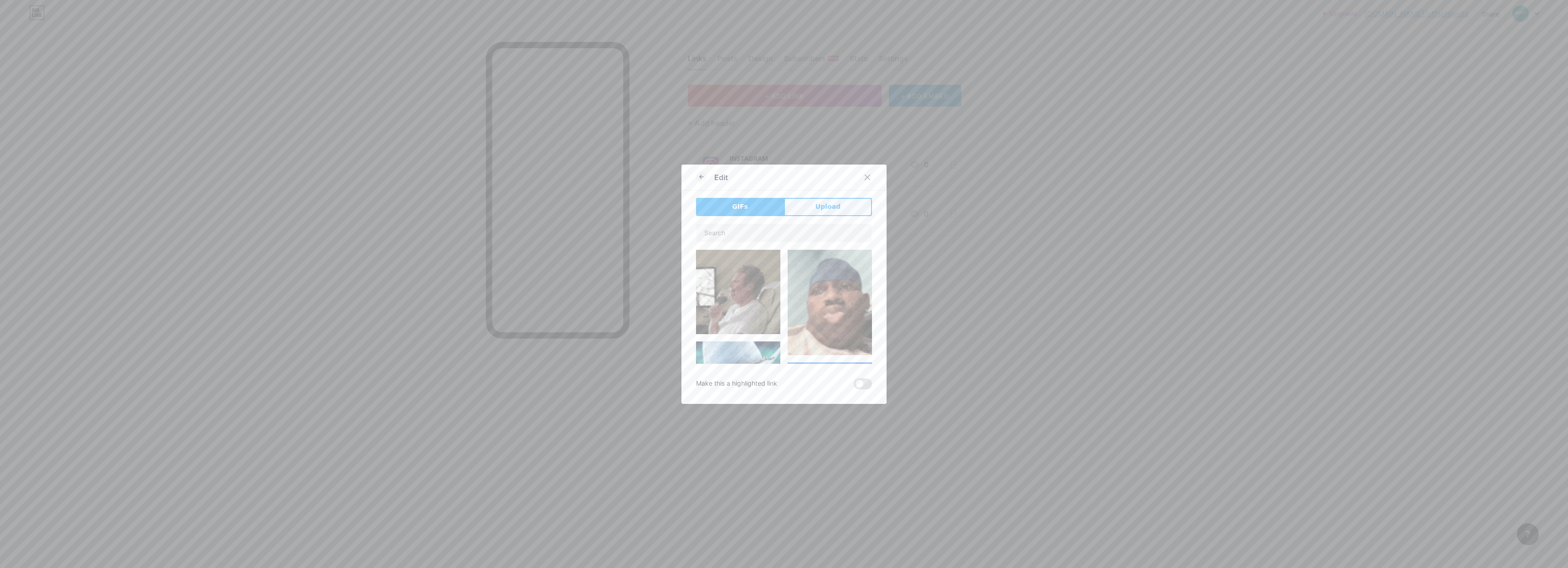
click at [829, 209] on span "Upload" at bounding box center [827, 207] width 25 height 10
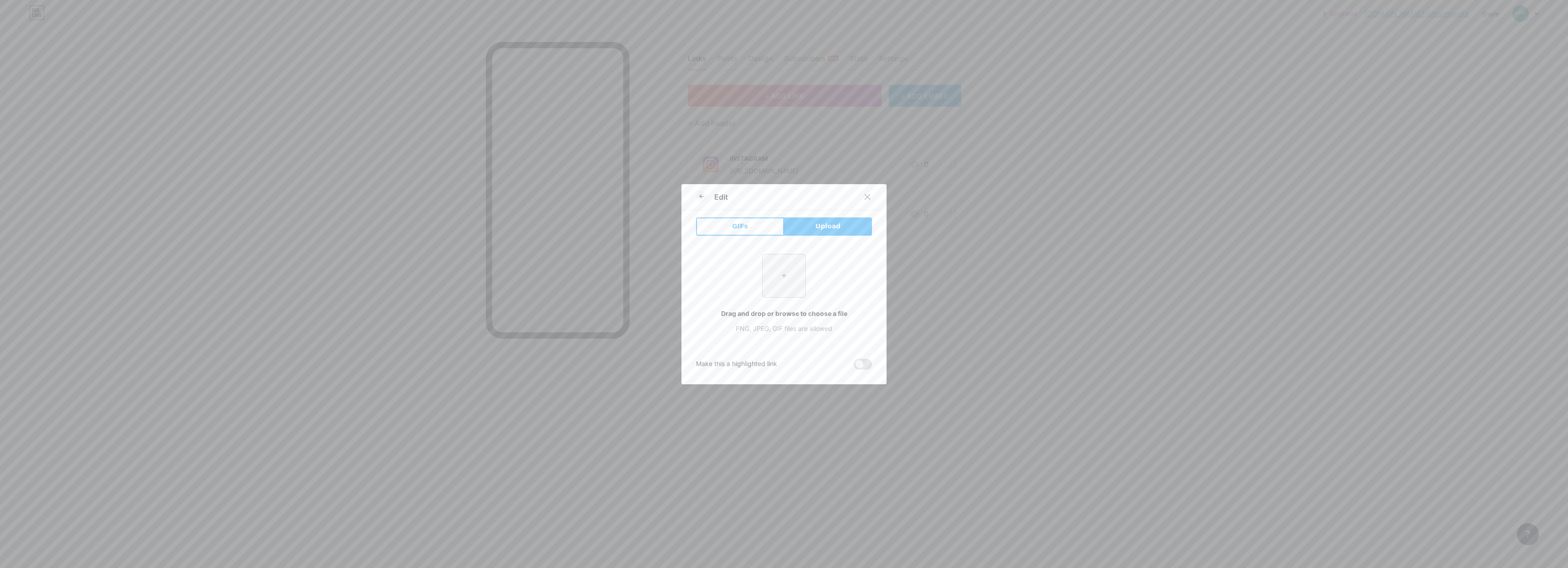
click at [785, 271] on input "file" at bounding box center [784, 276] width 43 height 43
type input "C:\fakepath\YouTube-Logo-PNG-Symbol-for-Video-Platform-Transparent-jpg.webp"
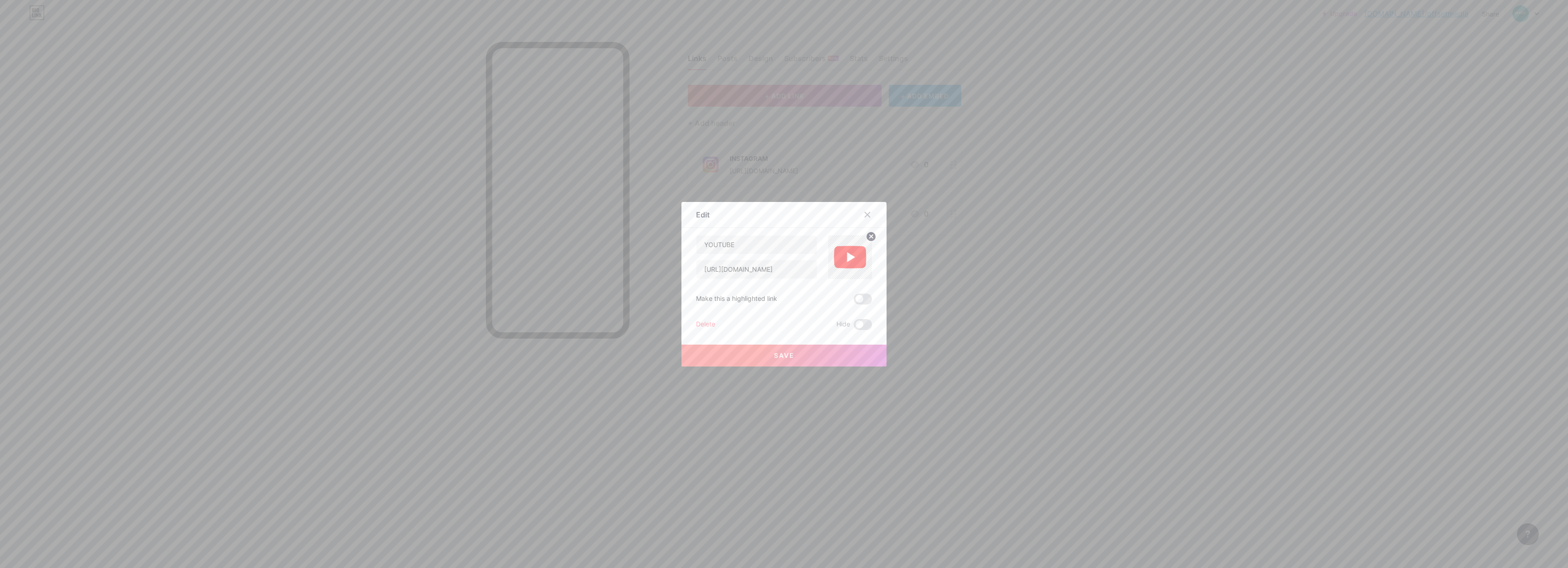
click at [816, 352] on button "Save" at bounding box center [784, 356] width 205 height 22
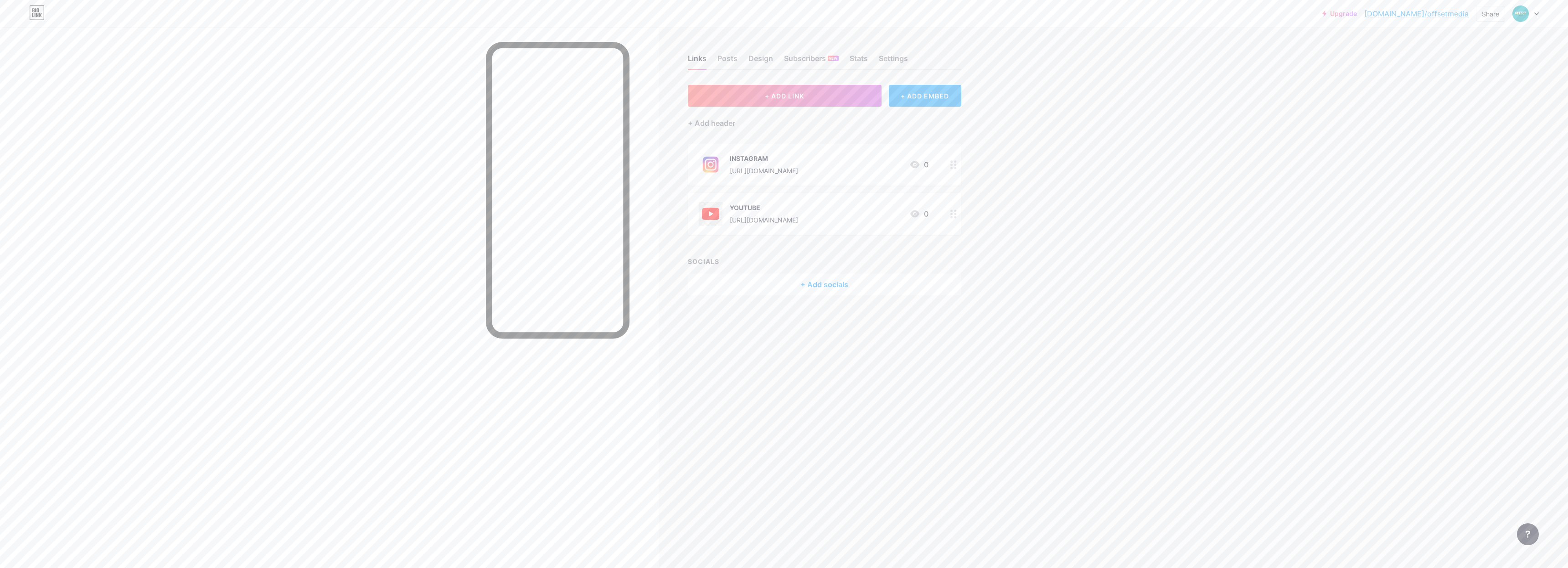
click at [692, 218] on div "YOUTUBE [URL][DOMAIN_NAME] 0" at bounding box center [824, 213] width 274 height 42
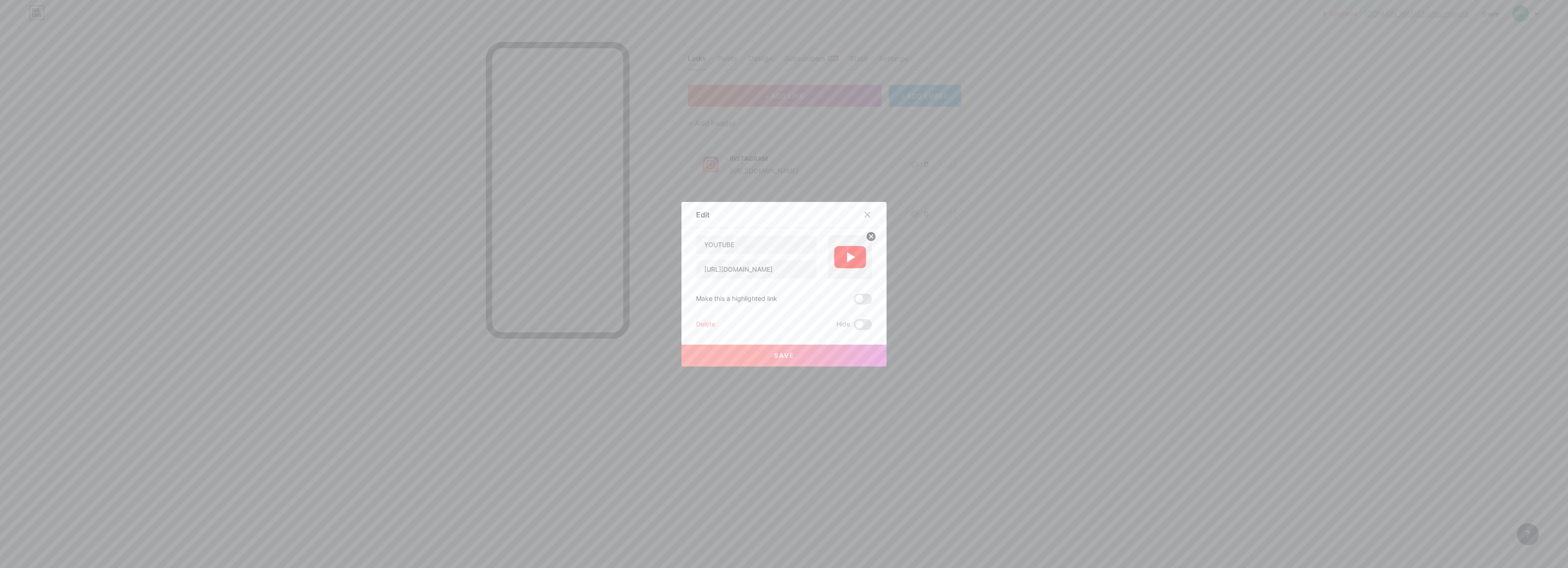
click at [851, 264] on img at bounding box center [850, 257] width 44 height 44
click at [868, 238] on circle at bounding box center [870, 236] width 10 height 10
click at [852, 266] on div "Picture" at bounding box center [850, 268] width 18 height 7
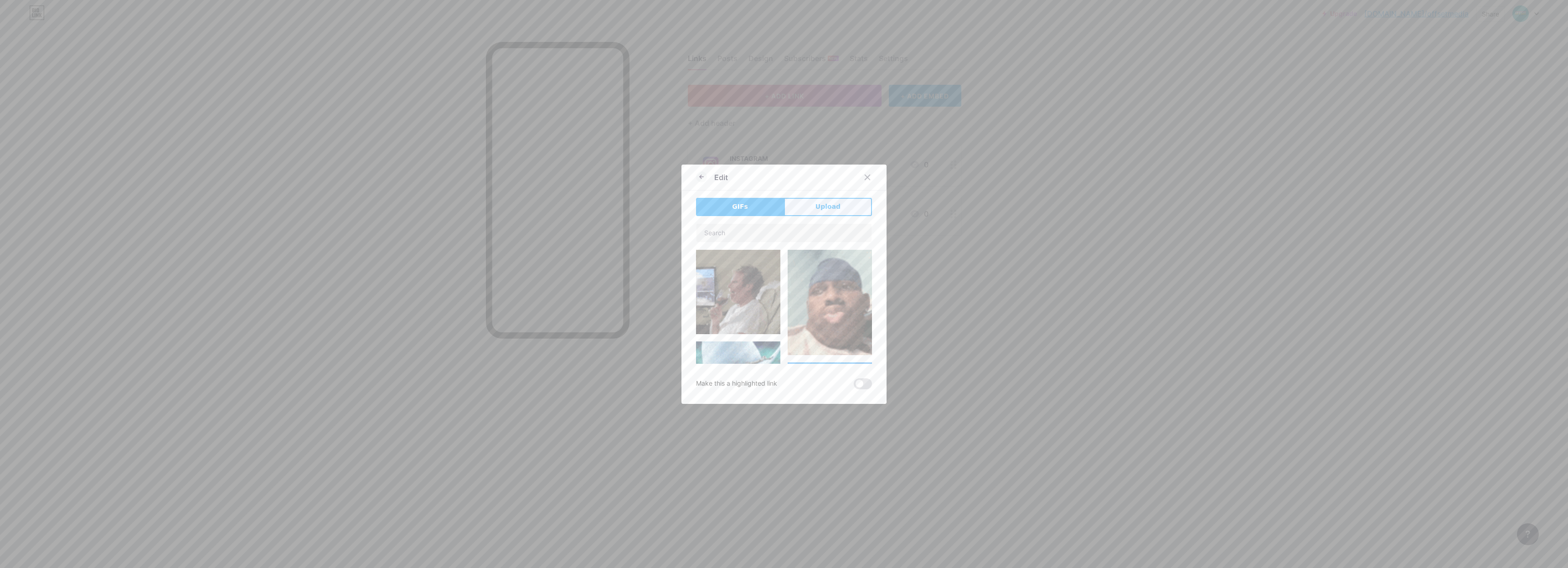
click at [834, 208] on span "Upload" at bounding box center [827, 207] width 25 height 10
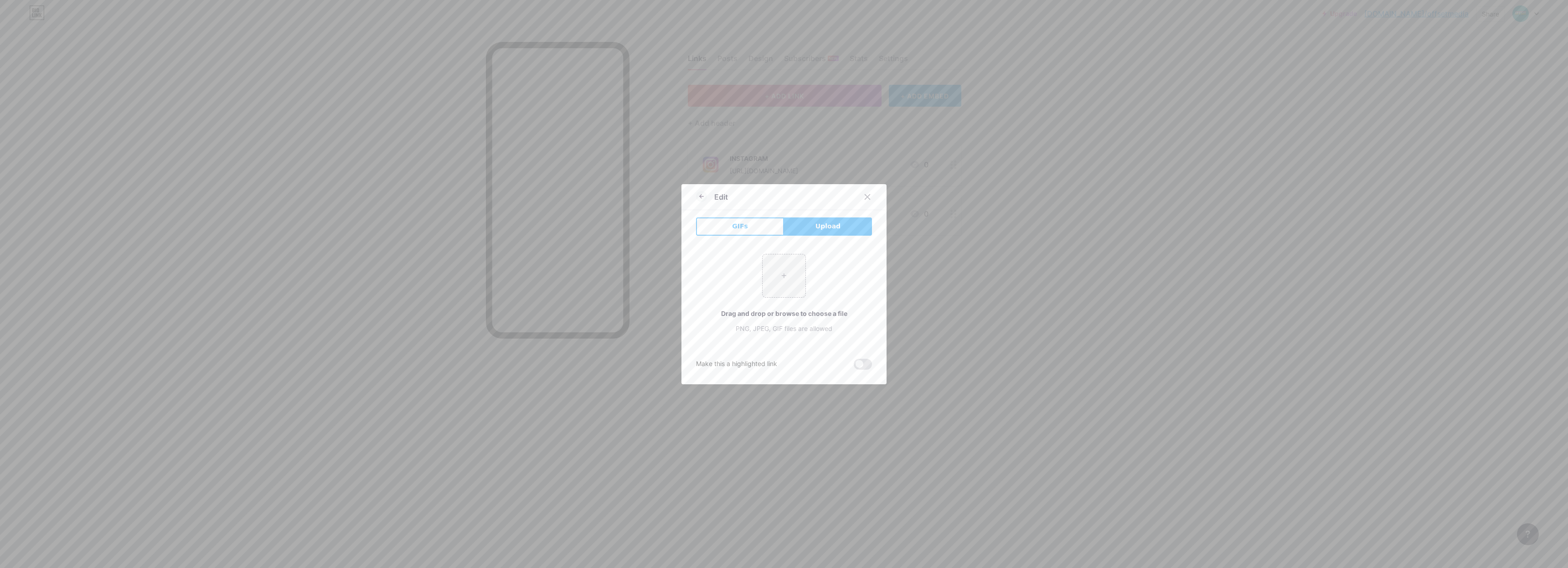
click at [784, 317] on div "Drag and drop or browse to choose a file" at bounding box center [784, 313] width 176 height 10
click at [784, 282] on input "file" at bounding box center [784, 276] width 43 height 43
type input "C:\fakepath\1727611626_logo-youtube-png.jpg"
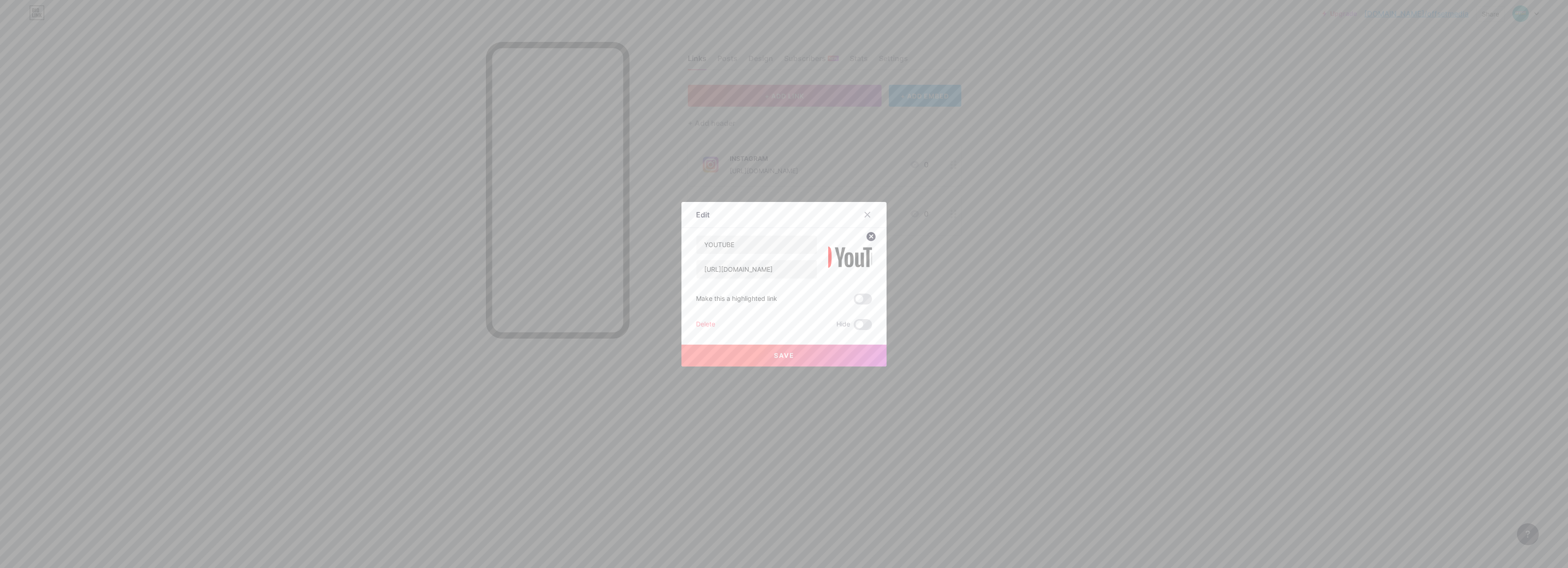
click at [815, 354] on button "Save" at bounding box center [784, 356] width 205 height 22
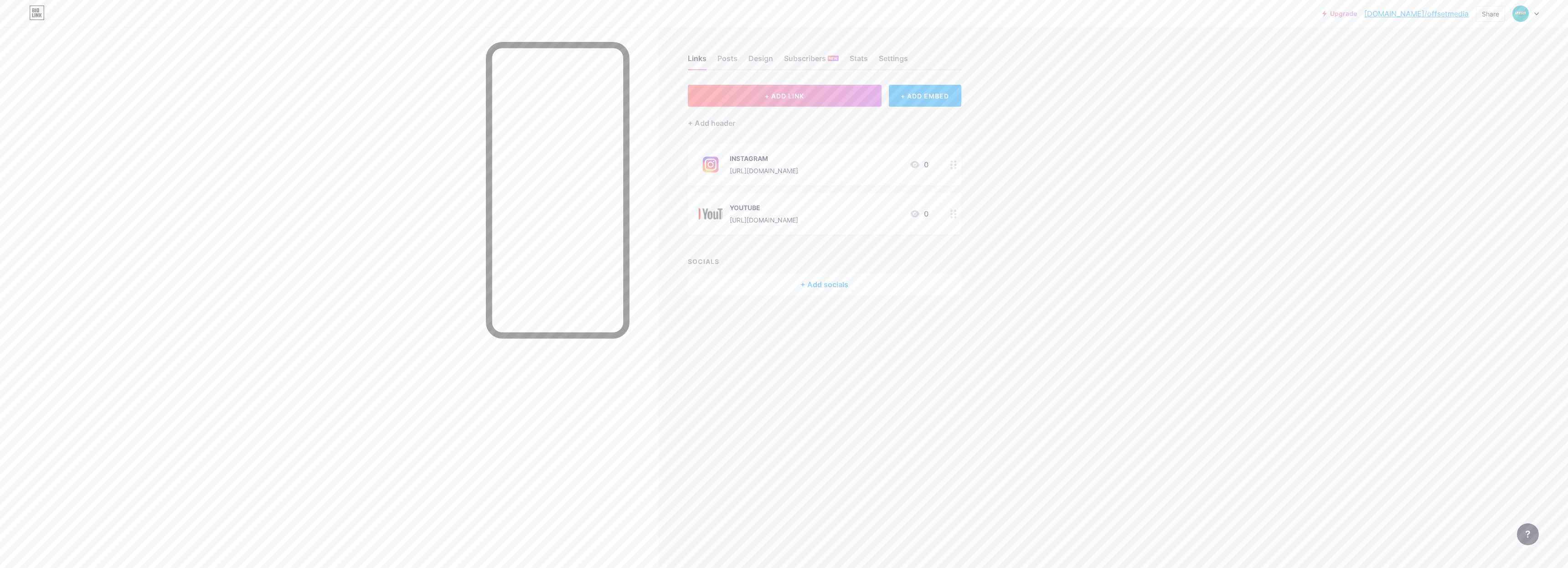
click at [709, 202] on img at bounding box center [710, 214] width 24 height 24
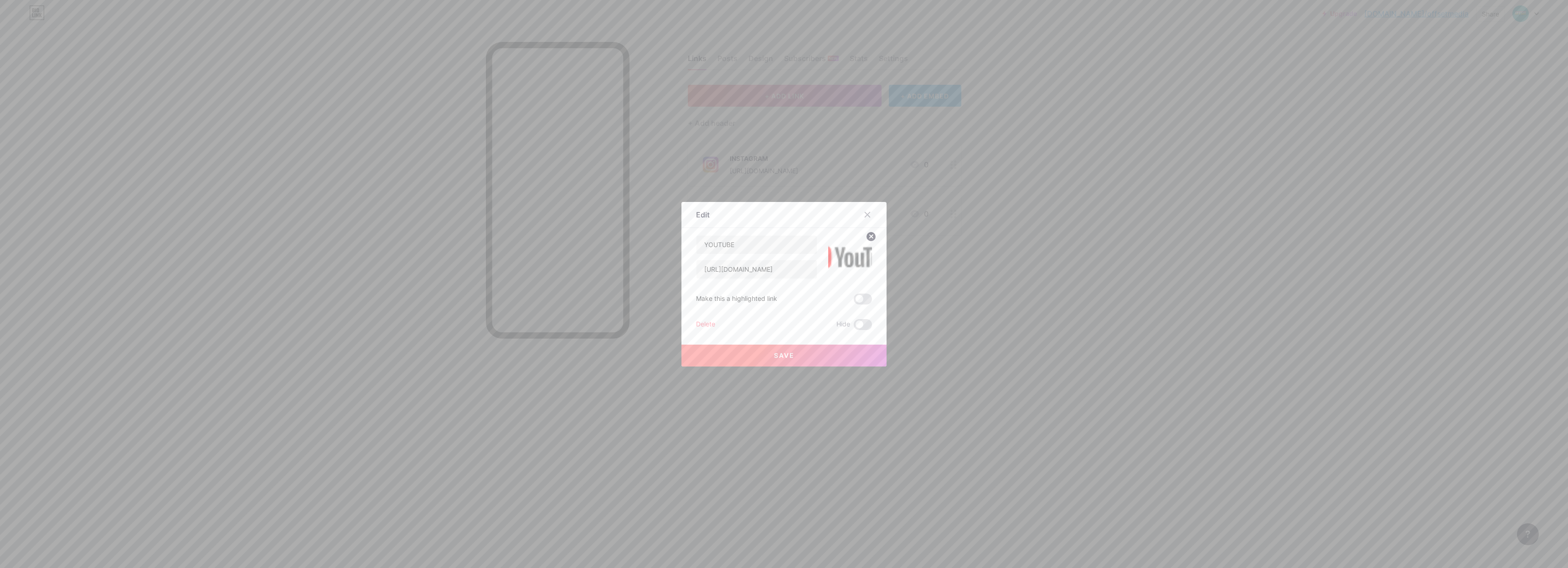
click at [871, 238] on circle at bounding box center [870, 236] width 10 height 10
click at [857, 256] on div "Picture" at bounding box center [850, 257] width 44 height 44
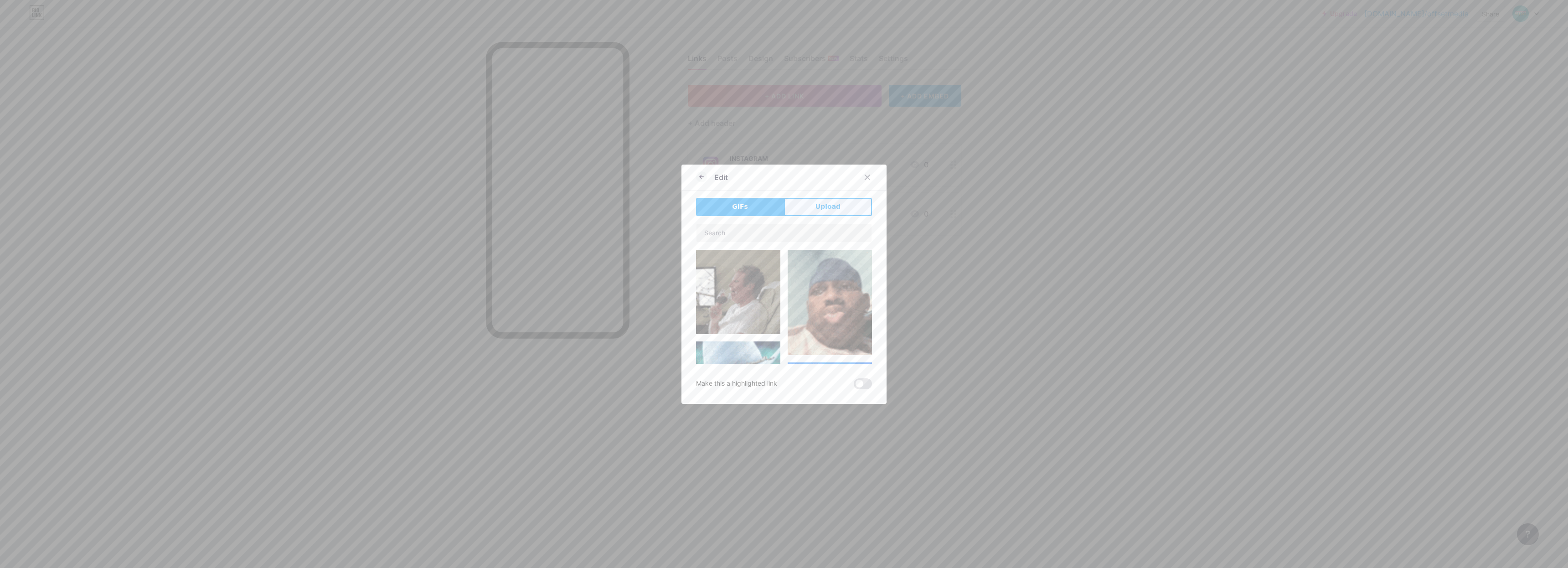
click at [801, 213] on button "Upload" at bounding box center [827, 207] width 88 height 18
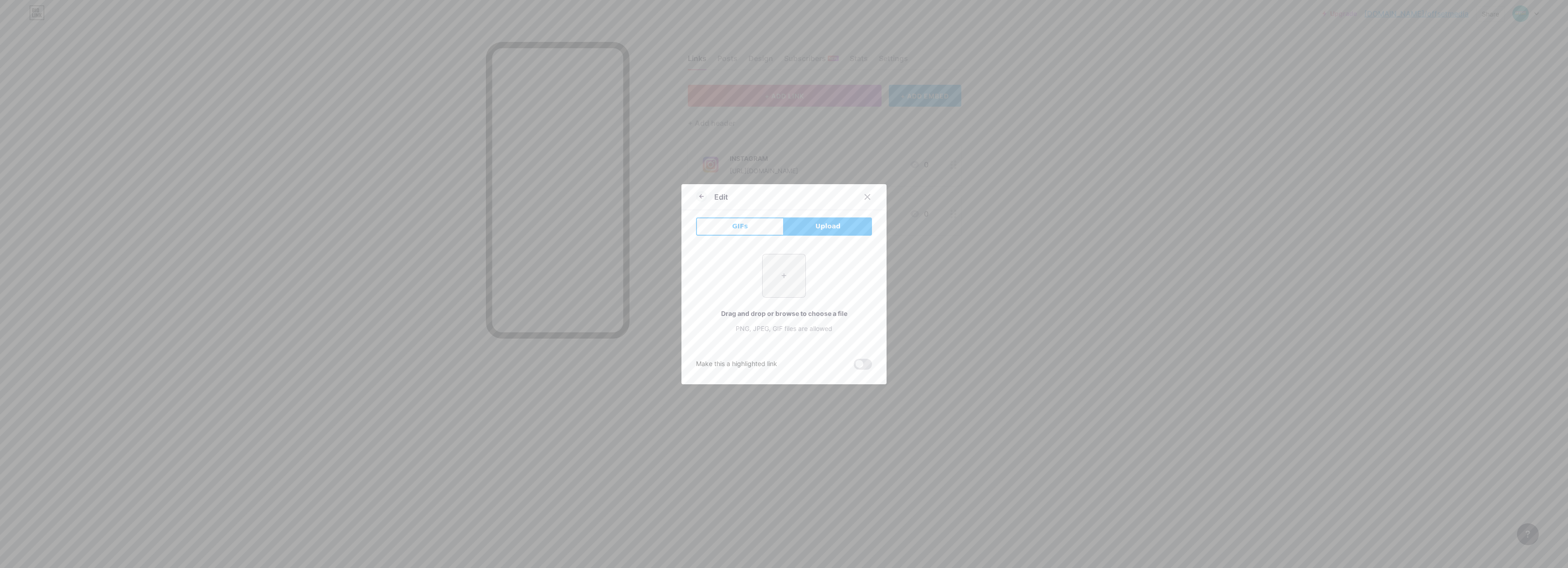
click at [790, 280] on input "file" at bounding box center [784, 276] width 43 height 43
type input "C:\fakepath\youtube-logo-youtube-logo-transparent-youtube-icon-transparent-free…"
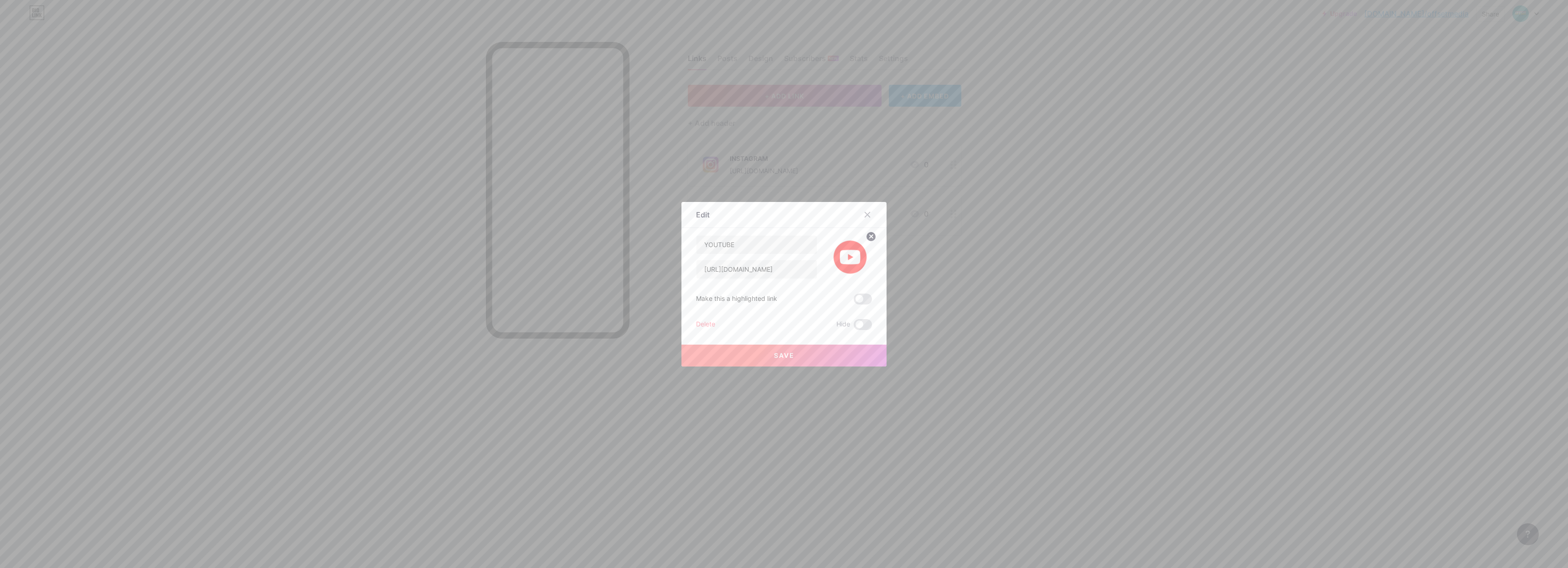
click at [801, 346] on button "Save" at bounding box center [784, 356] width 205 height 22
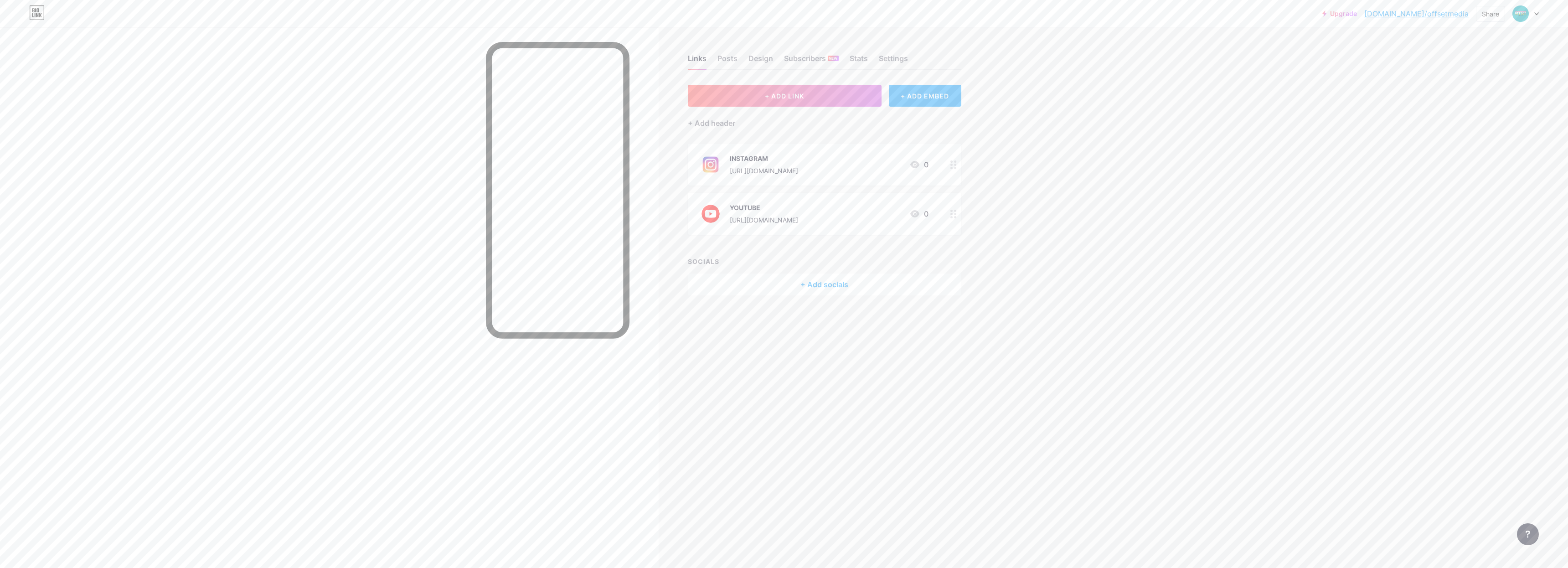
click at [1163, 277] on div "Upgrade [DOMAIN_NAME]/offset... [DOMAIN_NAME]/offsetmedia Share Switch accounts…" at bounding box center [784, 284] width 1568 height 568
click at [1189, 119] on div "Upgrade [DOMAIN_NAME]/offset... [DOMAIN_NAME]/offsetmedia Share Switch accounts…" at bounding box center [784, 284] width 1568 height 568
click at [1055, 221] on div "Upgrade [DOMAIN_NAME]/offset... [DOMAIN_NAME]/offsetmedia Share Switch accounts…" at bounding box center [784, 284] width 1568 height 568
click at [1050, 242] on div "Upgrade [DOMAIN_NAME]/offset... [DOMAIN_NAME]/offsetmedia Share Switch accounts…" at bounding box center [784, 284] width 1568 height 568
click at [782, 106] on div "+ Add header" at bounding box center [824, 117] width 274 height 23
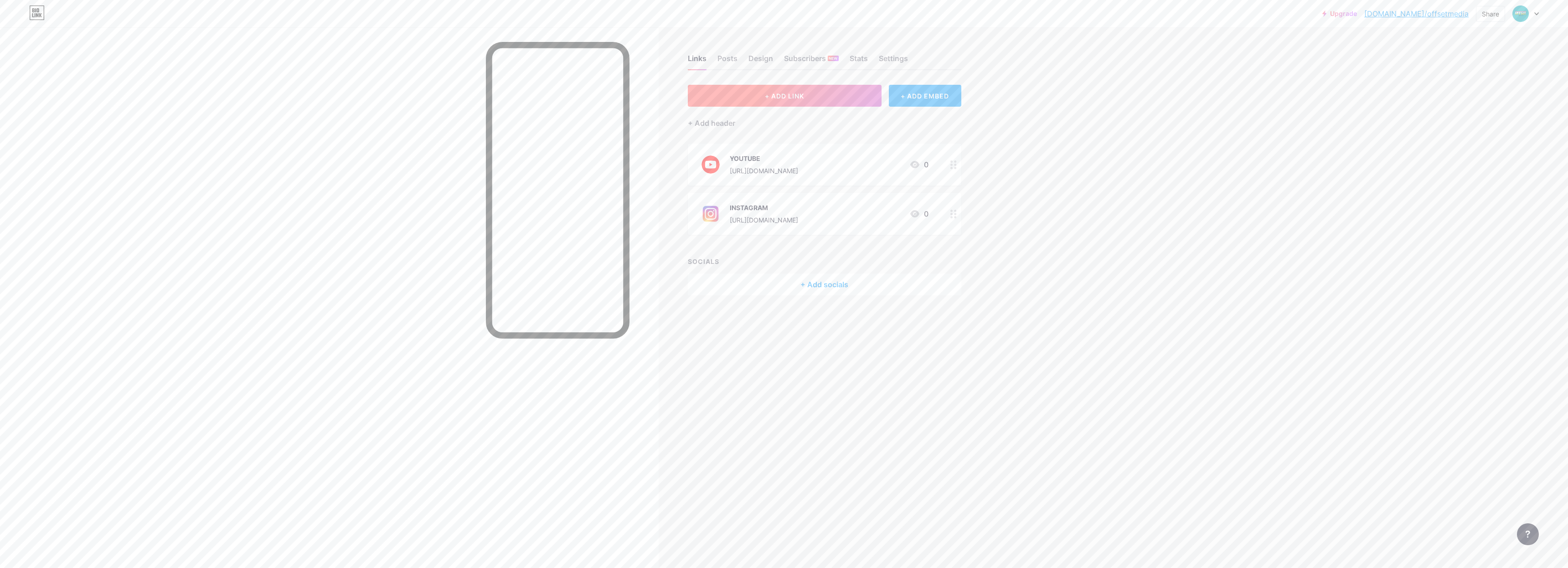
click at [780, 99] on span "+ ADD LINK" at bounding box center [784, 96] width 39 height 8
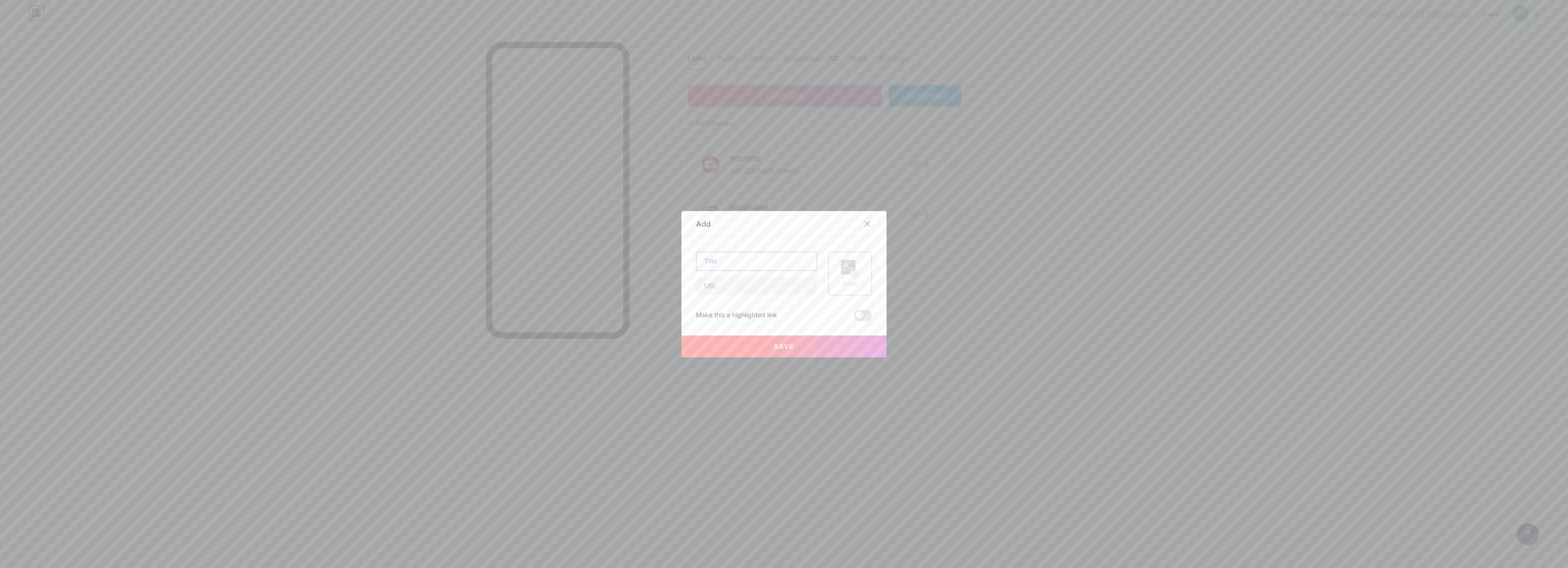
click at [781, 269] on input "text" at bounding box center [756, 261] width 120 height 18
click at [859, 225] on div at bounding box center [867, 224] width 16 height 16
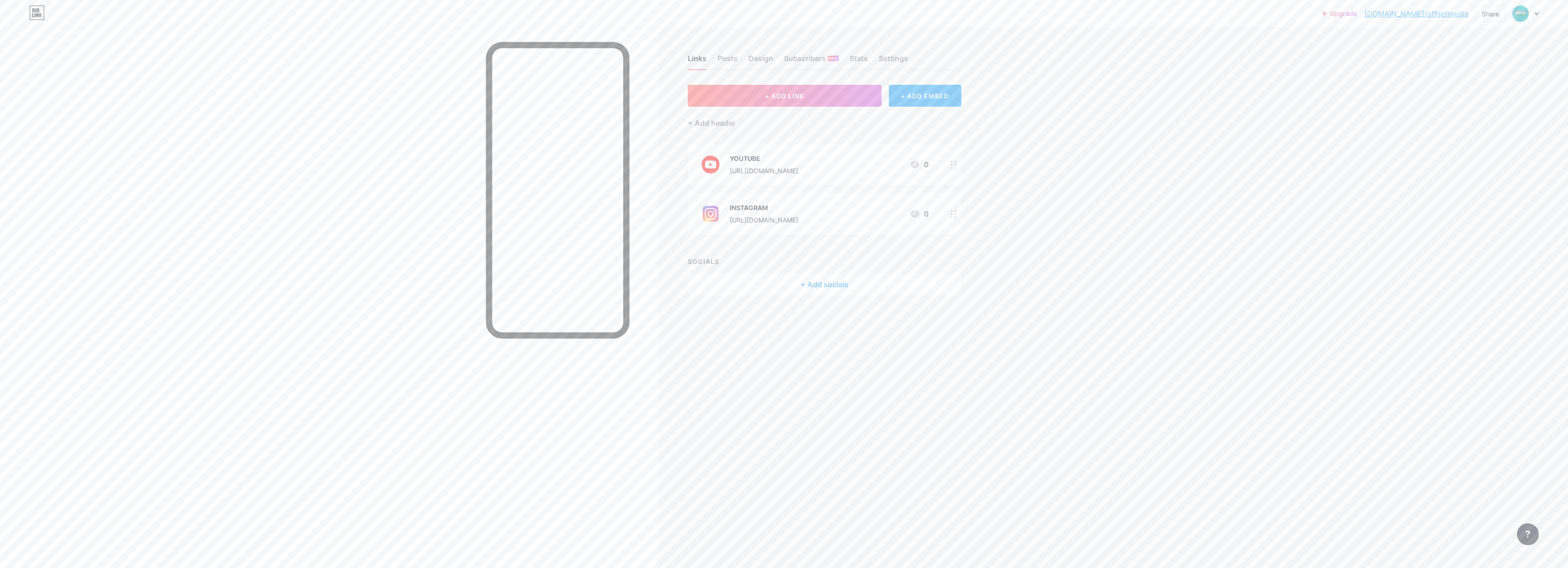
click at [1031, 250] on div "Upgrade [DOMAIN_NAME]/offset... [DOMAIN_NAME]/offsetmedia Share Switch accounts…" at bounding box center [784, 284] width 1568 height 568
click at [825, 96] on button "+ ADD LINK" at bounding box center [784, 96] width 194 height 22
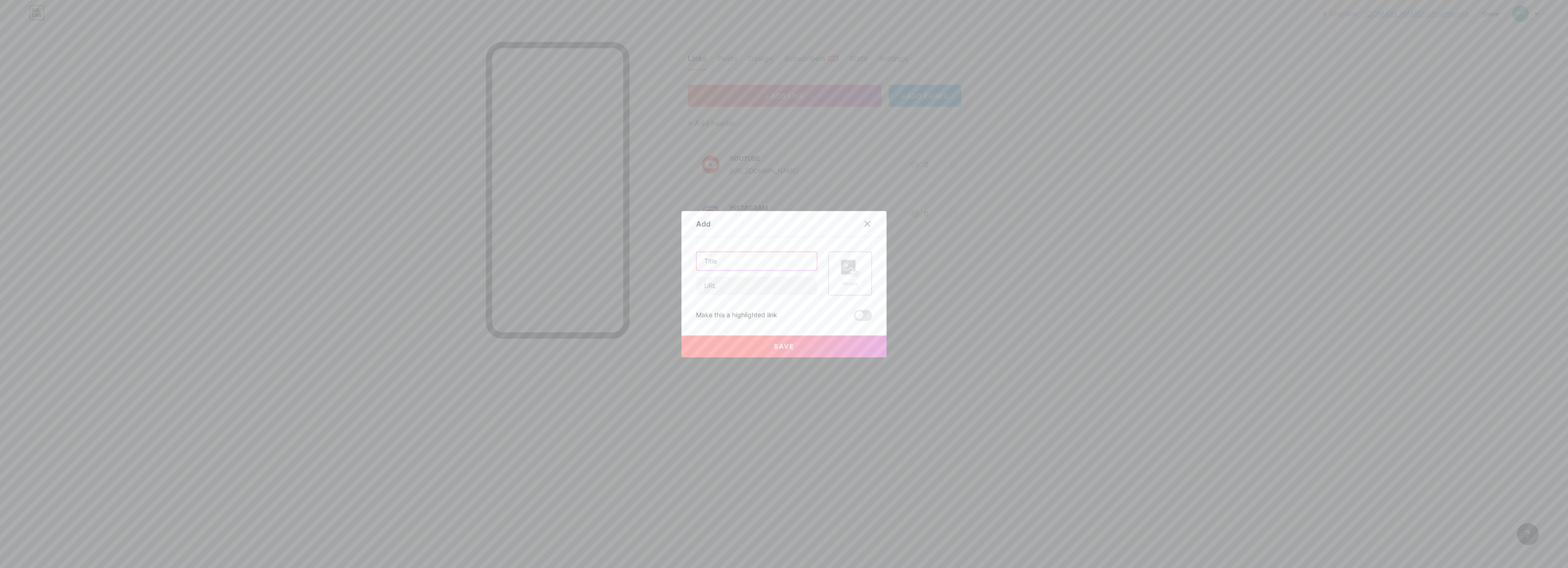
click at [766, 257] on input "text" at bounding box center [756, 261] width 120 height 18
type input "YOUPIC"
click at [766, 287] on input "text" at bounding box center [756, 285] width 120 height 18
paste input "[URL][DOMAIN_NAME]"
type input "[URL][DOMAIN_NAME]"
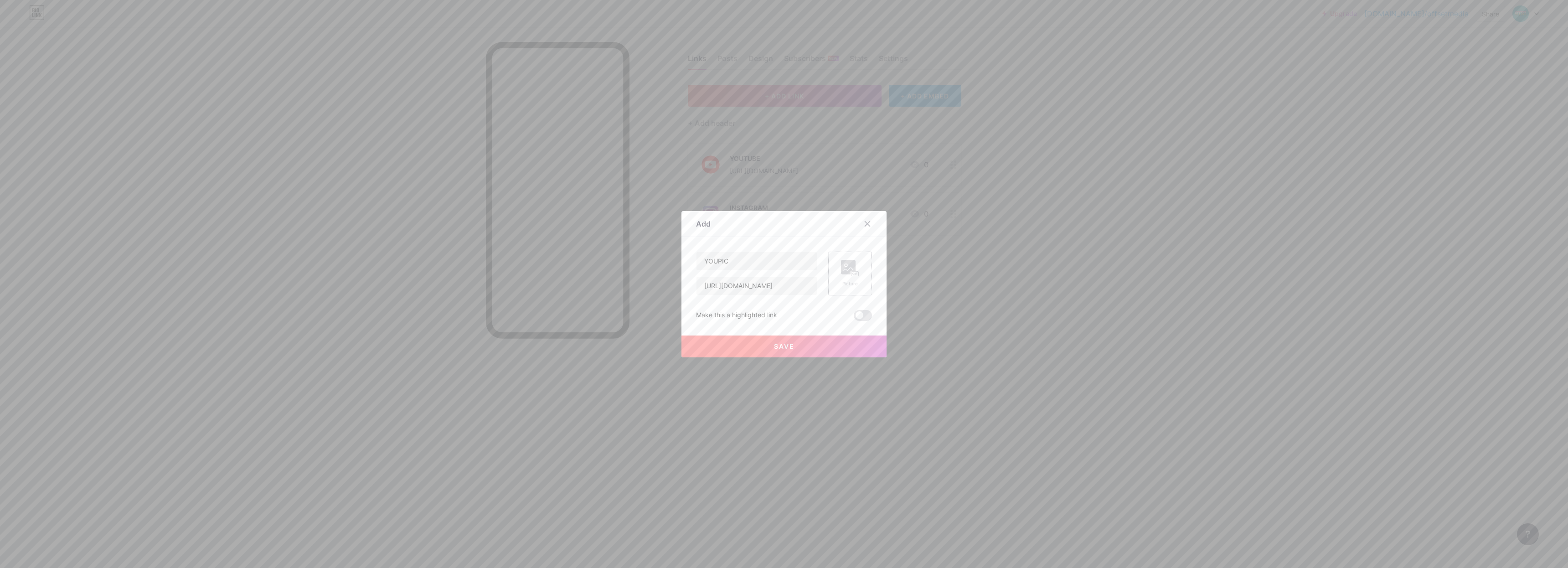
click at [841, 276] on icon at bounding box center [850, 268] width 18 height 17
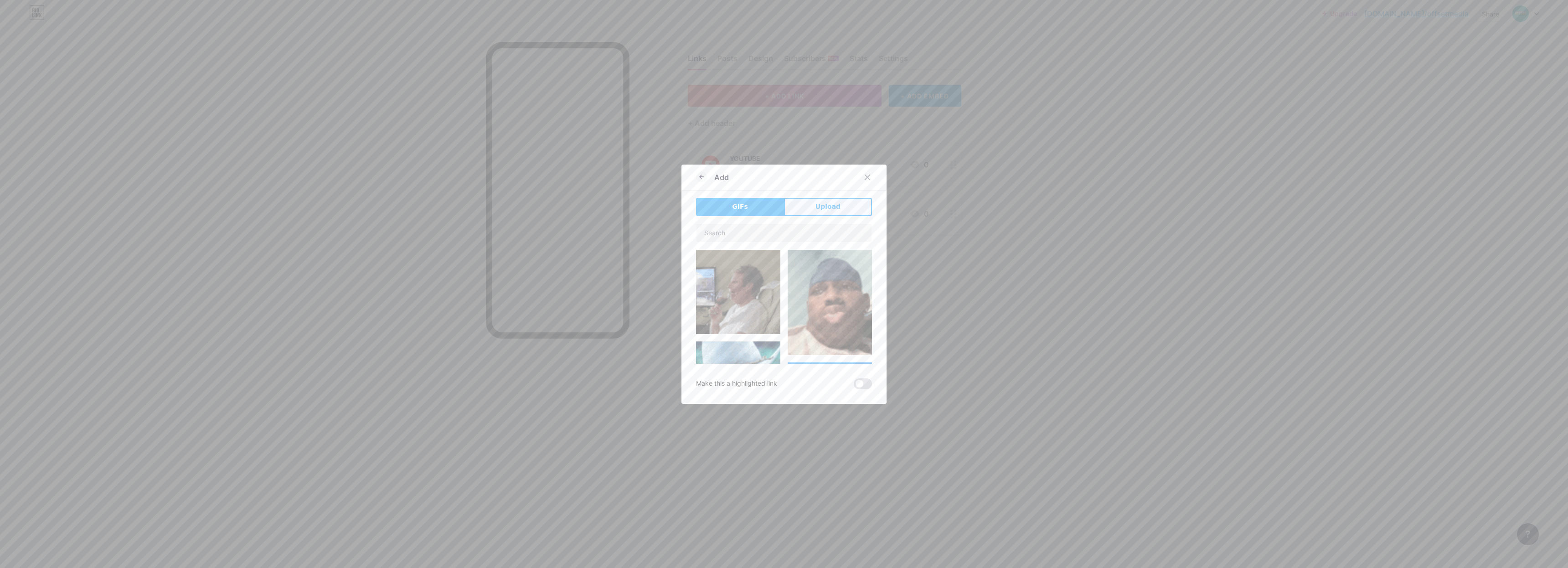
click at [842, 212] on button "Upload" at bounding box center [827, 207] width 88 height 18
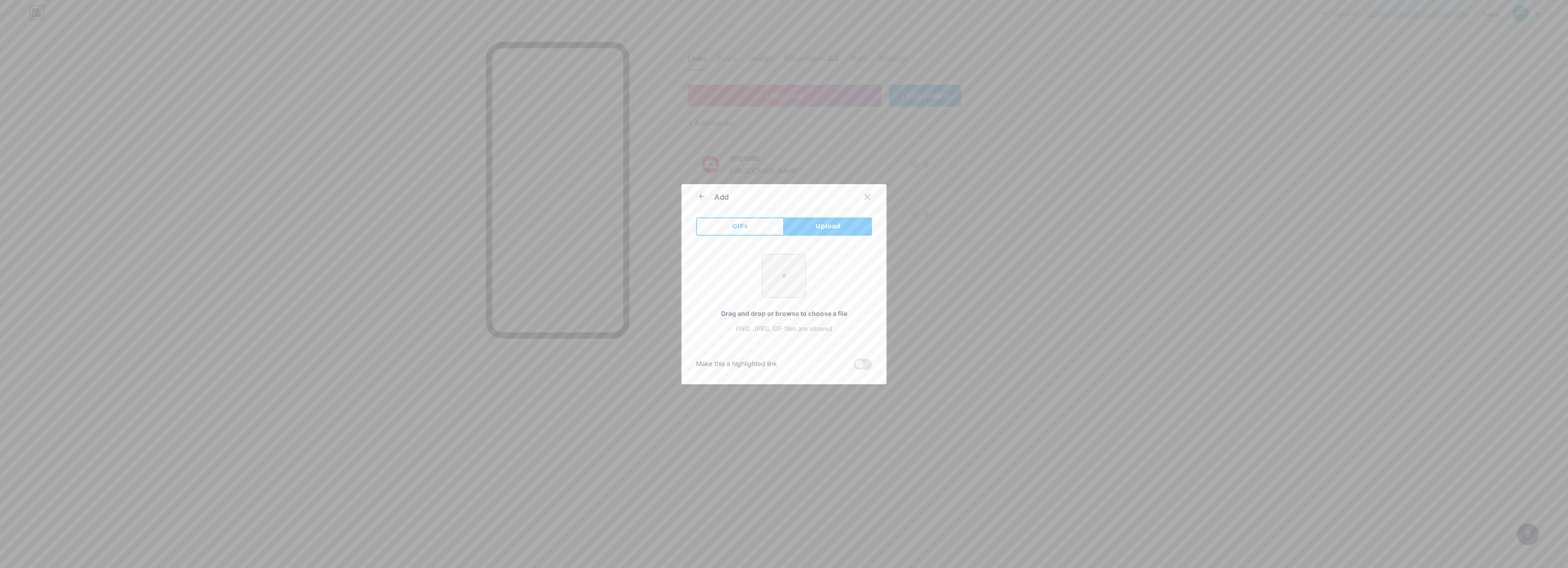
click at [774, 289] on input "file" at bounding box center [784, 276] width 43 height 43
type input "C:\fakepath\images-3.png"
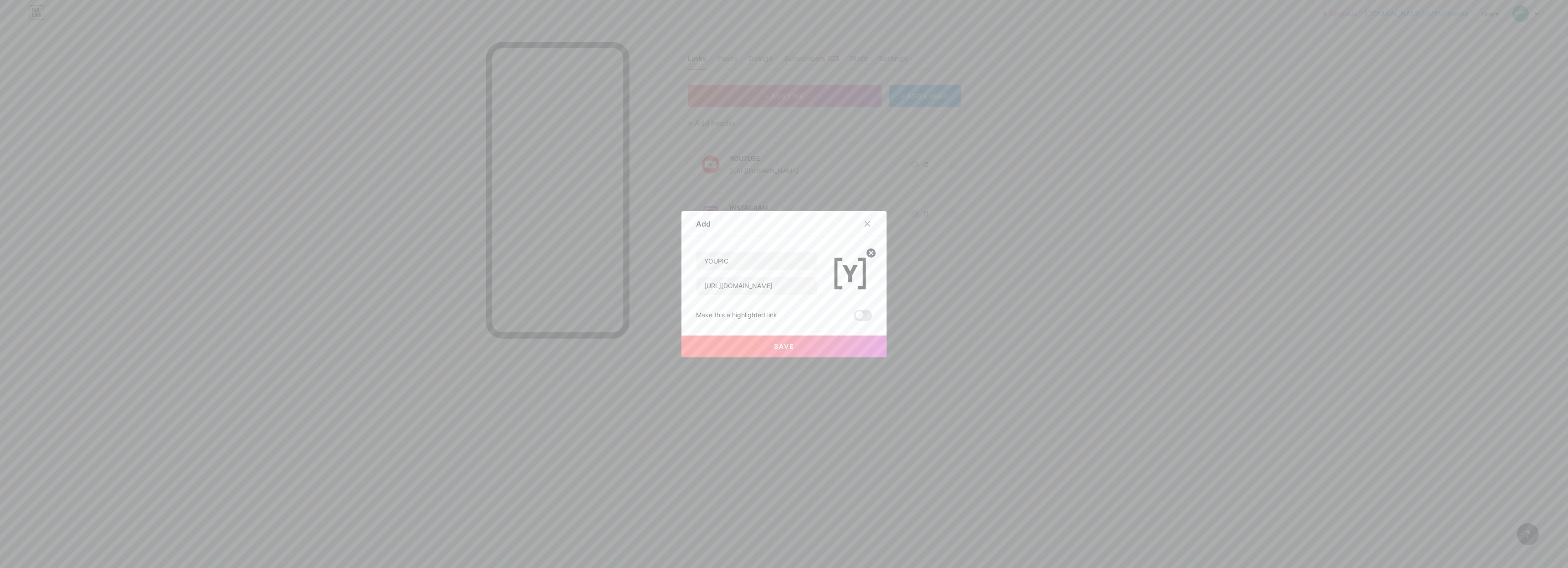
click at [823, 345] on button "Save" at bounding box center [784, 346] width 205 height 22
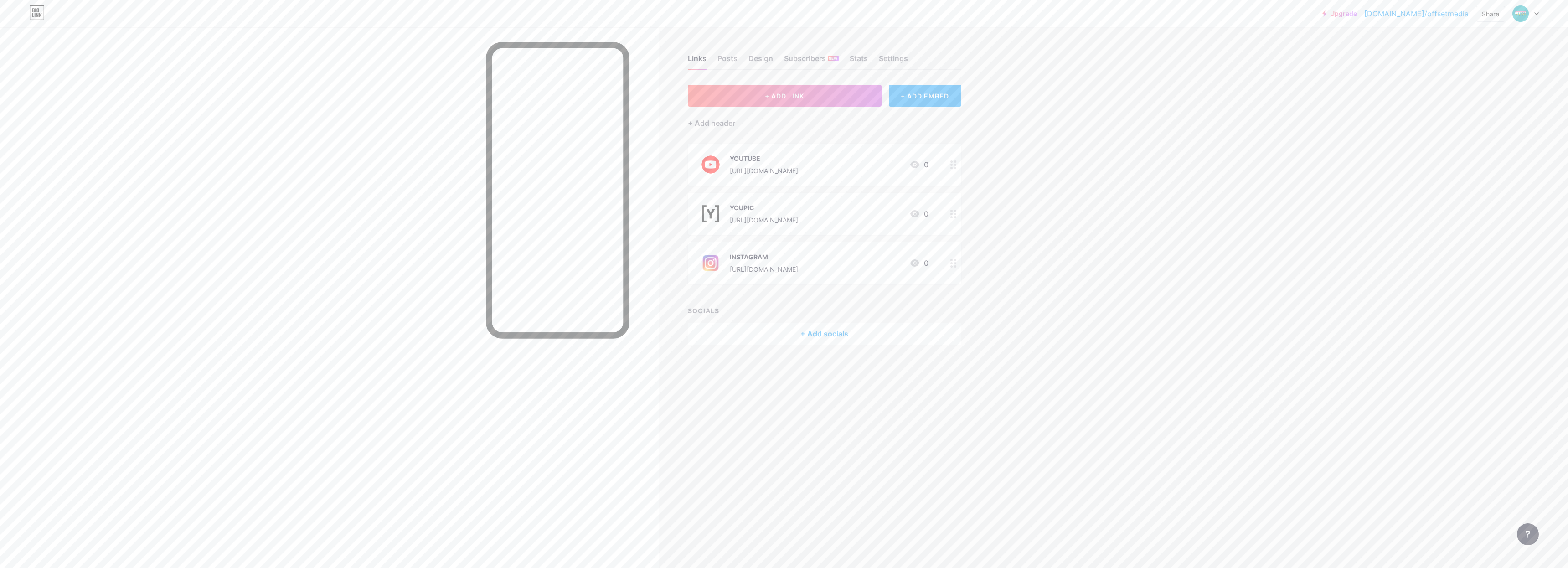
click at [1209, 203] on div "Upgrade [DOMAIN_NAME]/offset... [DOMAIN_NAME]/offsetmedia Share Switch accounts…" at bounding box center [784, 284] width 1568 height 568
click at [1141, 242] on div "Upgrade [DOMAIN_NAME]/offset... [DOMAIN_NAME]/offsetmedia Share Switch accounts…" at bounding box center [784, 284] width 1568 height 568
click at [955, 100] on div "+ ADD EMBED" at bounding box center [925, 96] width 72 height 22
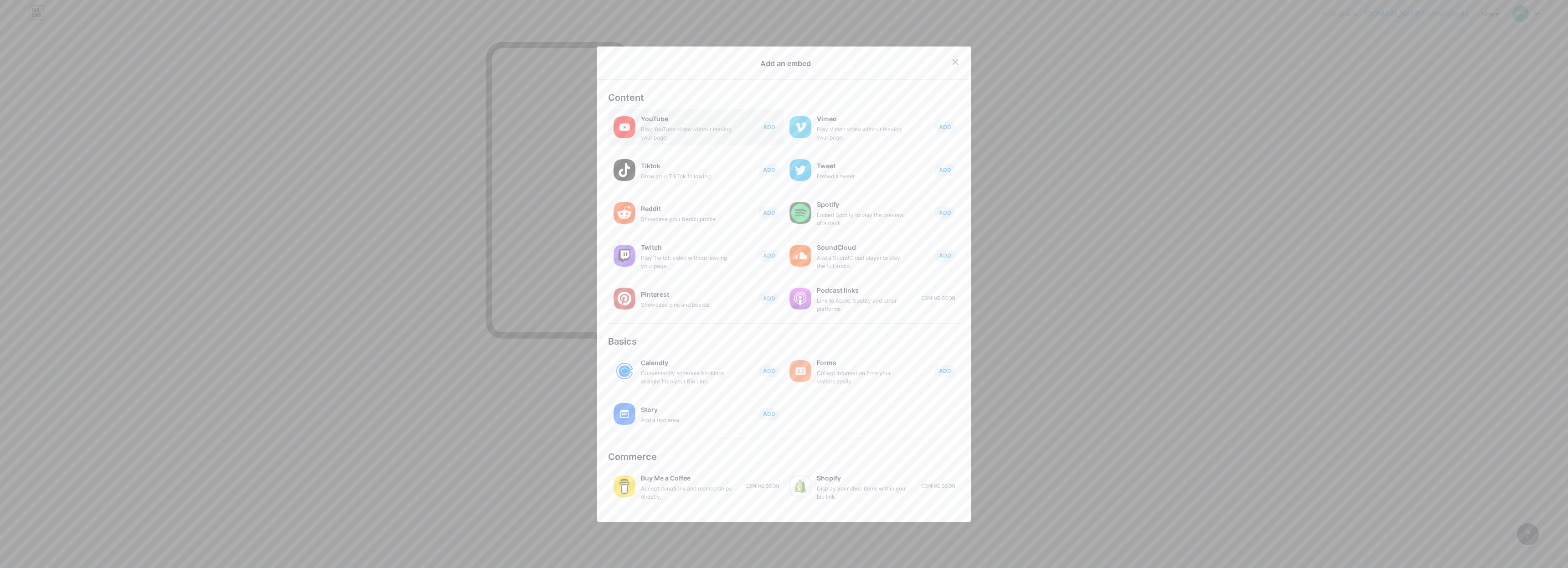
click at [771, 127] on button "ADD" at bounding box center [769, 127] width 21 height 12
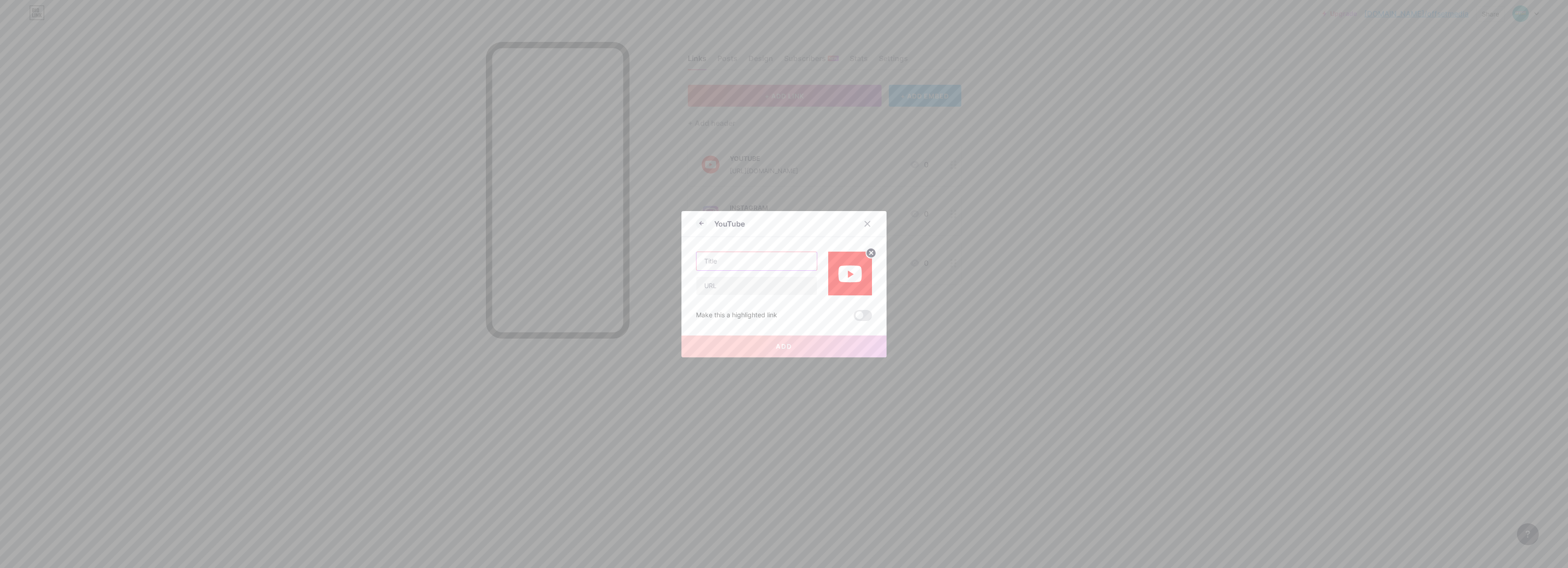
click at [756, 260] on input "text" at bounding box center [756, 261] width 120 height 18
type input "EXT"
click at [760, 285] on input "text" at bounding box center [756, 285] width 120 height 18
click at [727, 290] on input "text" at bounding box center [756, 285] width 120 height 18
paste input "[URL][DOMAIN_NAME]"
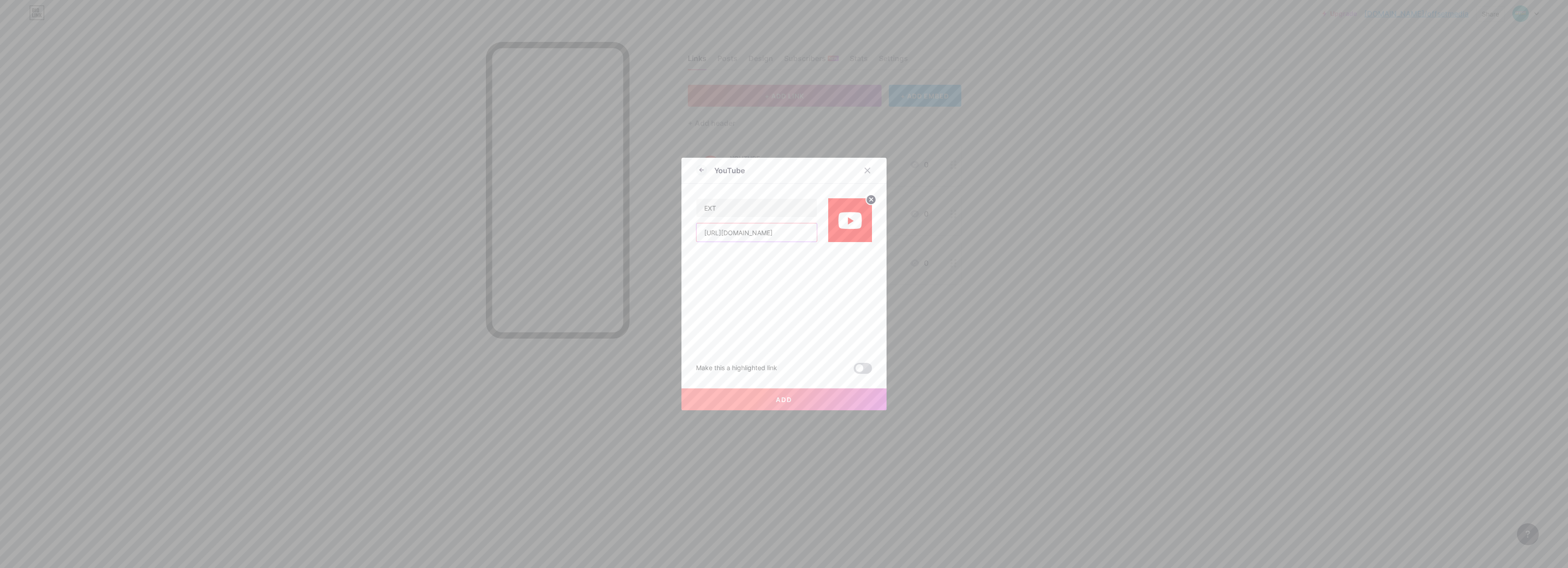
type input "[URL][DOMAIN_NAME]"
click at [860, 368] on span at bounding box center [862, 368] width 18 height 11
click at [853, 371] on input "checkbox" at bounding box center [853, 371] width 0 height 0
click at [825, 398] on button "Add" at bounding box center [784, 399] width 205 height 22
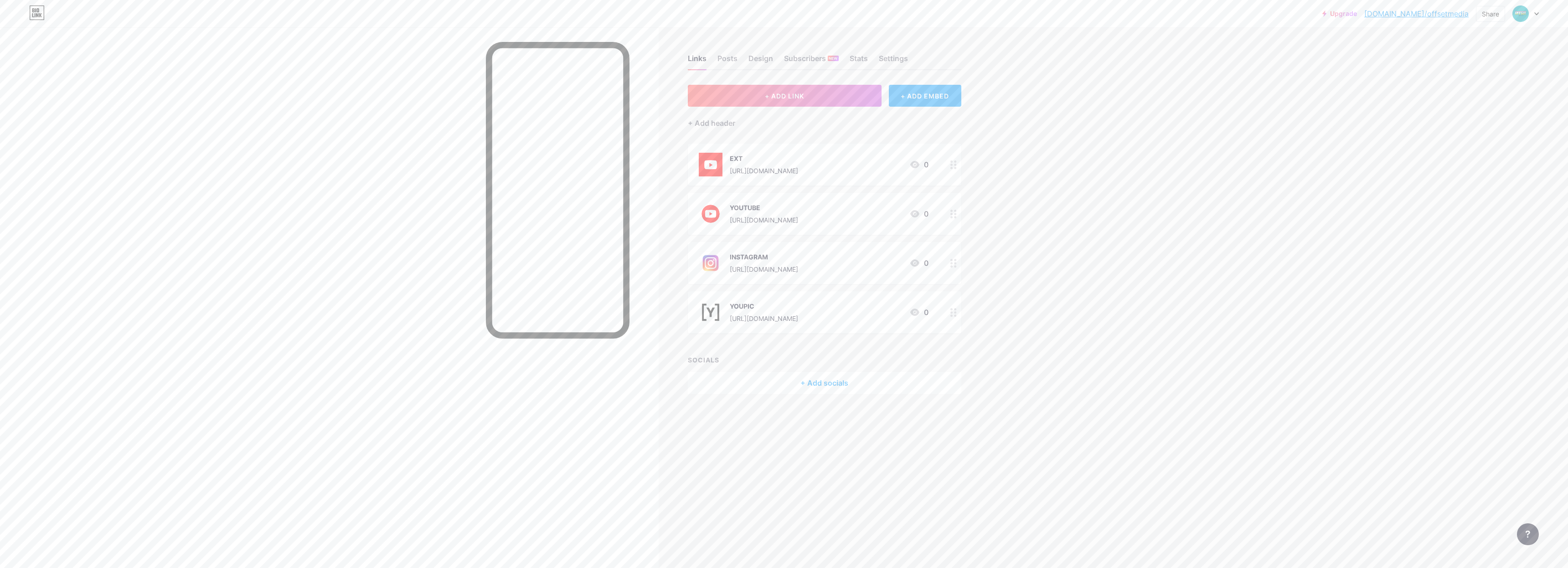
click at [789, 153] on div "EXT [URL][DOMAIN_NAME]" at bounding box center [764, 165] width 68 height 24
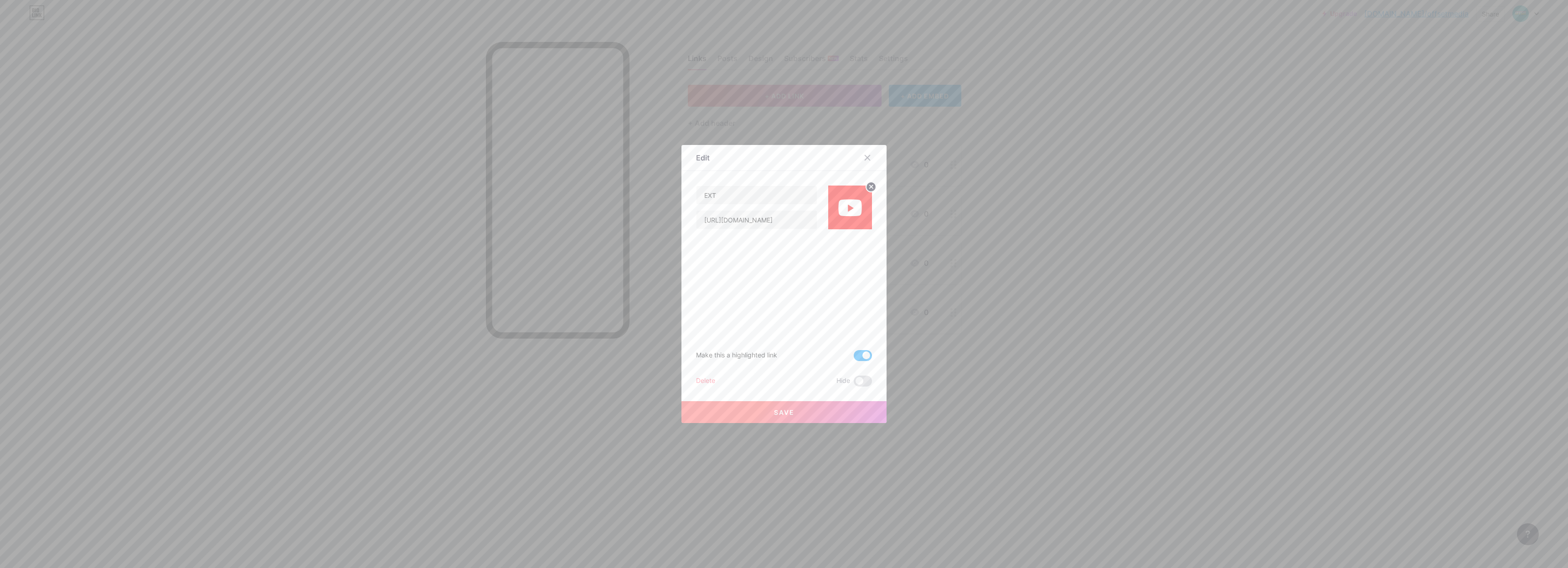
click at [855, 215] on img at bounding box center [850, 208] width 44 height 44
click at [865, 154] on div at bounding box center [867, 158] width 16 height 16
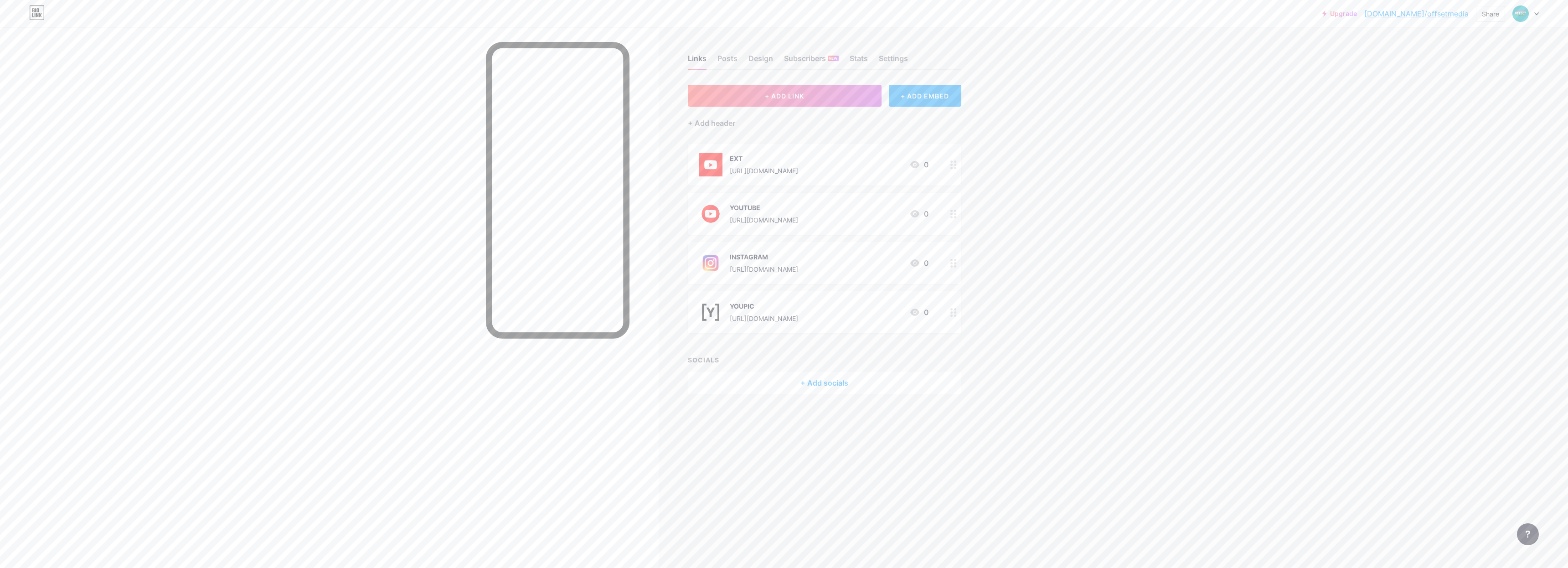
click at [766, 216] on div "[URL][DOMAIN_NAME]" at bounding box center [764, 220] width 68 height 10
click at [866, 236] on circle at bounding box center [870, 236] width 10 height 10
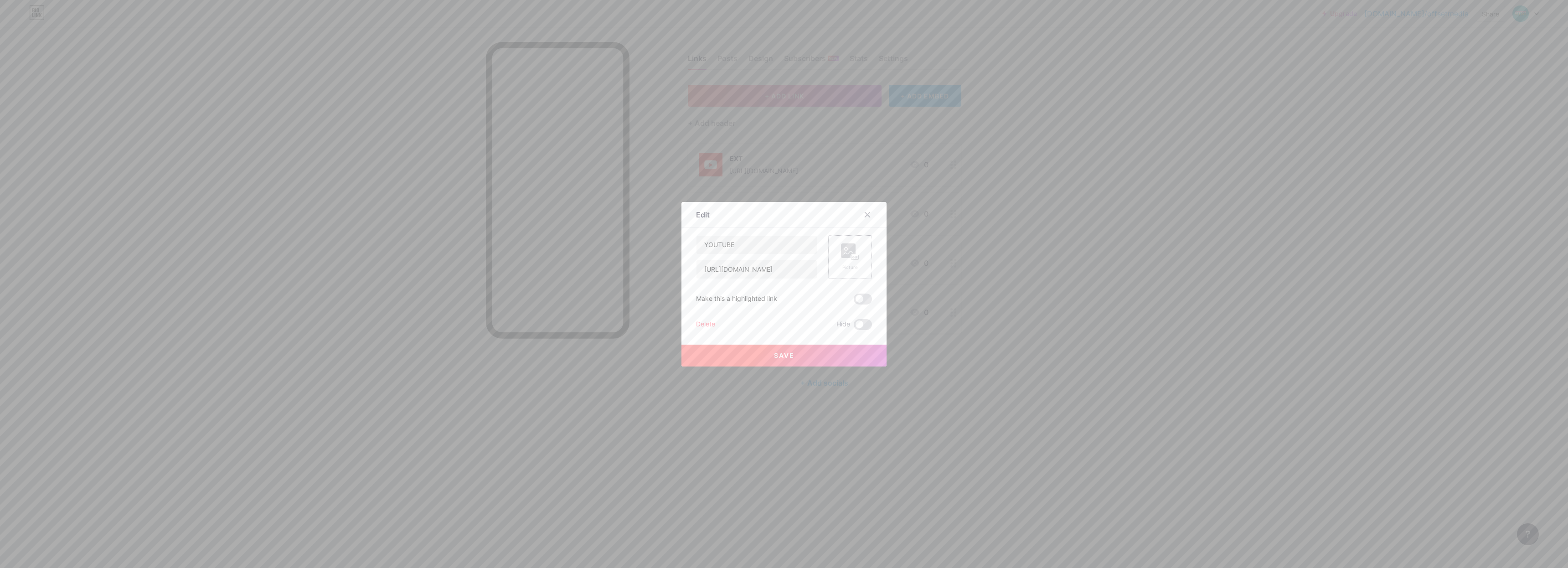
click at [844, 261] on div "Picture" at bounding box center [850, 257] width 18 height 27
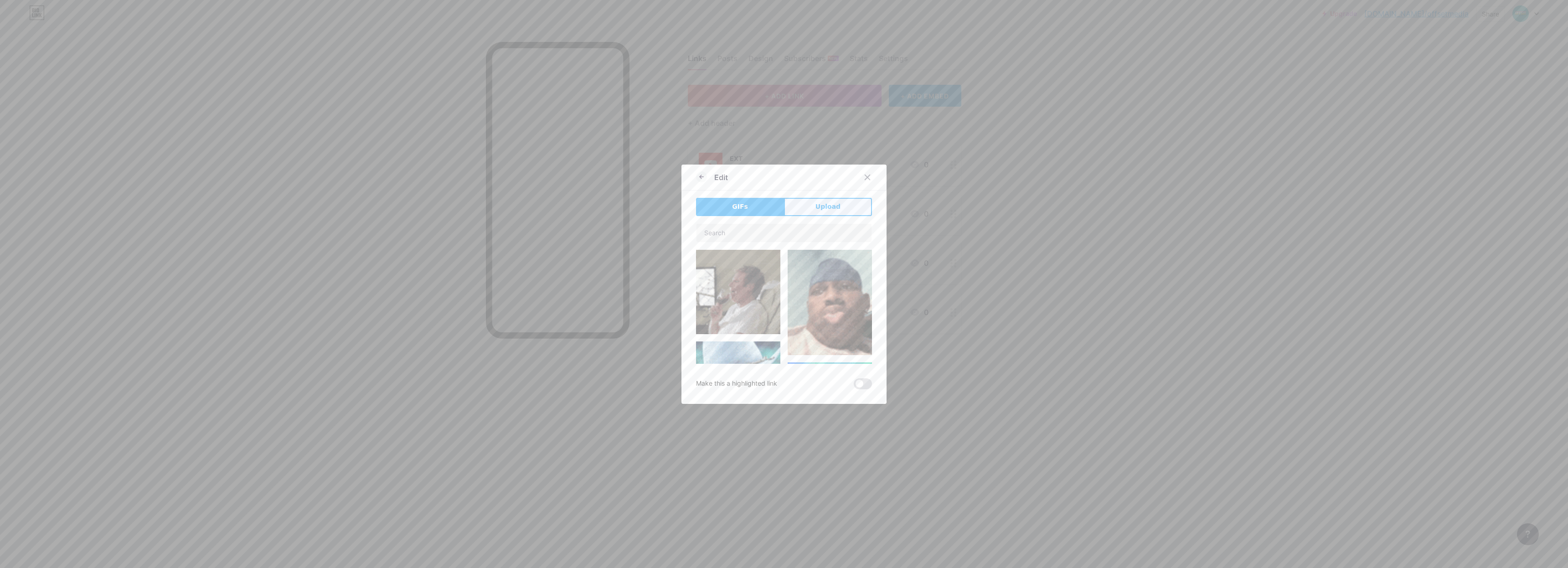
click at [830, 215] on button "Upload" at bounding box center [827, 207] width 88 height 18
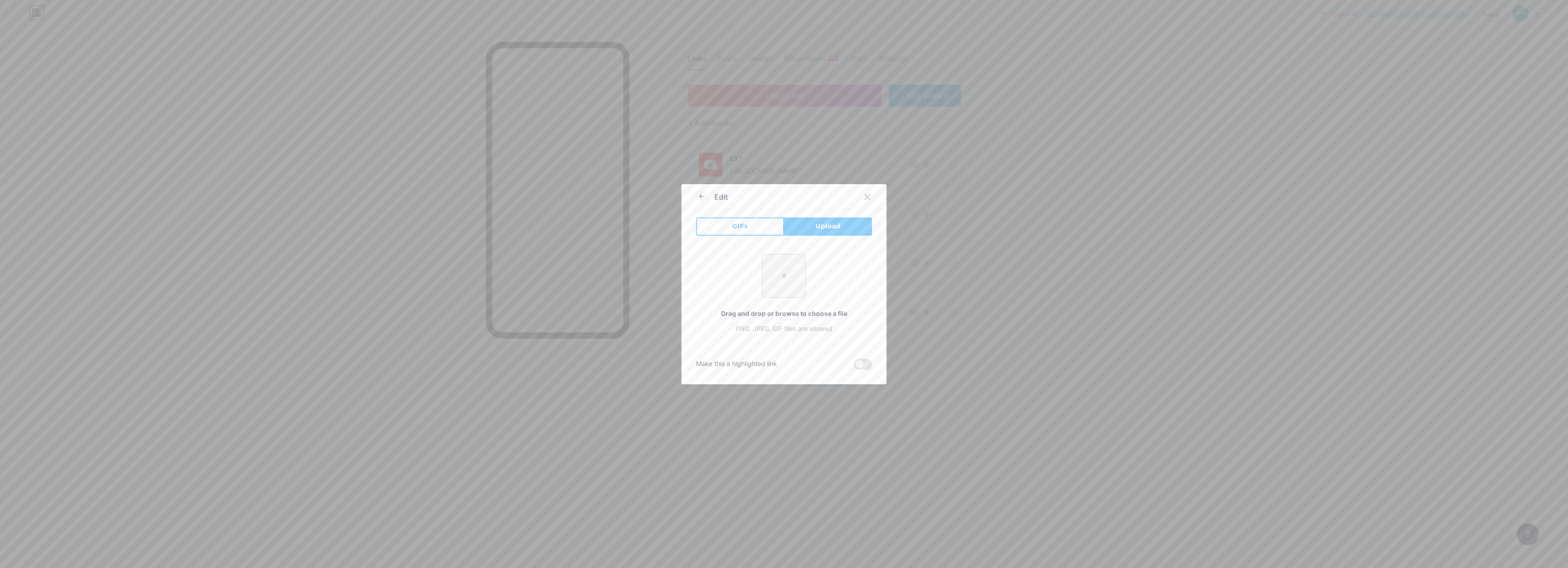
click at [783, 270] on input "file" at bounding box center [784, 276] width 43 height 43
type input "C:\fakepath\youtube.png"
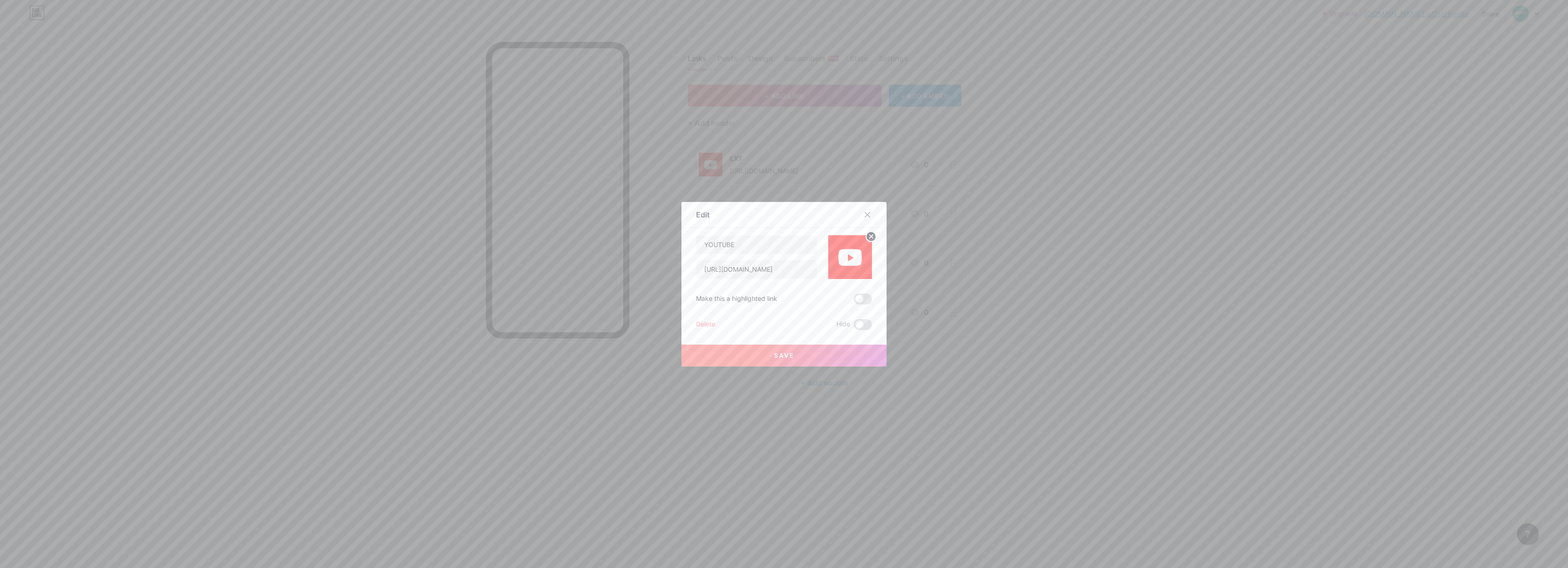
click at [814, 352] on button "Save" at bounding box center [784, 356] width 205 height 22
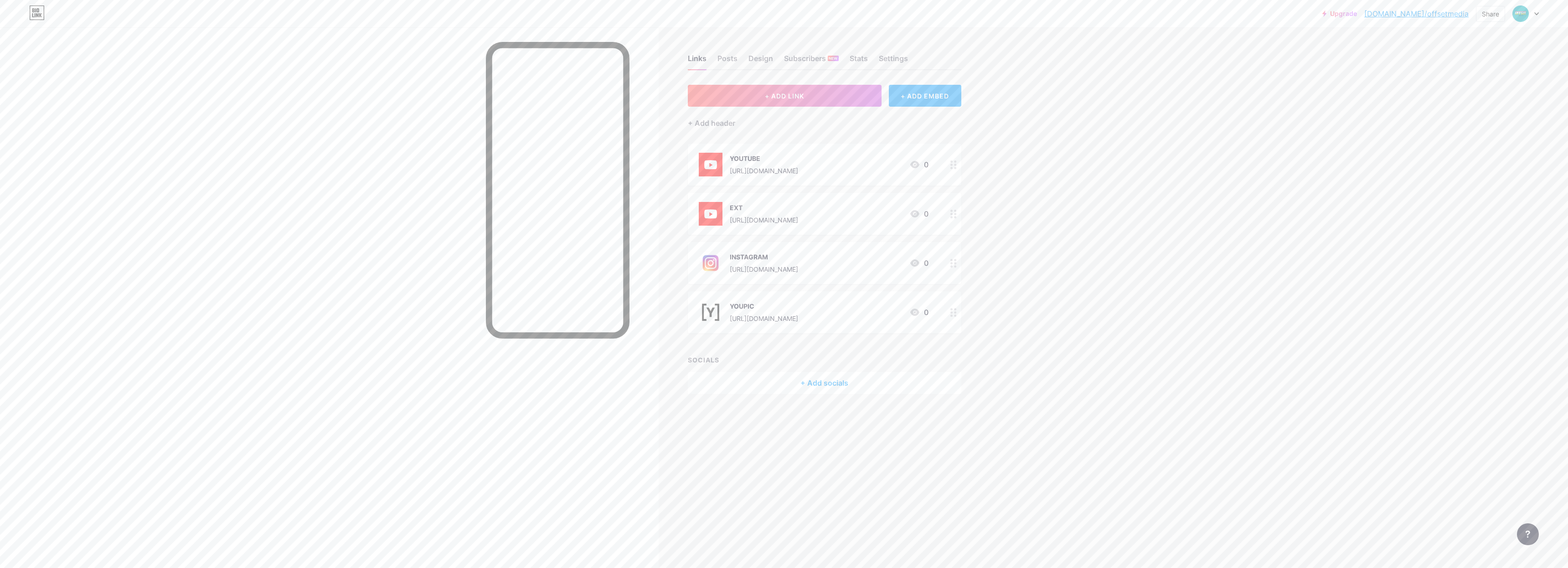
click at [1079, 187] on div "Upgrade [DOMAIN_NAME]/offset... [DOMAIN_NAME]/offsetmedia Share Switch accounts…" at bounding box center [784, 284] width 1568 height 568
click at [715, 167] on img at bounding box center [710, 165] width 24 height 24
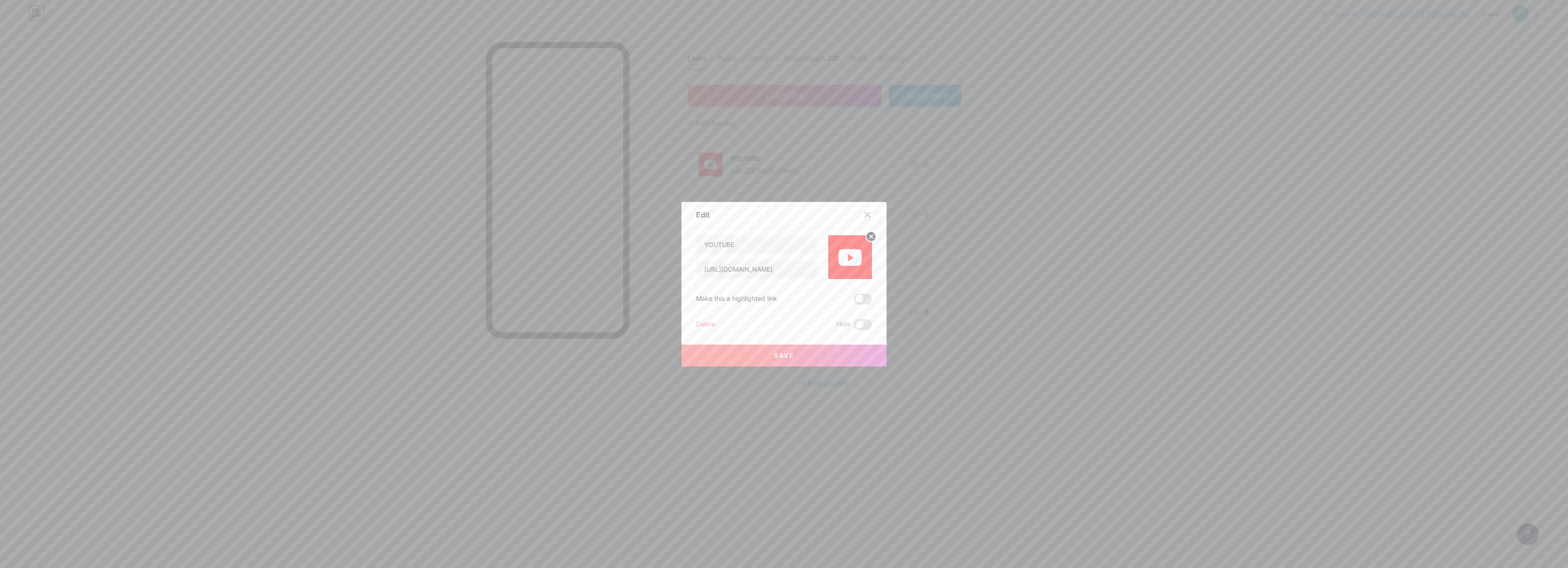
click at [866, 236] on circle at bounding box center [870, 236] width 10 height 10
click at [860, 259] on div "Picture" at bounding box center [850, 257] width 44 height 44
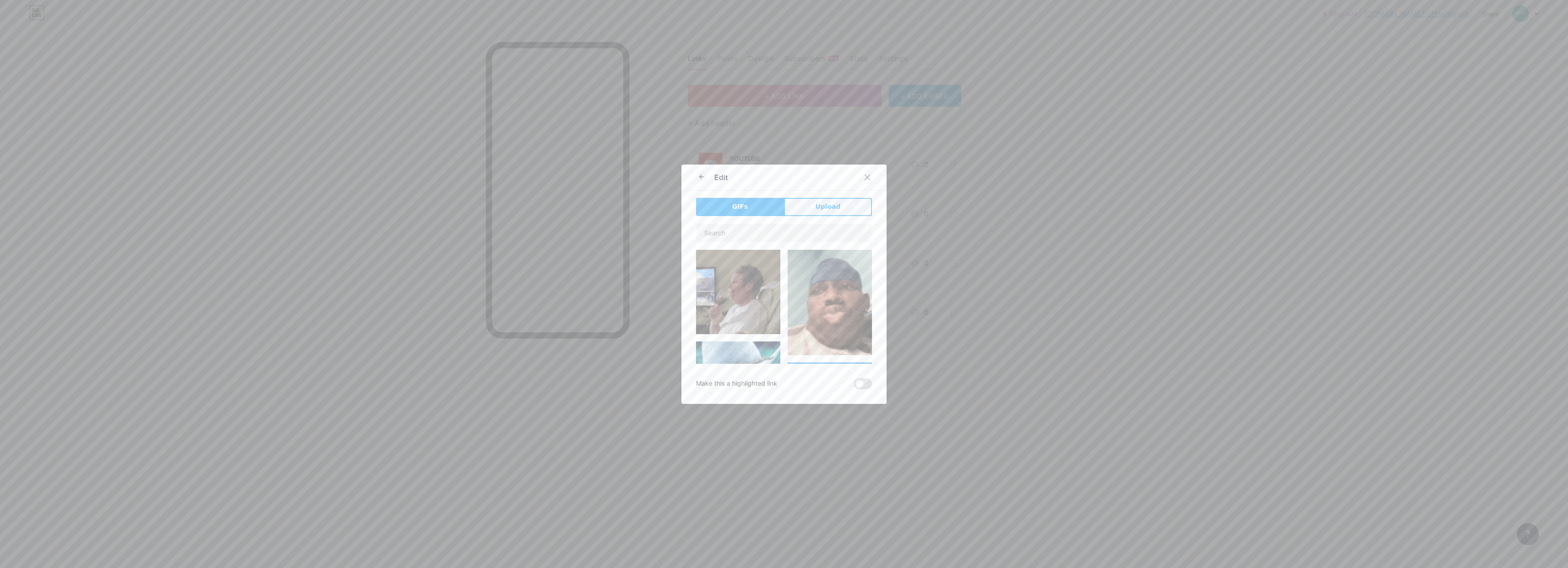
click at [827, 207] on span "Upload" at bounding box center [827, 207] width 25 height 10
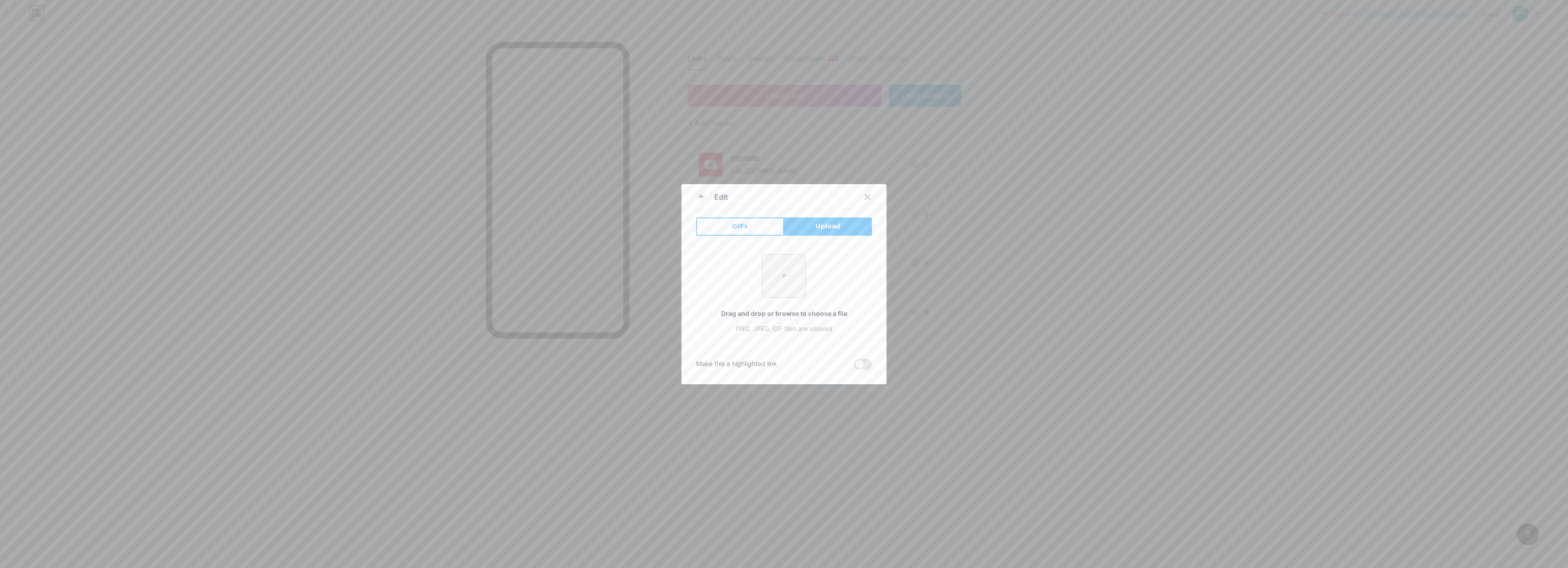
click at [789, 274] on input "file" at bounding box center [784, 276] width 43 height 43
type input "C:\fakepath\youtube-logo-youtube-logo-transparent-youtube-icon-transparent-free…"
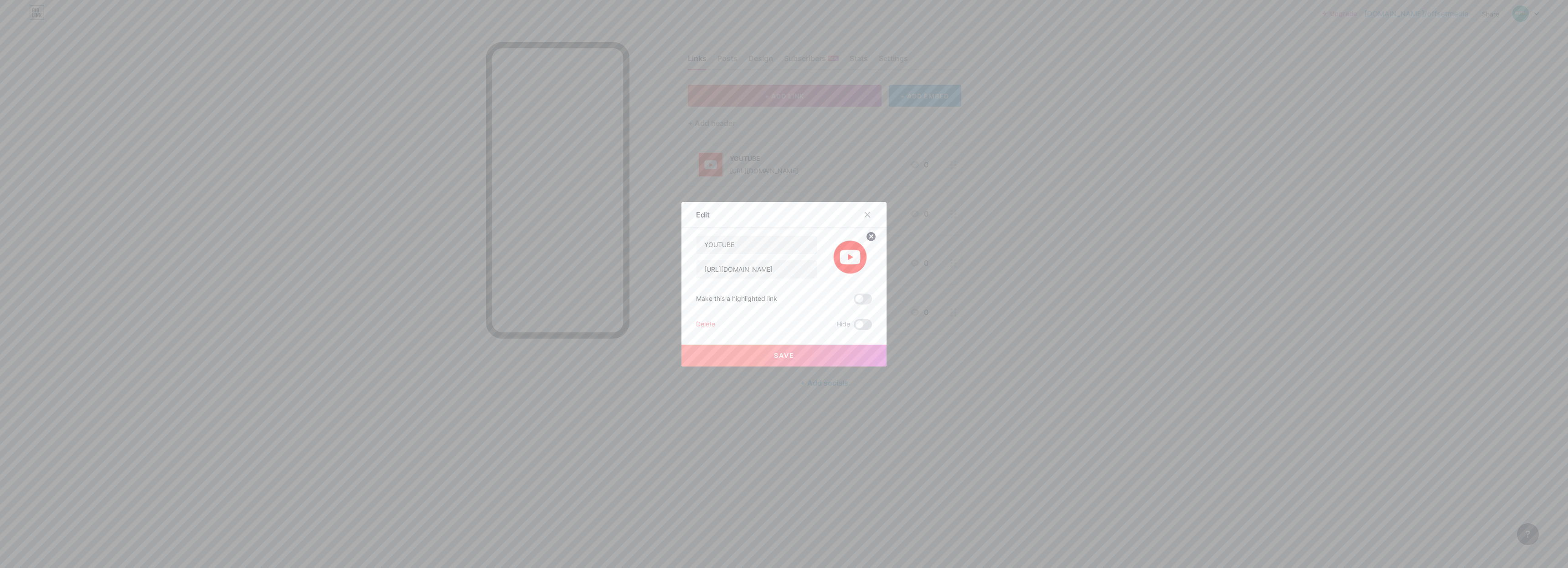
click at [831, 354] on button "Save" at bounding box center [784, 356] width 205 height 22
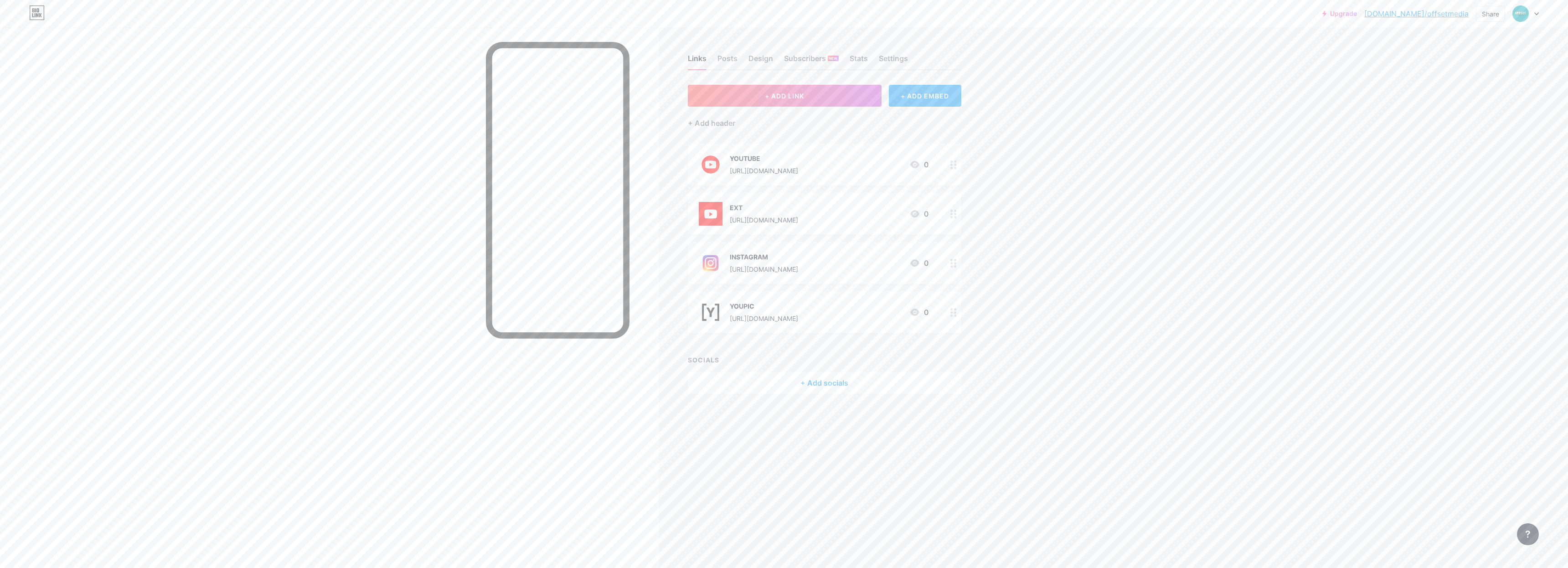
click at [949, 95] on div "+ ADD EMBED" at bounding box center [925, 96] width 72 height 22
click at [952, 62] on icon at bounding box center [955, 61] width 8 height 8
click at [798, 225] on div "EXT [URL][DOMAIN_NAME]" at bounding box center [764, 214] width 68 height 24
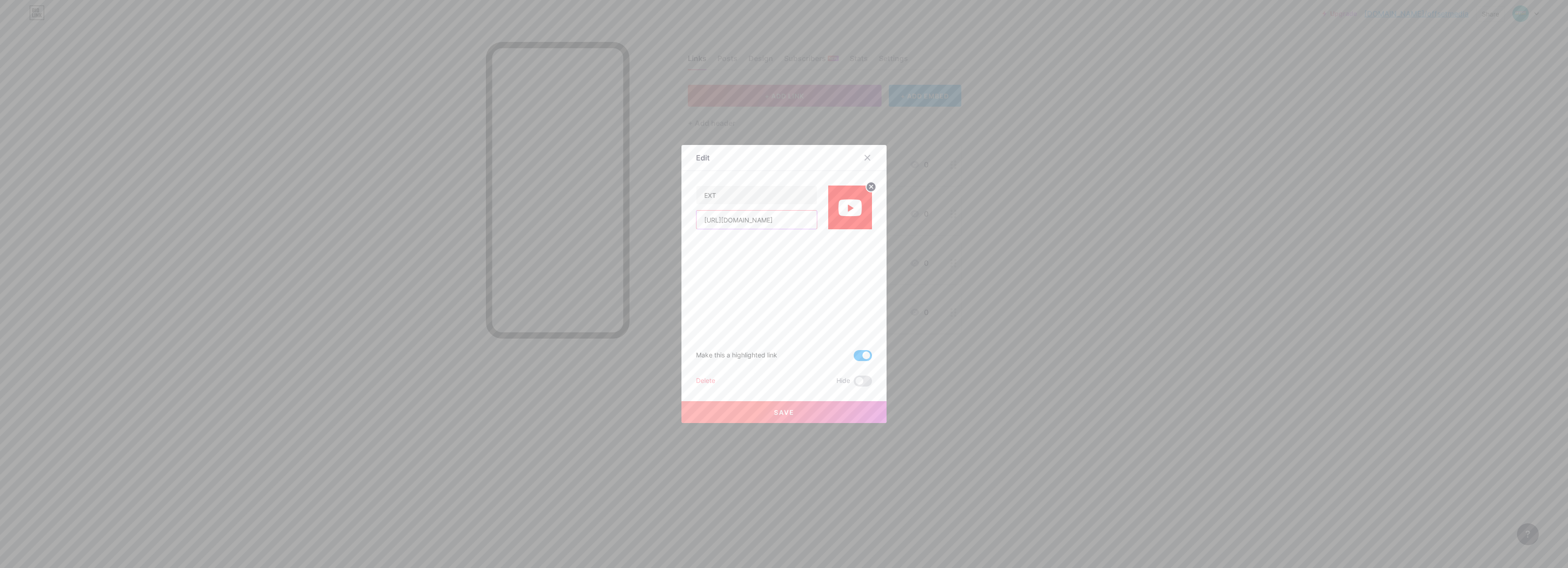
click at [772, 216] on input "[URL][DOMAIN_NAME]" at bounding box center [756, 219] width 120 height 18
click at [782, 197] on input "EXT" at bounding box center [756, 195] width 120 height 18
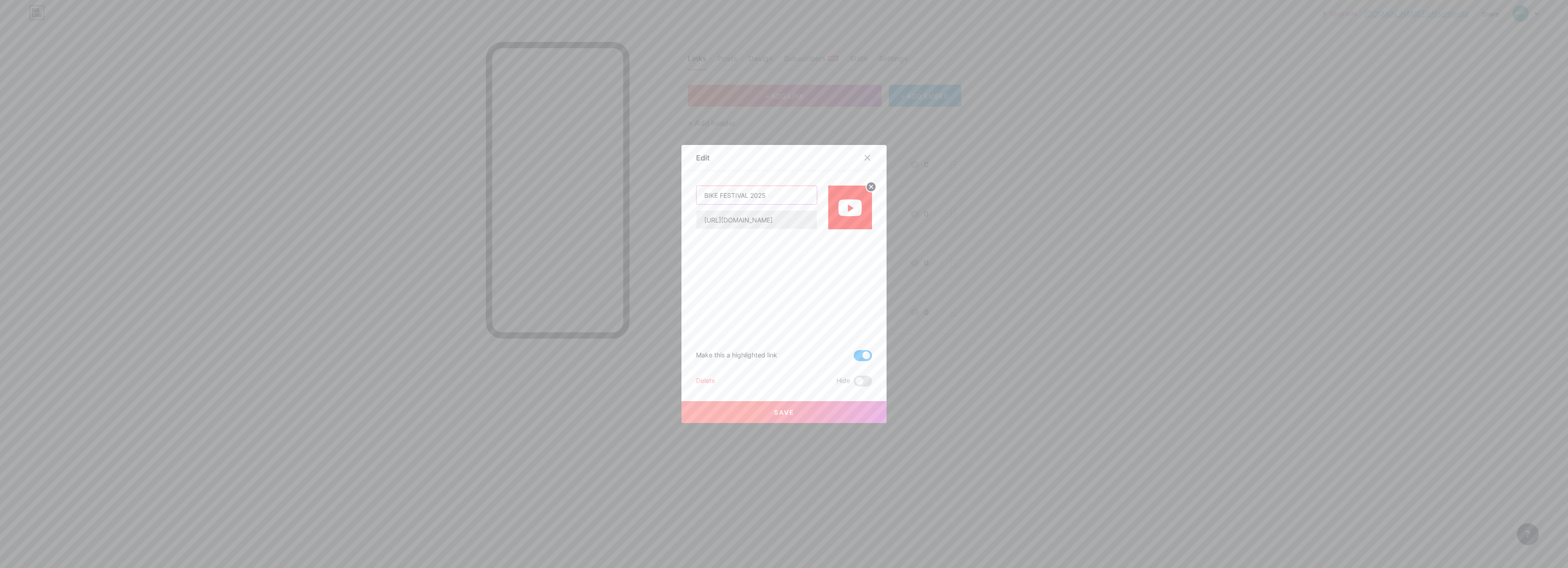
type input "BIKE FESTIVAL 2025"
click at [777, 220] on input "[URL][DOMAIN_NAME]" at bounding box center [756, 219] width 120 height 18
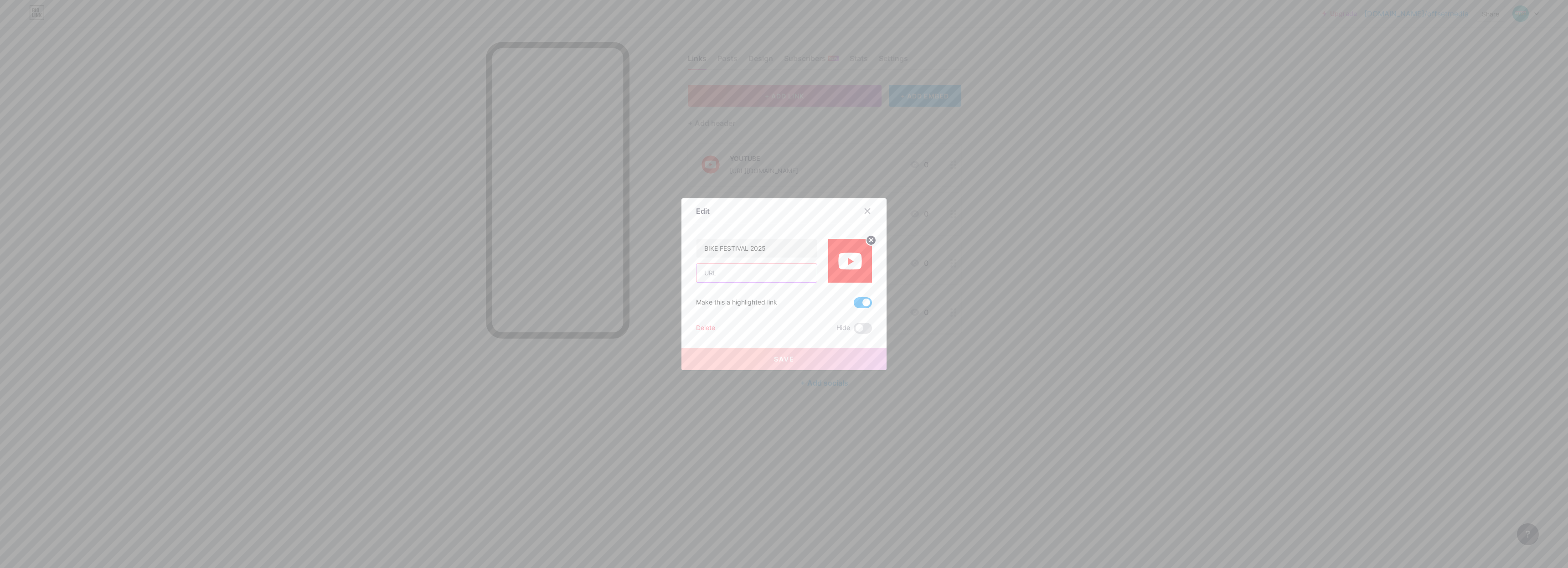
click at [737, 273] on input "text" at bounding box center [756, 273] width 120 height 18
paste input "[URL][DOMAIN_NAME]"
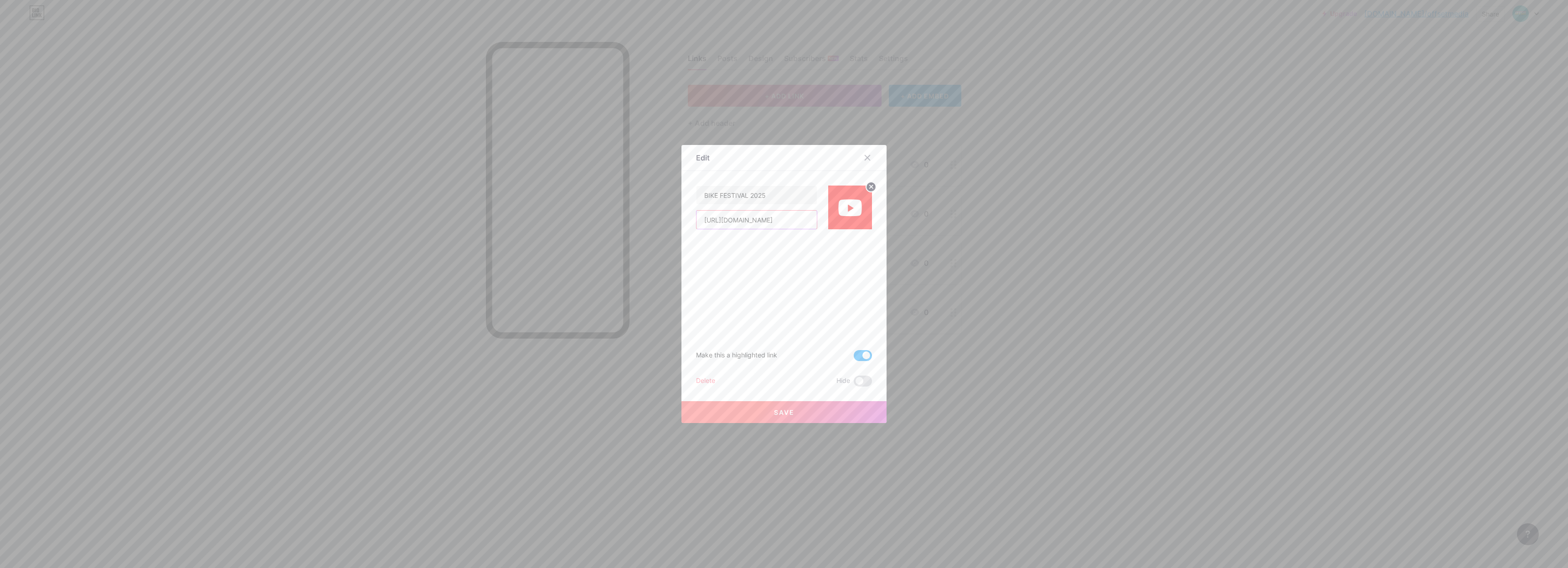
type input "[URL][DOMAIN_NAME]"
click at [825, 410] on button "Save" at bounding box center [784, 412] width 205 height 22
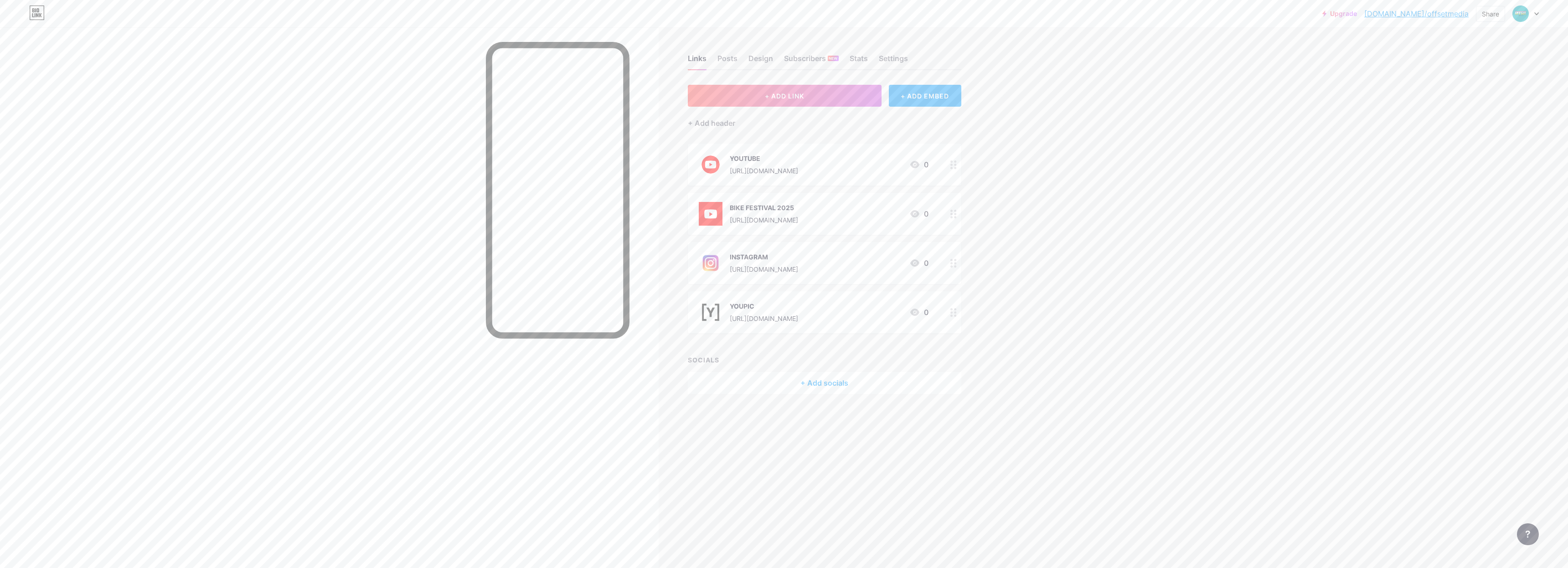
click at [336, 339] on div at bounding box center [329, 311] width 659 height 568
click at [1498, 15] on div "Share" at bounding box center [1489, 14] width 17 height 10
click at [1423, 72] on div "Get my QR code" at bounding box center [1426, 69] width 57 height 11
click at [1493, 42] on div at bounding box center [1488, 41] width 12 height 12
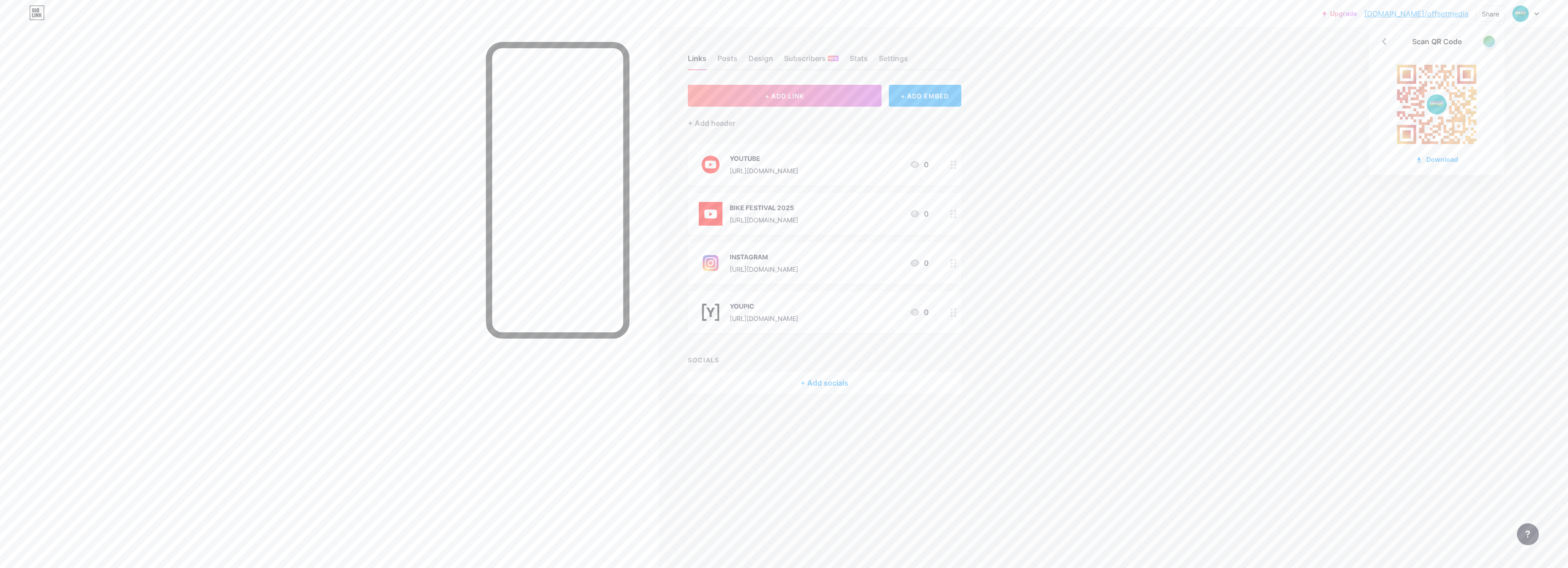
click at [1493, 42] on div at bounding box center [1488, 41] width 12 height 12
click at [1436, 156] on div "Download" at bounding box center [1436, 159] width 43 height 10
click at [1010, 32] on div "Upgrade [DOMAIN_NAME]/offset... [DOMAIN_NAME]/offsetmedia Share Scan QR Code Do…" at bounding box center [784, 284] width 1568 height 568
click at [1494, 18] on div "Share" at bounding box center [1489, 14] width 17 height 10
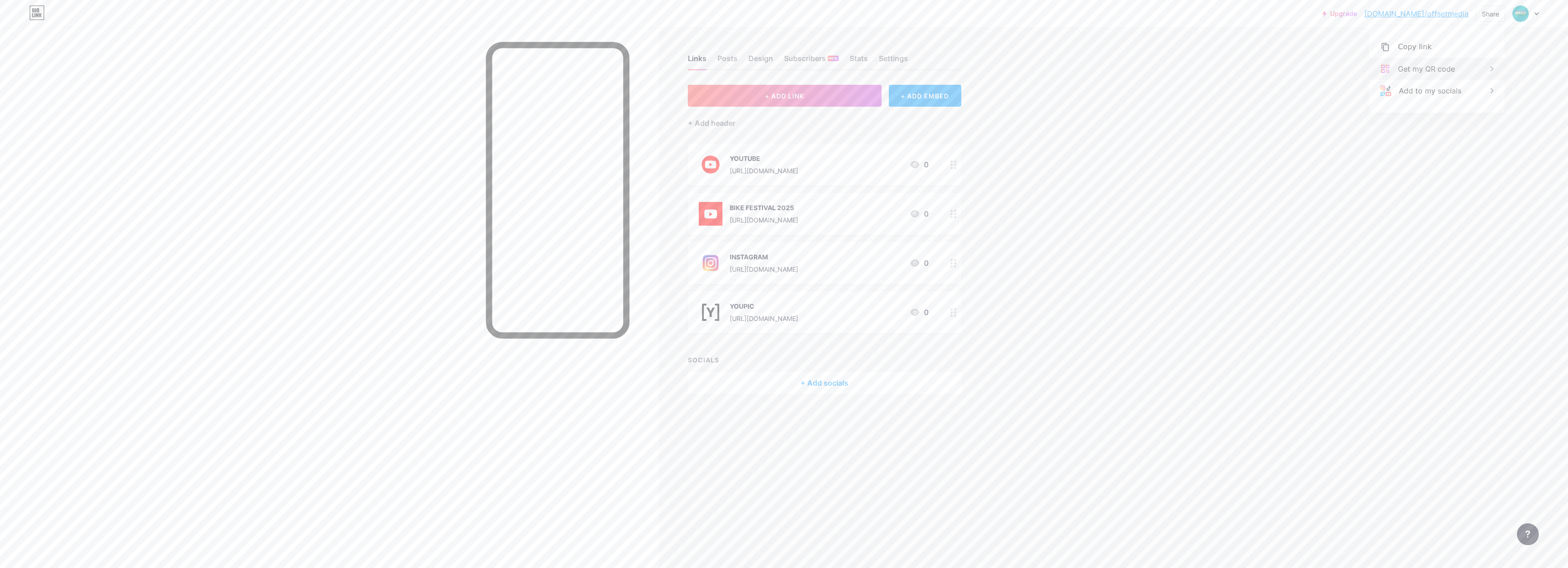
click at [1459, 65] on div "Get my QR code" at bounding box center [1436, 69] width 136 height 22
click at [1491, 44] on div at bounding box center [1488, 41] width 12 height 12
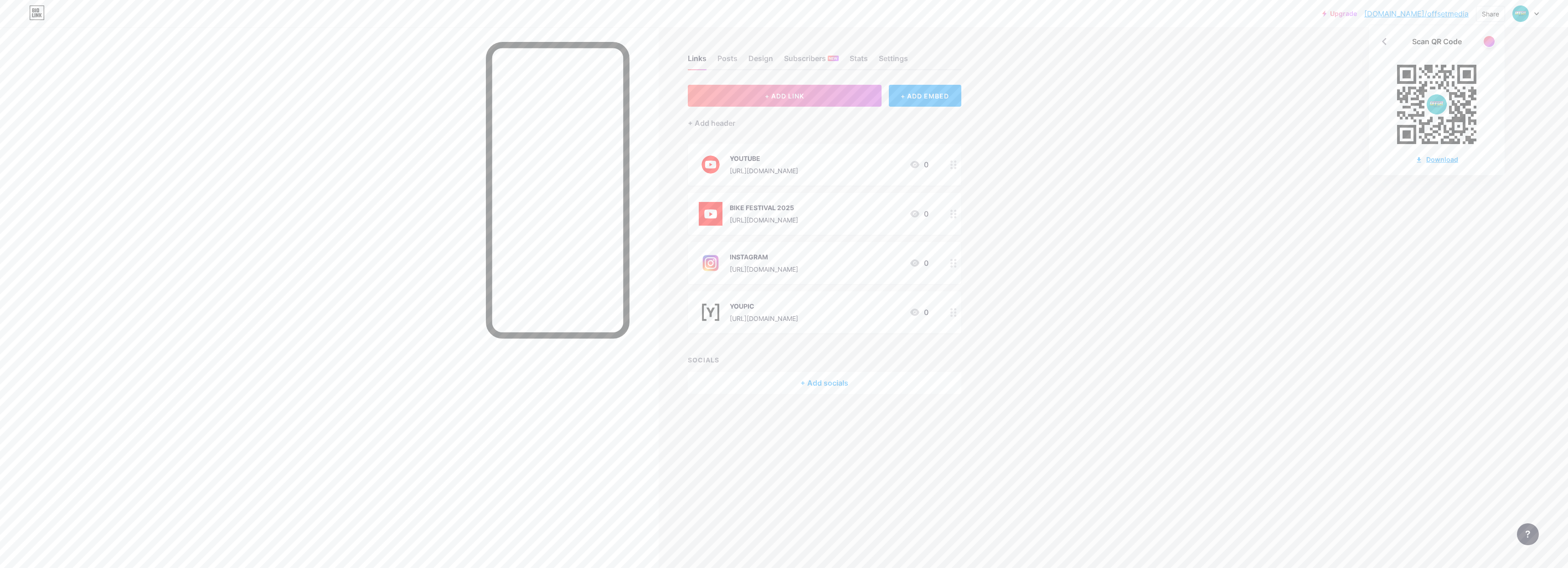
click at [1442, 160] on div "Download" at bounding box center [1436, 159] width 43 height 10
click at [1386, 44] on icon at bounding box center [1384, 41] width 5 height 8
click at [1457, 60] on div "Get my QR code" at bounding box center [1436, 69] width 136 height 22
click at [1480, 46] on div "Scan QR Code" at bounding box center [1436, 42] width 136 height 11
click at [1484, 40] on div at bounding box center [1488, 41] width 12 height 12
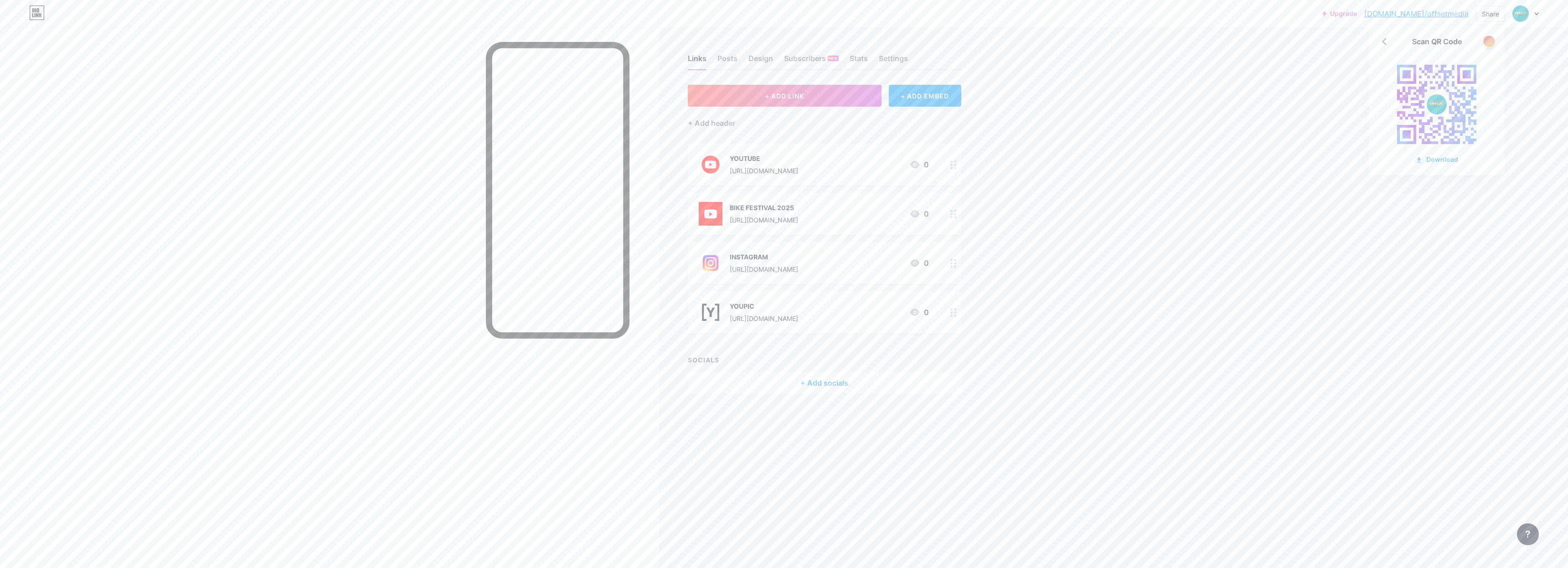
click at [1484, 40] on div at bounding box center [1488, 41] width 12 height 12
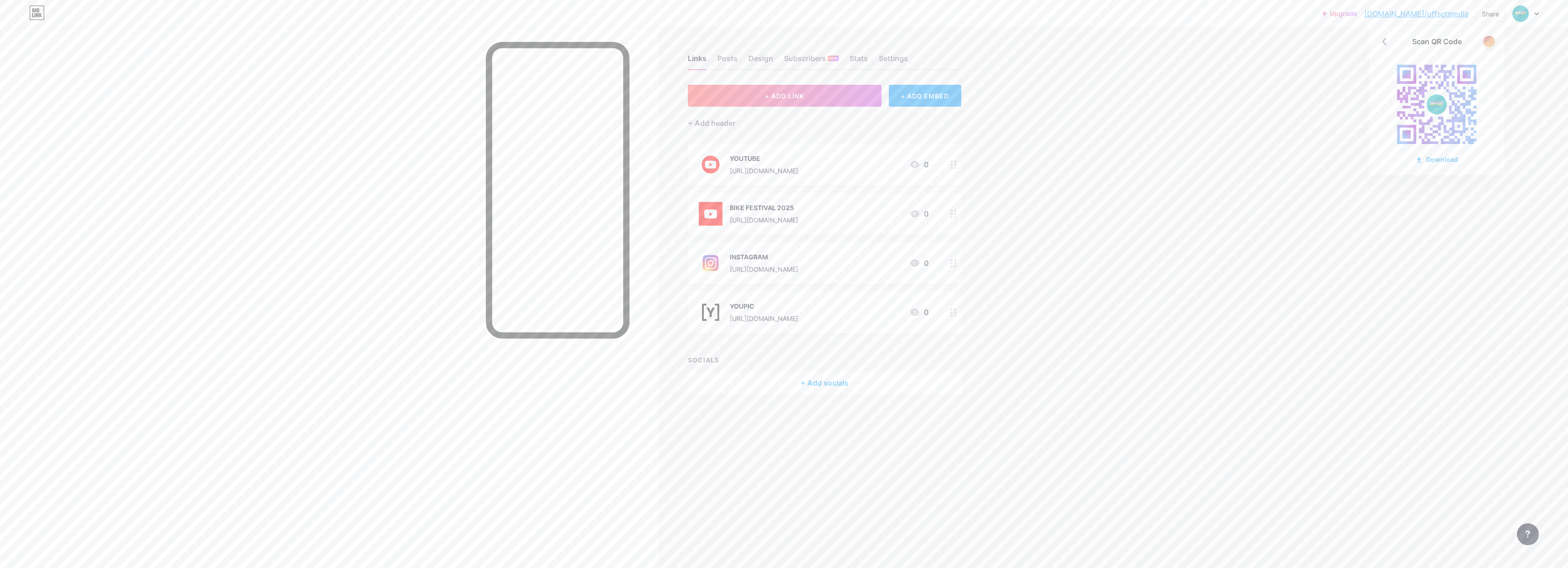
click at [1484, 40] on div at bounding box center [1488, 41] width 12 height 12
click at [1443, 104] on image at bounding box center [1436, 104] width 21 height 21
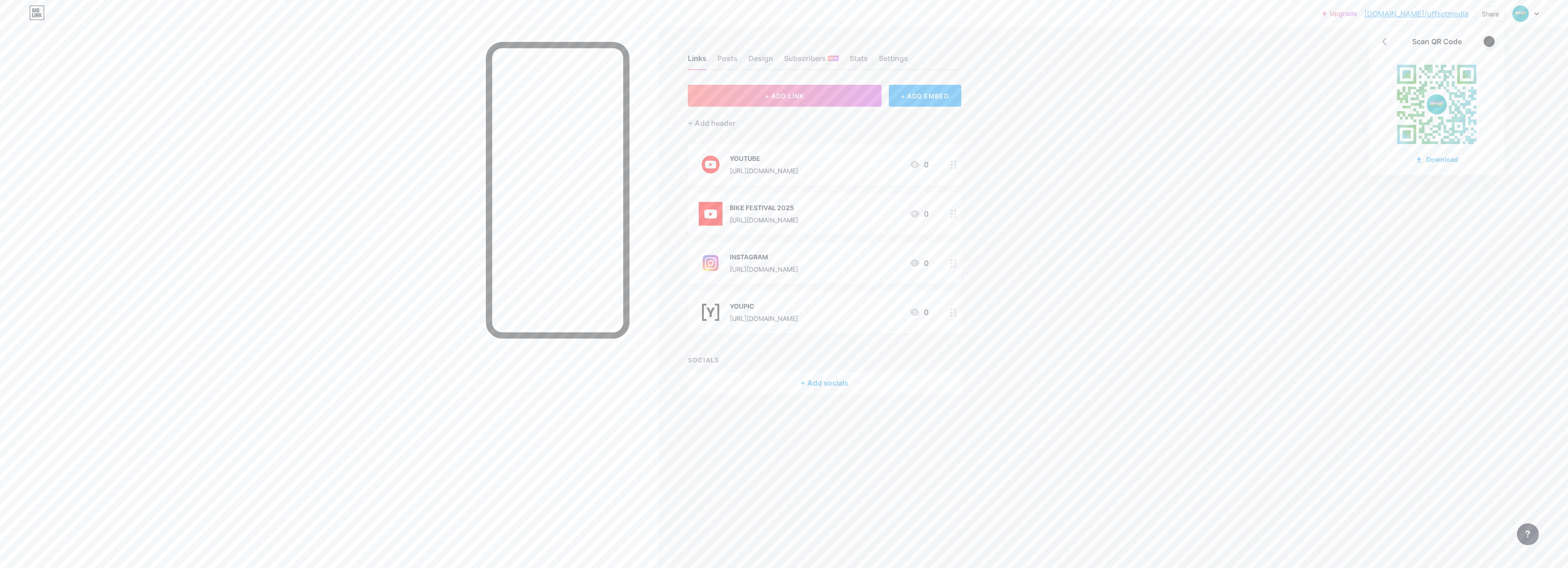
click at [1470, 269] on div "Upgrade [DOMAIN_NAME]/offset... [DOMAIN_NAME]/offsetmedia Share Scan QR Code Do…" at bounding box center [784, 284] width 1568 height 568
click at [1496, 12] on div "Share" at bounding box center [1489, 14] width 17 height 10
click at [1495, 12] on div "Share" at bounding box center [1489, 14] width 17 height 10
click at [1498, 13] on div "Share" at bounding box center [1489, 14] width 17 height 10
click at [1472, 46] on div "Copy link" at bounding box center [1436, 47] width 136 height 22
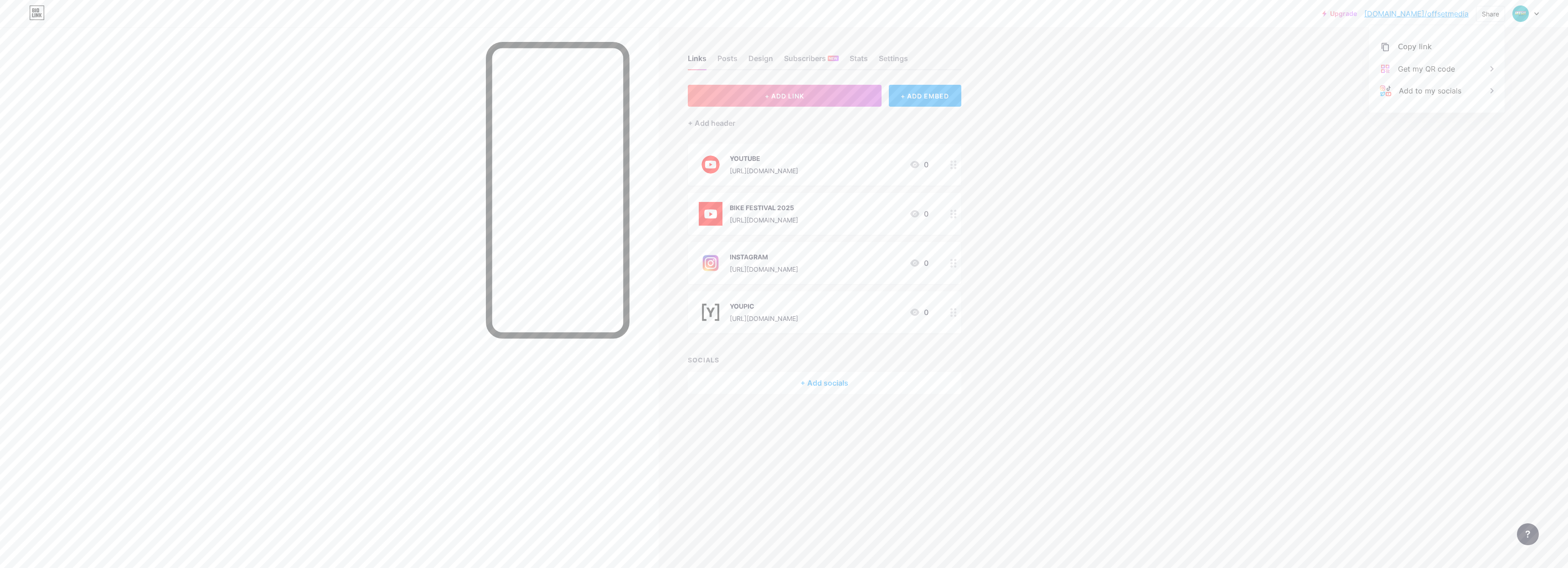
click at [1340, 126] on div "Upgrade [DOMAIN_NAME]/offset... [DOMAIN_NAME]/offsetmedia Share Copy link [URL]…" at bounding box center [784, 284] width 1568 height 568
click at [1294, 158] on div "Upgrade [DOMAIN_NAME]/offset... [DOMAIN_NAME]/offsetmedia Share Switch accounts…" at bounding box center [784, 284] width 1568 height 568
click at [1293, 162] on div "Upgrade [DOMAIN_NAME]/offset... [DOMAIN_NAME]/offsetmedia Share Switch accounts…" at bounding box center [784, 284] width 1568 height 568
click at [1294, 169] on div "Upgrade [DOMAIN_NAME]/offset... [DOMAIN_NAME]/offsetmedia Share Switch accounts…" at bounding box center [784, 284] width 1568 height 568
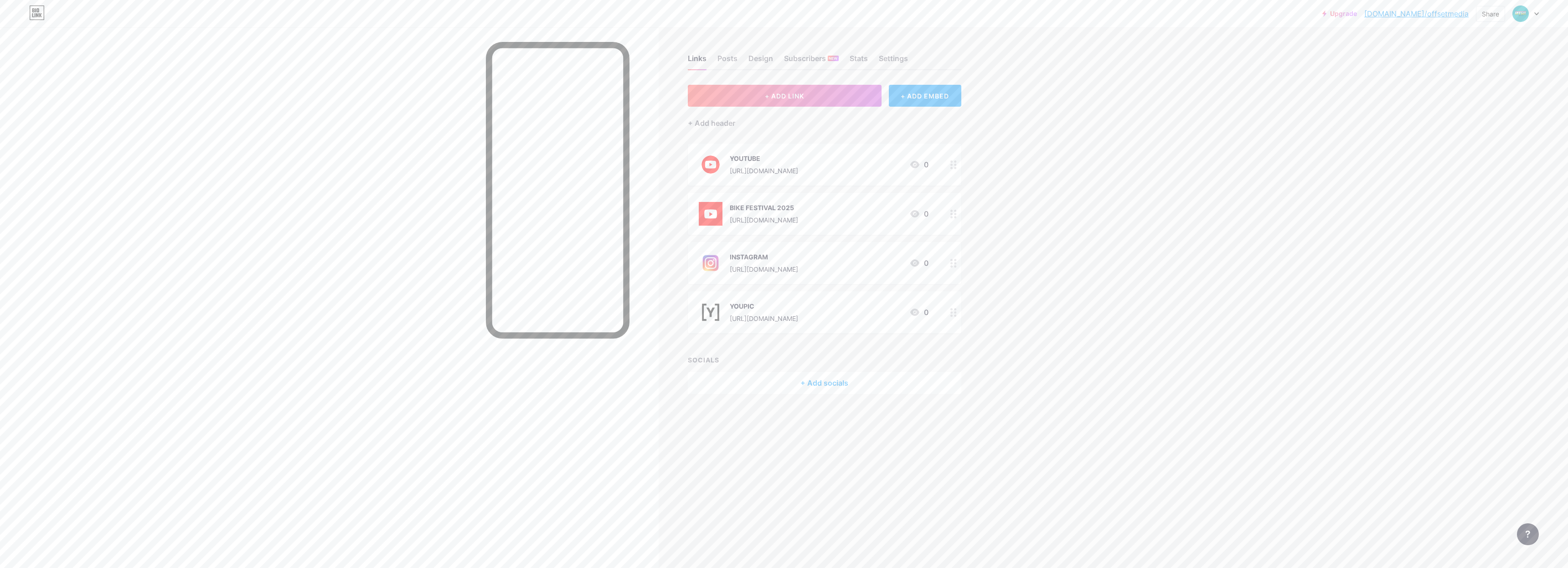
click at [1272, 162] on div "Upgrade [DOMAIN_NAME]/offset... [DOMAIN_NAME]/offsetmedia Share Switch accounts…" at bounding box center [784, 284] width 1568 height 568
click at [837, 383] on div "+ Add socials" at bounding box center [824, 383] width 274 height 22
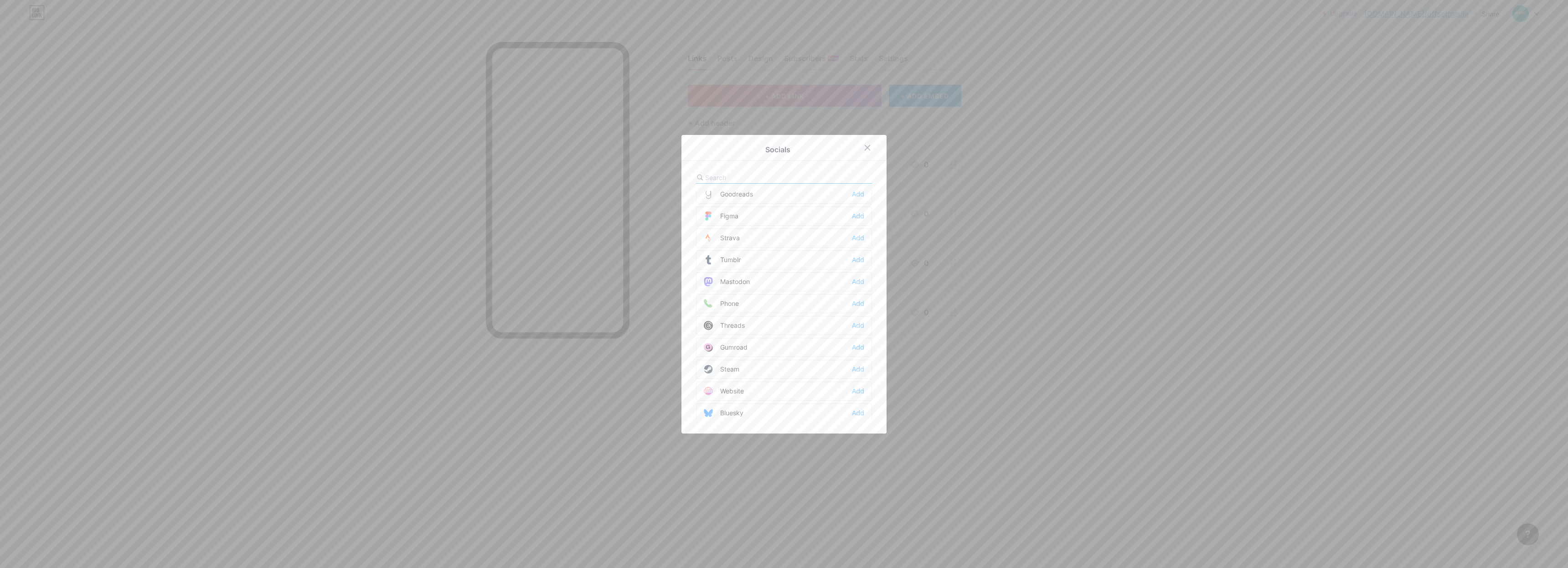
scroll to position [822, 0]
click at [855, 298] on div "Add" at bounding box center [858, 297] width 12 height 9
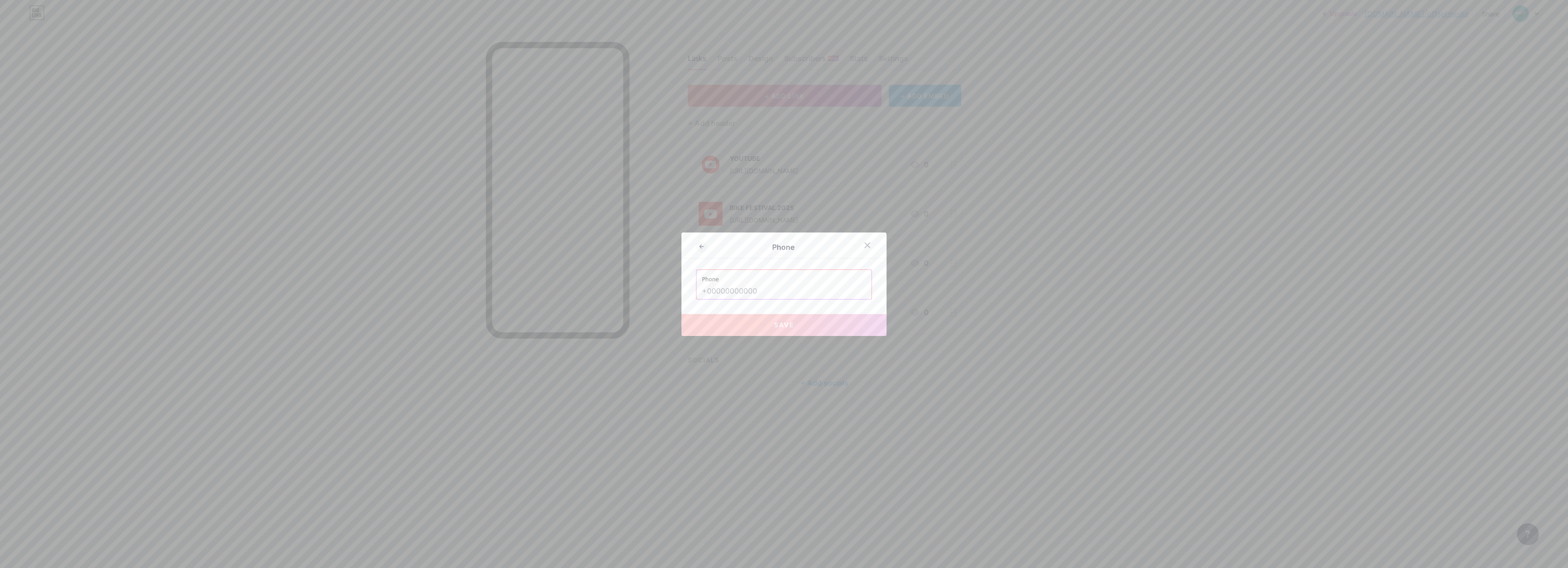
click at [763, 287] on input "text" at bounding box center [784, 291] width 164 height 16
click at [752, 328] on button "Save" at bounding box center [784, 325] width 205 height 22
type input "tel:[PHONE_NUMBER]"
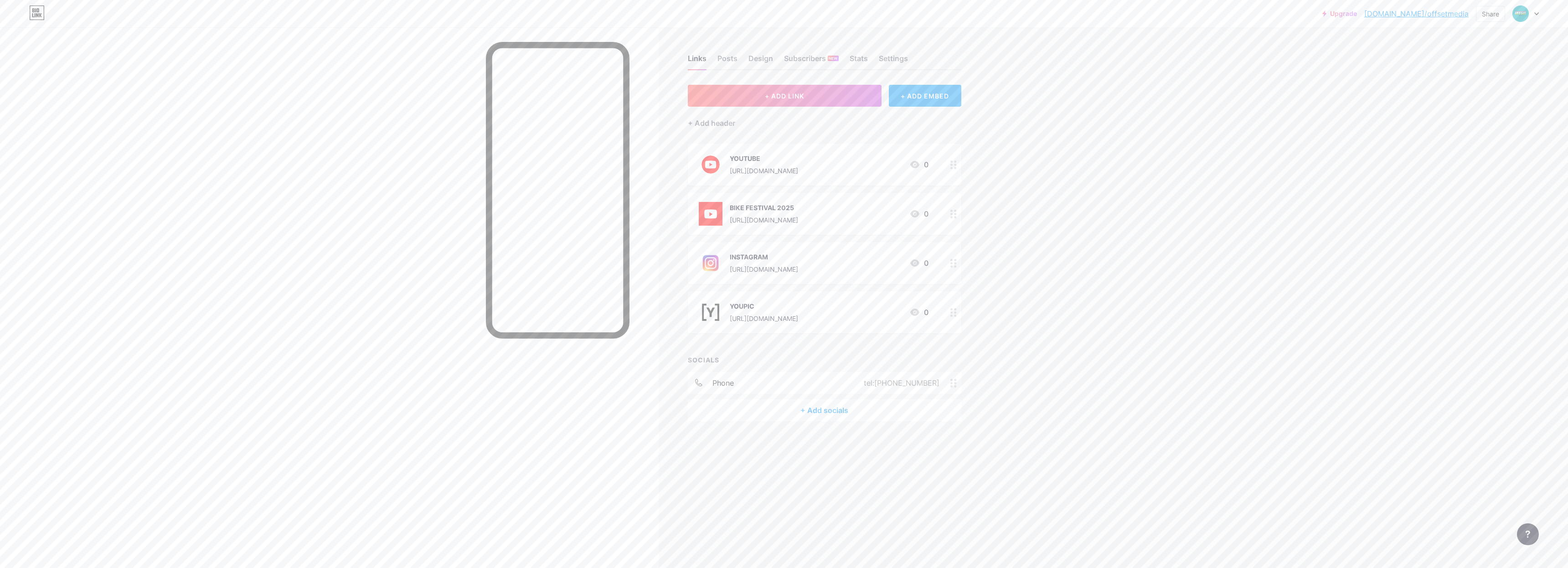
click at [821, 414] on div "+ Add socials" at bounding box center [824, 410] width 274 height 22
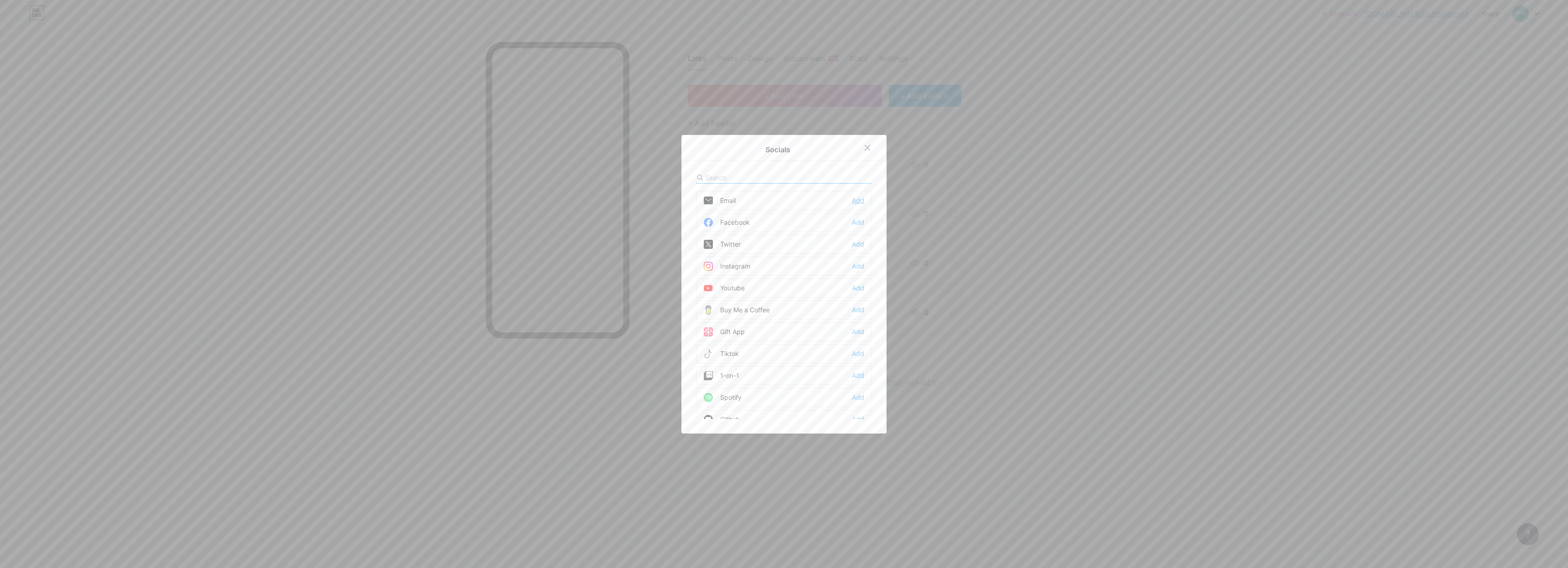
click at [853, 197] on div "Add" at bounding box center [858, 200] width 12 height 9
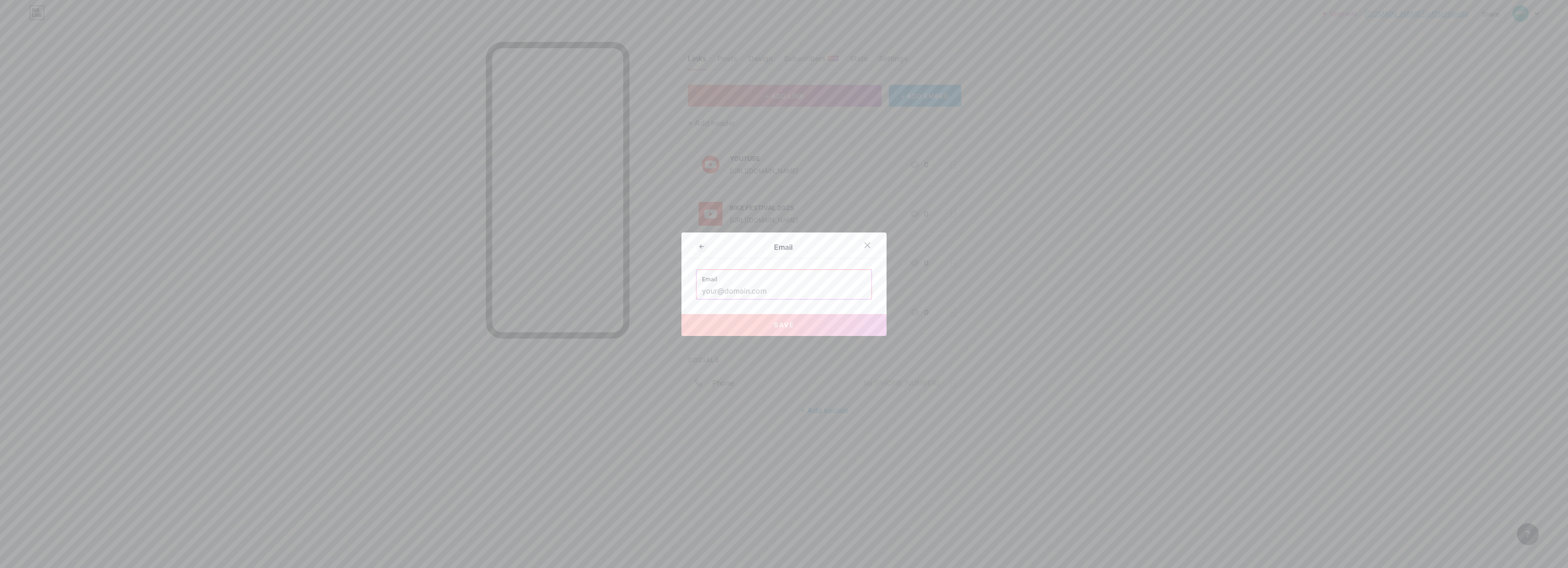
click at [744, 295] on input "text" at bounding box center [784, 291] width 164 height 16
click at [777, 322] on span "Save" at bounding box center [784, 324] width 20 height 8
type input "mailto:[EMAIL_ADDRESS][DOMAIN_NAME]"
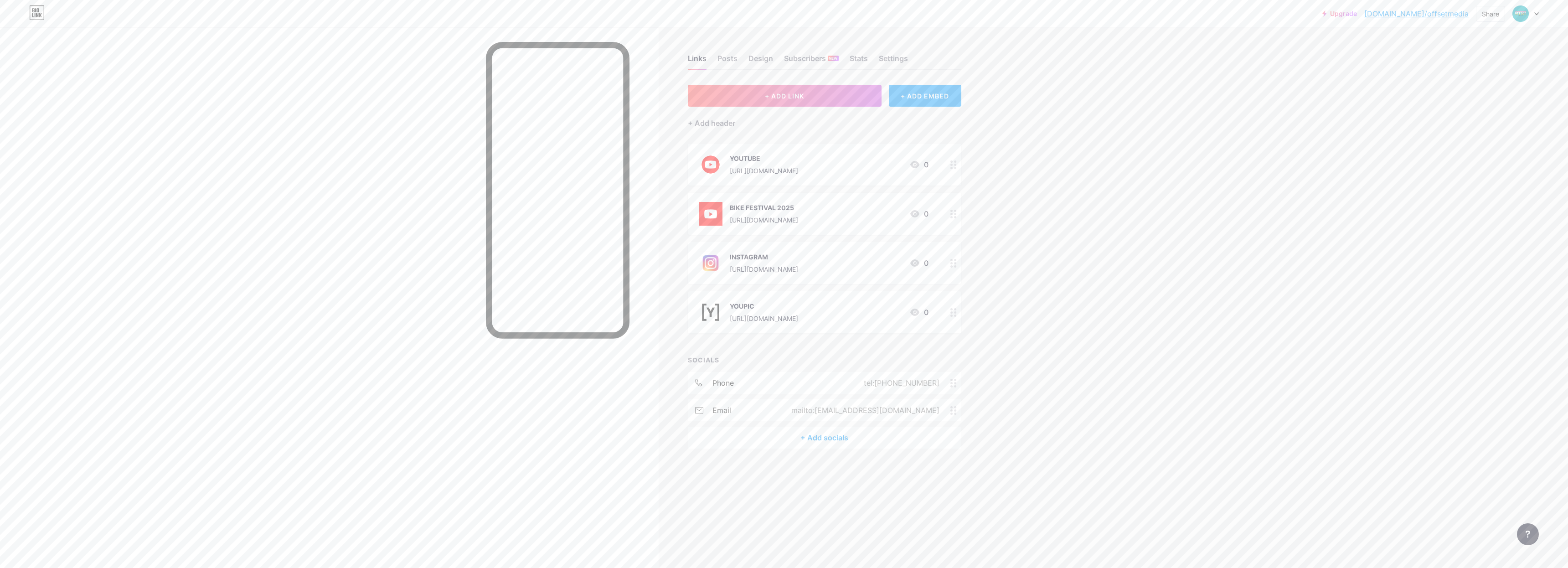
click at [821, 440] on div "+ Add socials" at bounding box center [824, 438] width 274 height 22
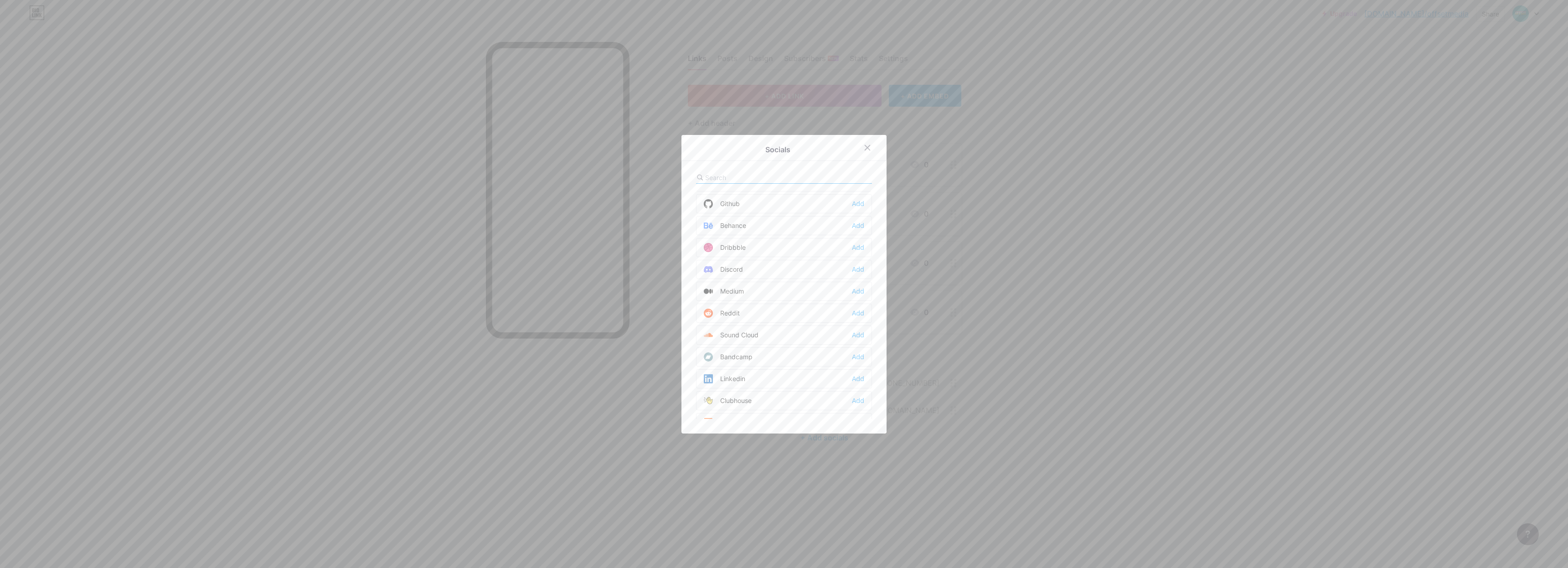
scroll to position [242, 0]
click at [743, 352] on div "Linkedin Add" at bounding box center [784, 352] width 176 height 19
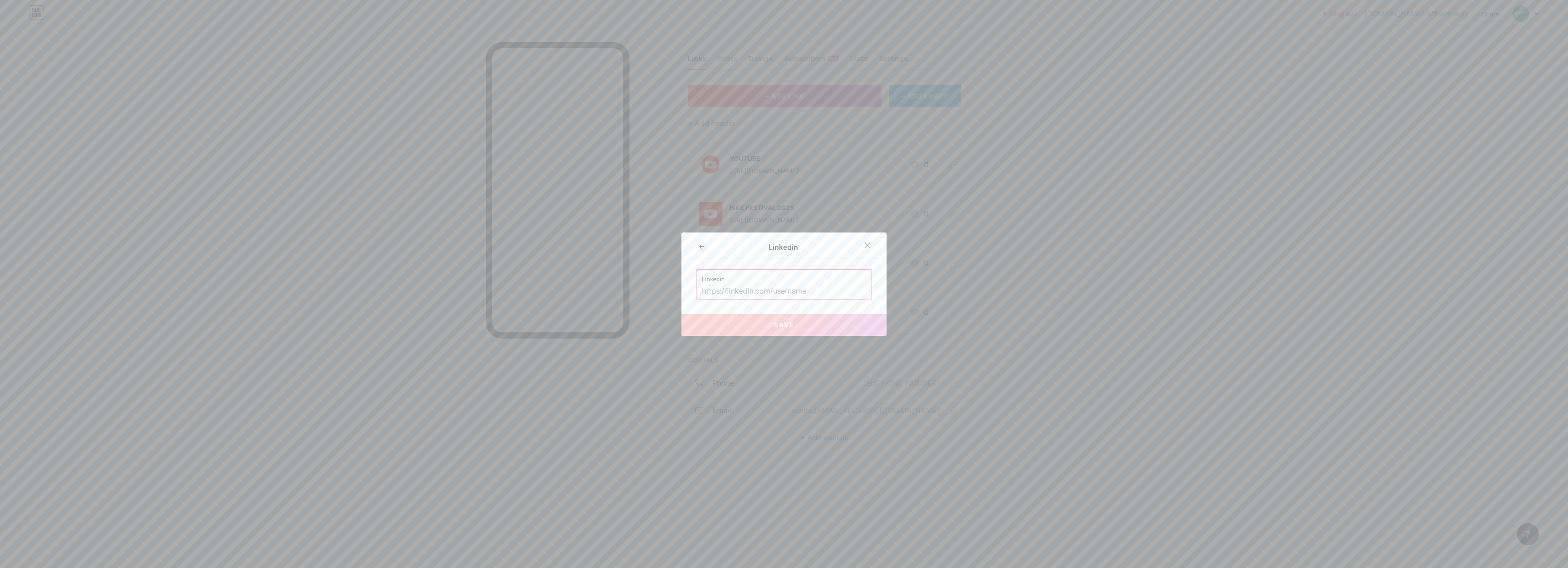
click at [799, 297] on input "text" at bounding box center [784, 291] width 164 height 16
click at [1254, 256] on div at bounding box center [784, 284] width 1568 height 568
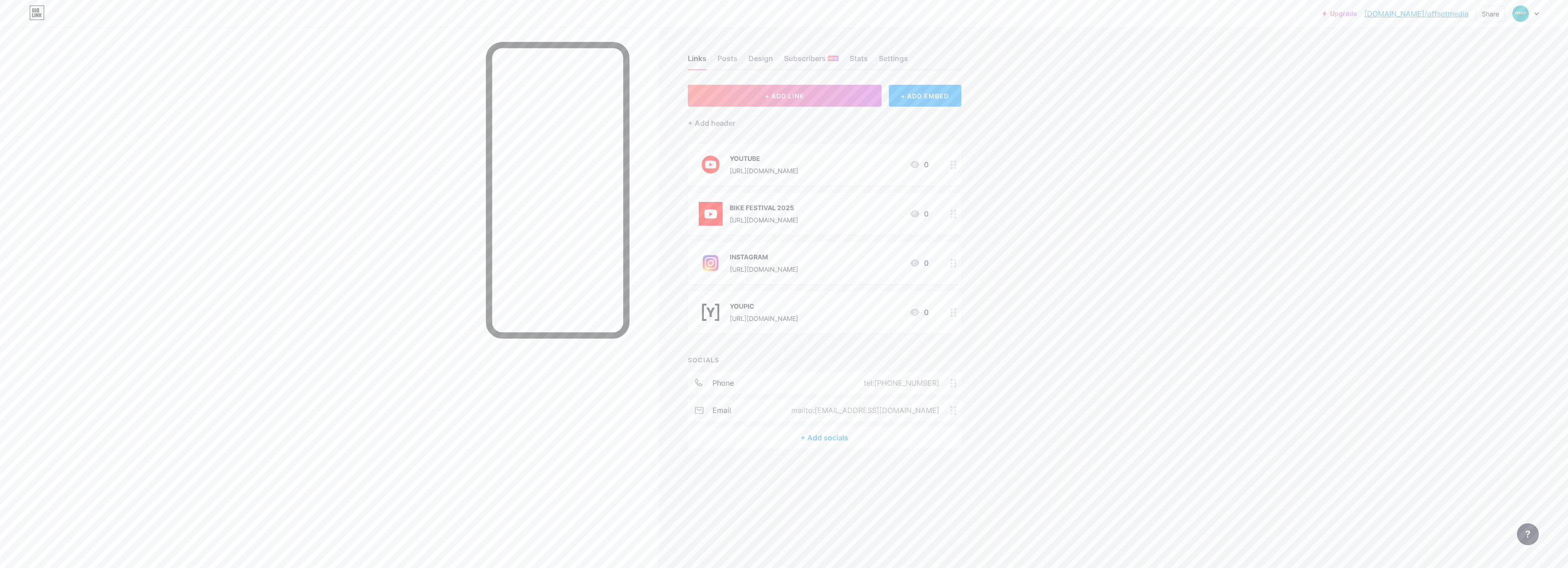
click at [823, 434] on div "+ Add socials" at bounding box center [824, 438] width 274 height 22
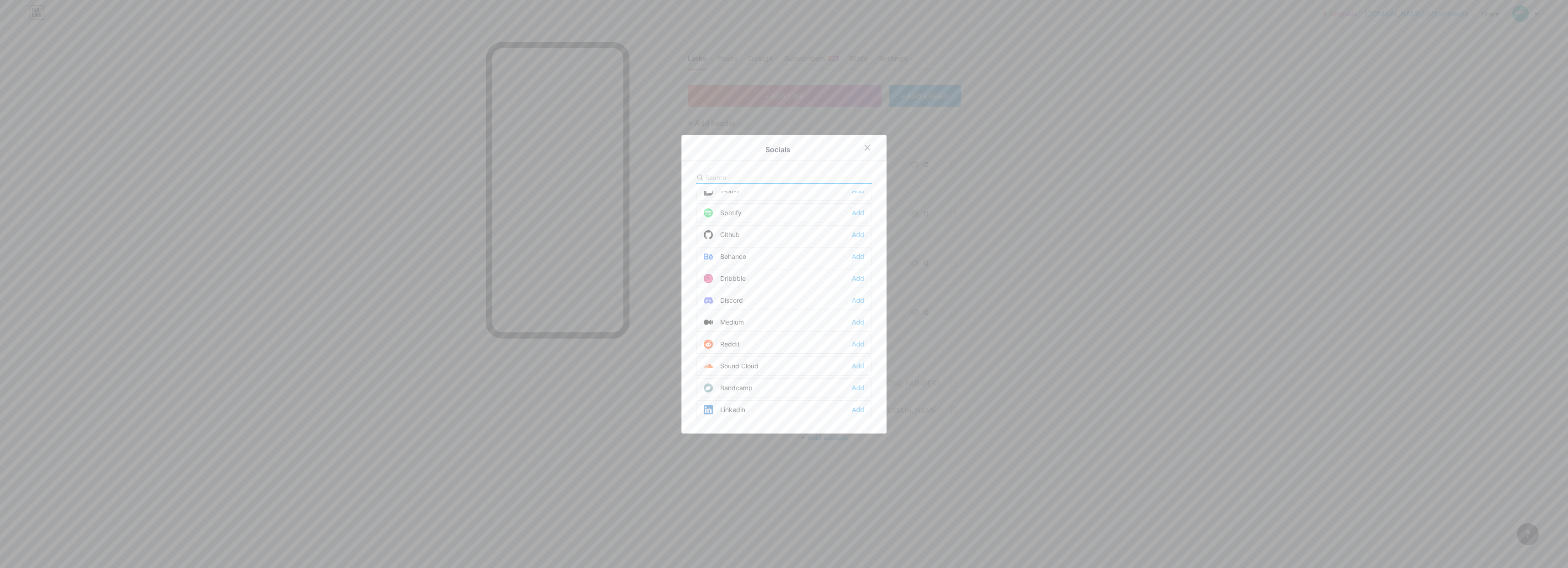
scroll to position [183, 0]
click at [737, 411] on div "Linkedin" at bounding box center [724, 411] width 42 height 9
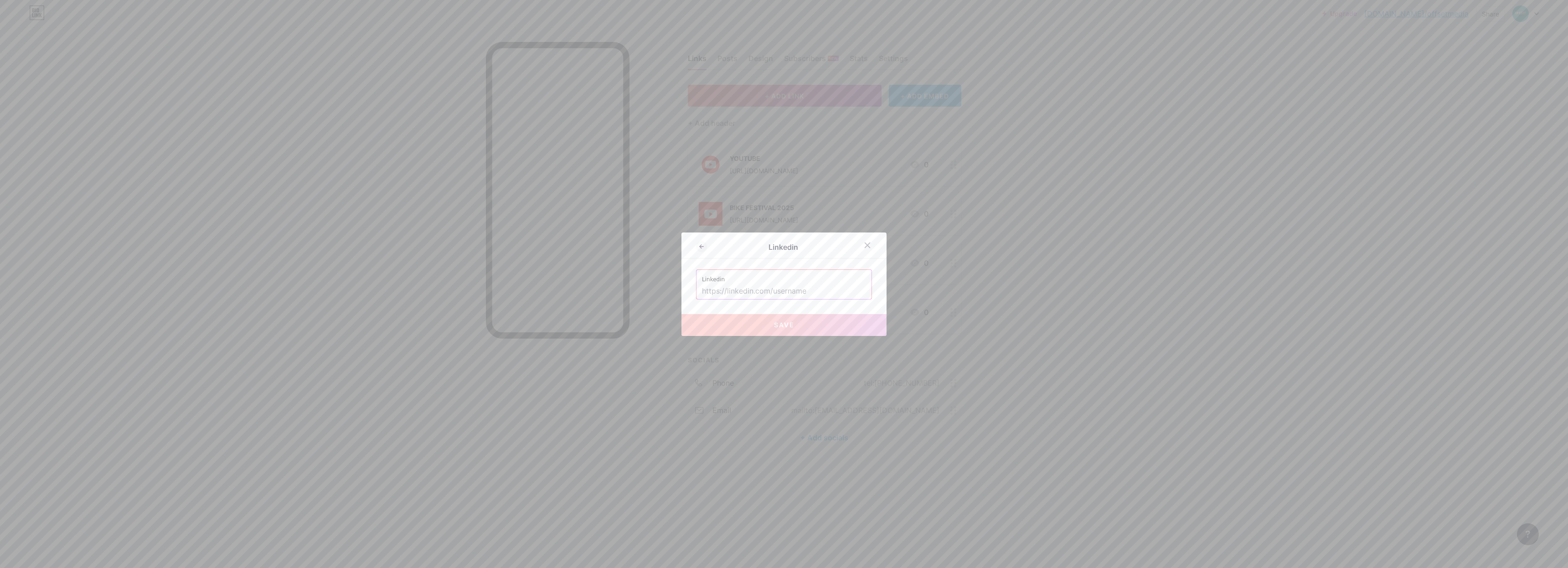
paste input "[URL][DOMAIN_NAME][PERSON_NAME]"
type input "[URL][DOMAIN_NAME][PERSON_NAME]"
click at [794, 326] on button "Save" at bounding box center [784, 325] width 205 height 22
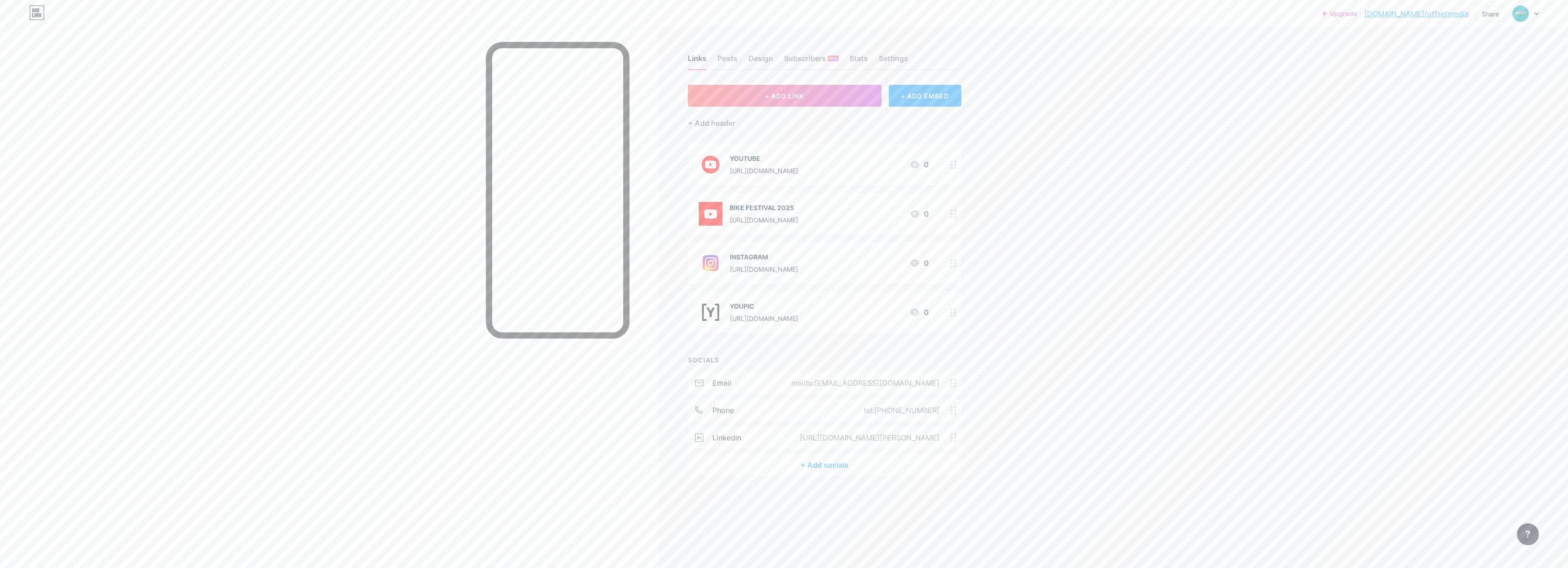
drag, startPoint x: 950, startPoint y: 407, endPoint x: 952, endPoint y: 437, distance: 30.1
click at [952, 437] on div "email mailto:[EMAIL_ADDRESS][DOMAIN_NAME] phone tel:[PHONE_NUMBER] linkedin [UR…" at bounding box center [824, 413] width 274 height 82
click at [1168, 324] on div "Upgrade [DOMAIN_NAME]/offset... [DOMAIN_NAME]/offsetmedia Share Switch accounts…" at bounding box center [784, 284] width 1568 height 568
click at [1216, 325] on div "Upgrade [DOMAIN_NAME]/offset... [DOMAIN_NAME]/offsetmedia Share Switch accounts…" at bounding box center [784, 284] width 1568 height 568
click at [1169, 395] on div "Upgrade [DOMAIN_NAME]/offset... [DOMAIN_NAME]/offsetmedia Share Switch accounts…" at bounding box center [784, 284] width 1568 height 568
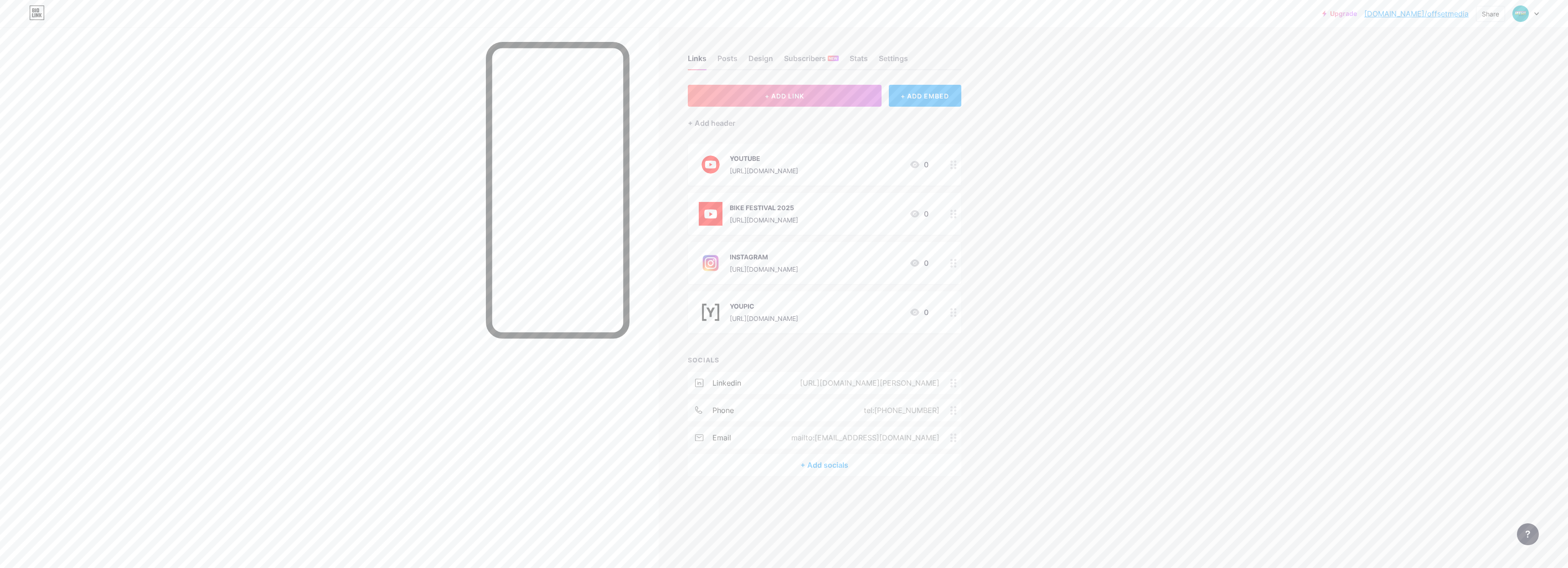
click at [1237, 238] on div "Upgrade [DOMAIN_NAME]/offset... [DOMAIN_NAME]/offsetmedia Share Switch accounts…" at bounding box center [784, 284] width 1568 height 568
